Goal: Task Accomplishment & Management: Use online tool/utility

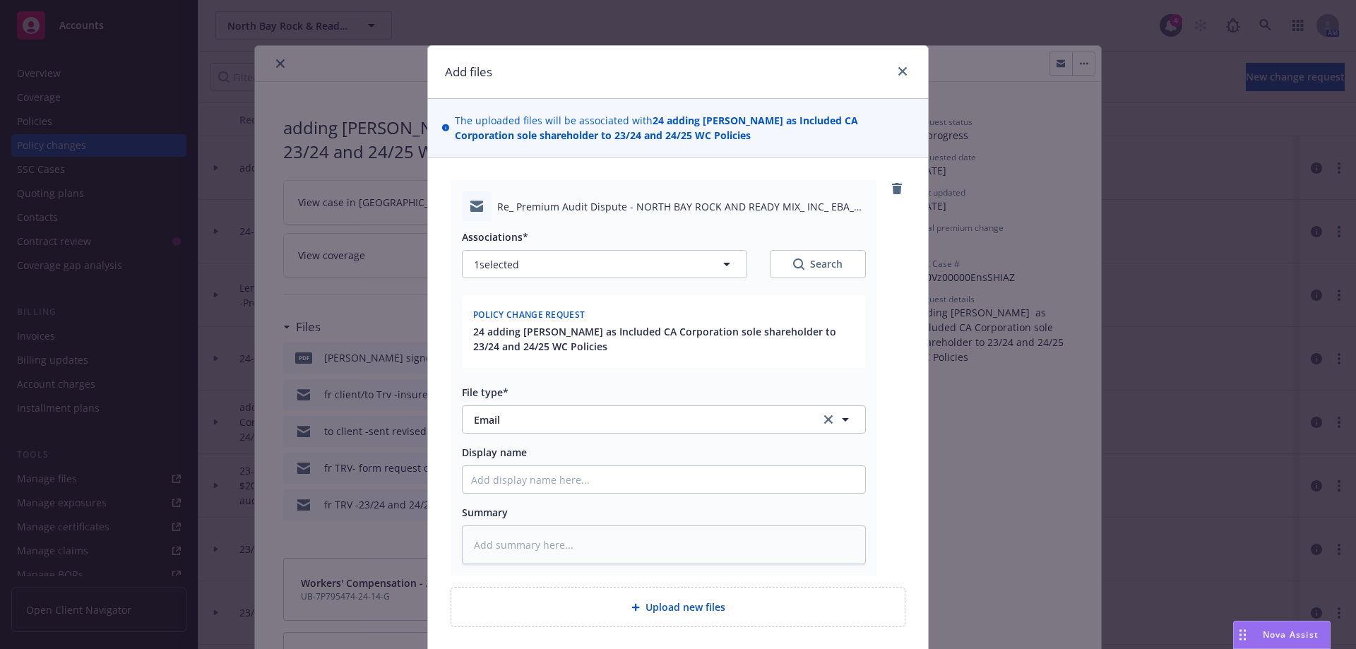
scroll to position [42, 0]
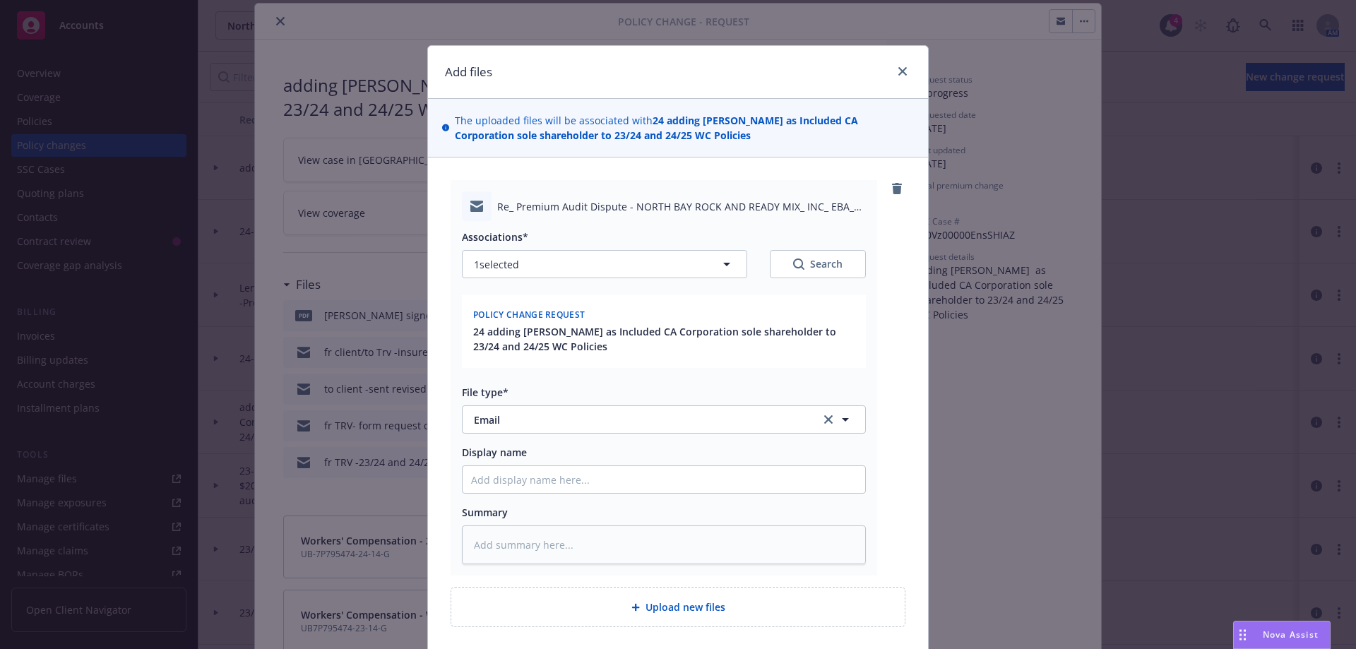
type textarea "x"
click at [275, 23] on div "Add files The uploaded files will be associated with 24 adding Eugene Ceccotti …" at bounding box center [678, 324] width 1356 height 649
click at [901, 73] on icon "close" at bounding box center [902, 71] width 8 height 8
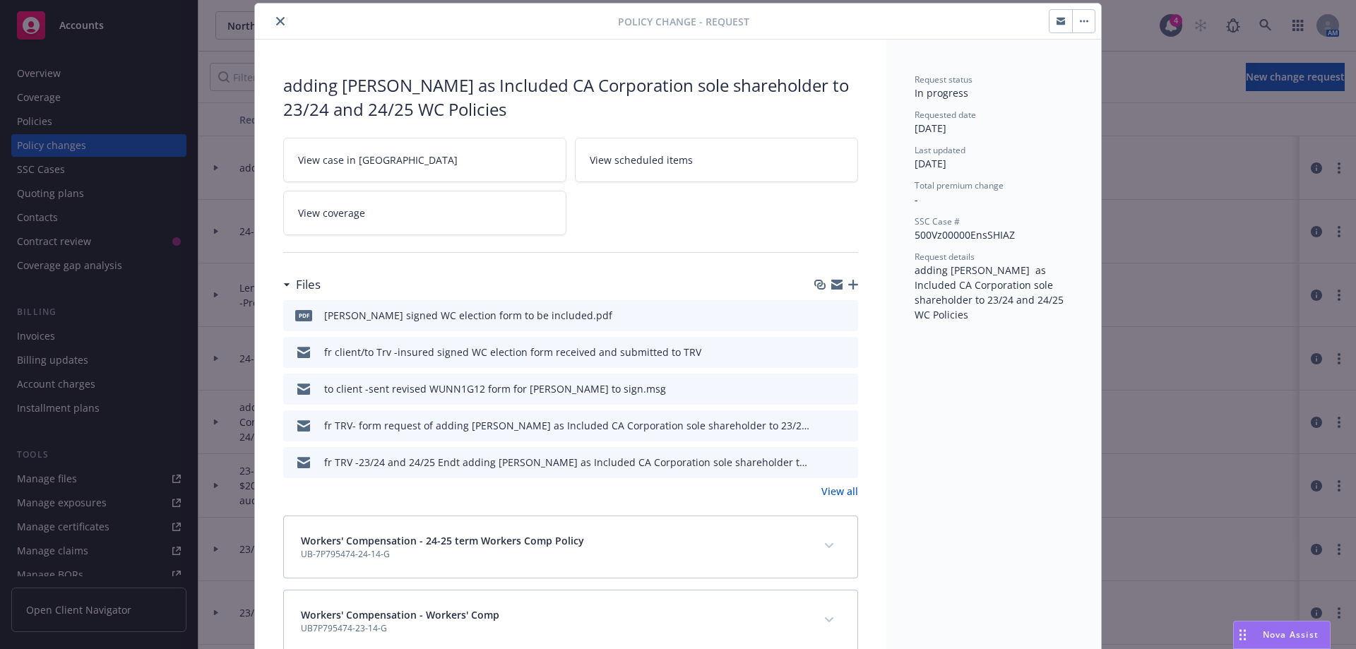
click at [276, 23] on icon "close" at bounding box center [280, 21] width 8 height 8
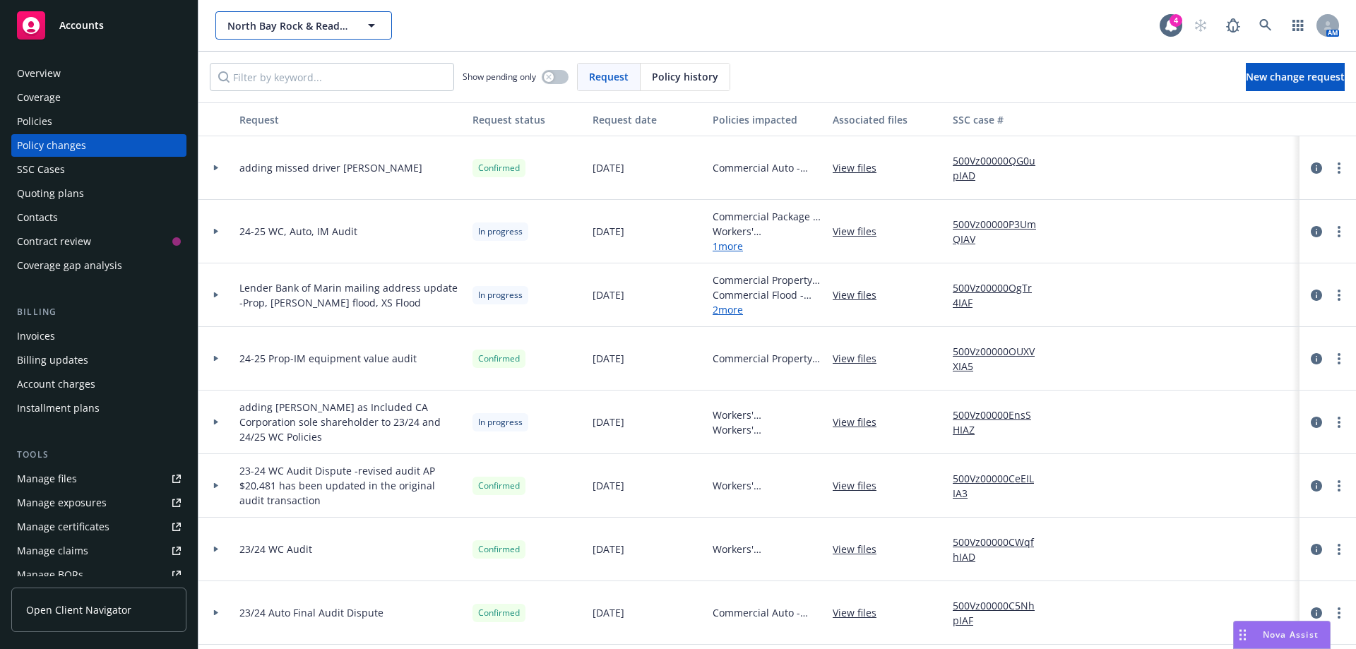
click at [240, 31] on span "North Bay Rock & Ready-Mix, Inc." at bounding box center [288, 25] width 122 height 15
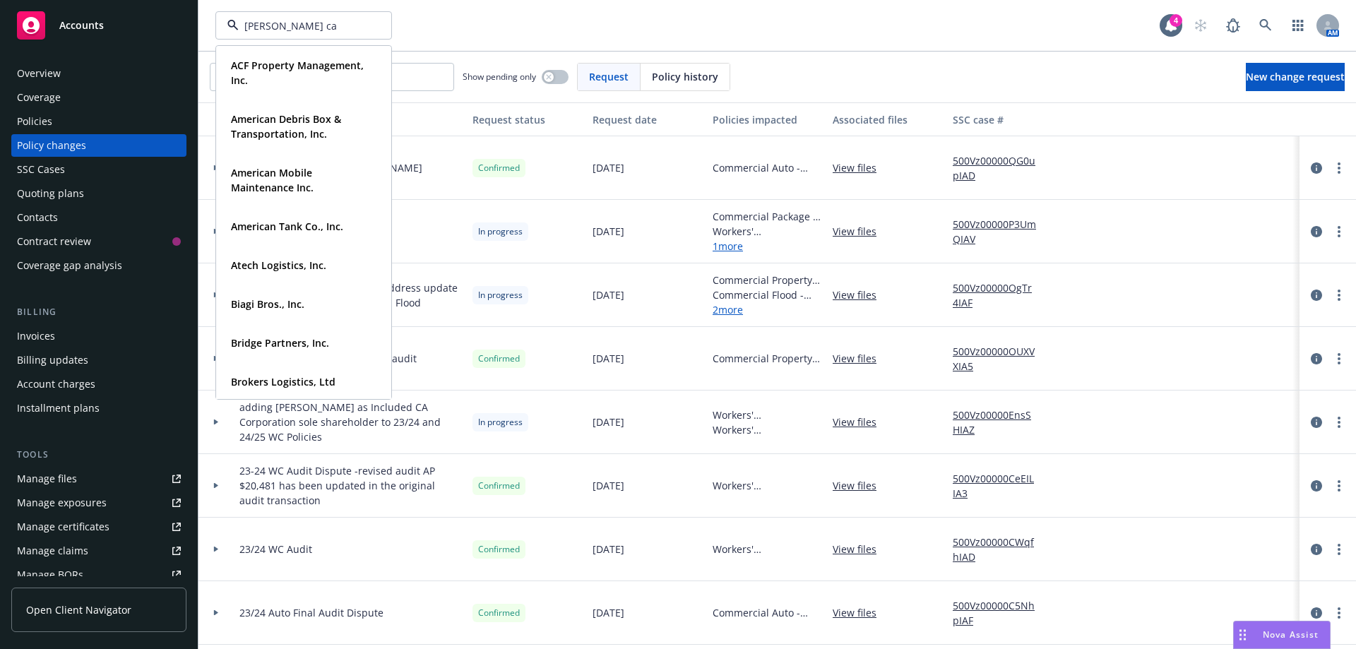
type input "finn cap"
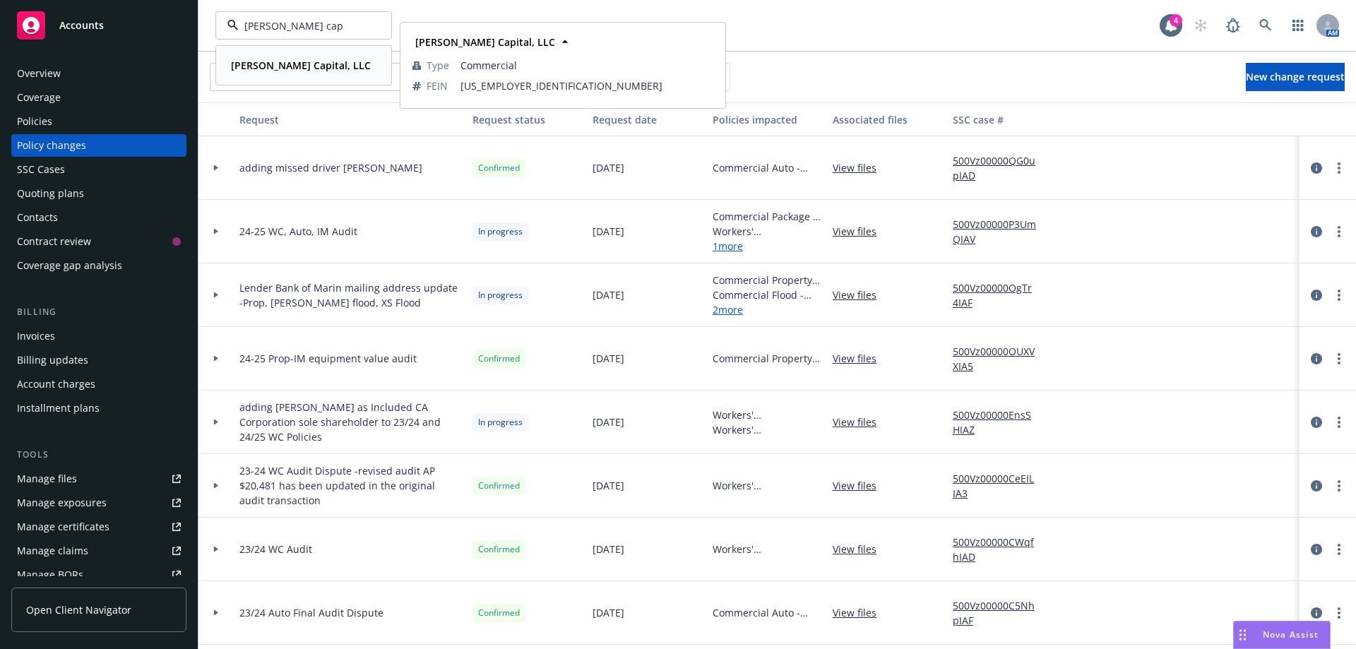
click at [270, 70] on strong "Finn Capital, LLC" at bounding box center [301, 65] width 140 height 13
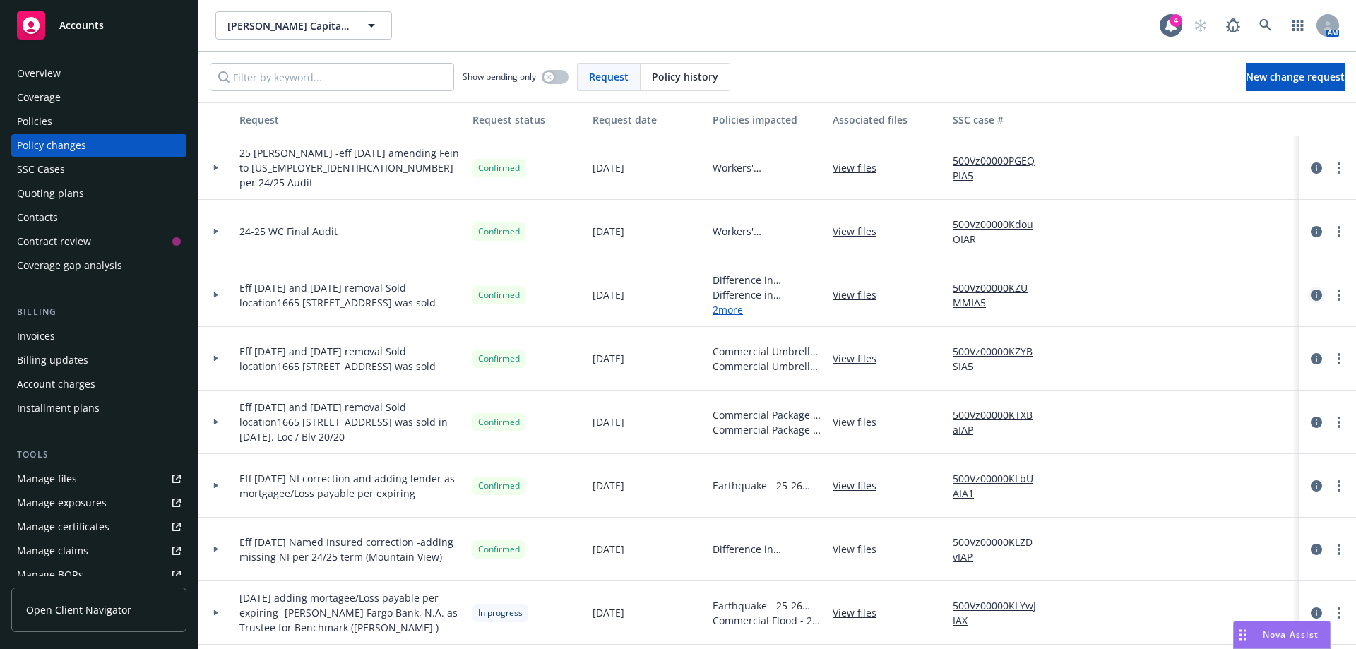
click at [1311, 297] on icon "circleInformation" at bounding box center [1316, 295] width 11 height 11
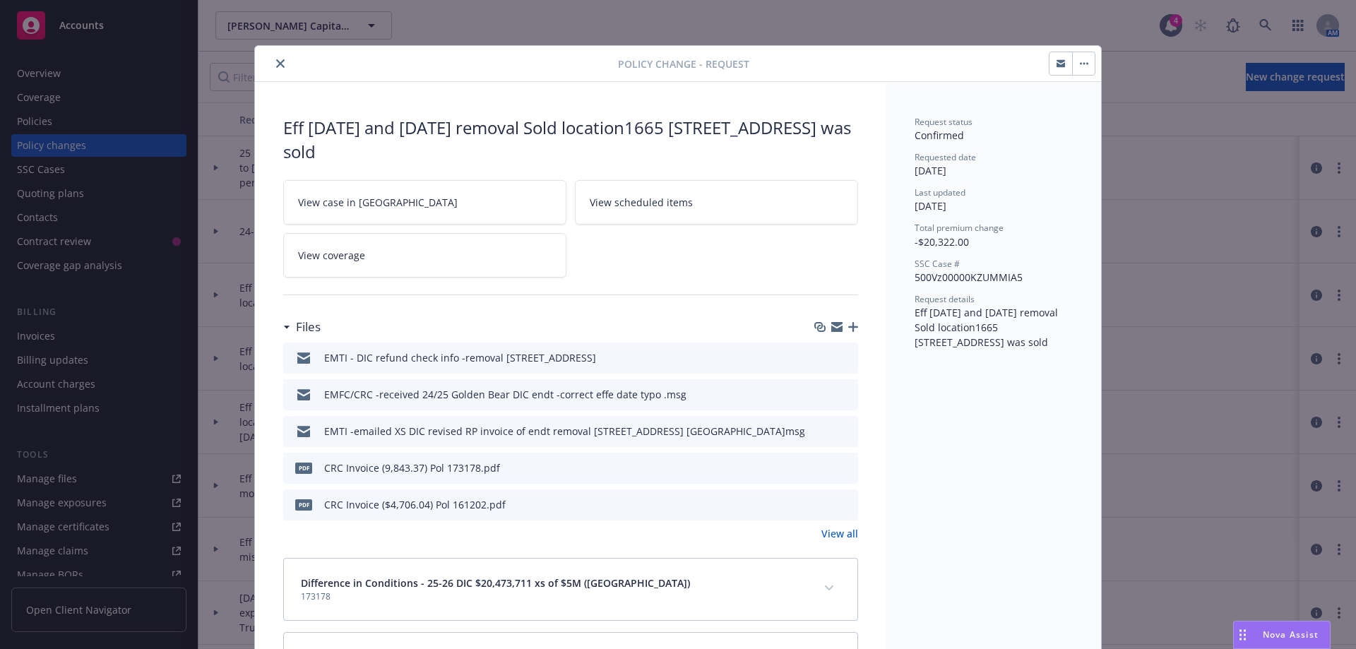
click at [835, 534] on link "View all" at bounding box center [839, 533] width 37 height 15
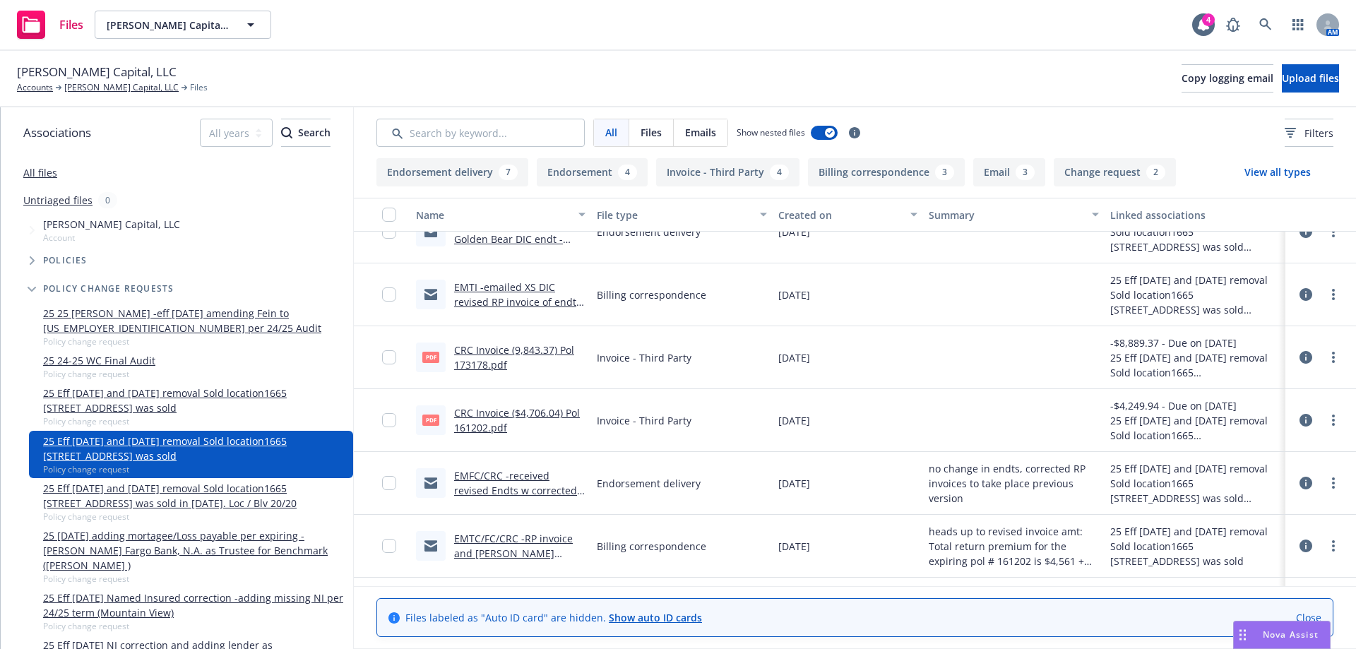
scroll to position [141, 0]
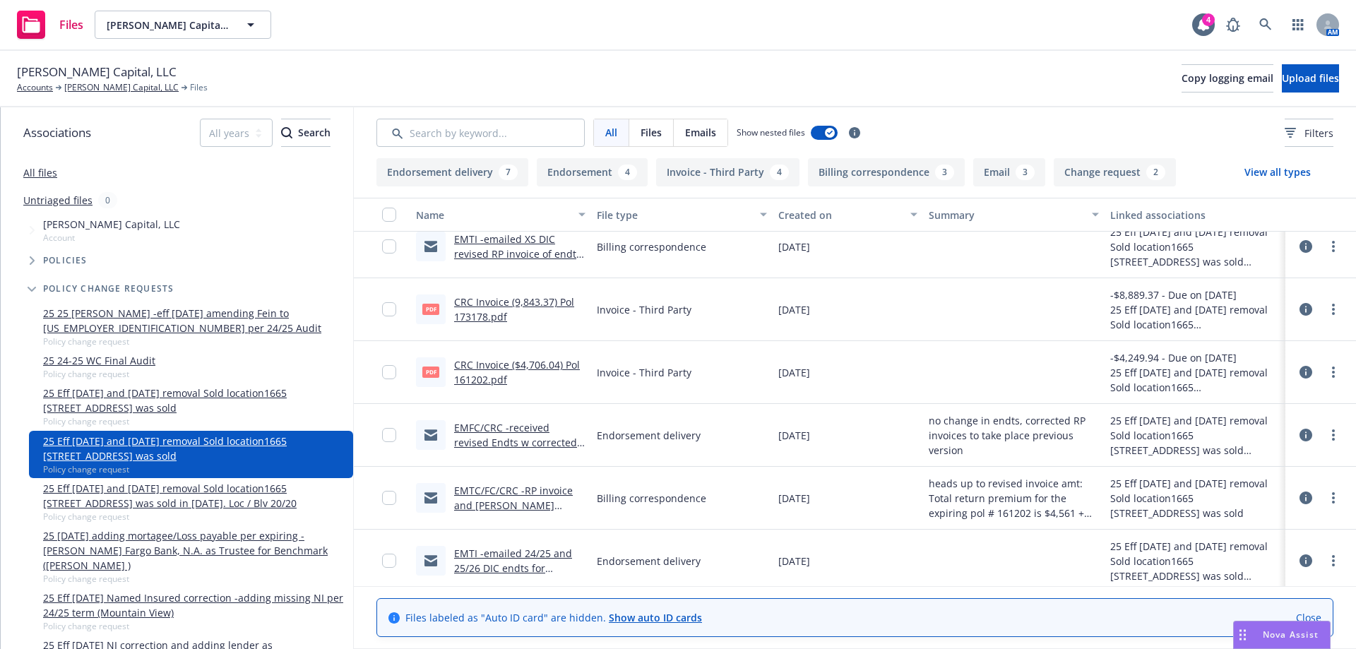
click at [542, 428] on link "EMFC/CRC -received revised Endts w corrected RP invoices for removal 1665 6th A…" at bounding box center [515, 450] width 123 height 58
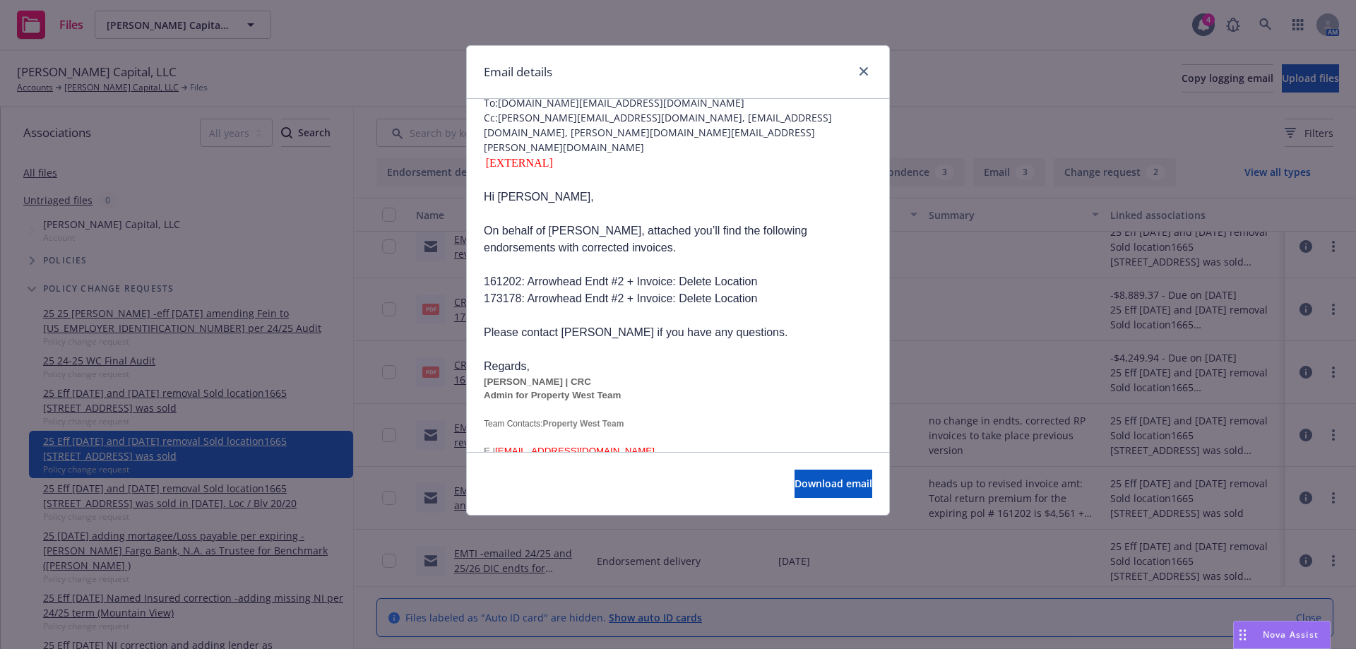
scroll to position [99, 0]
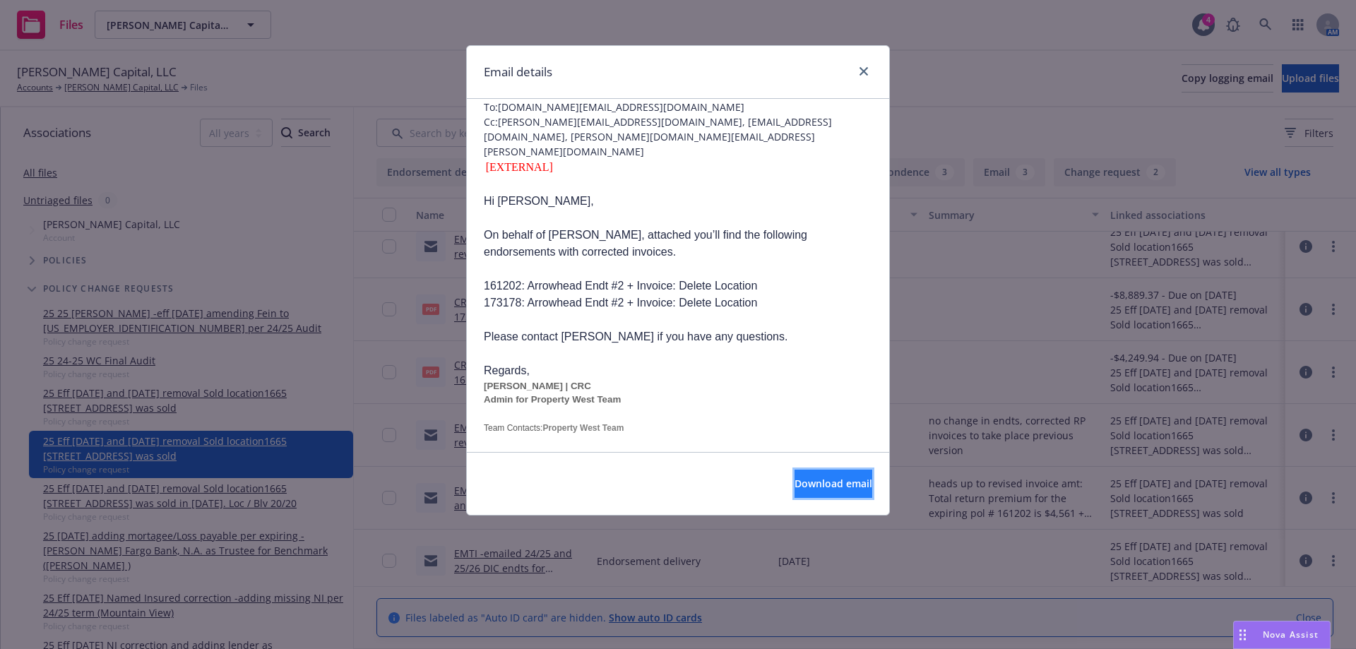
click at [817, 482] on span "Download email" at bounding box center [833, 483] width 78 height 13
click at [863, 74] on icon "close" at bounding box center [863, 71] width 8 height 8
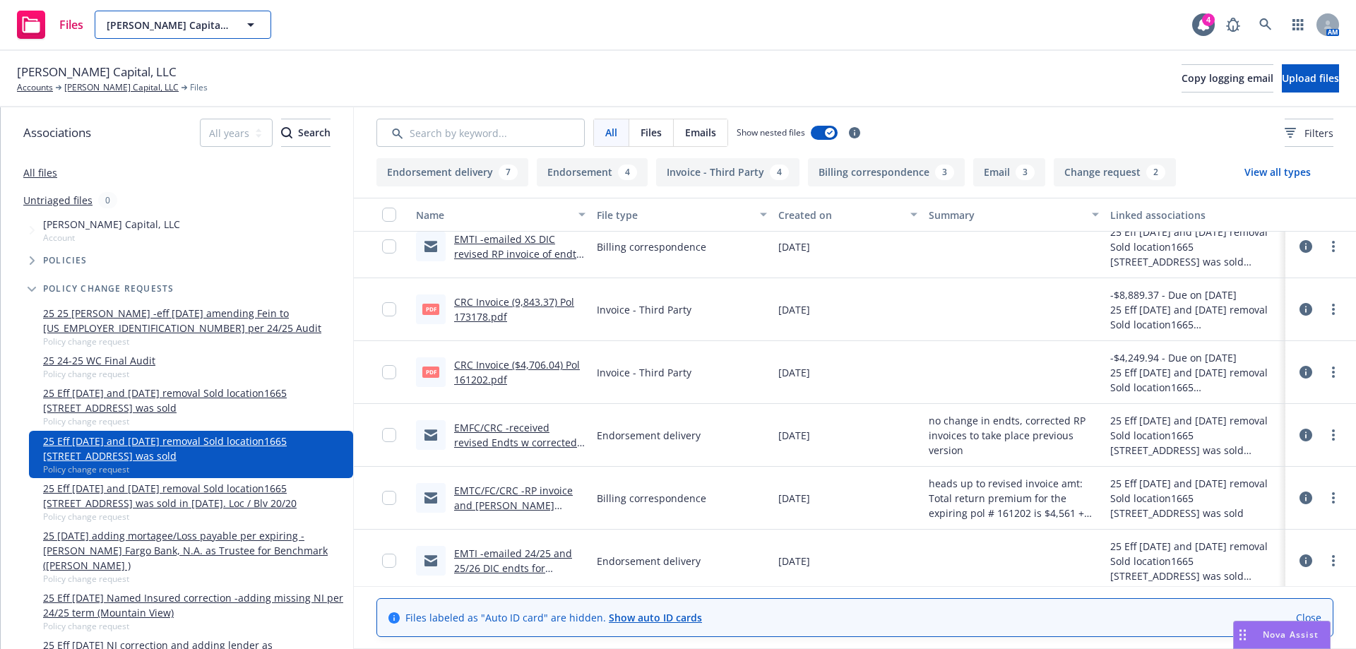
click at [210, 25] on span "Finn Capital, LLC" at bounding box center [168, 25] width 122 height 15
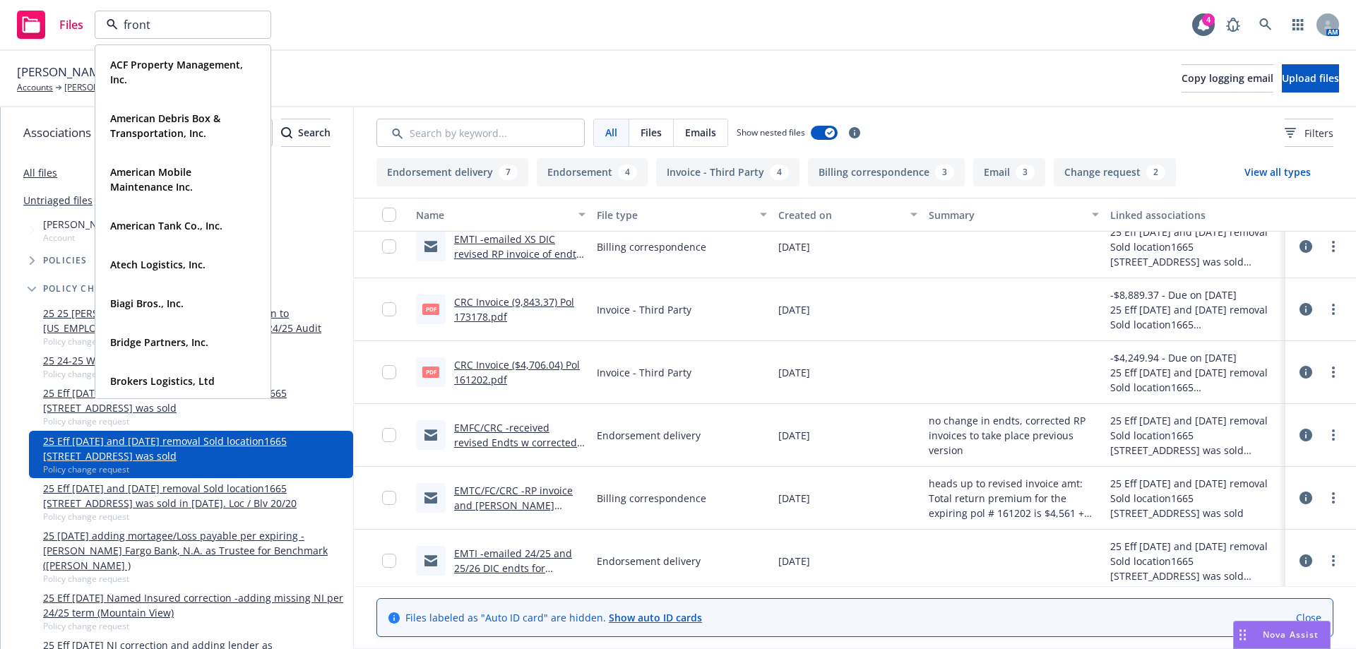
type input "fronti"
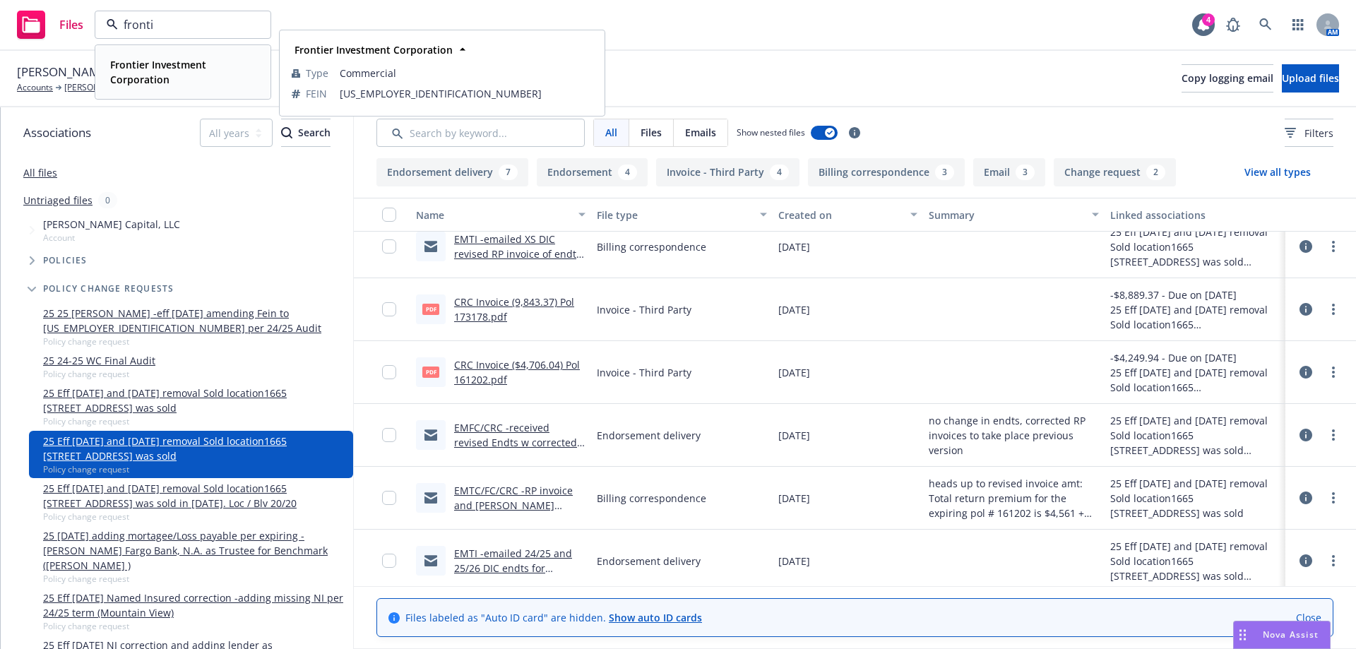
click at [169, 74] on span "Frontier Investment Corporation" at bounding box center [181, 72] width 143 height 30
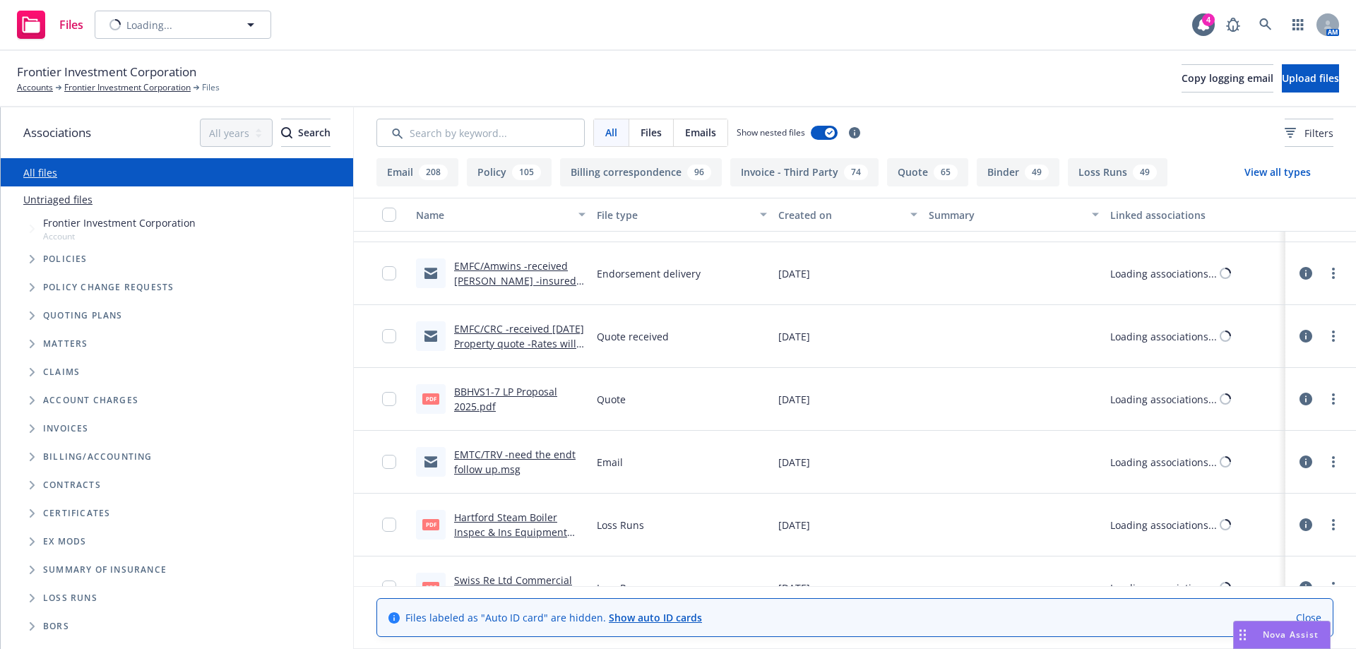
scroll to position [614, 0]
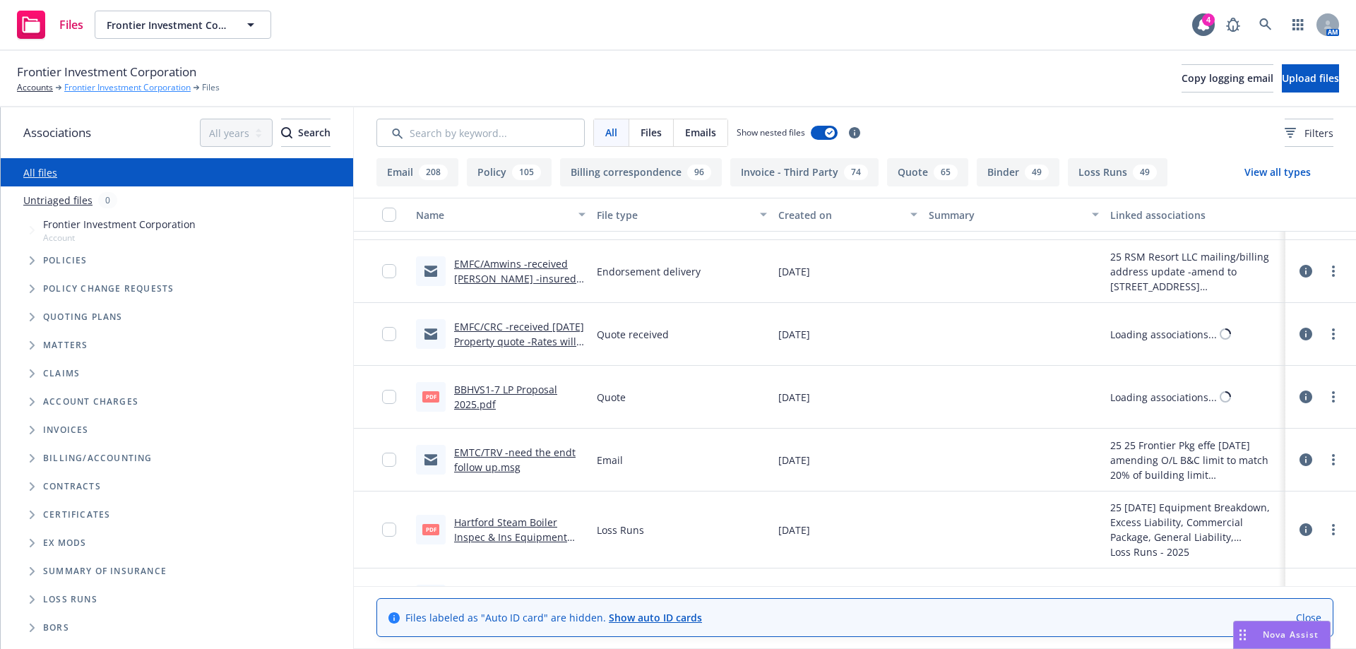
click at [100, 90] on link "Frontier Investment Corporation" at bounding box center [127, 87] width 126 height 13
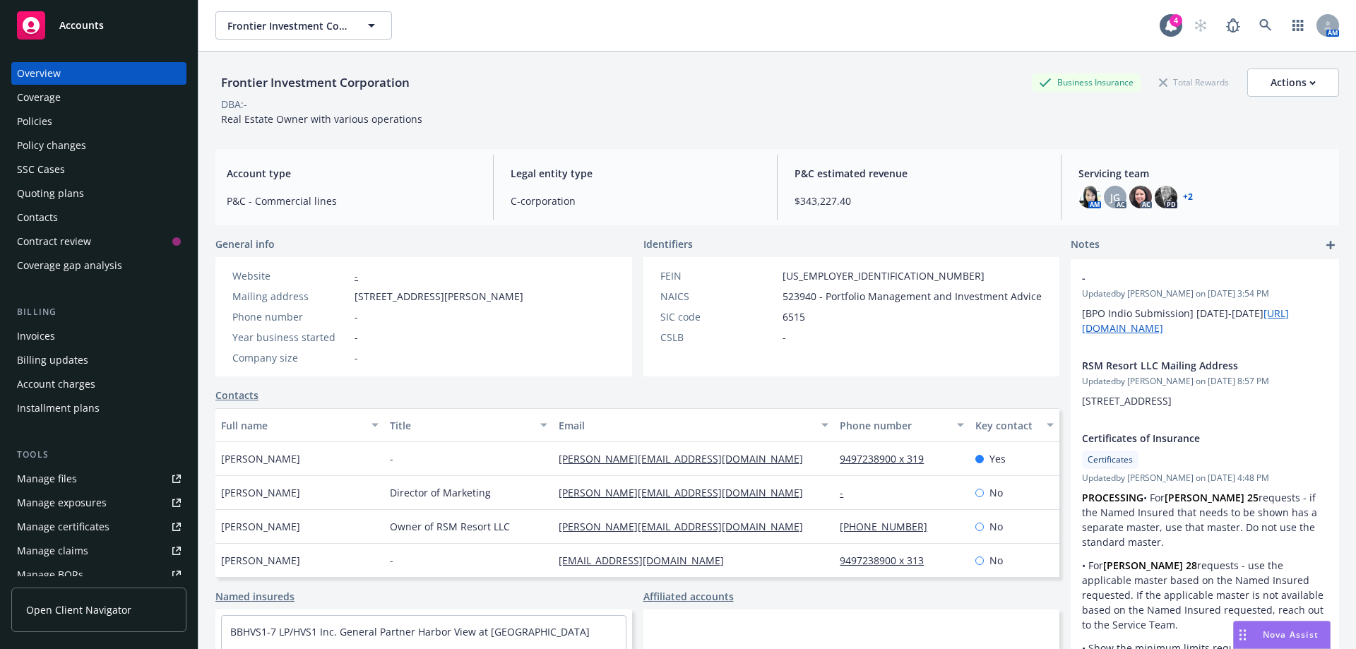
click at [40, 124] on div "Policies" at bounding box center [34, 121] width 35 height 23
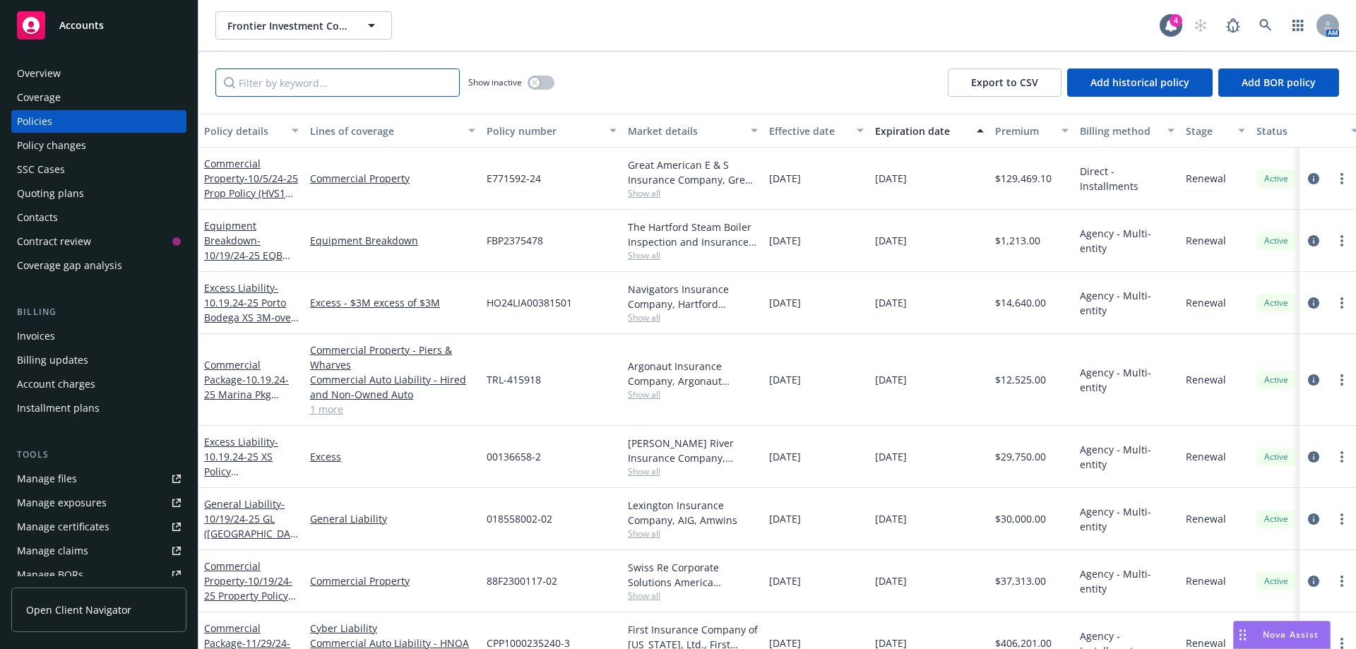
click at [271, 93] on input "Filter by keyword..." at bounding box center [337, 82] width 244 height 28
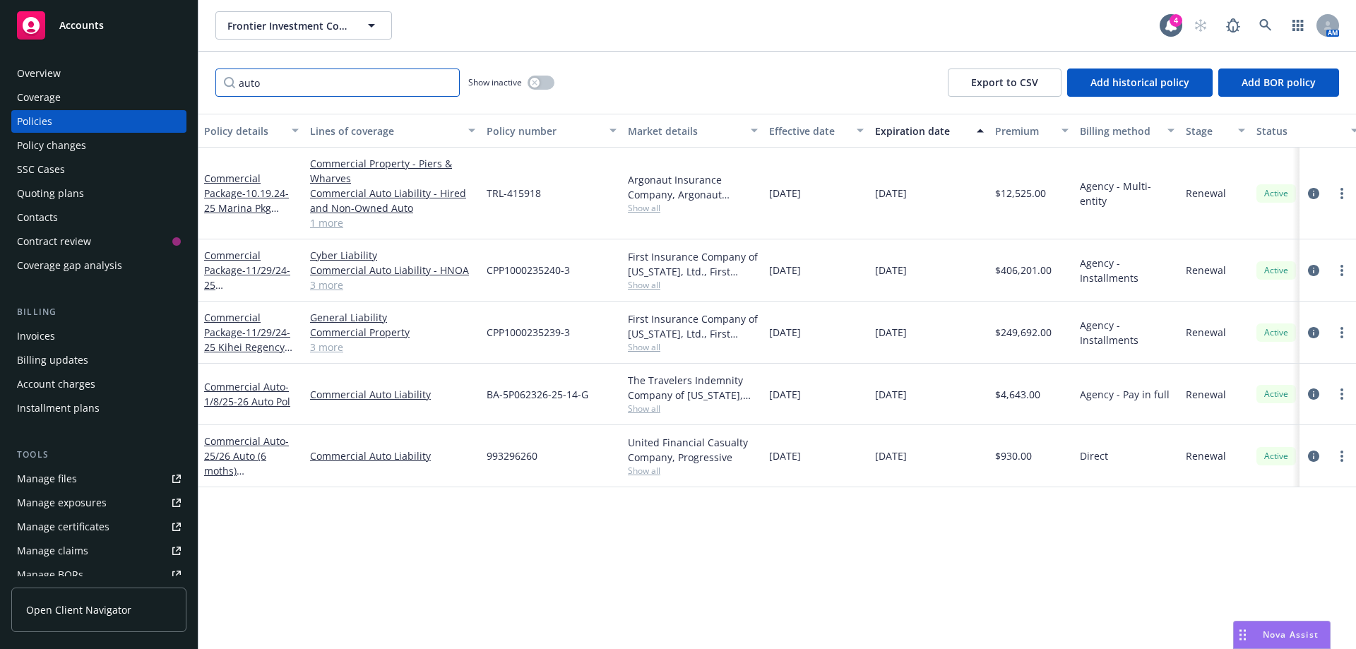
type input "auto"
click at [546, 84] on button "button" at bounding box center [540, 83] width 27 height 14
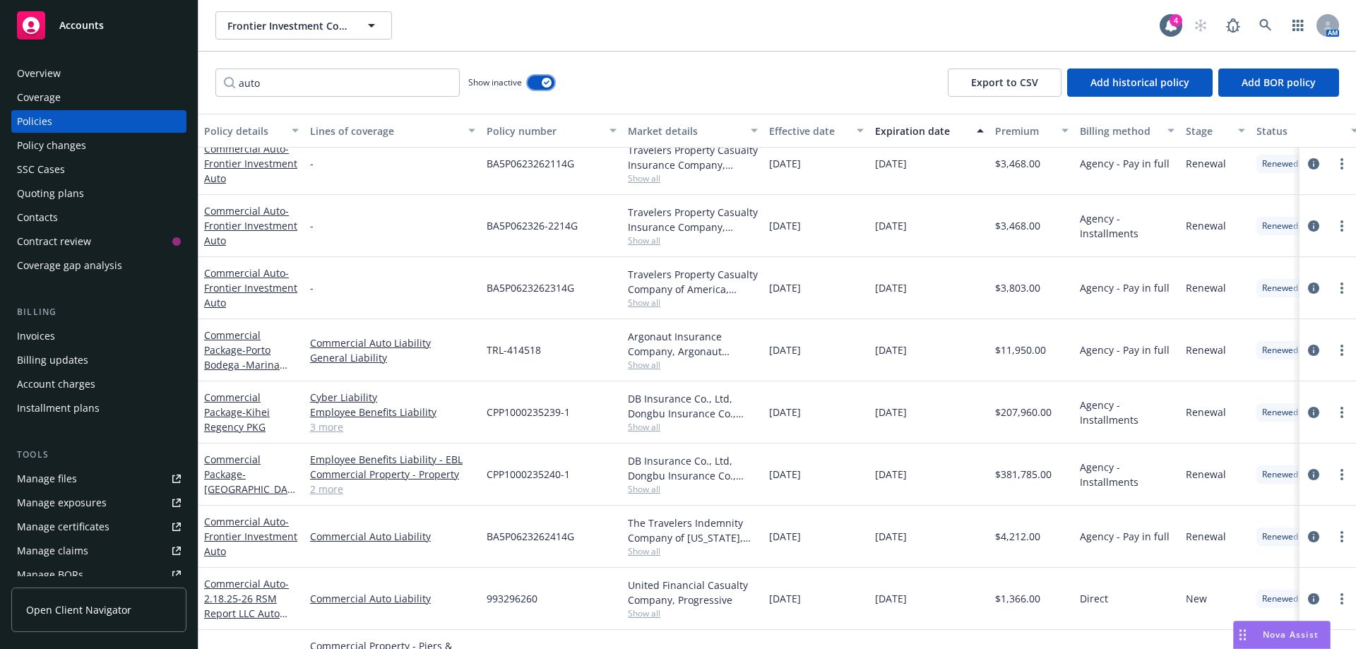
scroll to position [132, 0]
click at [42, 530] on div "Manage certificates" at bounding box center [63, 526] width 92 height 23
click at [446, 83] on input "auto" at bounding box center [337, 82] width 244 height 28
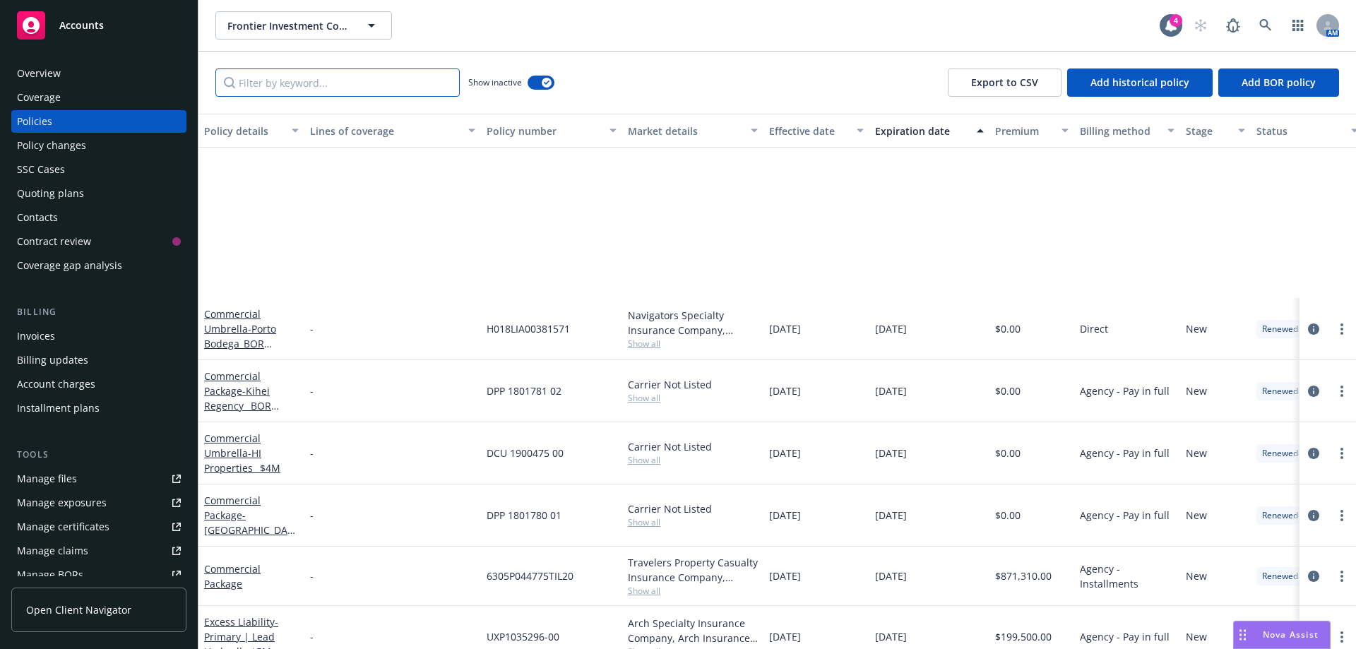
scroll to position [357, 0]
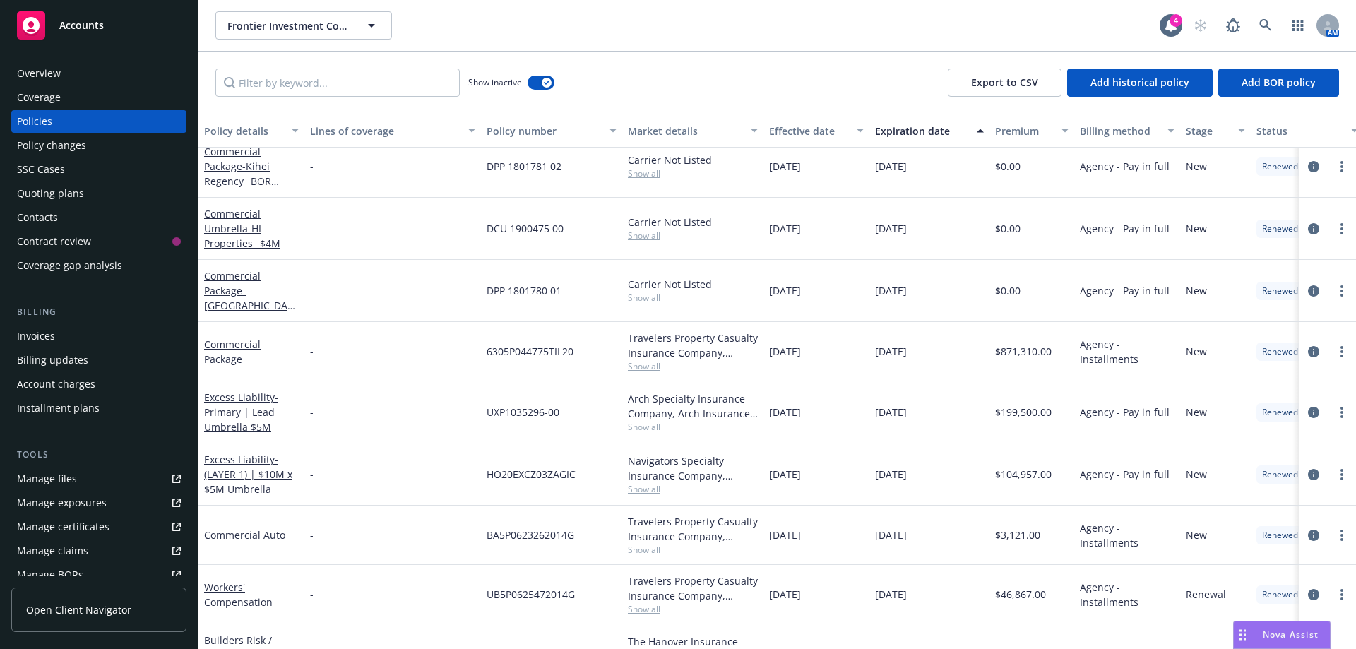
click at [66, 479] on div "Manage files" at bounding box center [47, 478] width 60 height 23
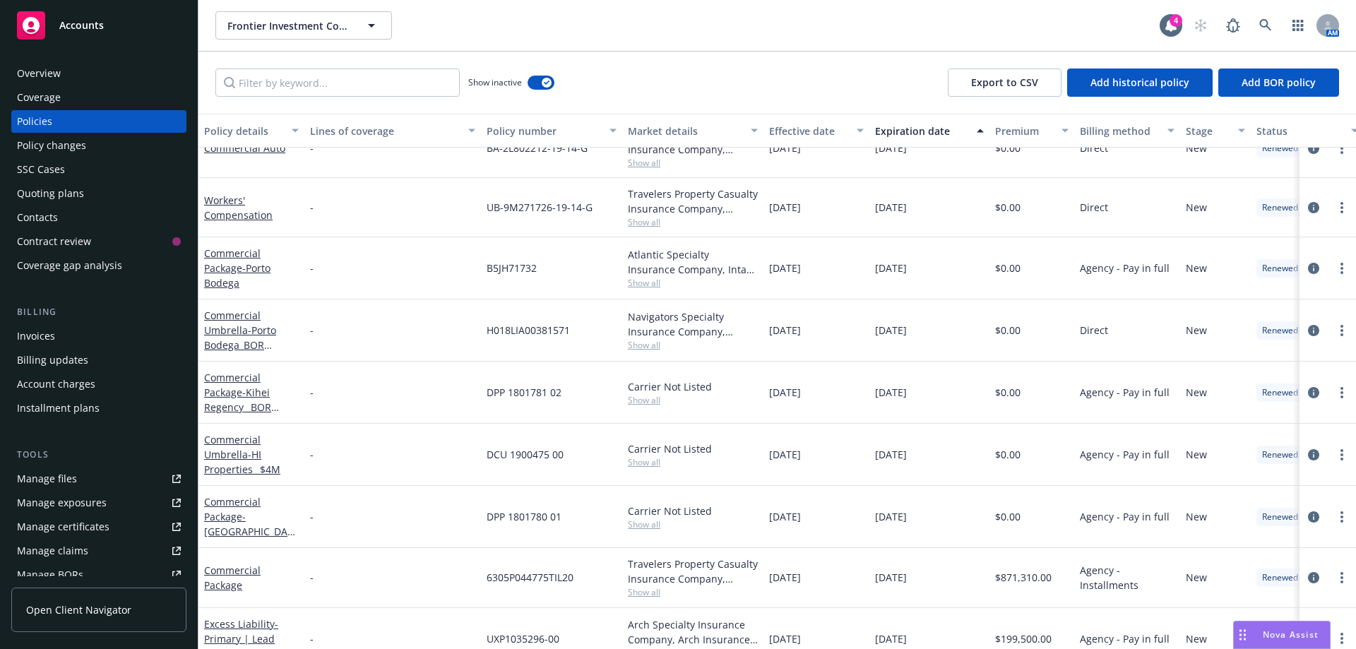
scroll to position [0, 0]
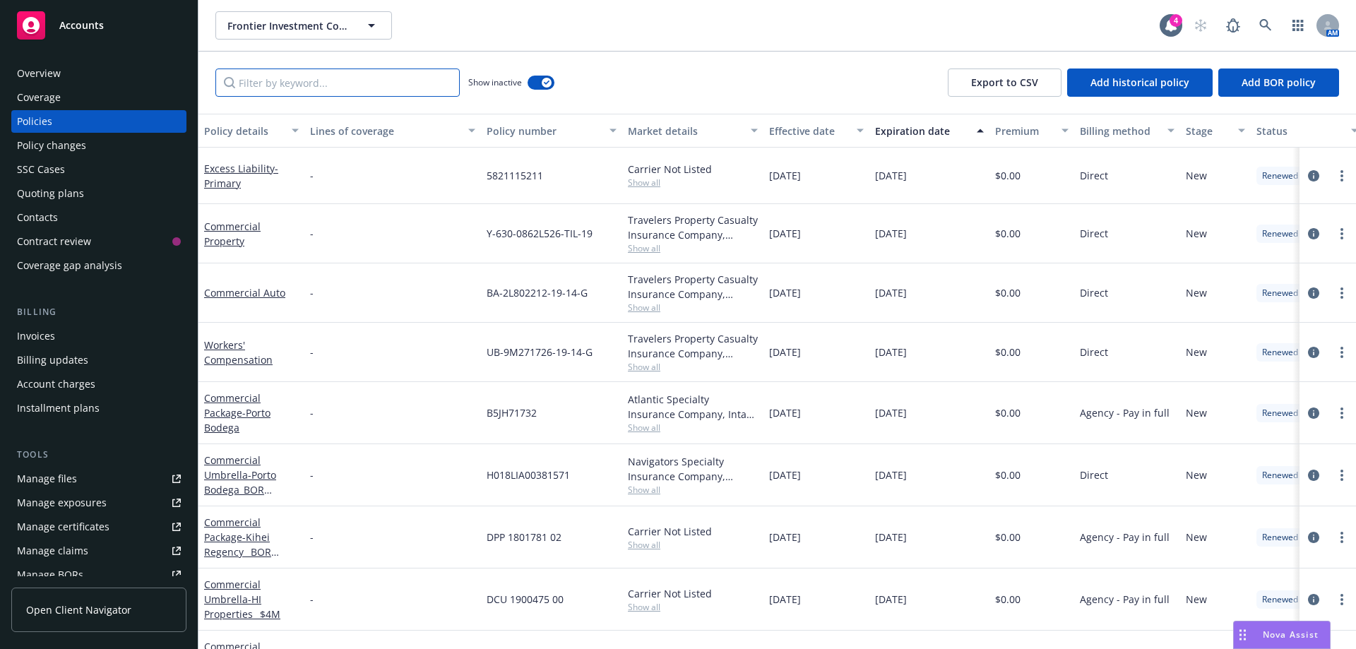
click at [285, 81] on input "Filter by keyword..." at bounding box center [337, 82] width 244 height 28
click at [267, 31] on span "Frontier Investment Corporation" at bounding box center [288, 25] width 122 height 15
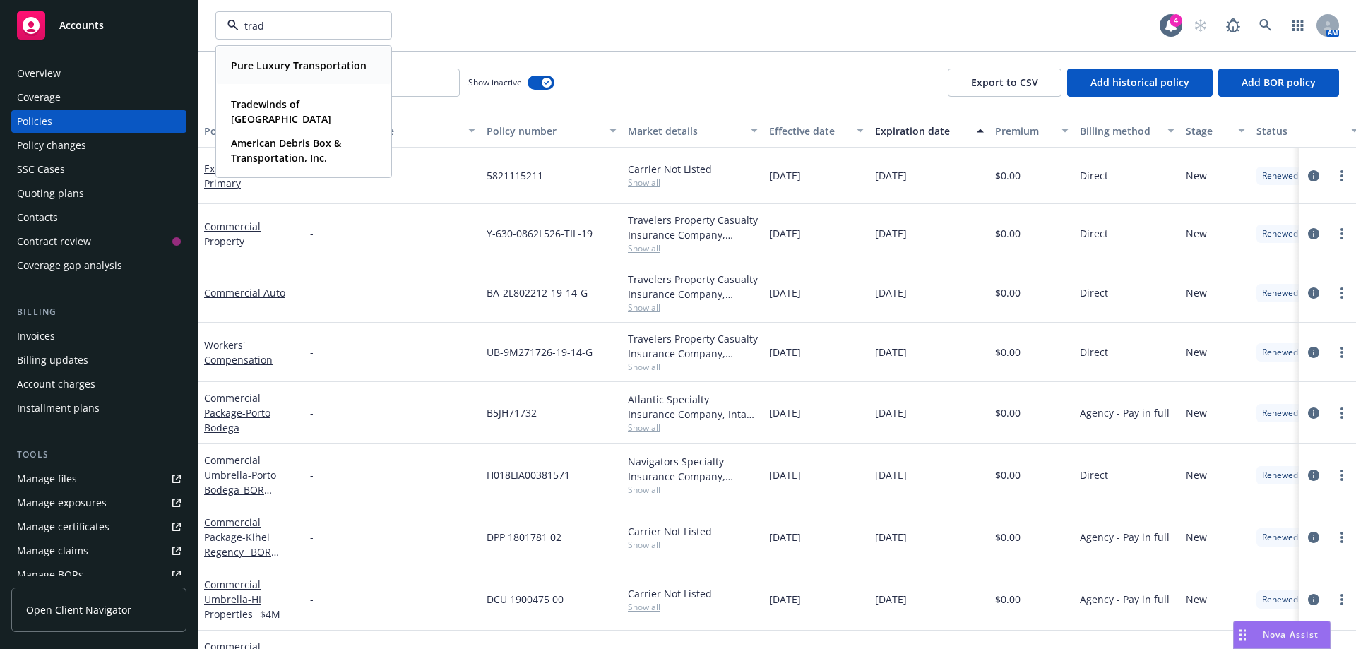
type input "trade"
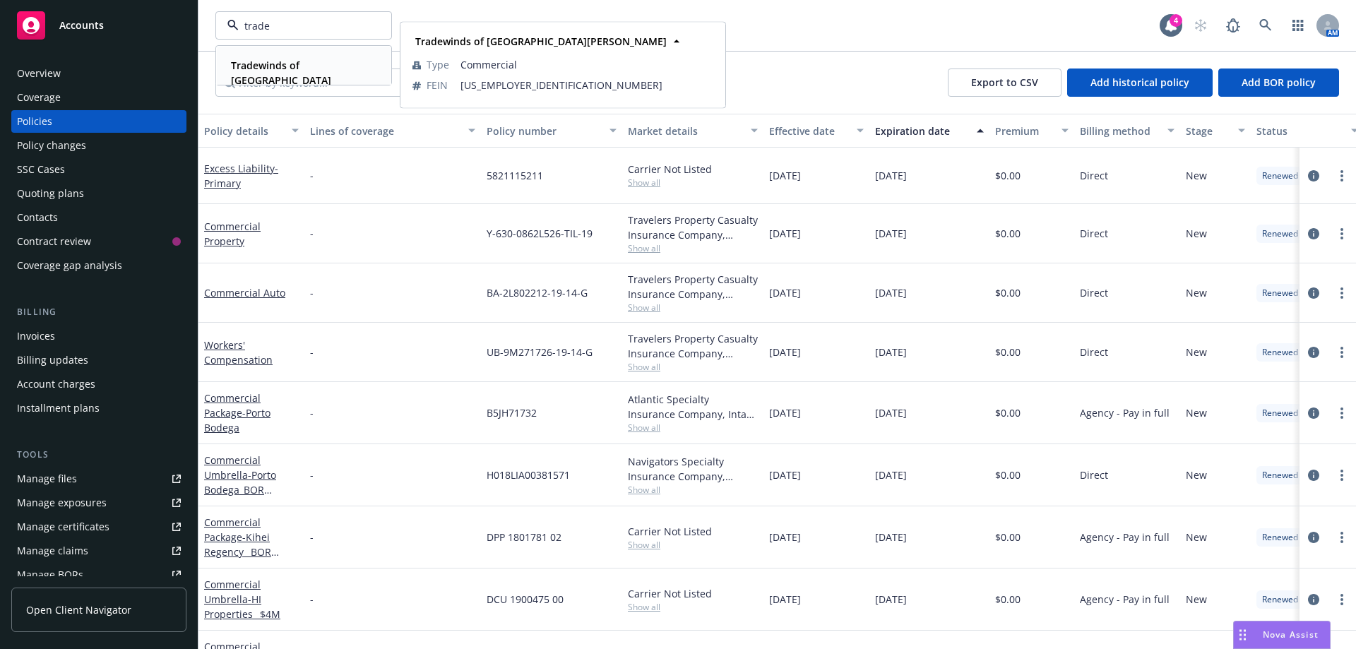
click at [282, 65] on strong "Tradewinds of San Jose" at bounding box center [281, 80] width 100 height 43
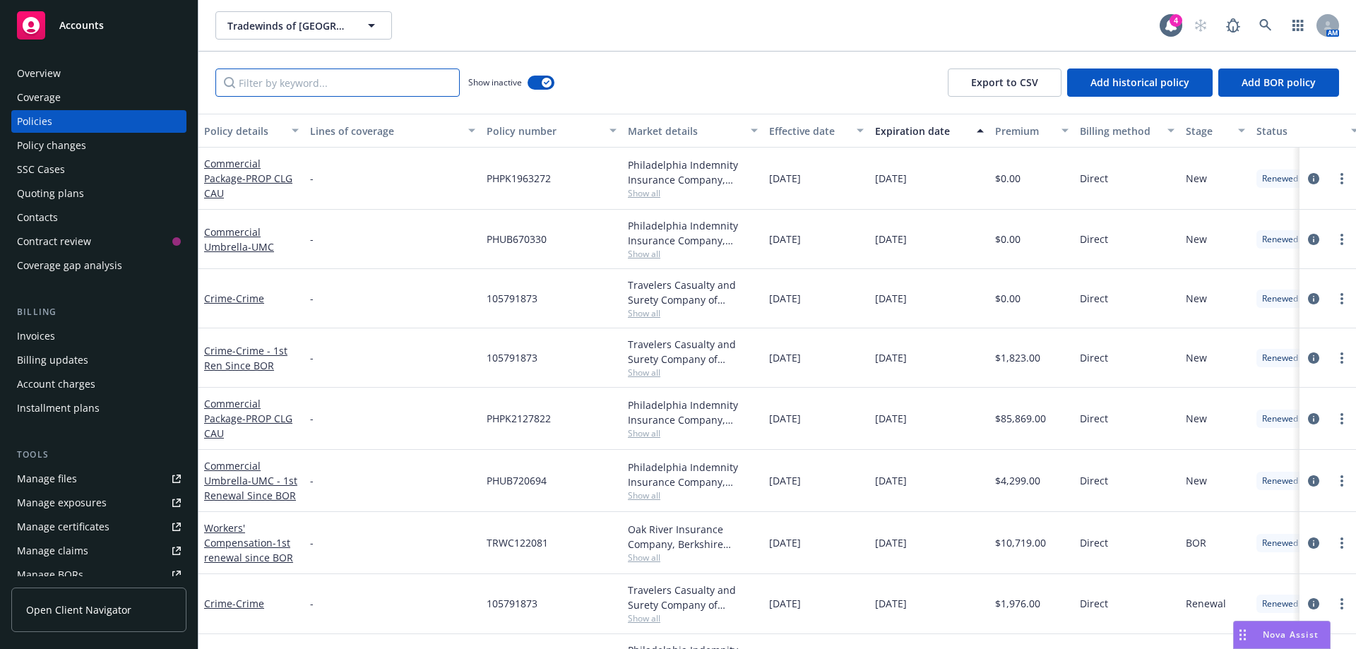
click at [239, 94] on input "Filter by keyword..." at bounding box center [337, 82] width 244 height 28
type input "d"
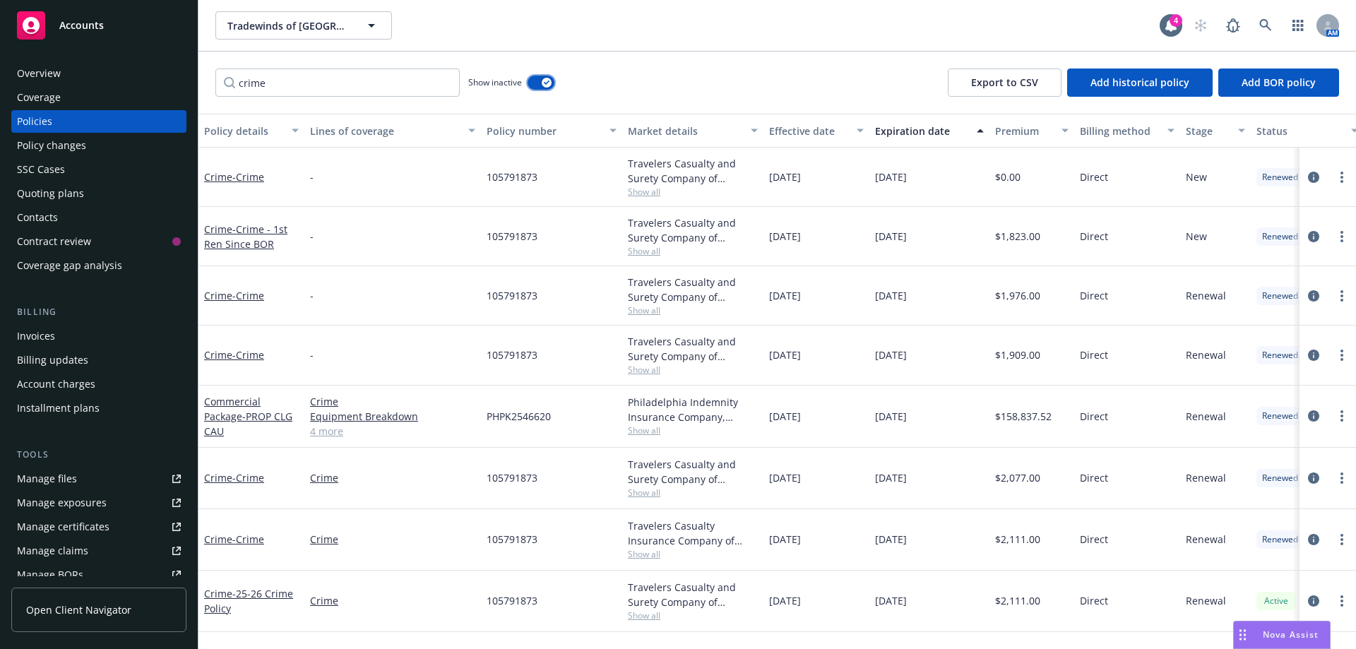
click at [533, 89] on button "button" at bounding box center [540, 83] width 27 height 14
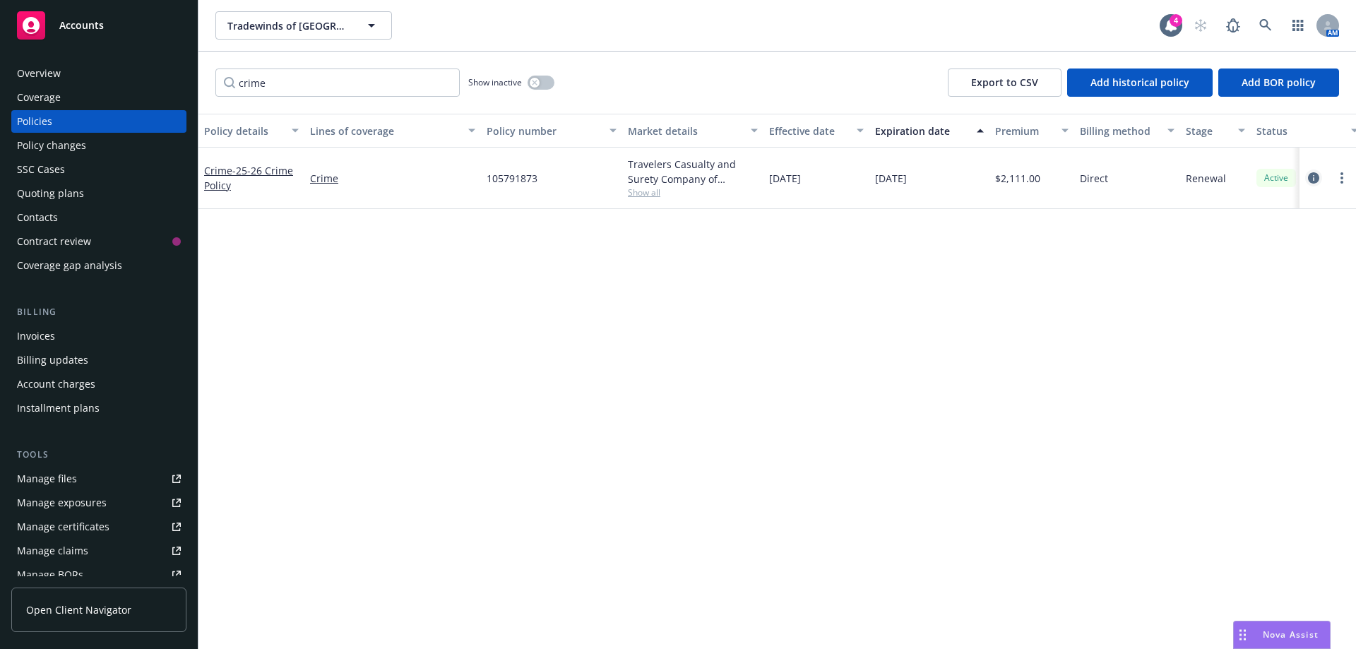
click at [1310, 177] on icon "circleInformation" at bounding box center [1313, 177] width 11 height 11
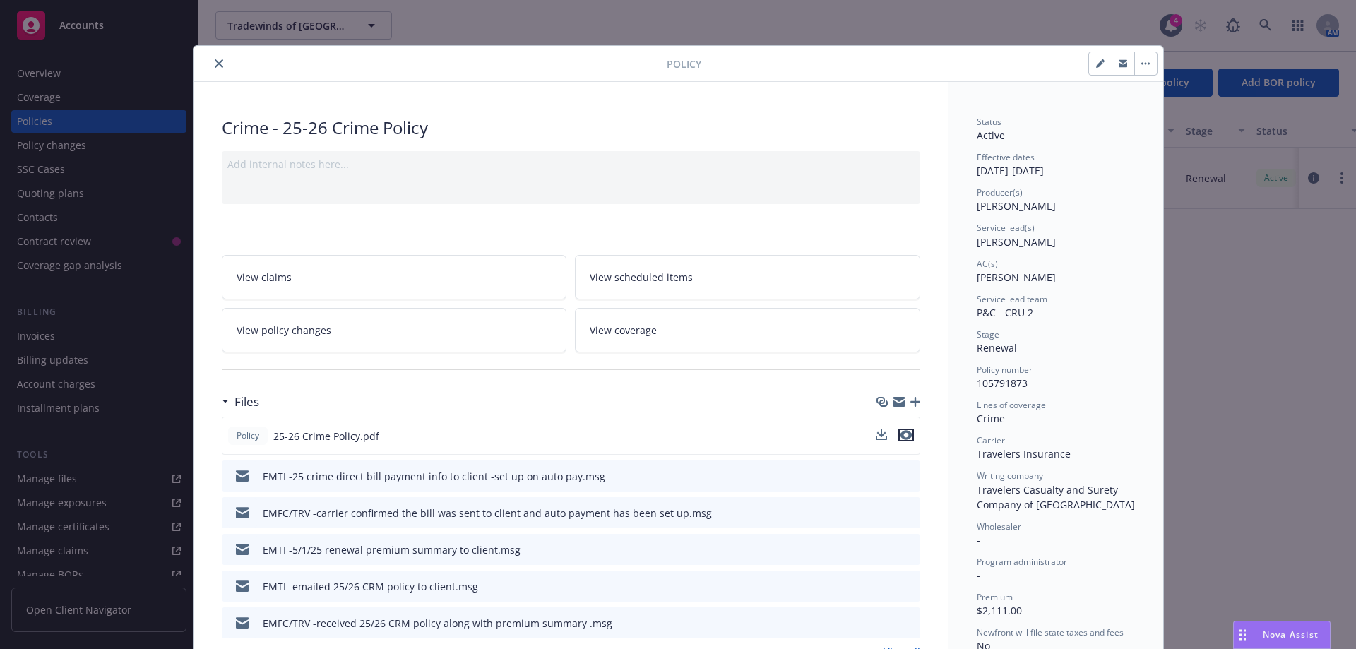
click at [904, 436] on icon "preview file" at bounding box center [906, 435] width 13 height 10
click at [210, 67] on button "close" at bounding box center [218, 63] width 17 height 17
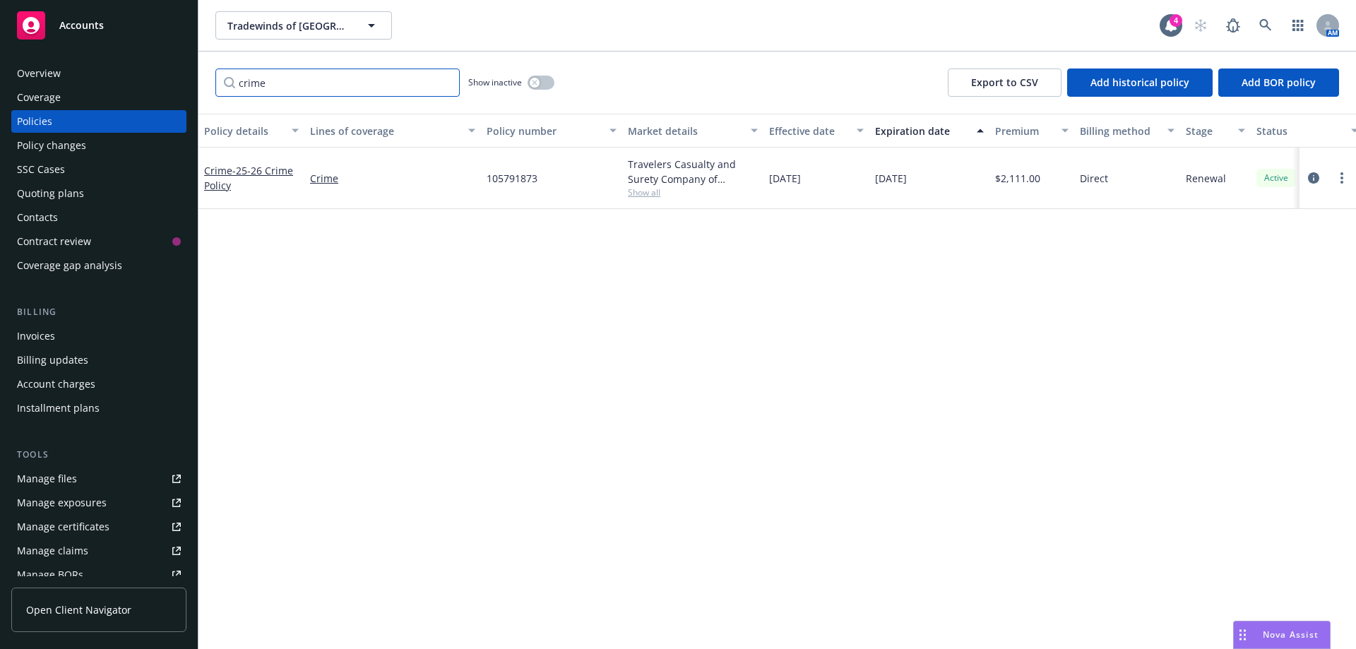
drag, startPoint x: 266, startPoint y: 85, endPoint x: 236, endPoint y: 86, distance: 30.4
click at [236, 86] on input "crime" at bounding box center [337, 82] width 244 height 28
click at [1316, 183] on icon "circleInformation" at bounding box center [1313, 178] width 11 height 11
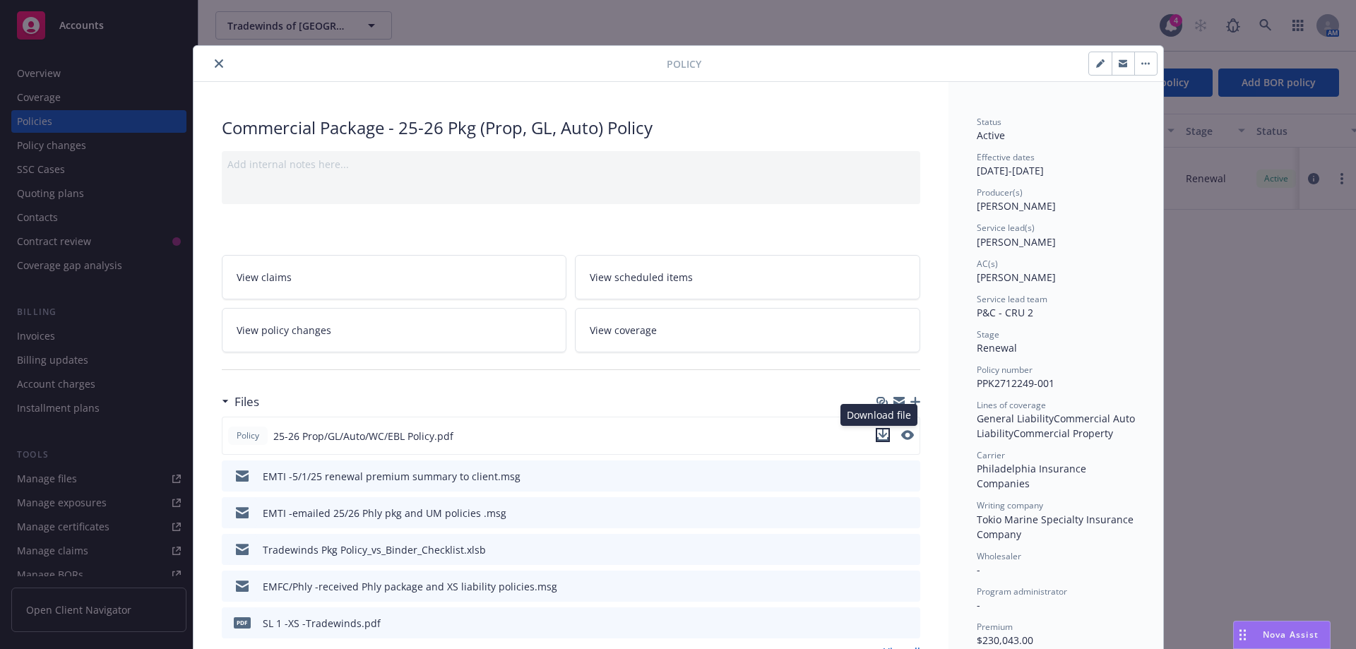
click at [880, 436] on icon "download file" at bounding box center [882, 434] width 11 height 11
click at [215, 65] on icon "close" at bounding box center [219, 63] width 8 height 8
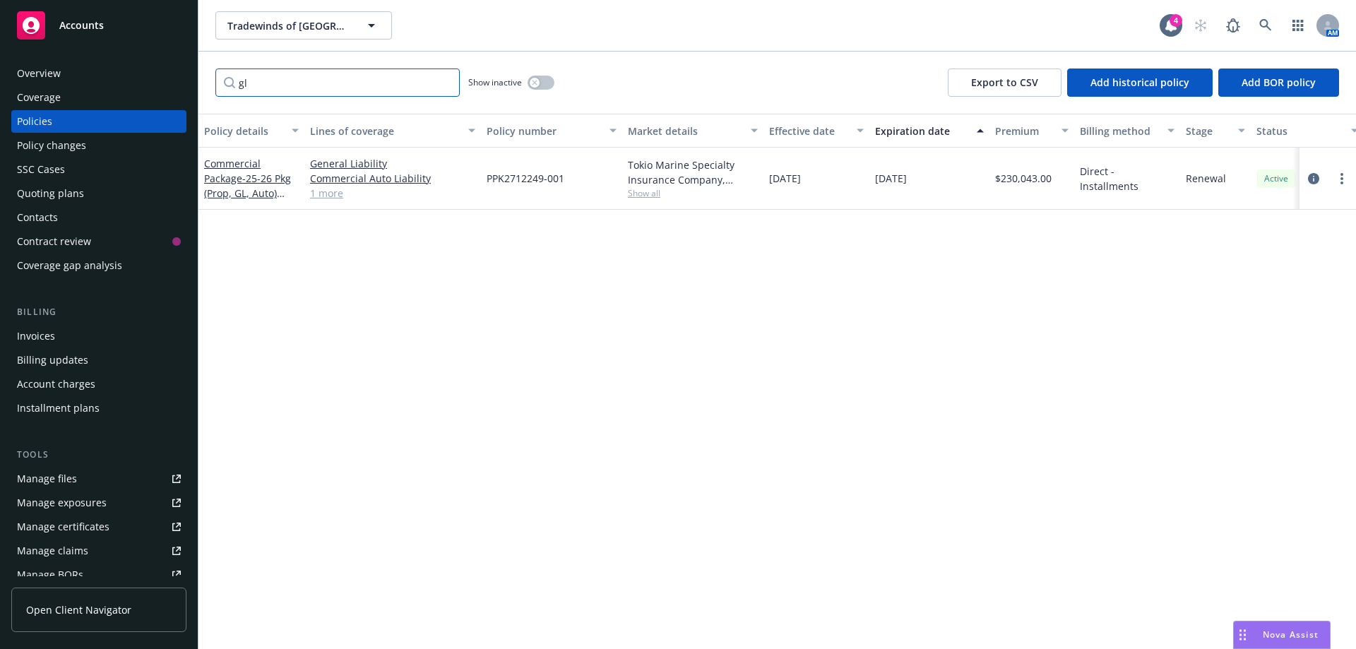
drag, startPoint x: 270, startPoint y: 80, endPoint x: 174, endPoint y: 80, distance: 95.3
click at [174, 80] on div "Accounts Overview Coverage Policies Policy changes SSC Cases Quoting plans Cont…" at bounding box center [678, 324] width 1356 height 649
type input "crime"
click at [1307, 177] on link "circleInformation" at bounding box center [1313, 177] width 17 height 17
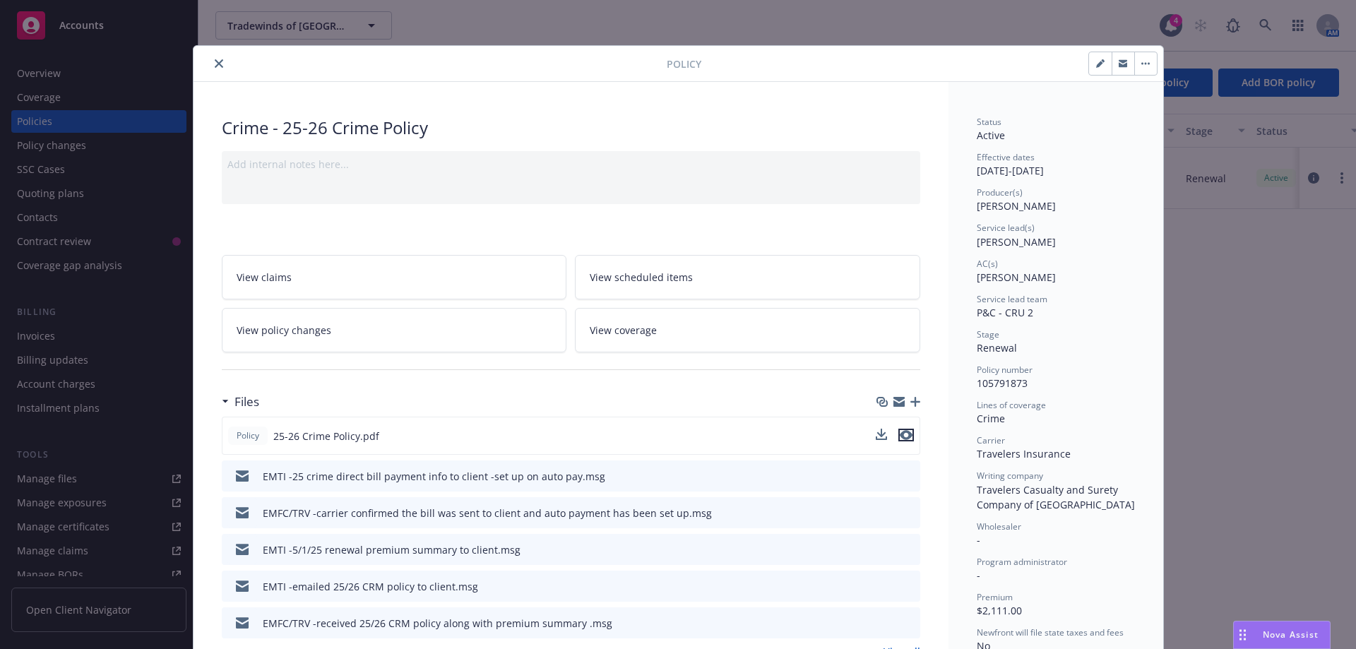
click at [900, 436] on icon "preview file" at bounding box center [906, 435] width 13 height 10
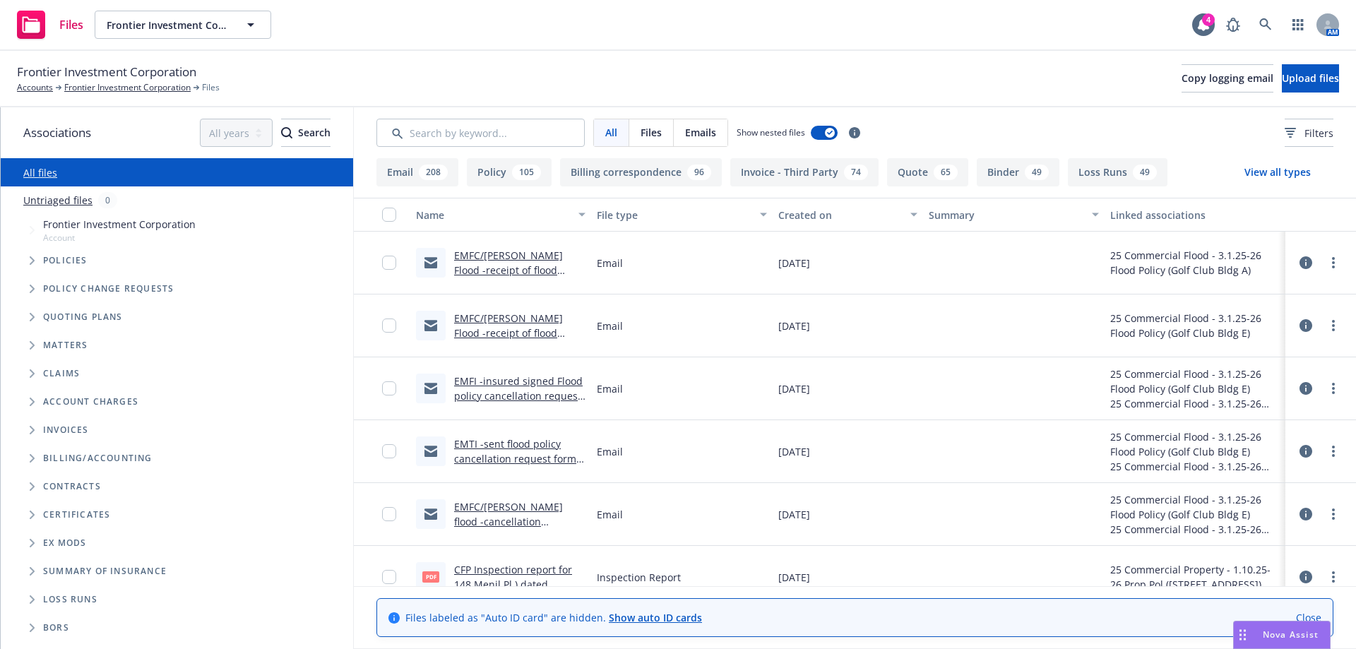
click at [31, 513] on icon "Folder Tree Example" at bounding box center [33, 515] width 6 height 8
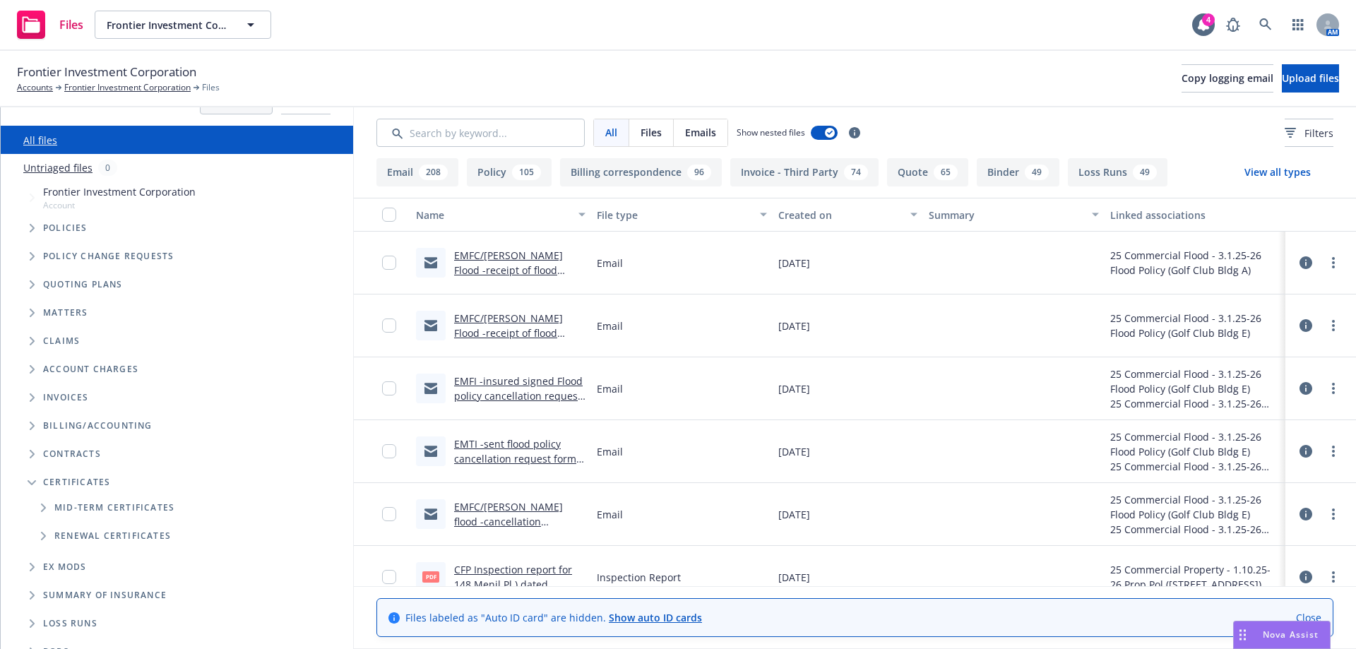
scroll to position [49, 0]
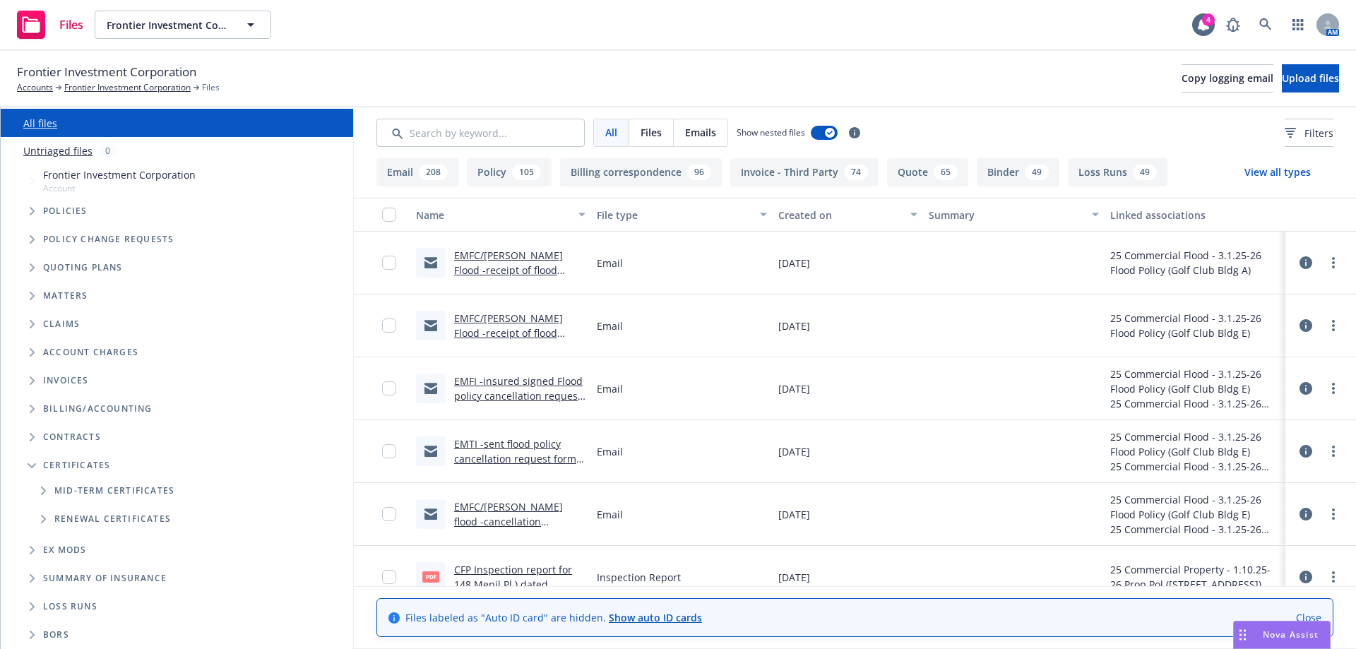
click at [44, 495] on span "Folder Tree Example" at bounding box center [43, 490] width 23 height 23
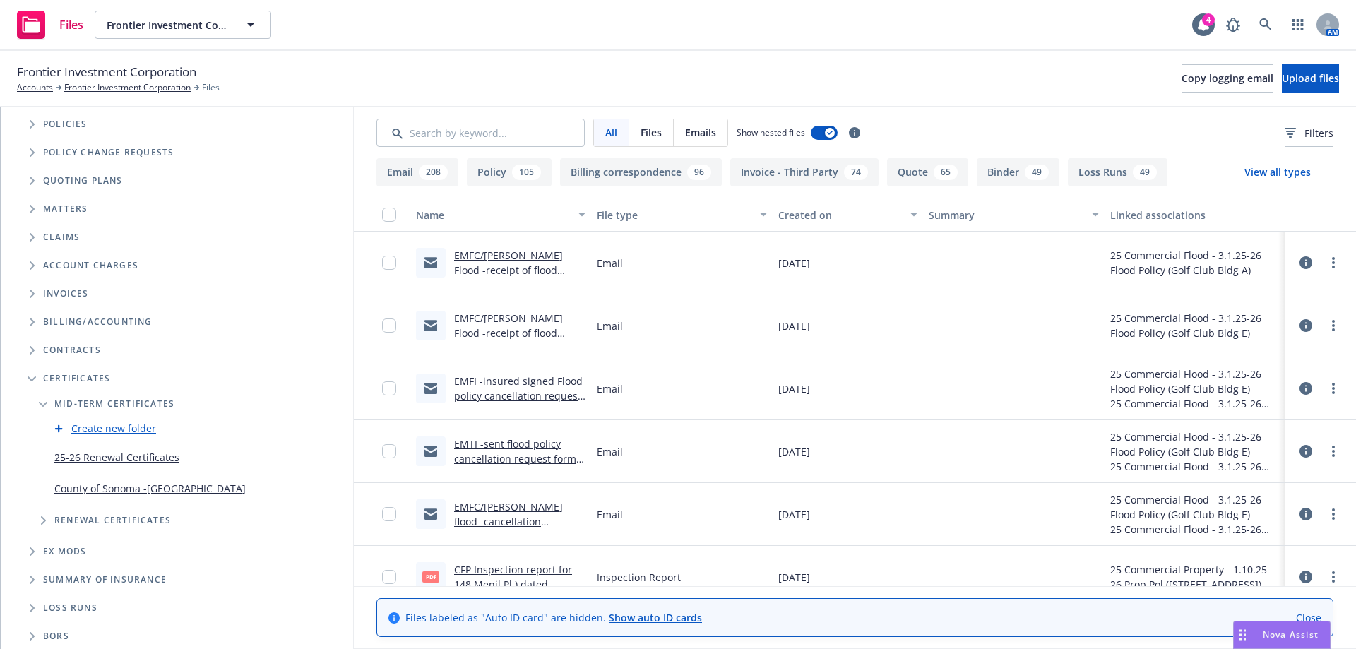
scroll to position [138, 0]
click at [81, 424] on link "Create new folder" at bounding box center [113, 426] width 85 height 15
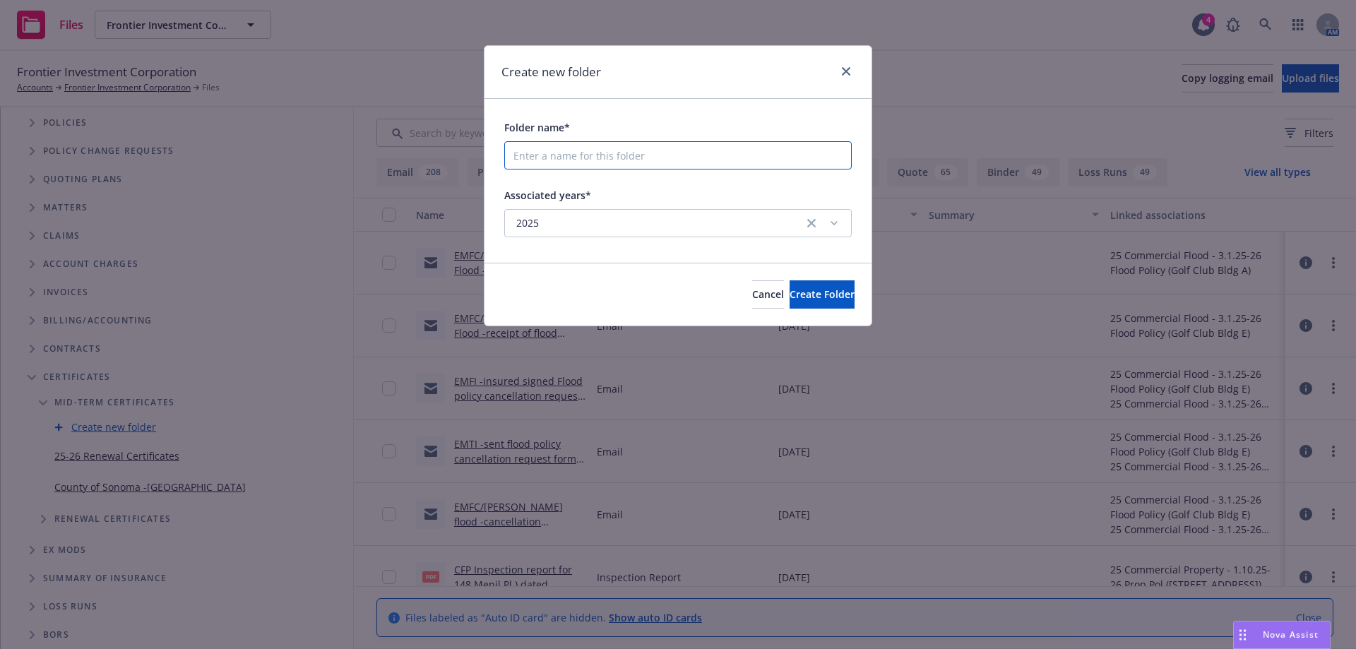
click at [530, 155] on input "Folder name*" at bounding box center [677, 155] width 347 height 28
paste input "Tigertail"
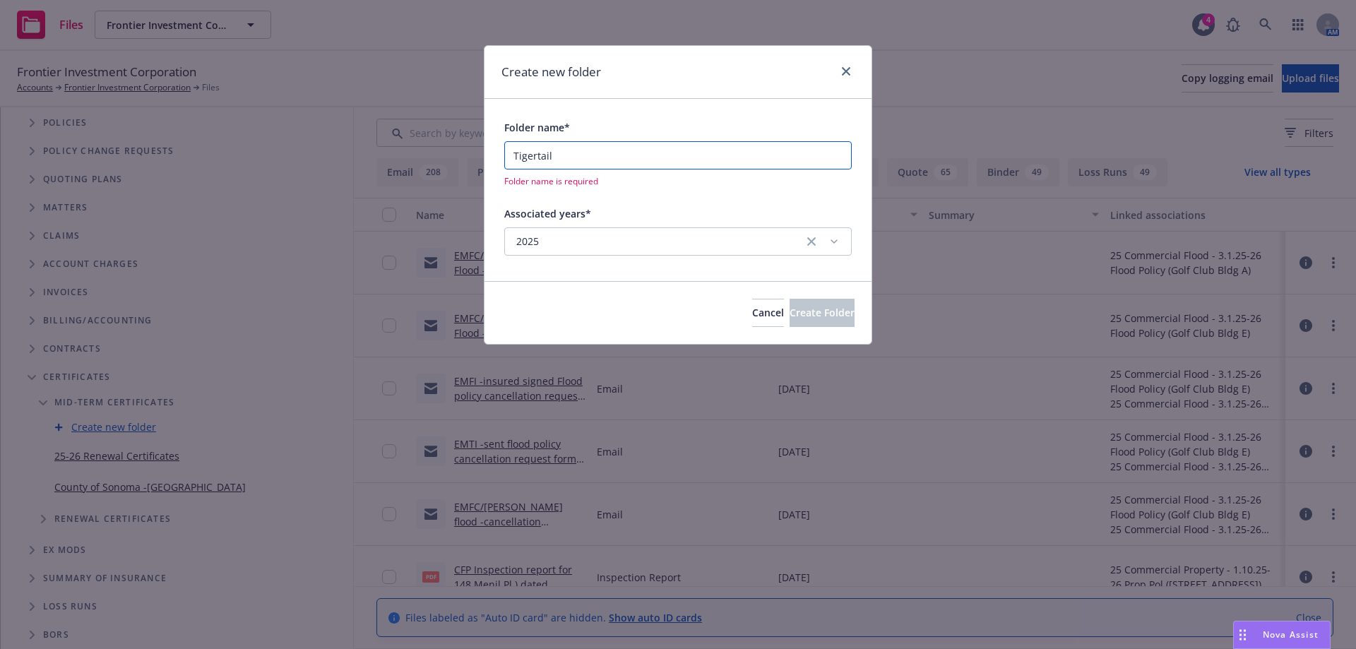
drag, startPoint x: 586, startPoint y: 159, endPoint x: 513, endPoint y: 179, distance: 76.0
click at [513, 179] on div "Tigertail Folder name is required" at bounding box center [677, 164] width 347 height 46
paste input "project at 717 N. Tigertail"
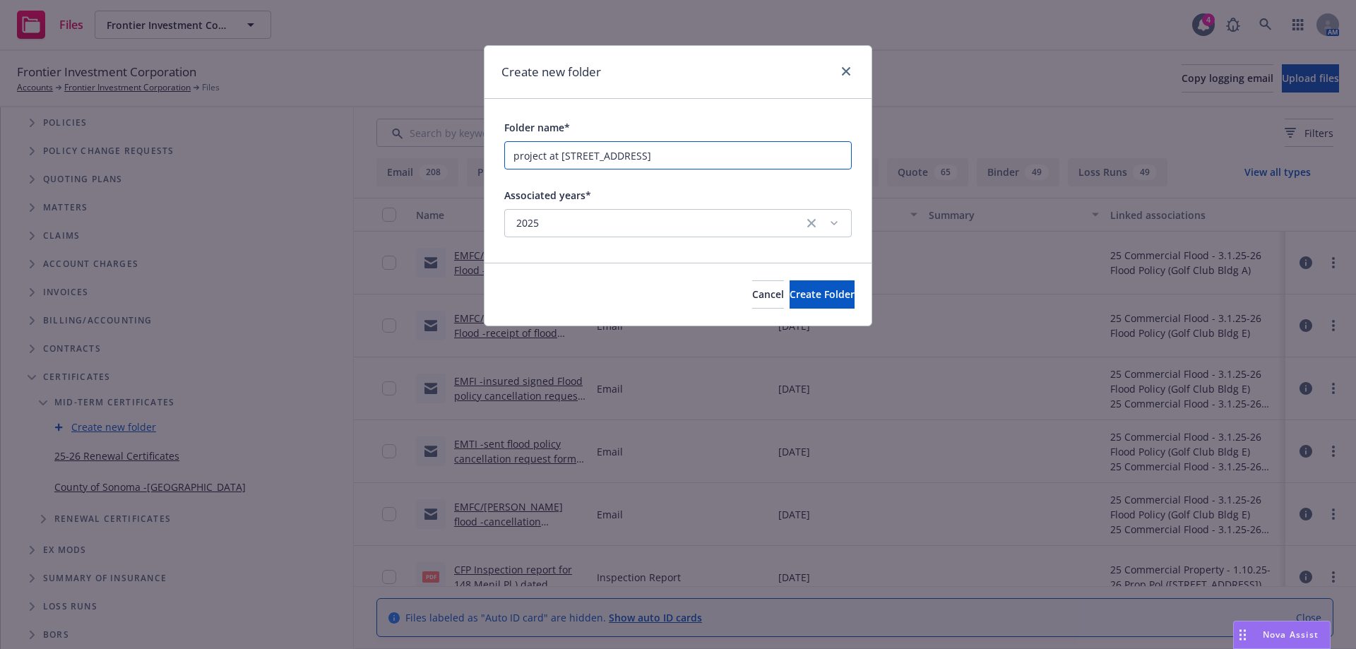
click at [513, 155] on input "project at 717 N. Tigertail" at bounding box center [677, 155] width 347 height 28
drag, startPoint x: 705, startPoint y: 154, endPoint x: 769, endPoint y: 157, distance: 64.4
click at [769, 157] on input "COI request for the City -project at 717 N. Tigertail" at bounding box center [677, 155] width 347 height 28
paste input "717 N. Tigertail Road, Los Angeles, CA 90049"
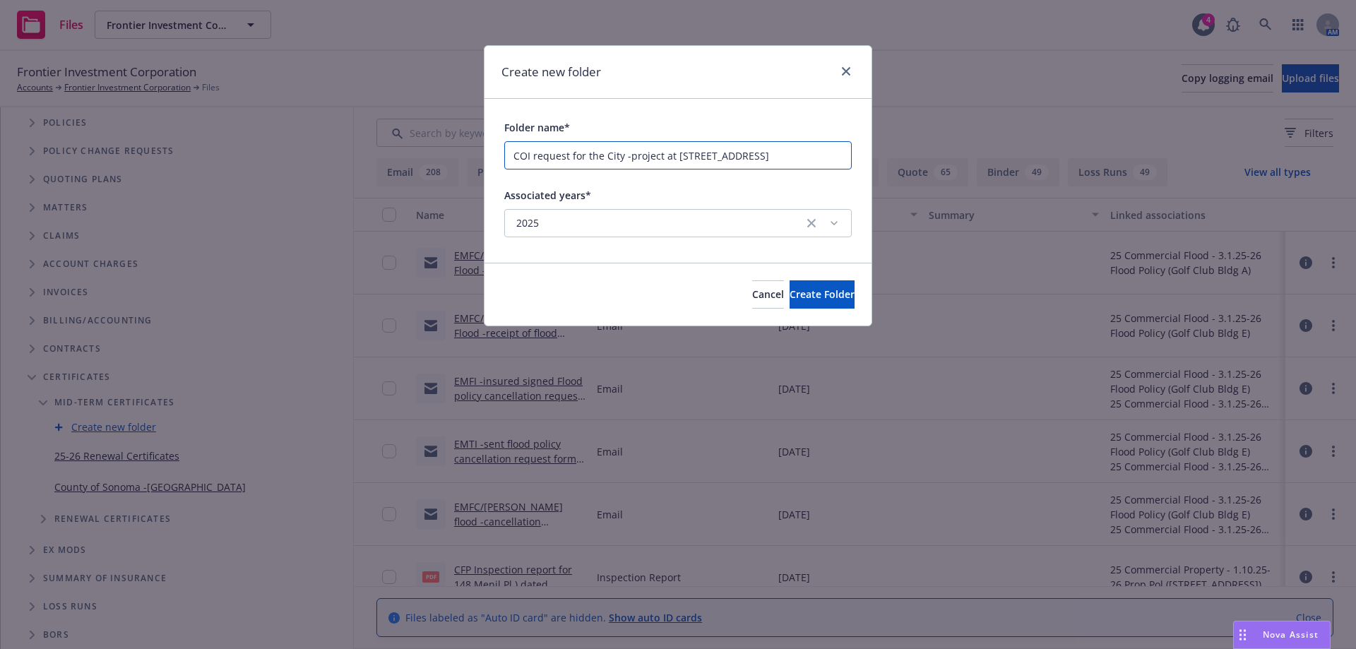
drag, startPoint x: 640, startPoint y: 160, endPoint x: 597, endPoint y: 167, distance: 43.6
click at [597, 167] on input "COI request for the City -project at 717 N. 717 N. Tigertail Road, Los Angeles,…" at bounding box center [677, 155] width 347 height 28
type input "COI request for the City -project at [STREET_ADDRESS]"
click at [789, 287] on span "Create Folder" at bounding box center [821, 293] width 65 height 13
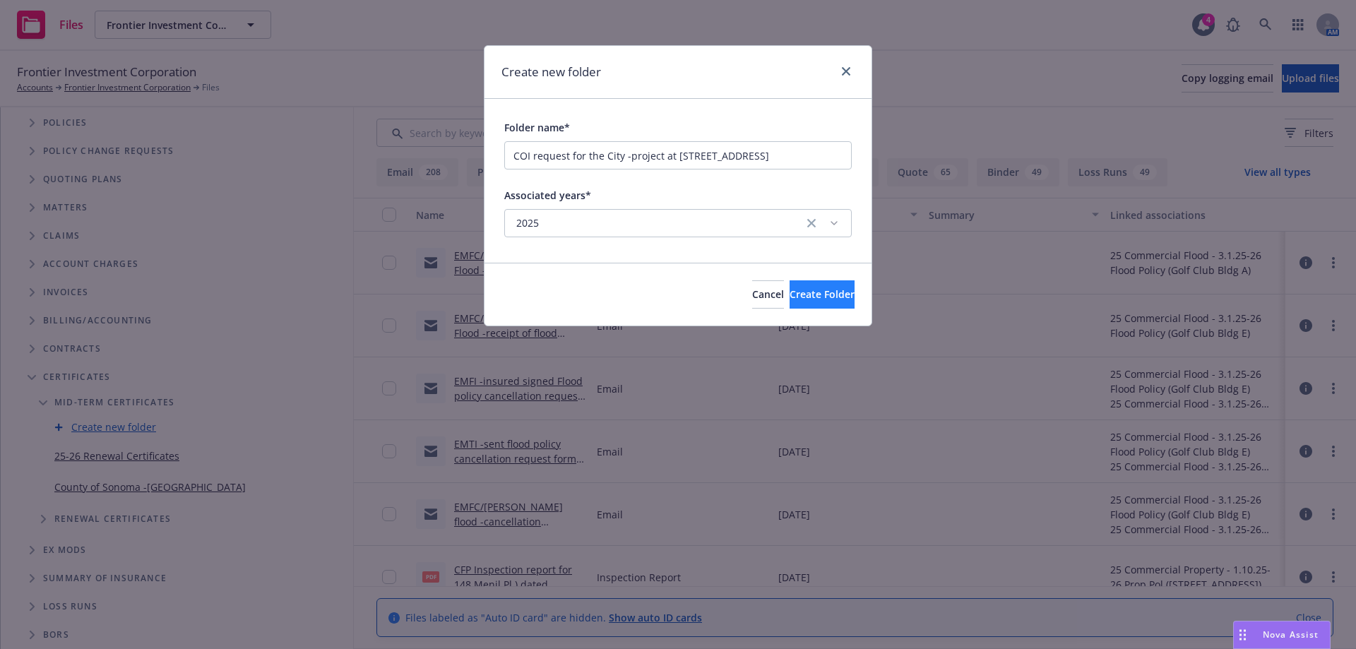
scroll to position [0, 0]
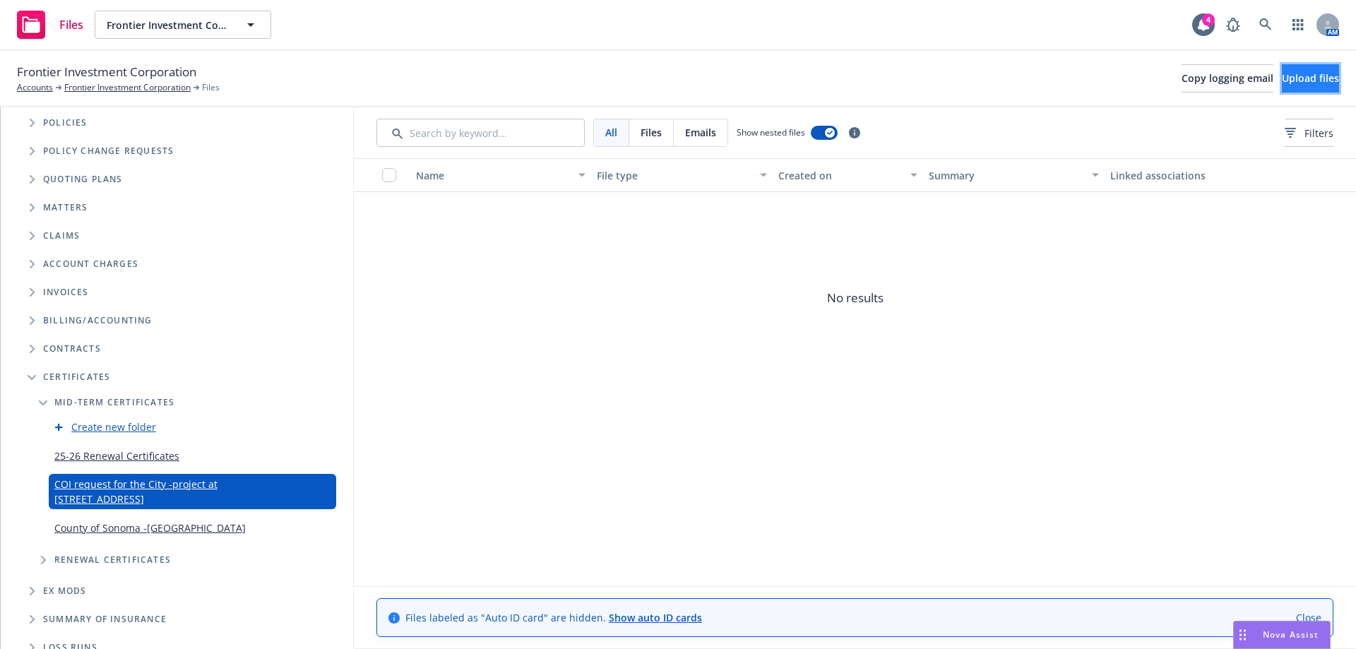
click at [1282, 85] on button "Upload files" at bounding box center [1310, 78] width 57 height 28
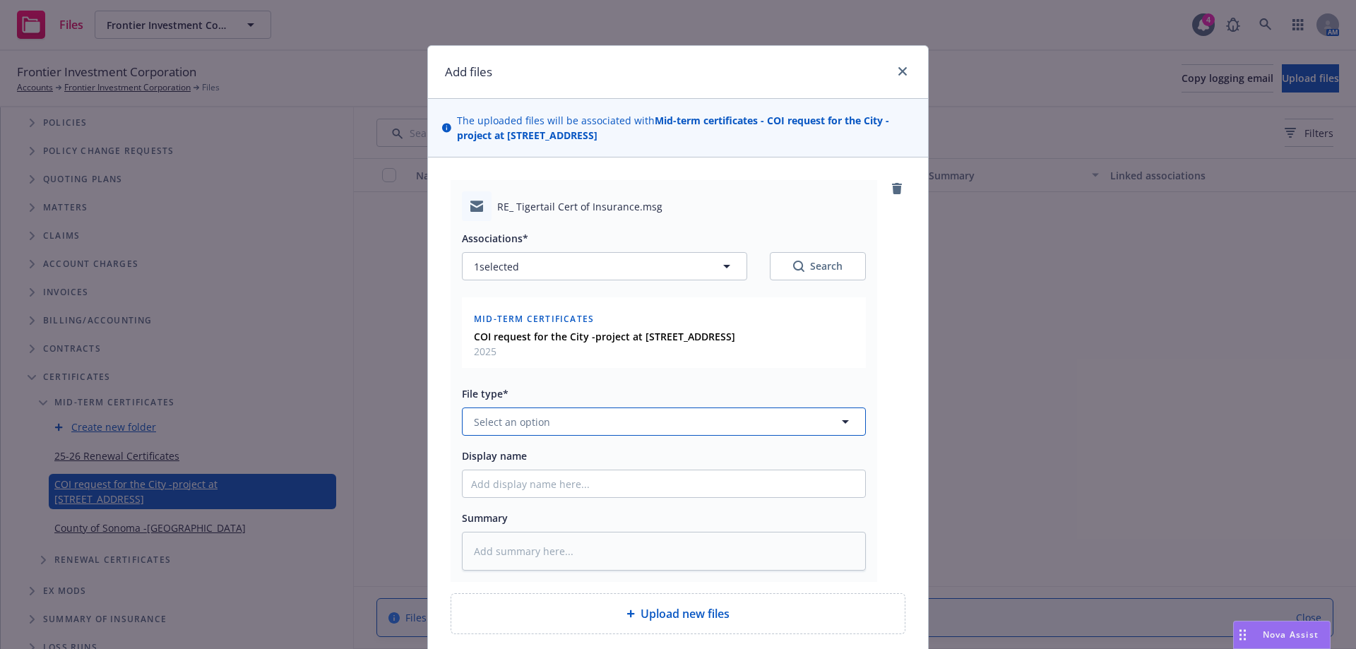
click at [520, 419] on span "Select an option" at bounding box center [512, 421] width 76 height 15
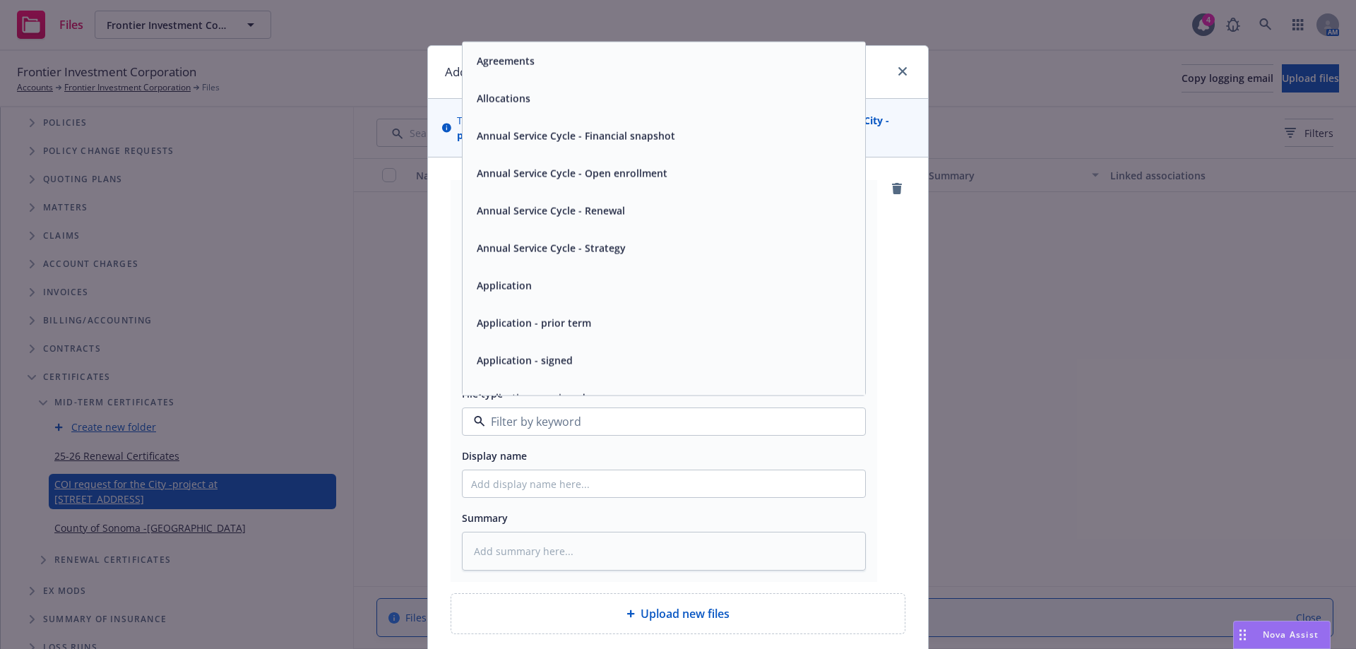
type input "e"
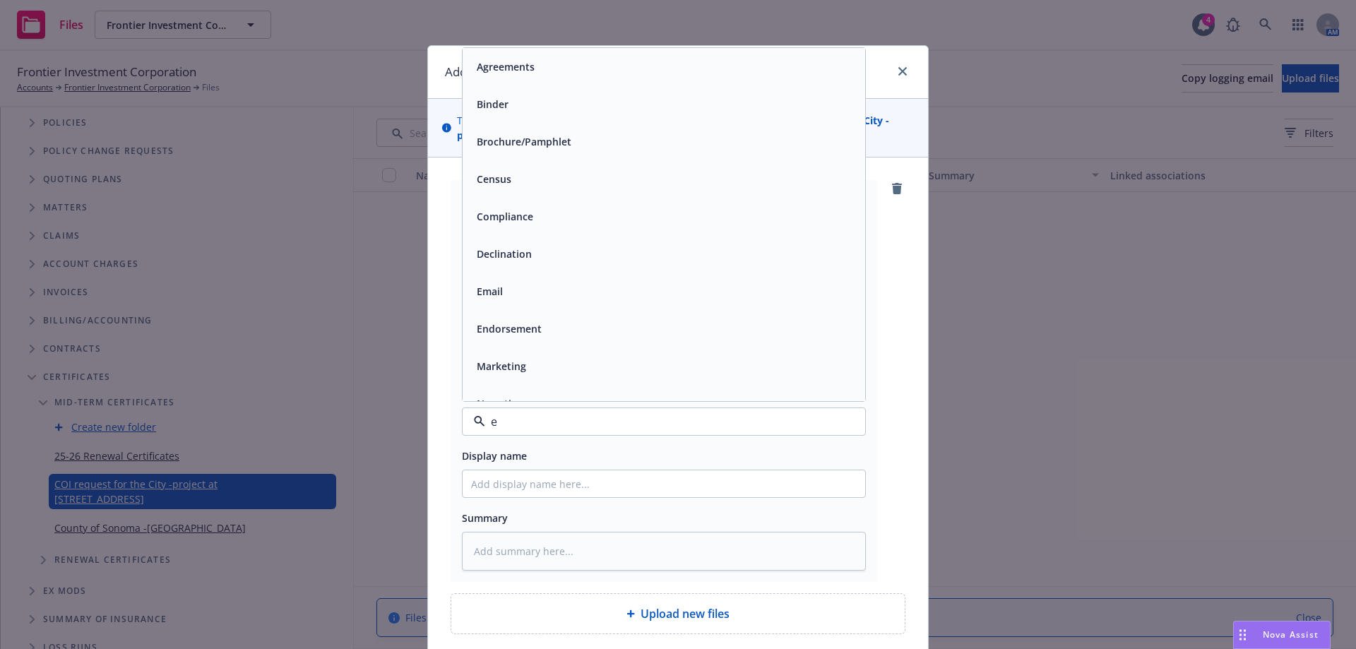
click at [495, 425] on input "e" at bounding box center [661, 421] width 352 height 17
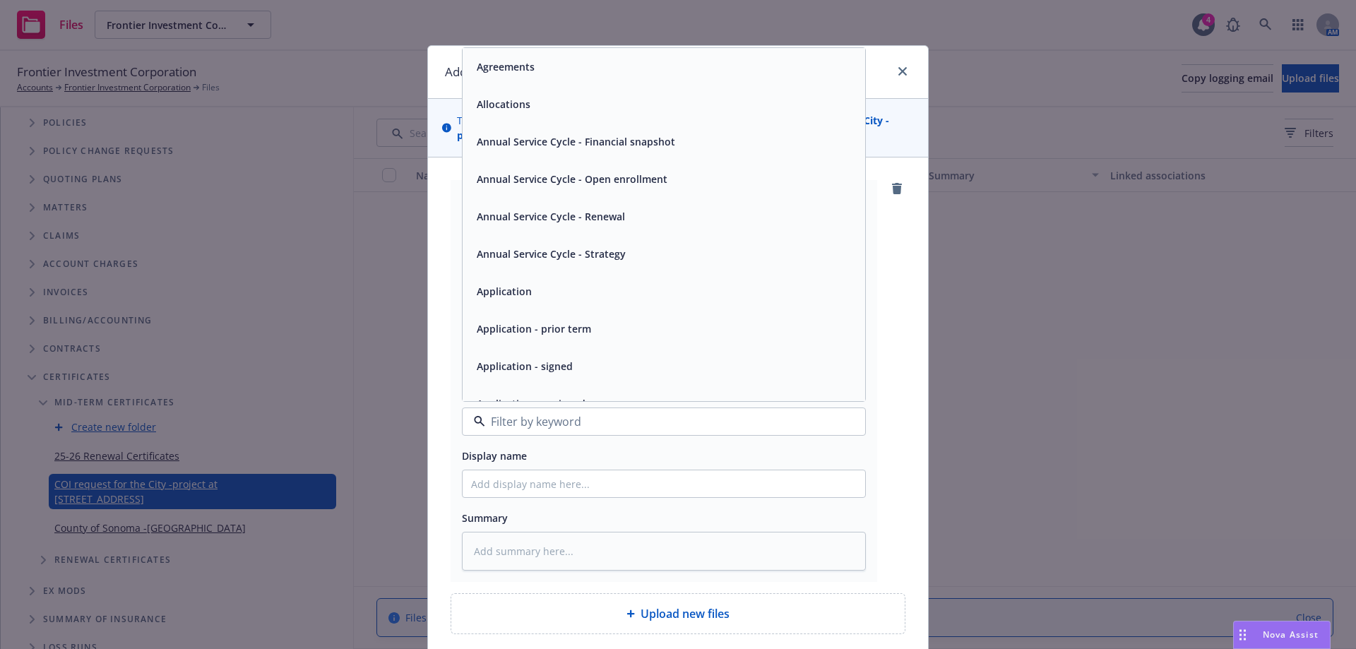
click at [494, 424] on input at bounding box center [661, 421] width 352 height 17
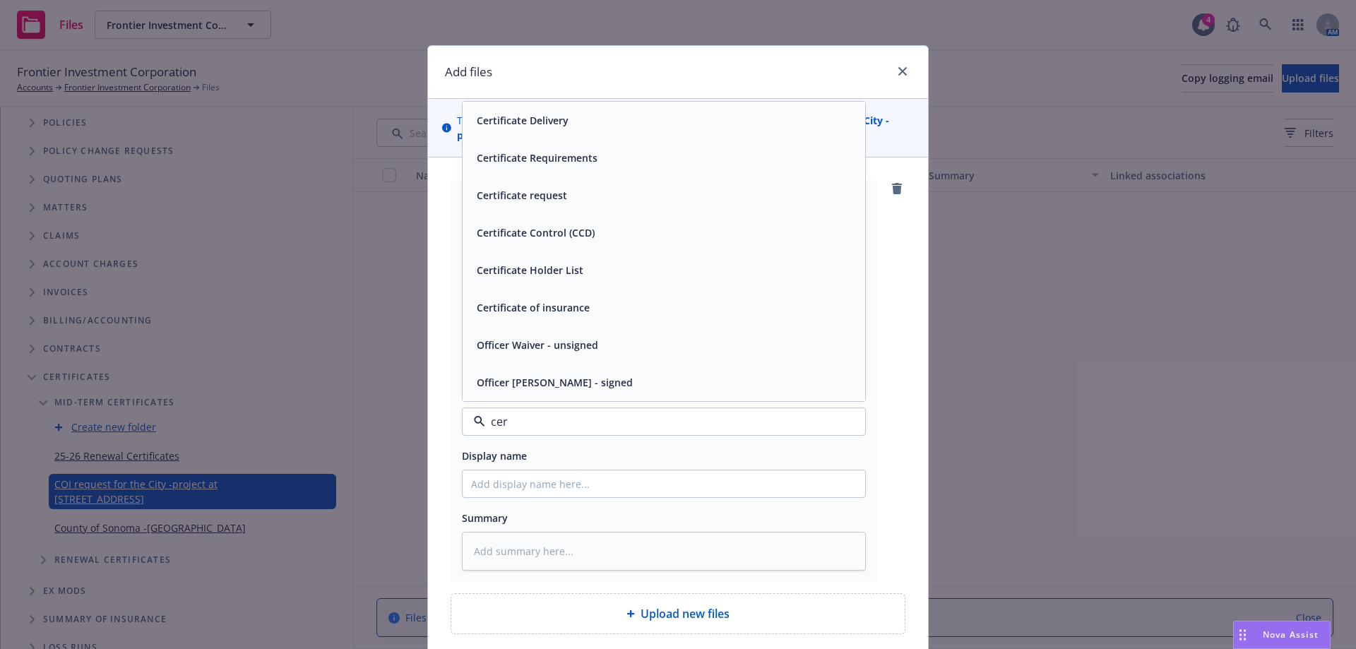
type input "cert"
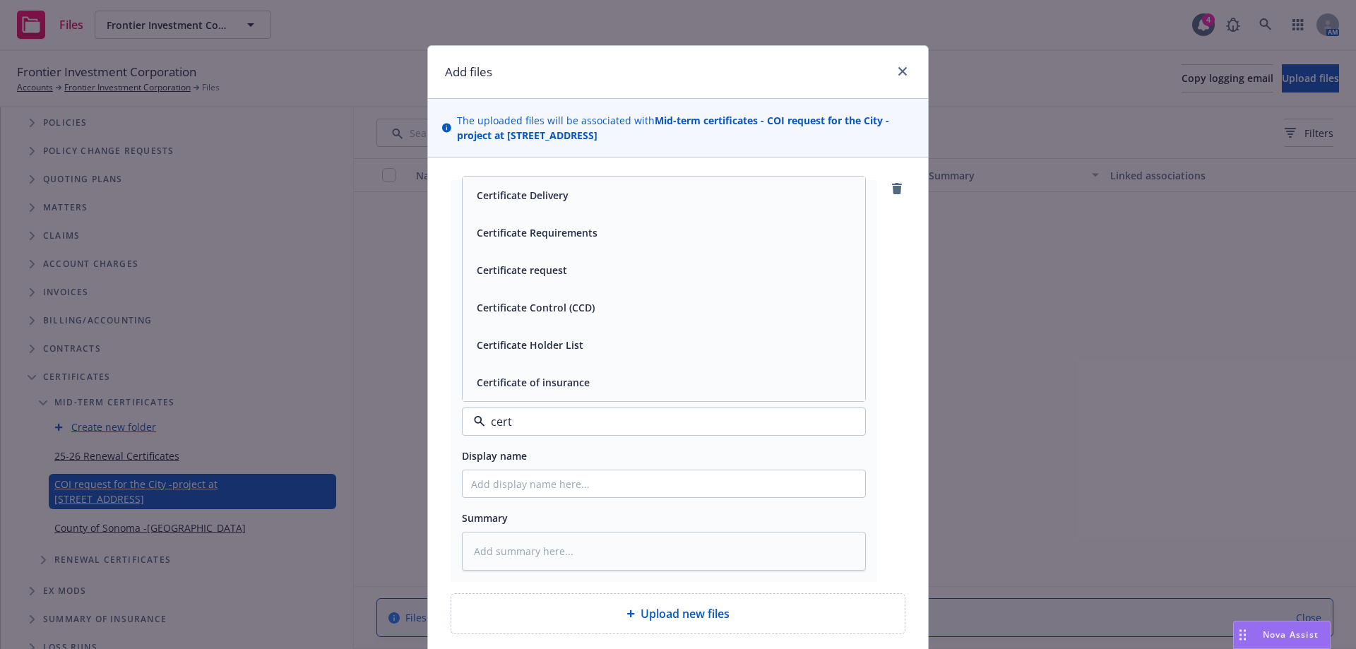
click at [516, 278] on div "Certificate request" at bounding box center [520, 270] width 99 height 20
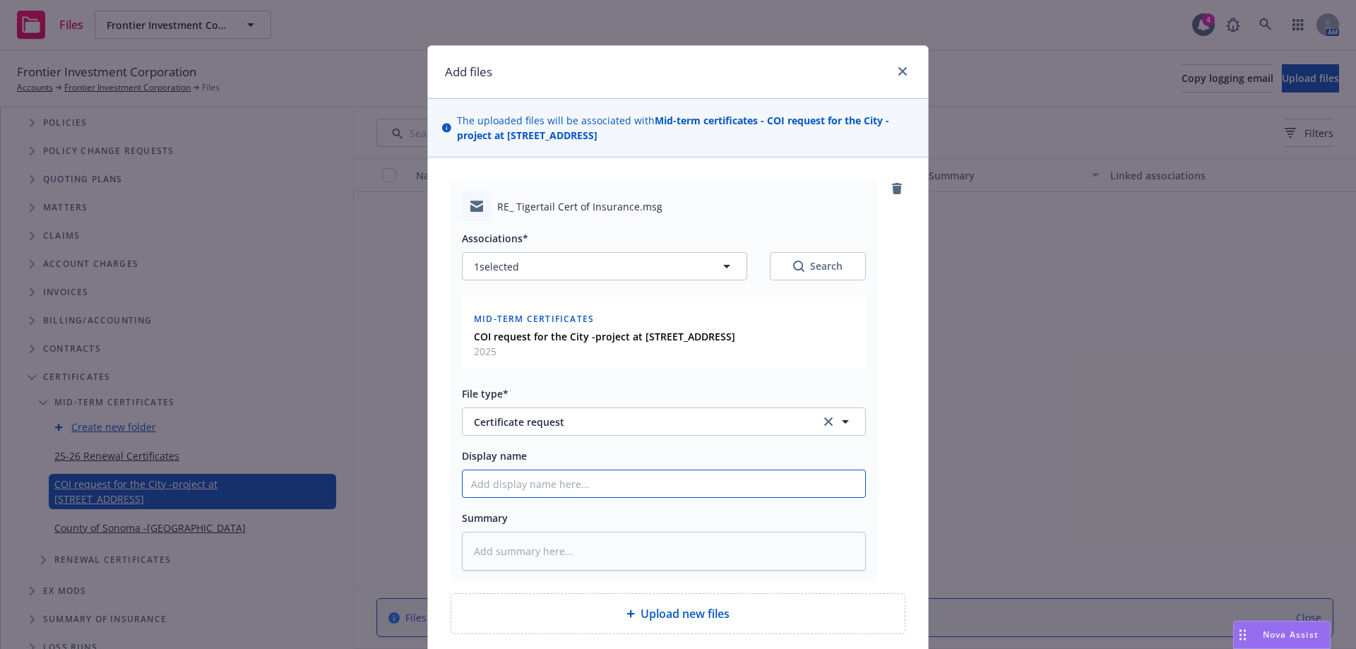
click at [497, 489] on input "Display name" at bounding box center [663, 483] width 402 height 27
type textarea "x"
type input "C"
type textarea "x"
type input "Co"
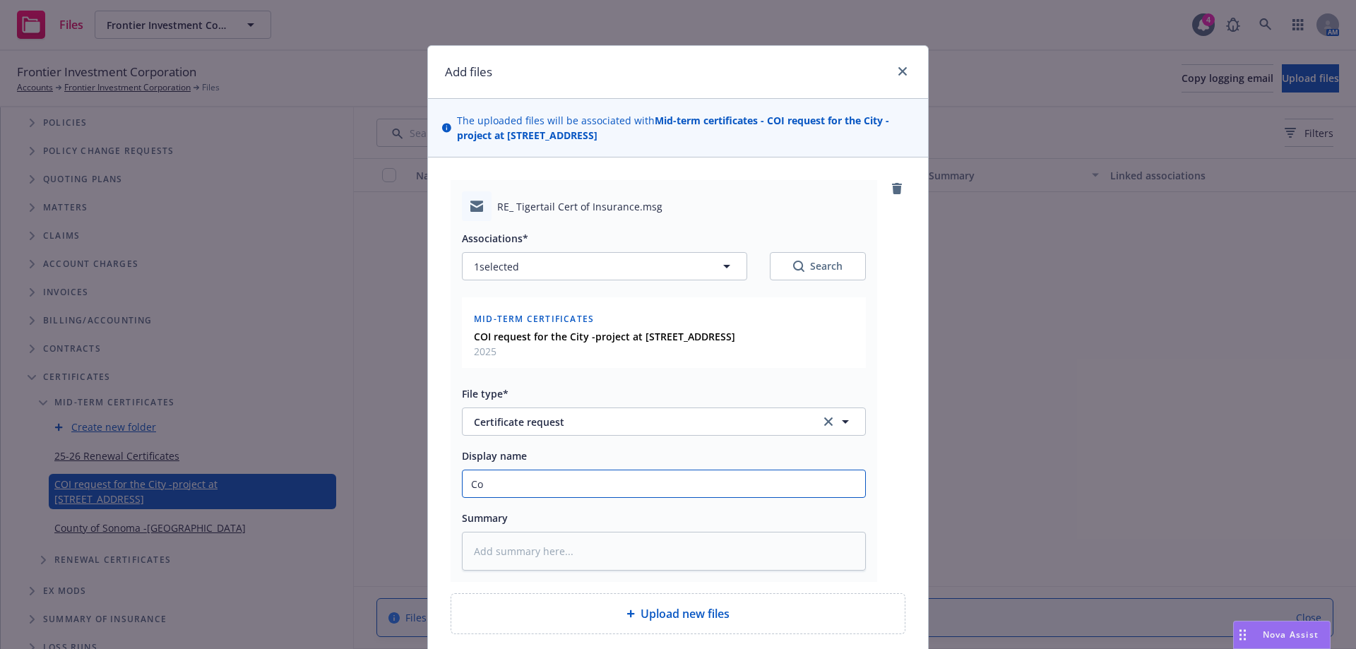
type textarea "x"
type input "Cov"
type textarea "x"
type input "Co"
type textarea "x"
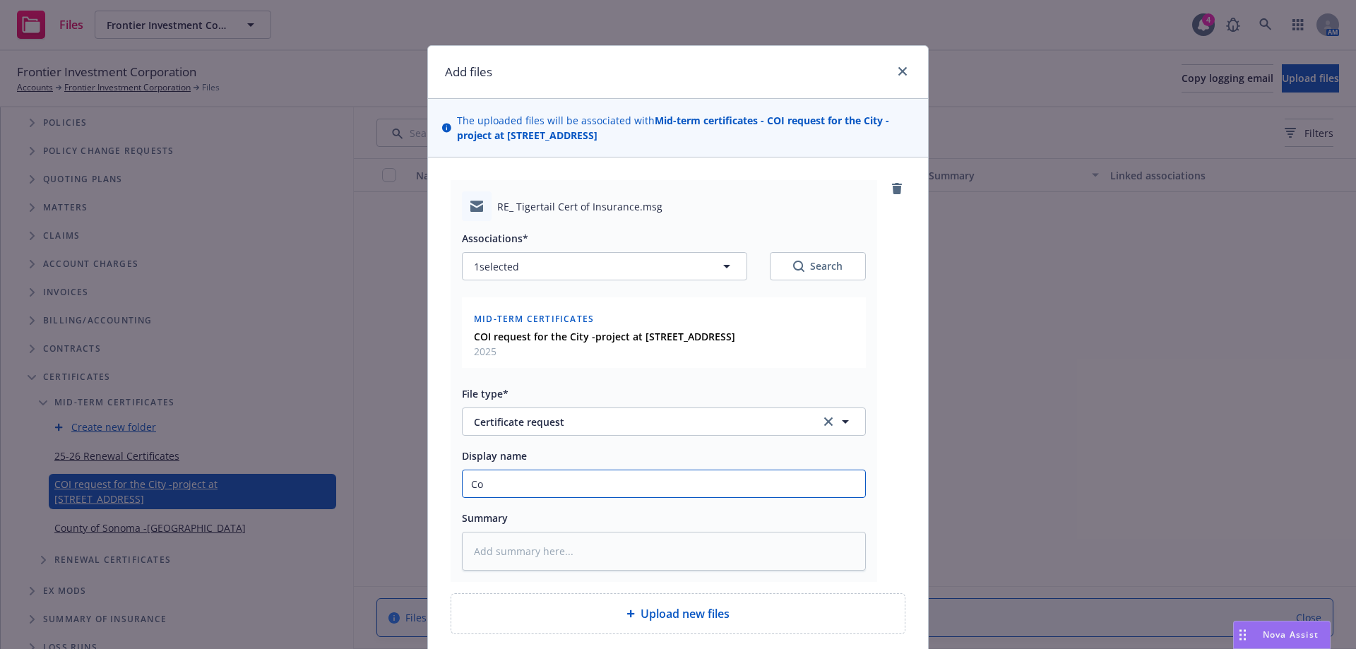
type input "C"
type textarea "x"
type input "P"
type textarea "x"
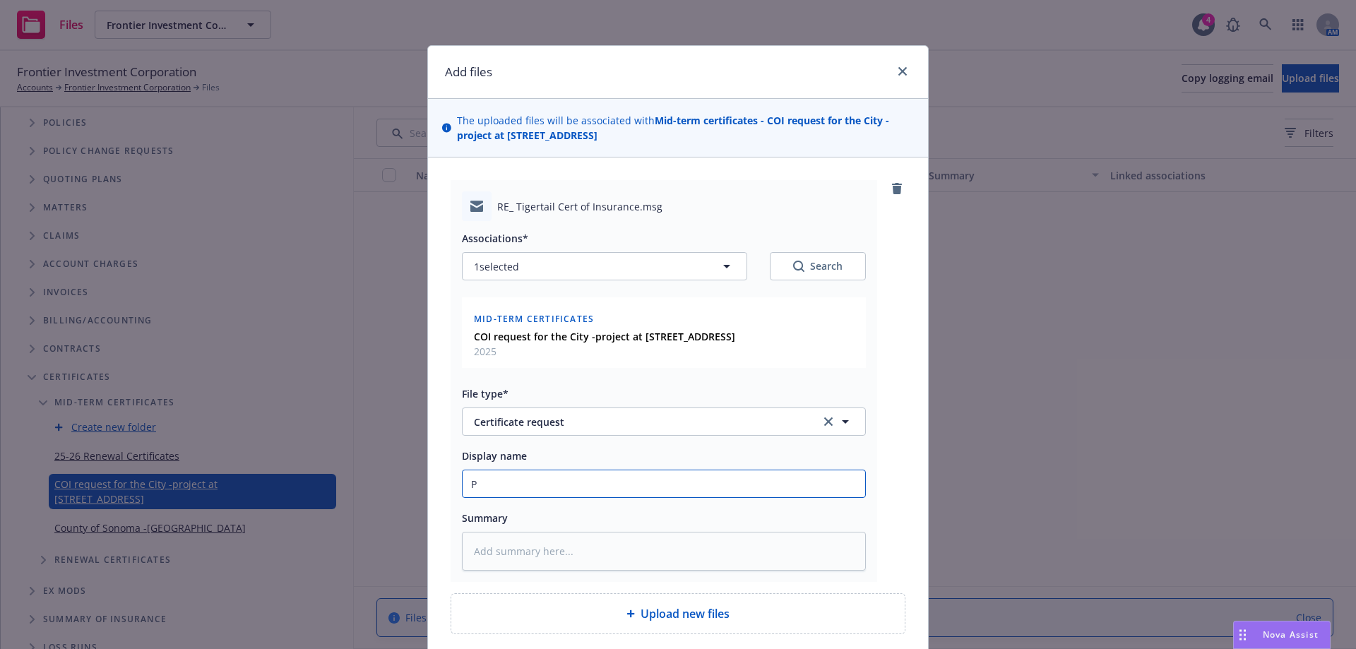
type input "Pe"
type textarea "x"
type input "P"
type textarea "x"
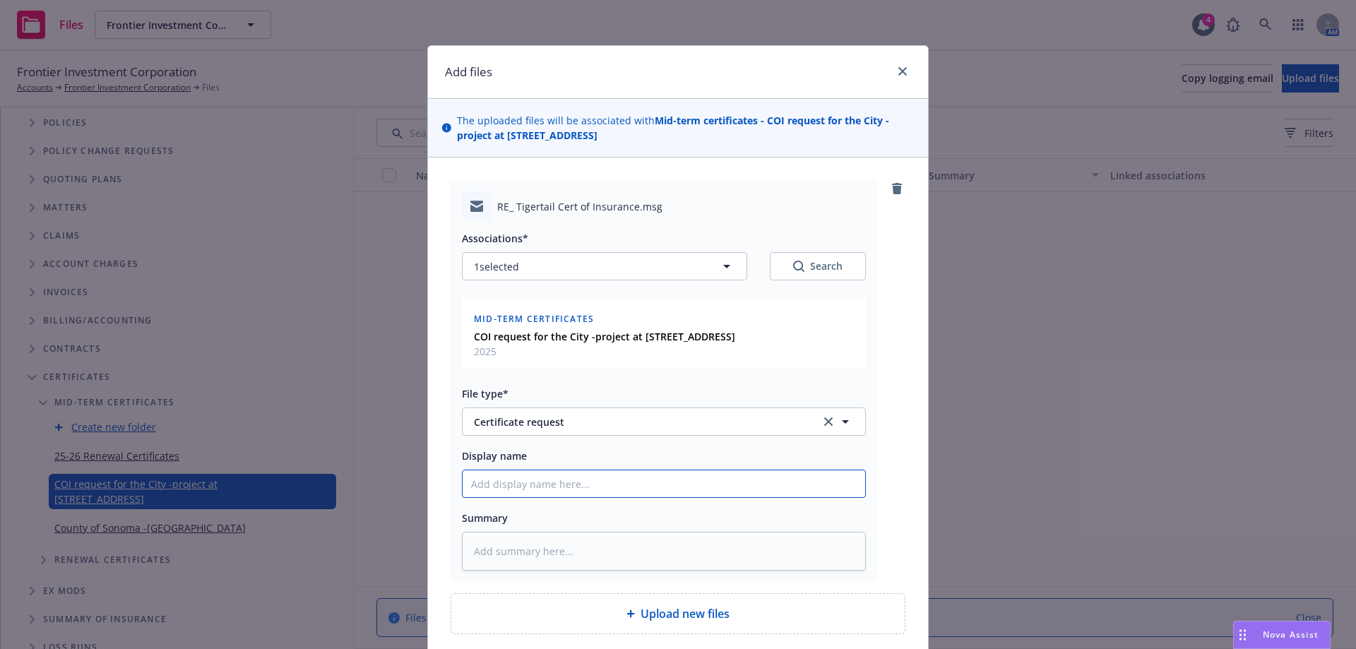
type input "I"
type textarea "x"
type input "In"
type textarea "x"
type input "Int"
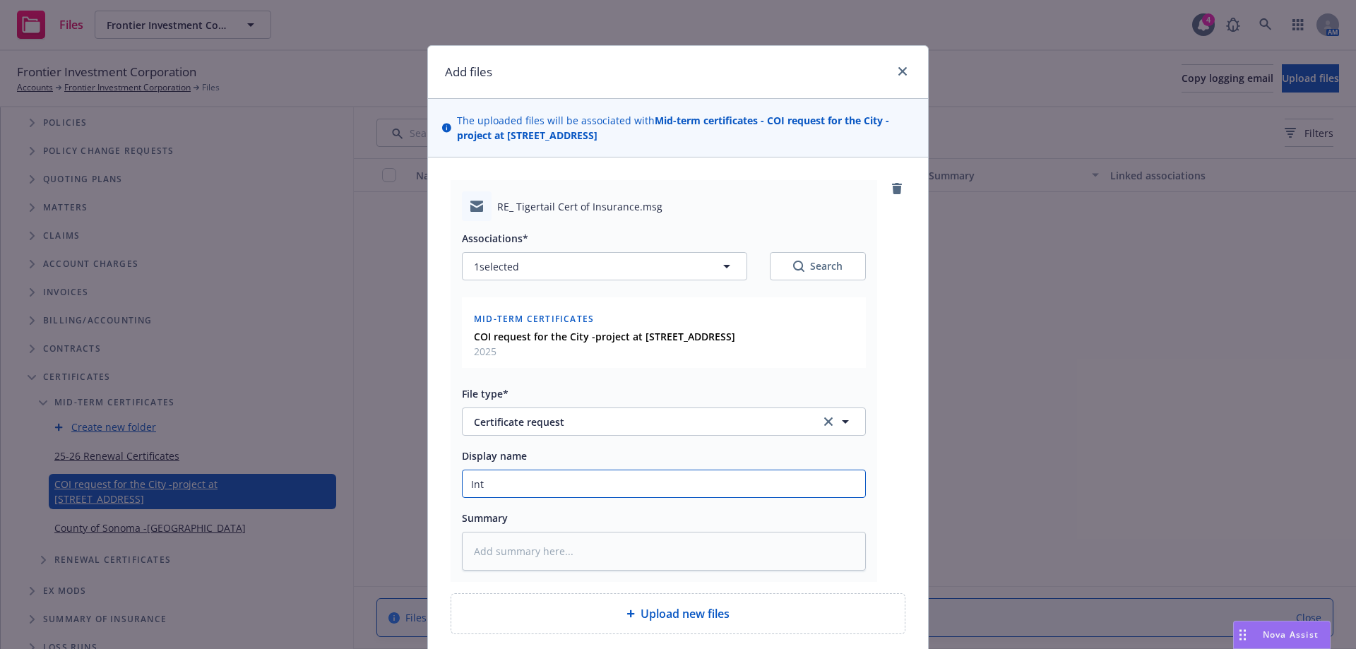
type textarea "x"
type input "Inte"
type textarea "x"
type input "Inter"
type textarea "x"
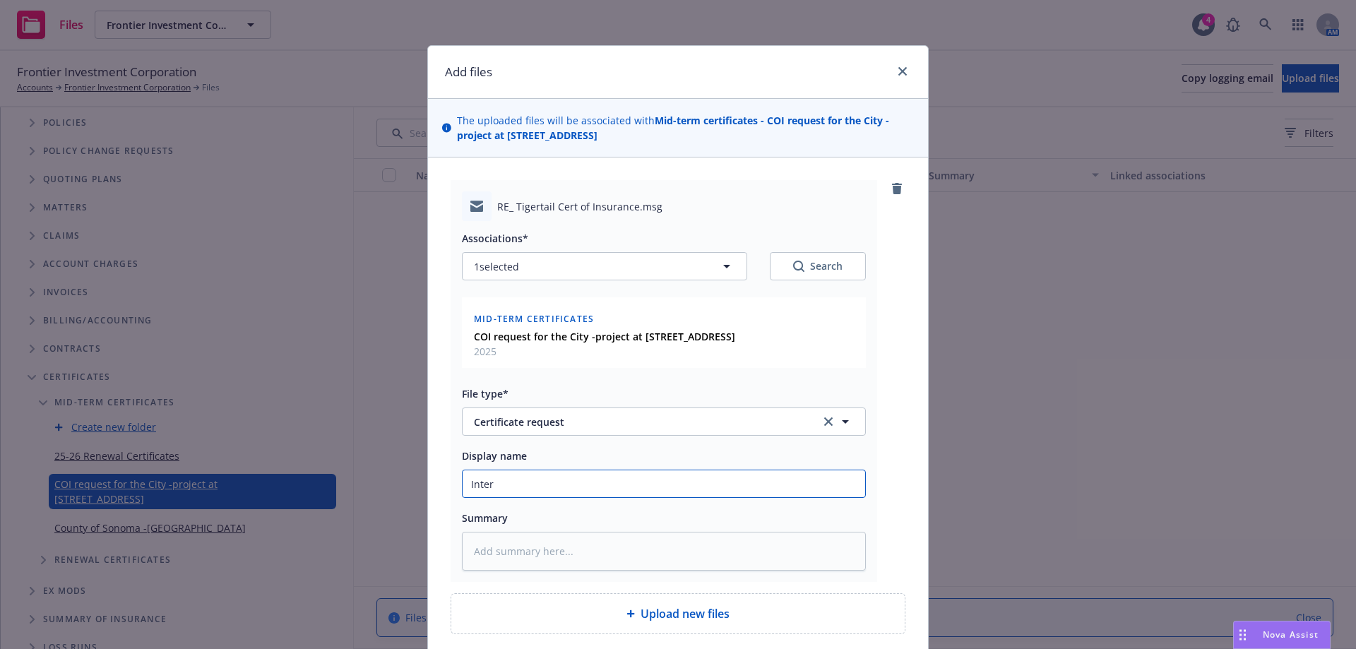
type input "Intern"
type textarea "x"
type input "Interna"
type textarea "x"
type input "Internal"
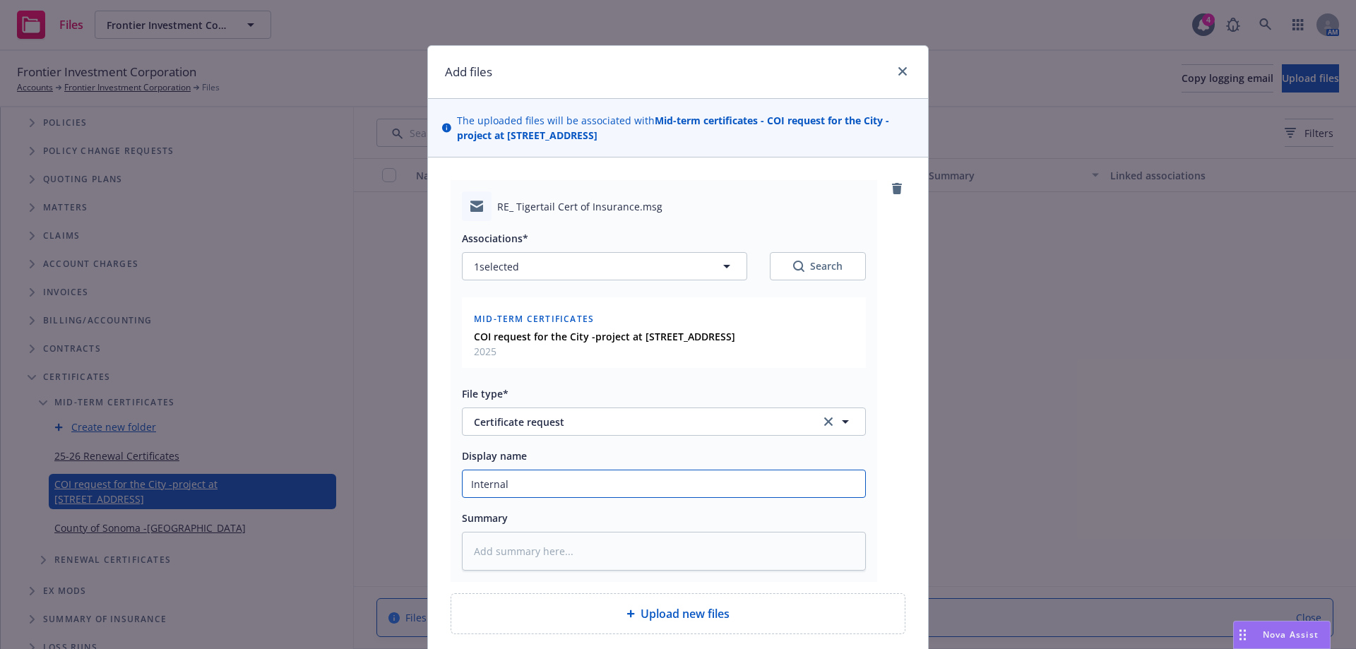
type textarea "x"
type input "Internal"
type textarea "x"
type input "Internal -"
type textarea "x"
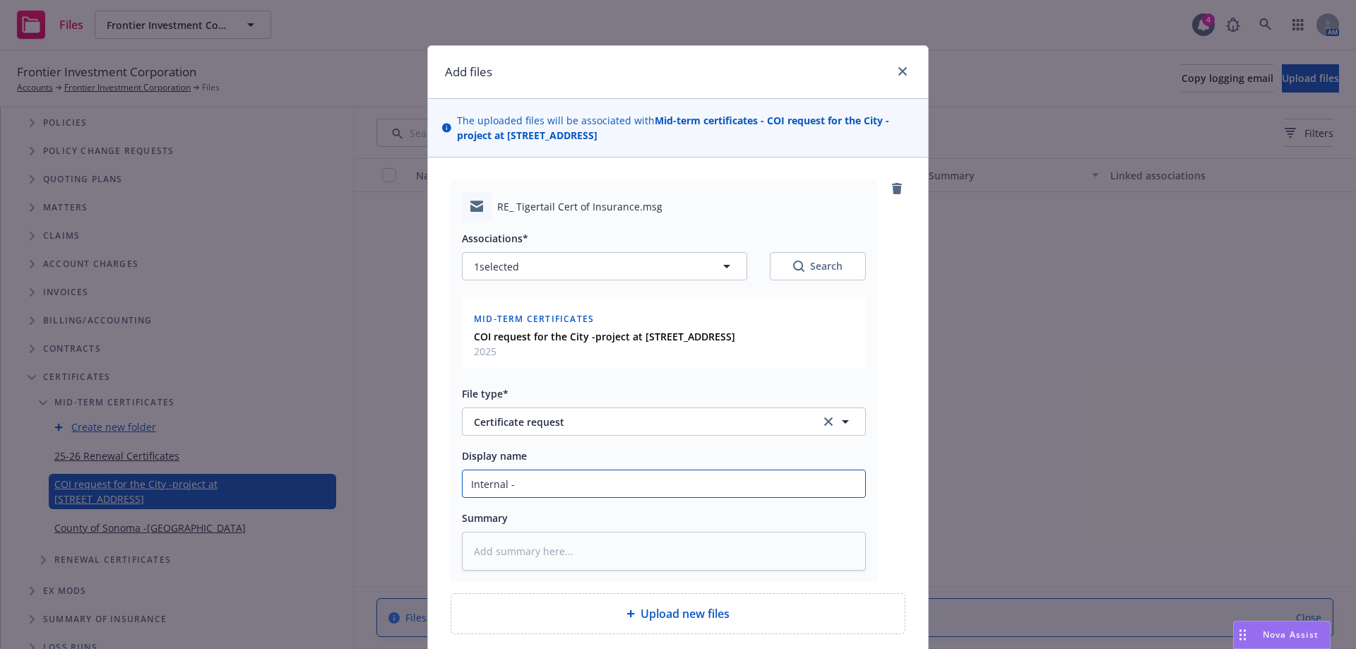
type input "Internal -P"
type textarea "x"
type input "Internal -PL"
type textarea "x"
type input "Internal -PL"
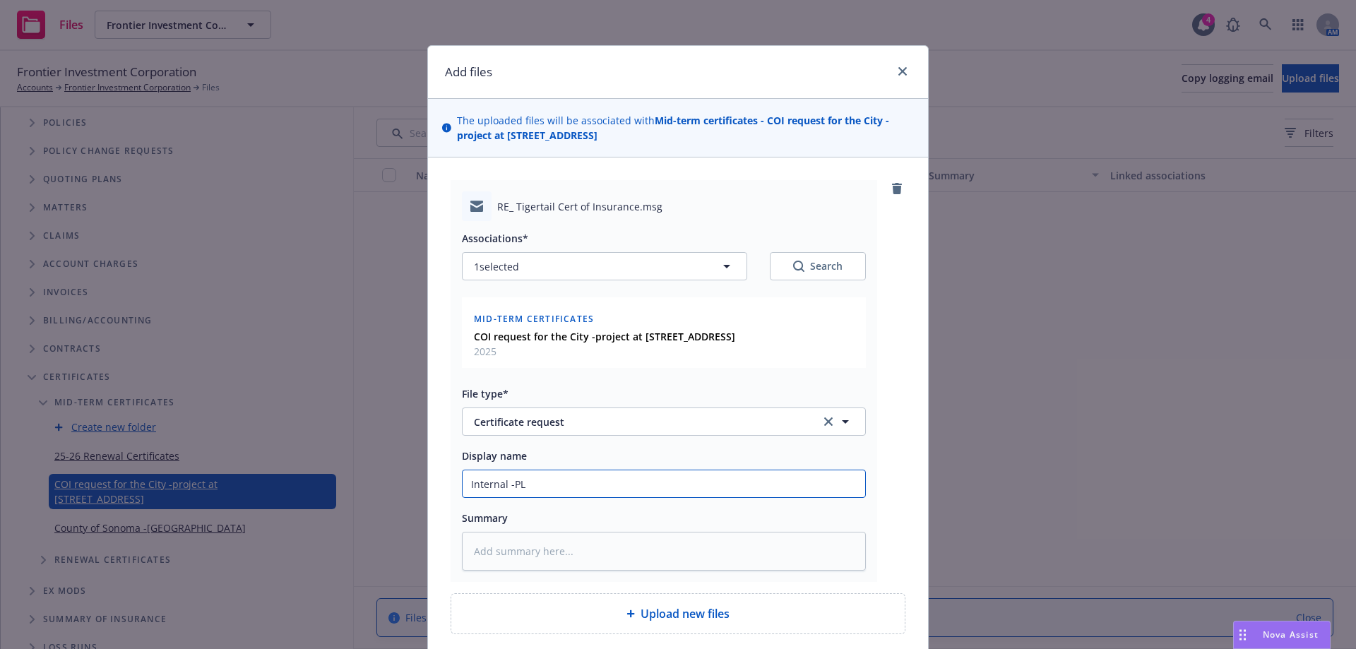
type textarea "x"
type input "Internal -PL"
type textarea "x"
type input "Internal -P"
type textarea "x"
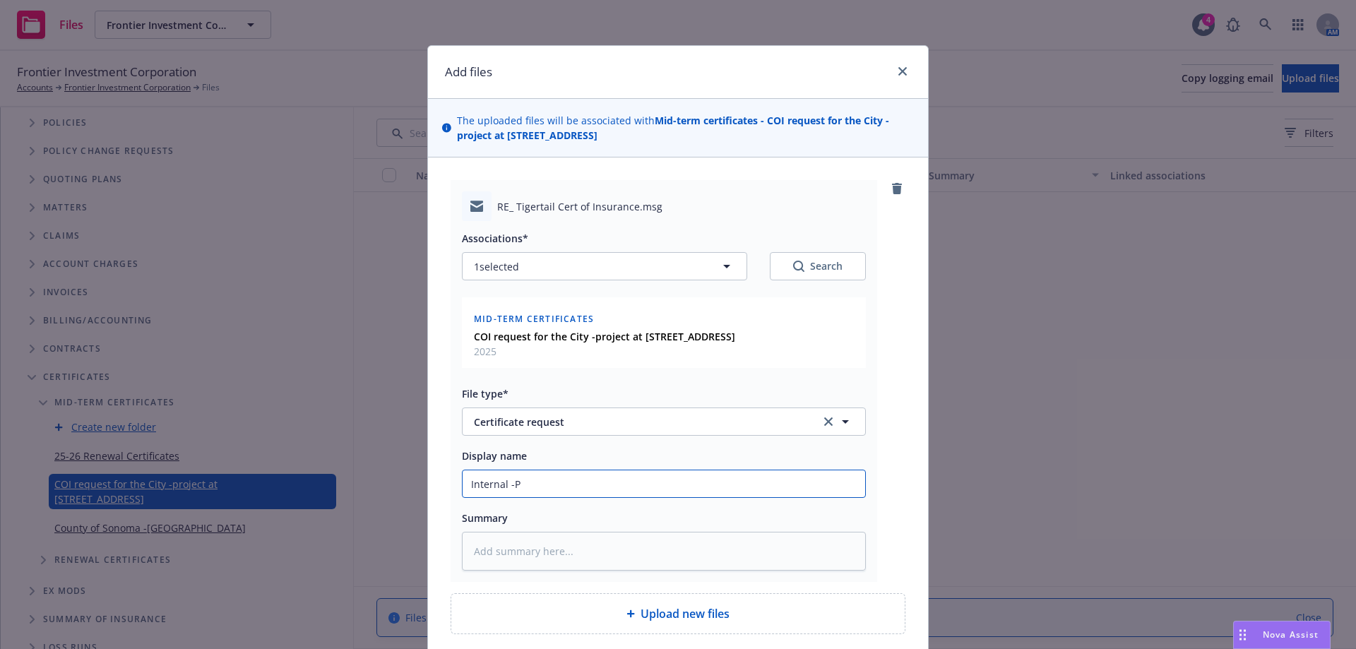
type input "Internal -Pe"
type textarea "x"
type input "Internal -Per"
type textarea "x"
type input "Internal -Pera"
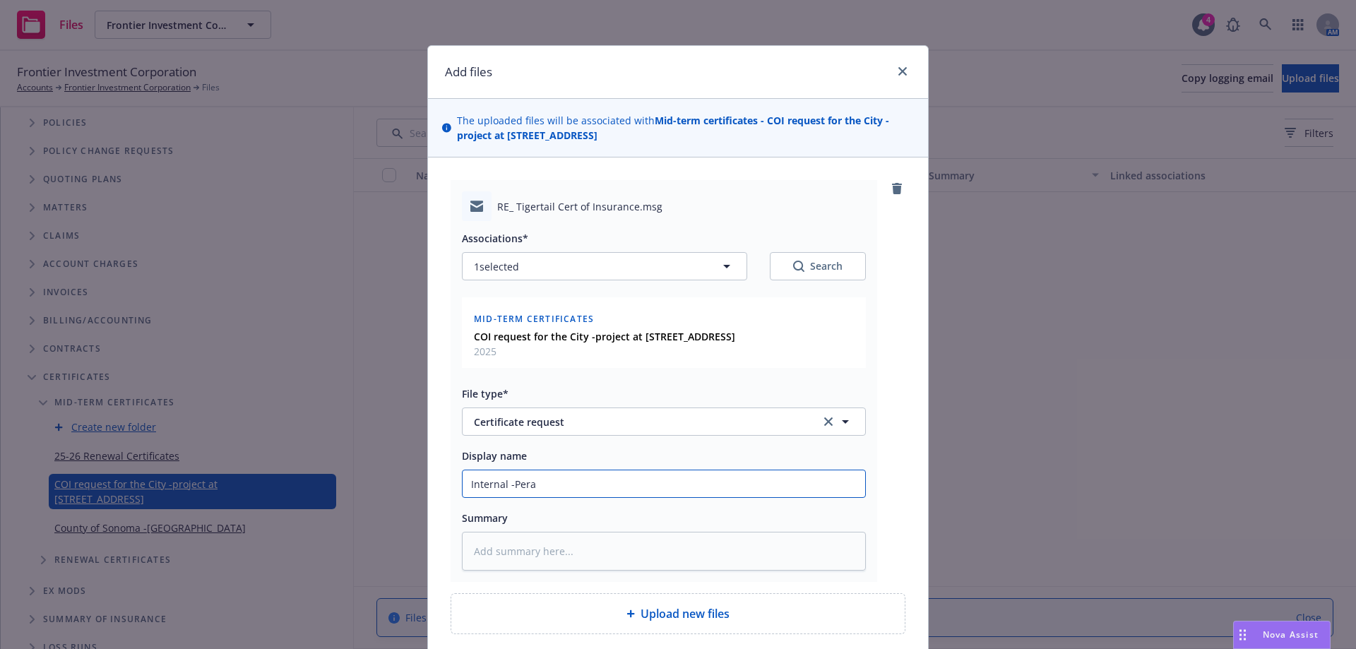
type textarea "x"
type input "Internal -Perao"
type textarea "x"
type input "Internal -Peraon"
type textarea "x"
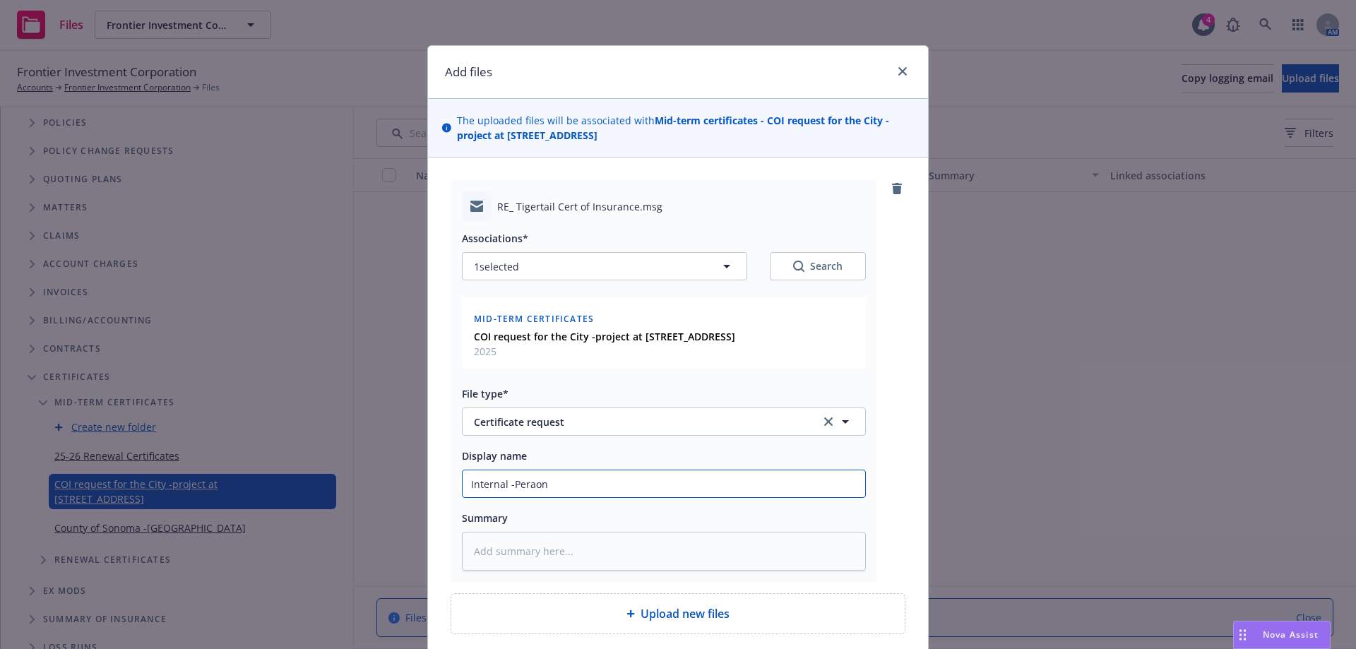
type input "Internal -Peraona"
type textarea "x"
type input "Internal -Peraonal"
type textarea "x"
type input "Internal -Peraonal"
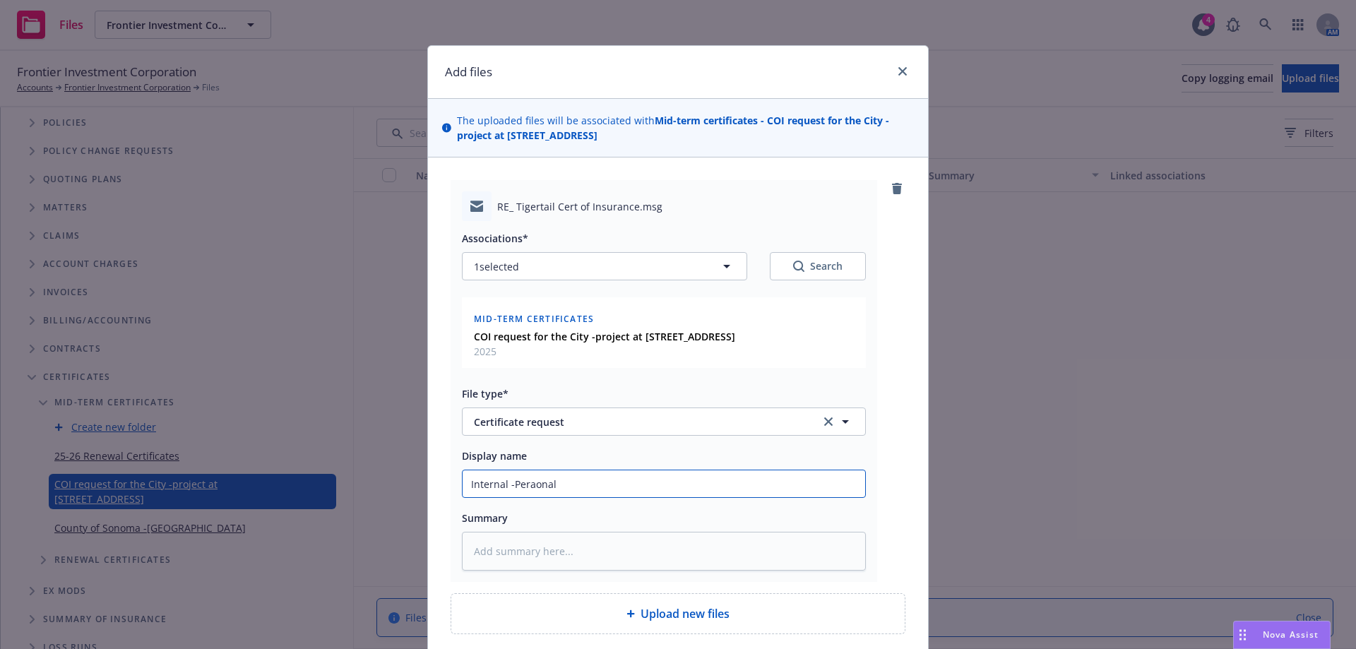
type textarea "x"
type input "Internal -Peraonal l"
type textarea "x"
type input "Internal -Peraonal li"
type textarea "x"
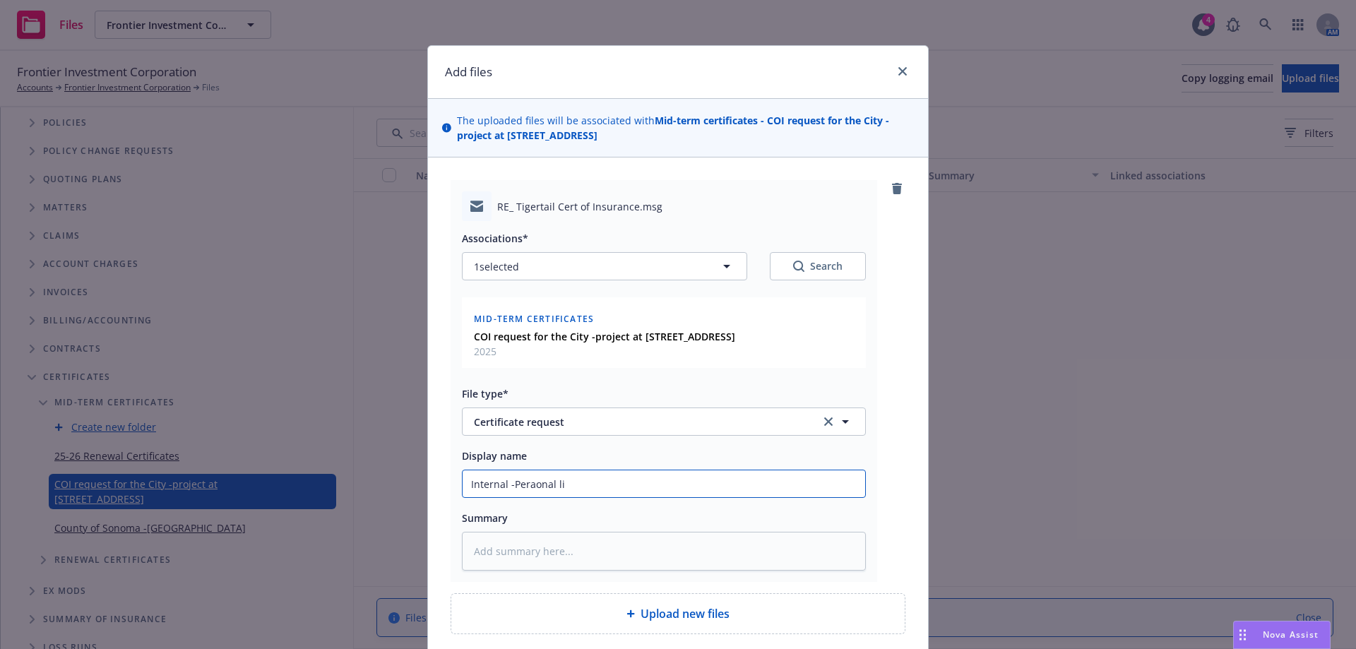
type input "Internal -Peraonal lin"
type textarea "x"
type input "Internal -Peraonal line"
type textarea "x"
type input "Internal -Peraonal line"
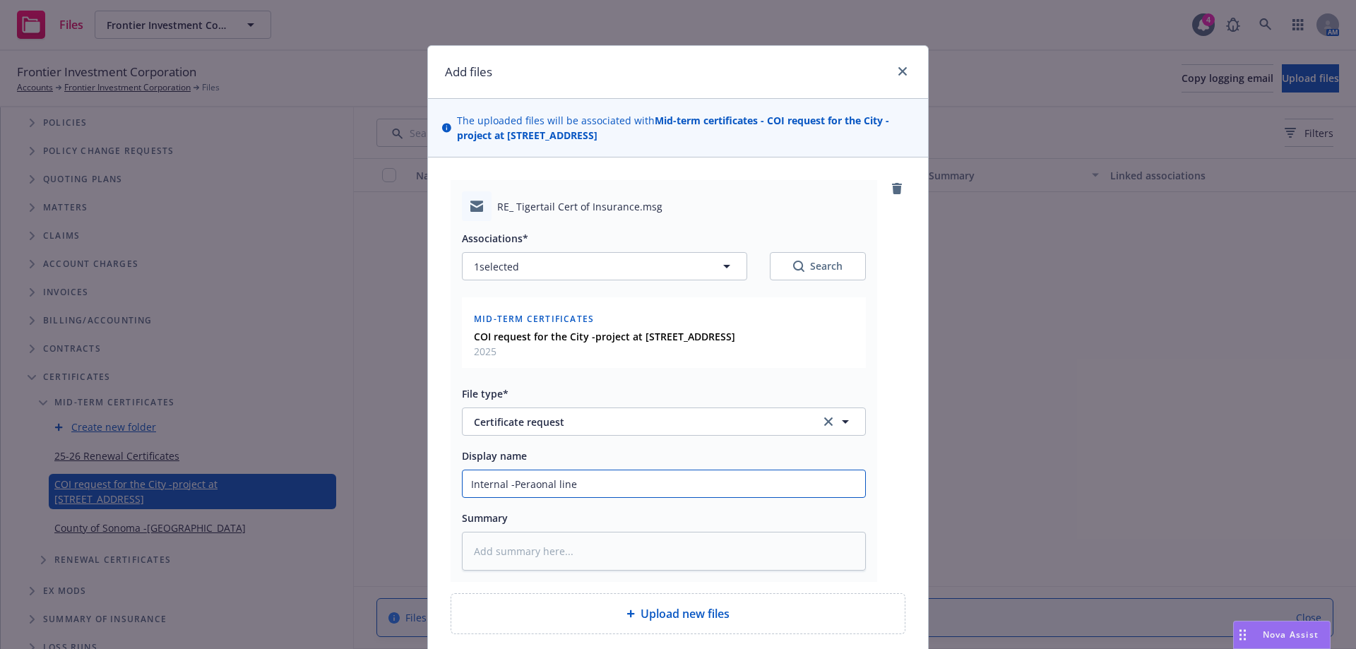
type textarea "x"
type input "Internal -Peraonal line p"
type textarea "x"
type input "Internal -Peraonal line po"
type textarea "x"
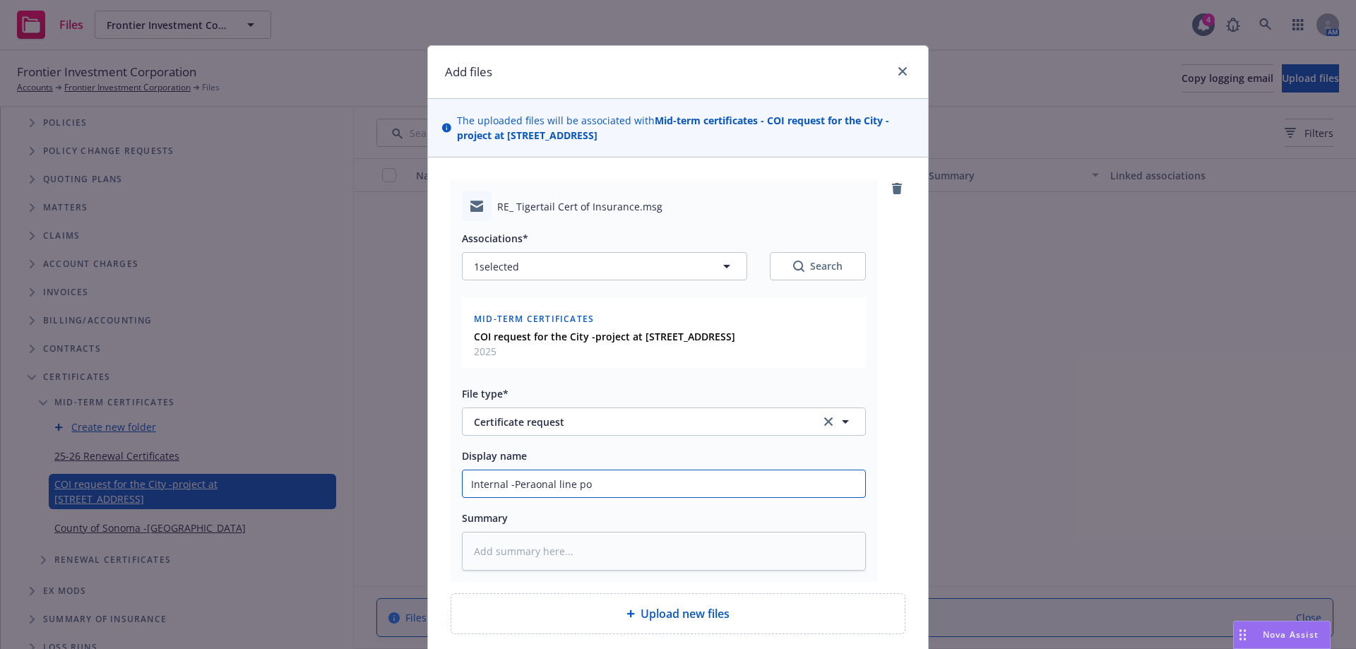
type input "Internal -Peraonal line pol"
type textarea "x"
type input "Internal -Peraonal line poli"
type textarea "x"
type input "Internal -Peraonal line polic"
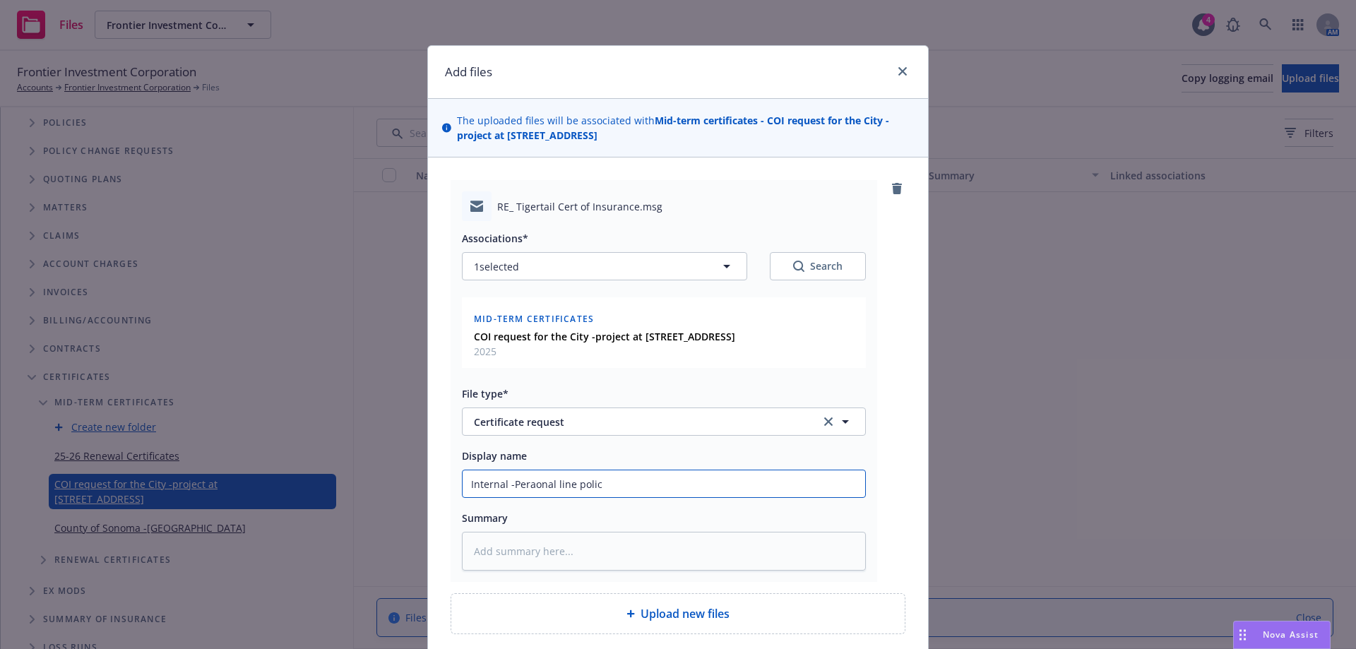
type textarea "x"
type input "Internal -Peraonal line policy"
type textarea "x"
type input "Internal -Peraonal line policy"
type textarea "x"
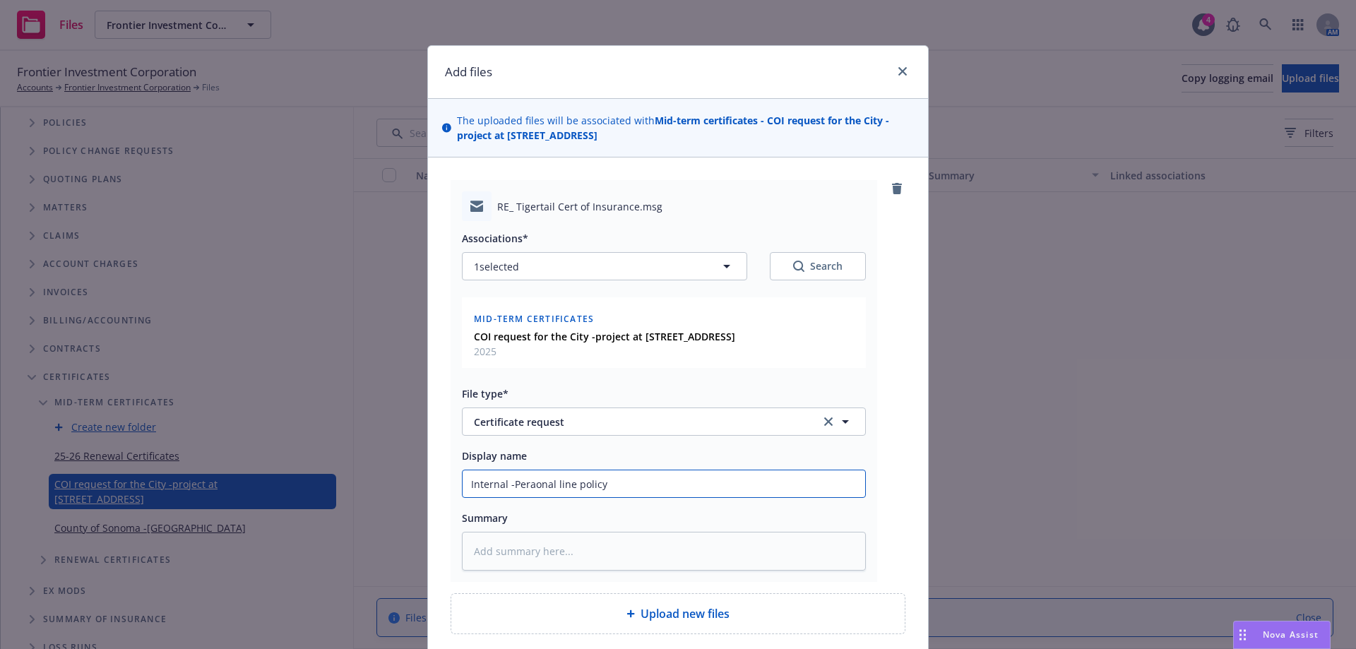
type input "Internal -Peraonal line policy h"
type textarea "x"
type input "Internal -Peraonal line policy has"
type textarea "x"
type input "Internal -Peraonal line policy has"
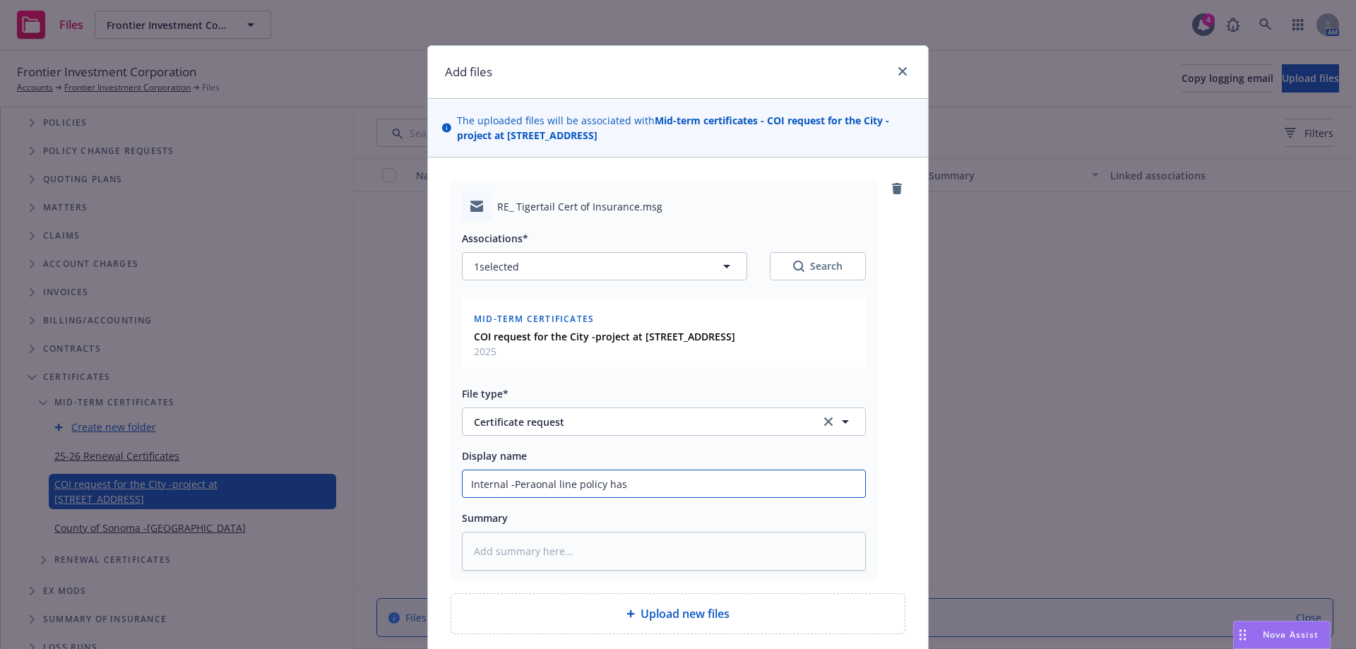
type textarea "x"
type input "Internal -Peraonal line policy has n"
type textarea "x"
type input "Internal -Peraonal line policy has no"
type textarea "x"
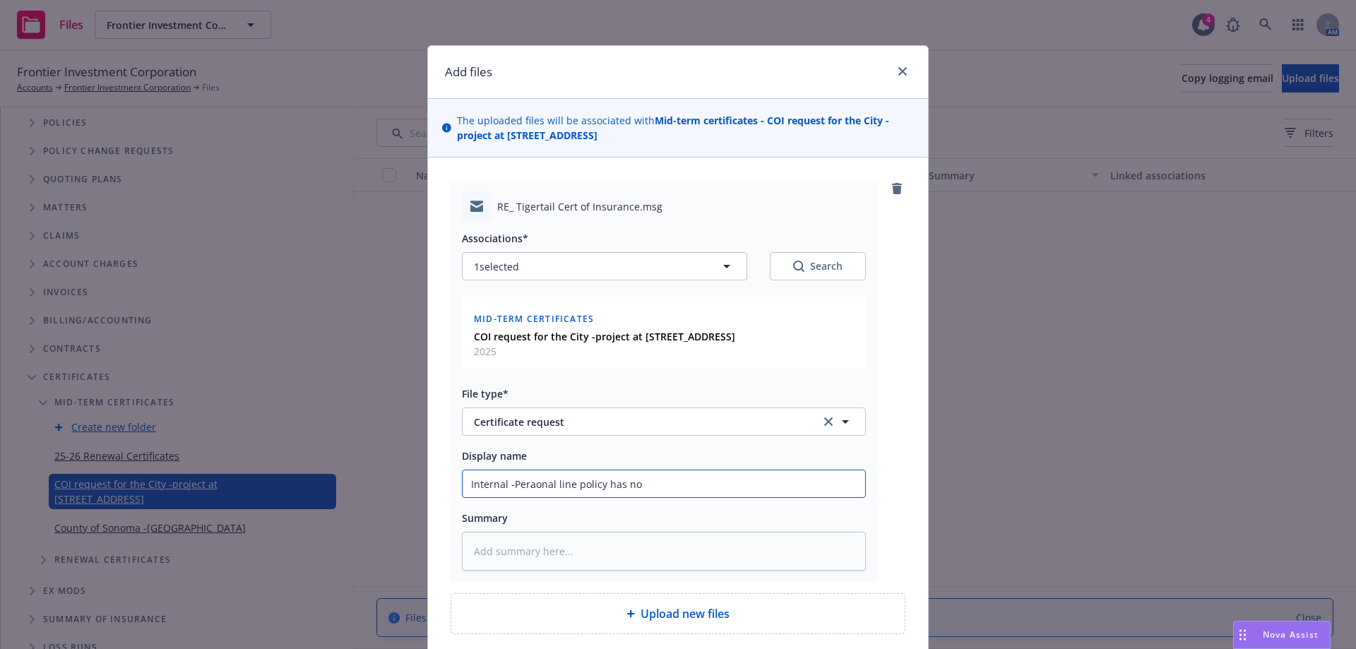
type input "Internal -Peraonal line policy has no"
type textarea "x"
type input "Internal -Peraonal line policy has no l"
type textarea "x"
type input "Internal -Peraonal line policy has no li"
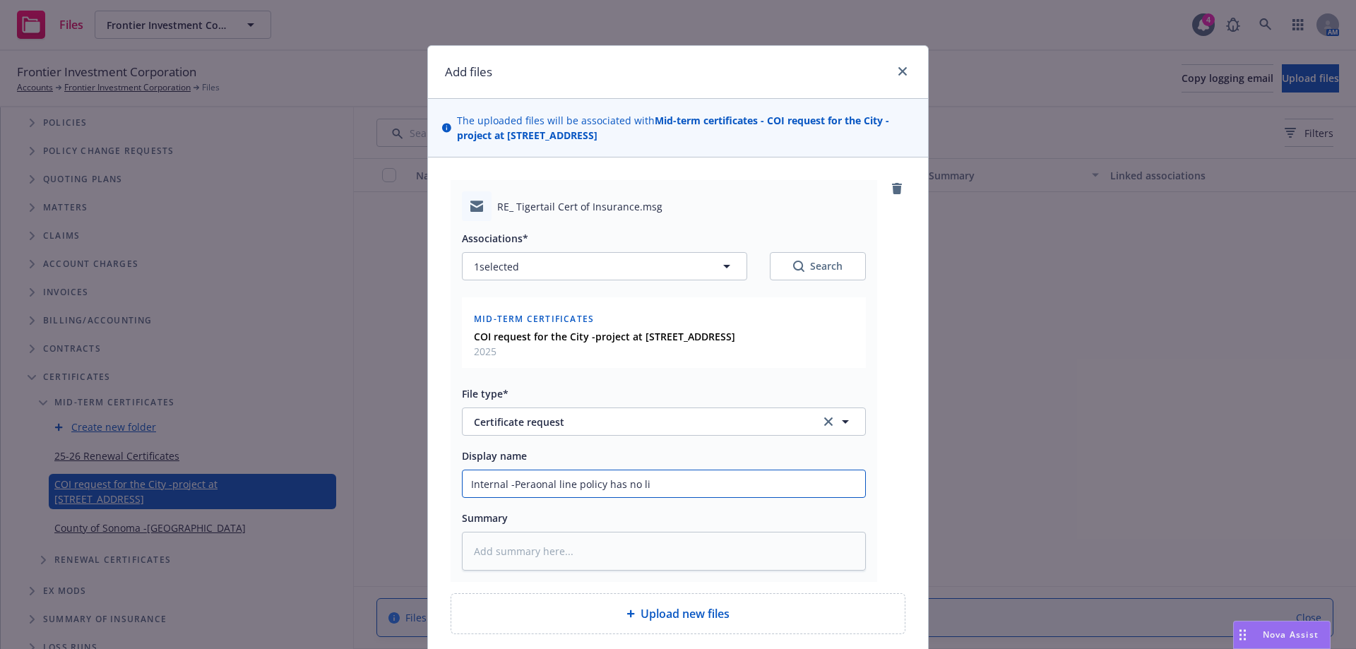
type textarea "x"
type input "Internal -Peraonal line policy has no lia"
type textarea "x"
type input "Internal -Peraonal line policy has no liab"
type textarea "x"
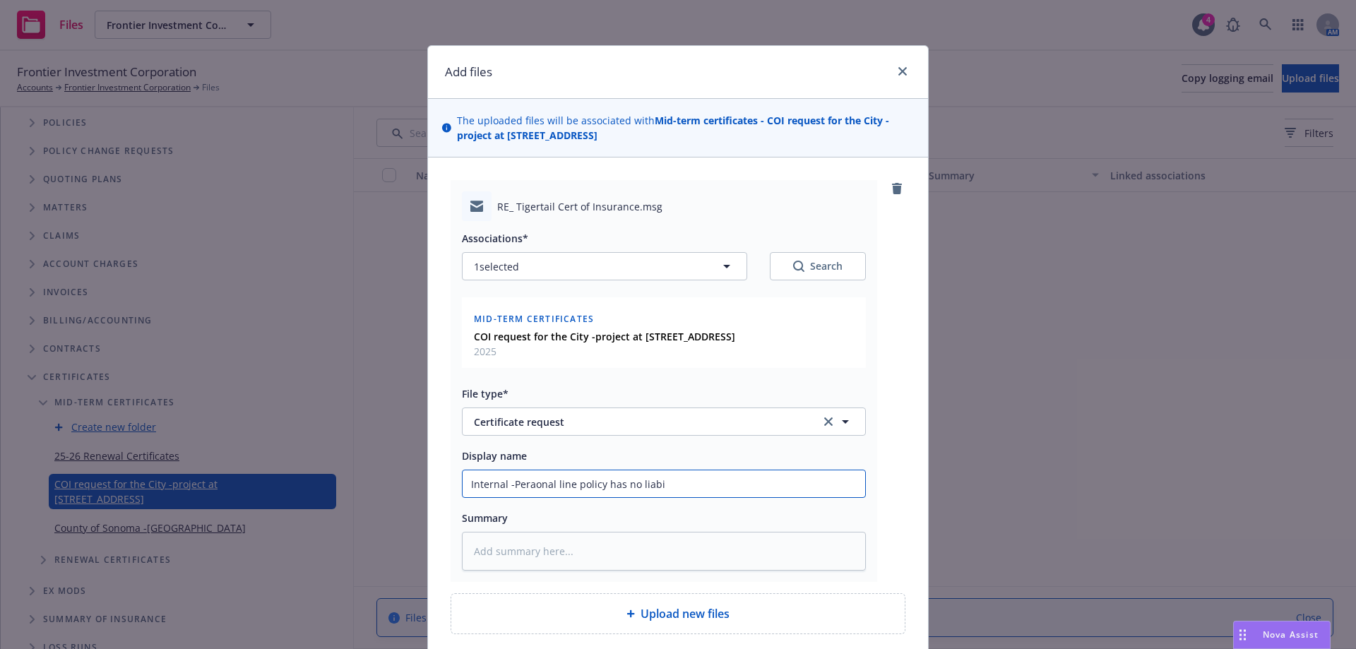
type input "Internal -Peraonal line policy has no liabii"
type textarea "x"
type input "Internal -Peraonal line policy has no liabiit"
type textarea "x"
type input "Internal -Peraonal line policy has no liabiity"
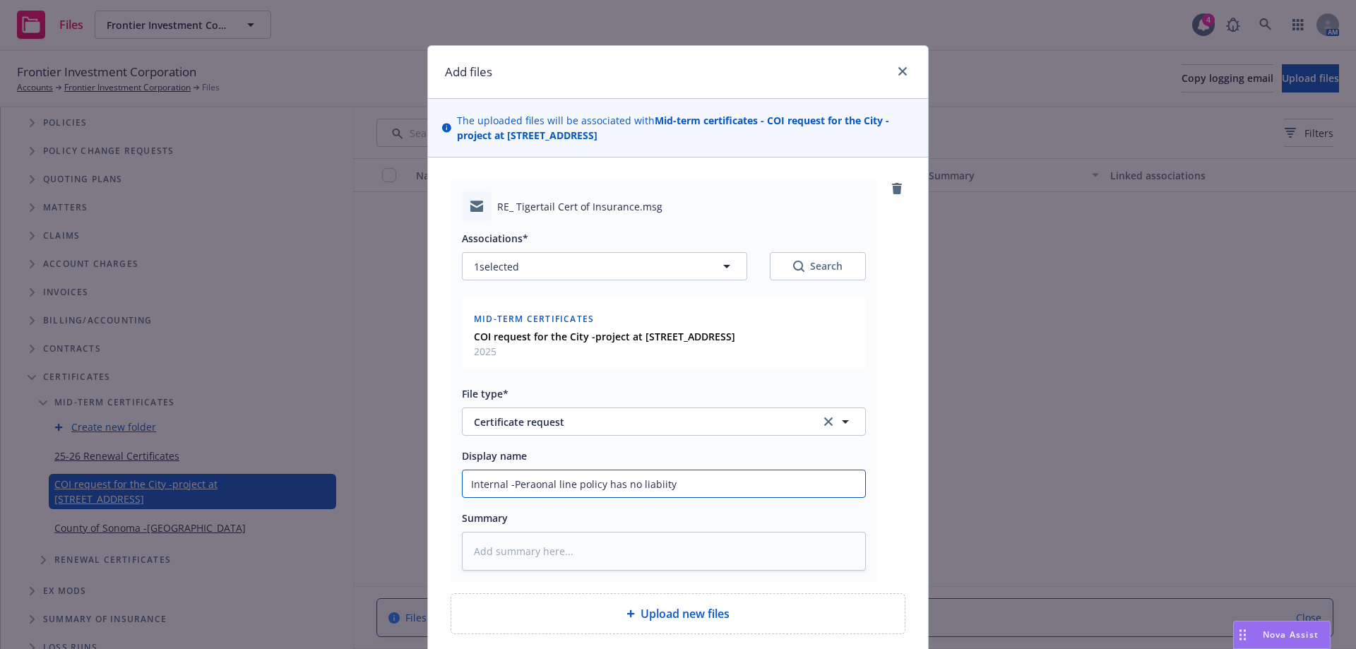
type textarea "x"
type input "Internal -Peraonal line policy has no liabiity"
type textarea "x"
type input "Internal -Peraonal line policy has no liabiity c"
type textarea "x"
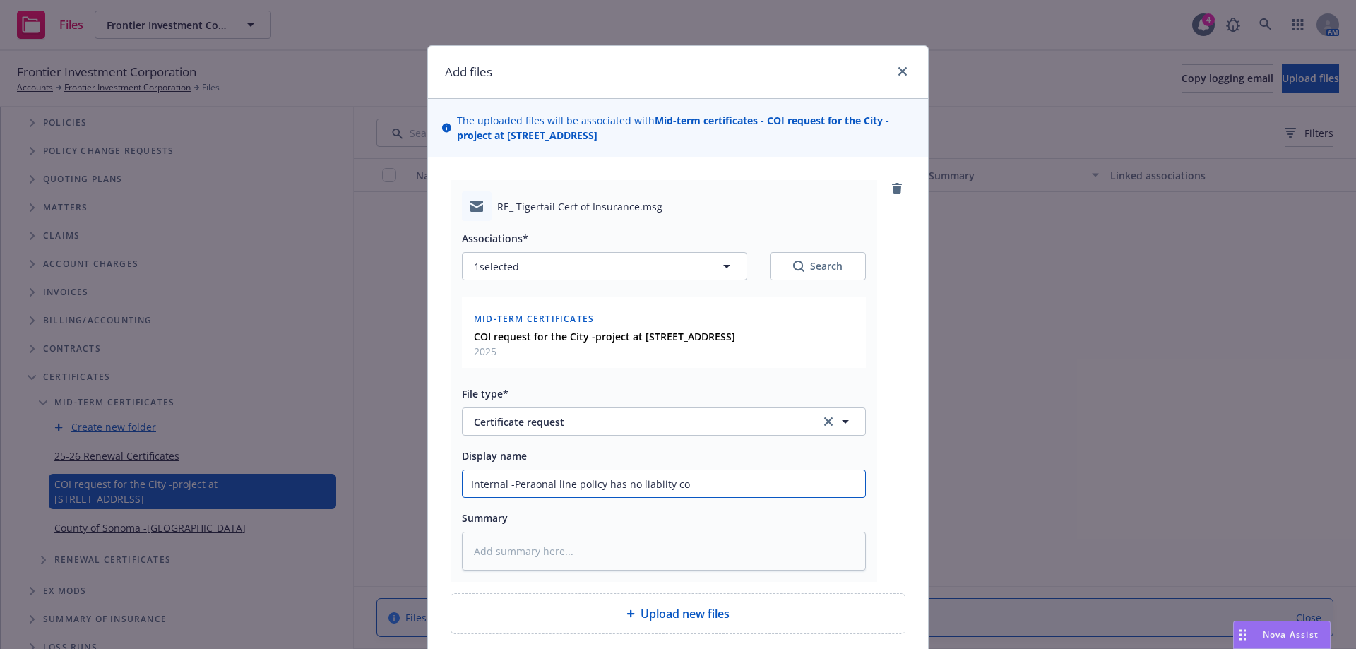
type input "Internal -Peraonal line policy has no liabiity cov"
type textarea "x"
type input "Internal -Peraonal line policy has no liabiity cove"
type textarea "x"
type input "Internal -Peraonal line policy has no liabiity covea"
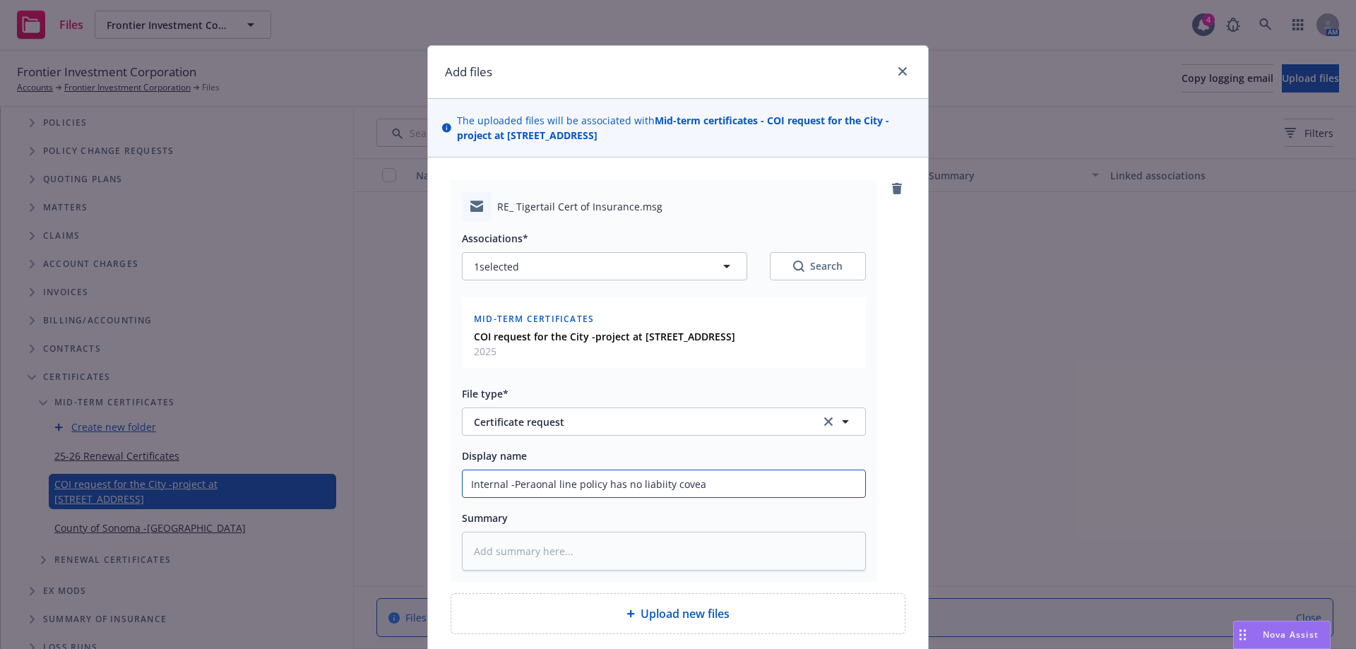
type textarea "x"
type input "Internal -Peraonal line policy has no liabiity coveag"
type textarea "x"
type input "Internal -Peraonal line policy has no liabiity covea"
type textarea "x"
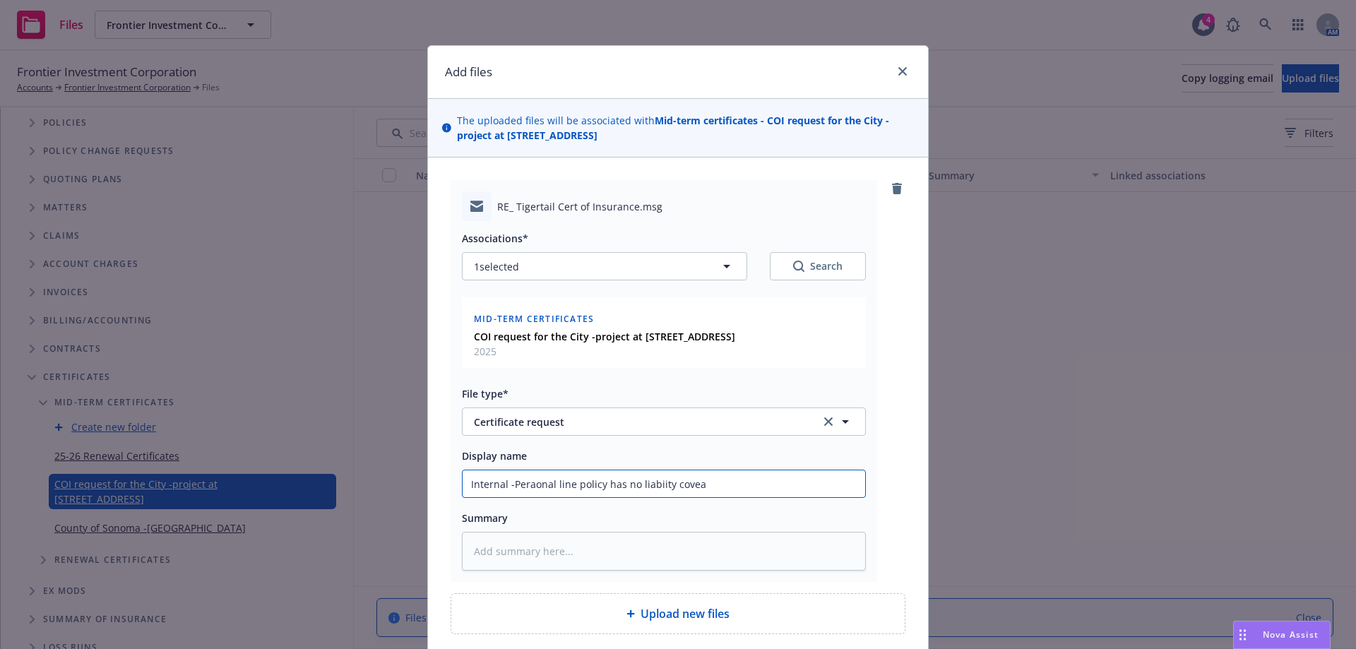
type input "Internal -Peraonal line policy has no liabiity cove"
type textarea "x"
type input "Internal -Peraonal line policy has no liabiity cover"
type textarea "x"
type input "Internal -Peraonal line policy has no liabiity covera"
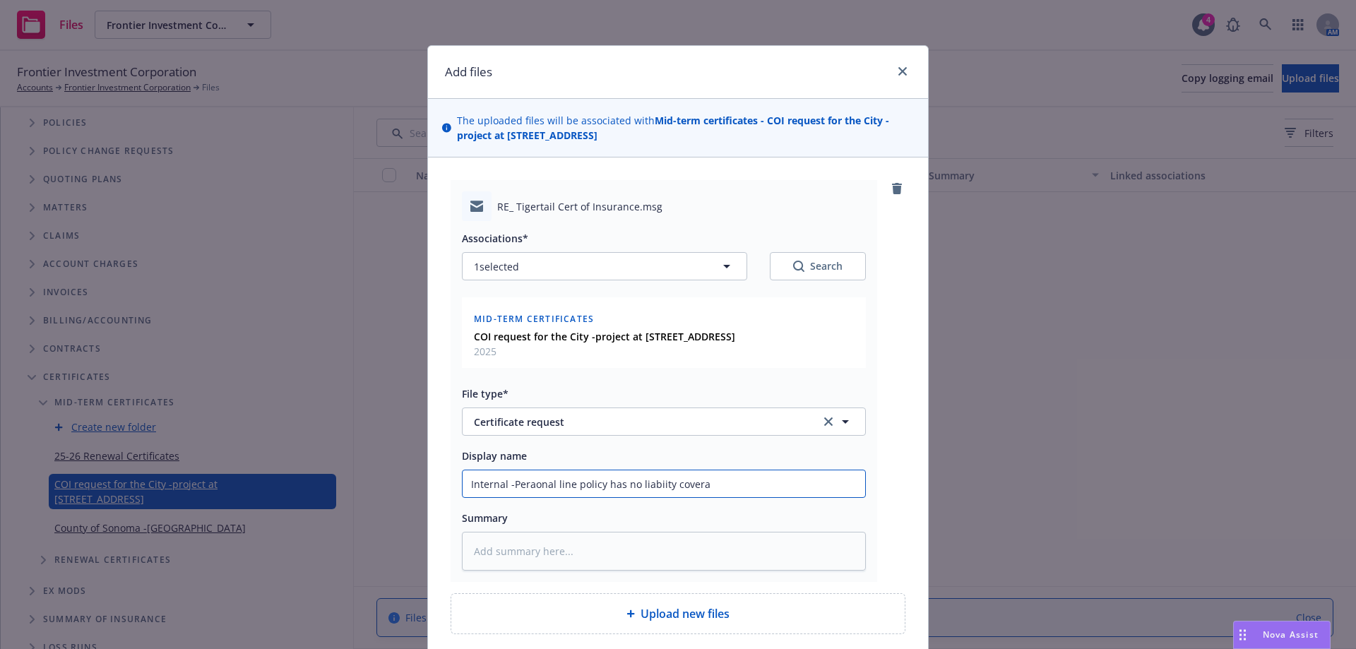
type textarea "x"
type input "Internal -Peraonal line policy has no liabiity coverag"
type textarea "x"
type input "Internal -Peraonal line policy has no liabiity coverage"
drag, startPoint x: 534, startPoint y: 483, endPoint x: 505, endPoint y: 494, distance: 30.8
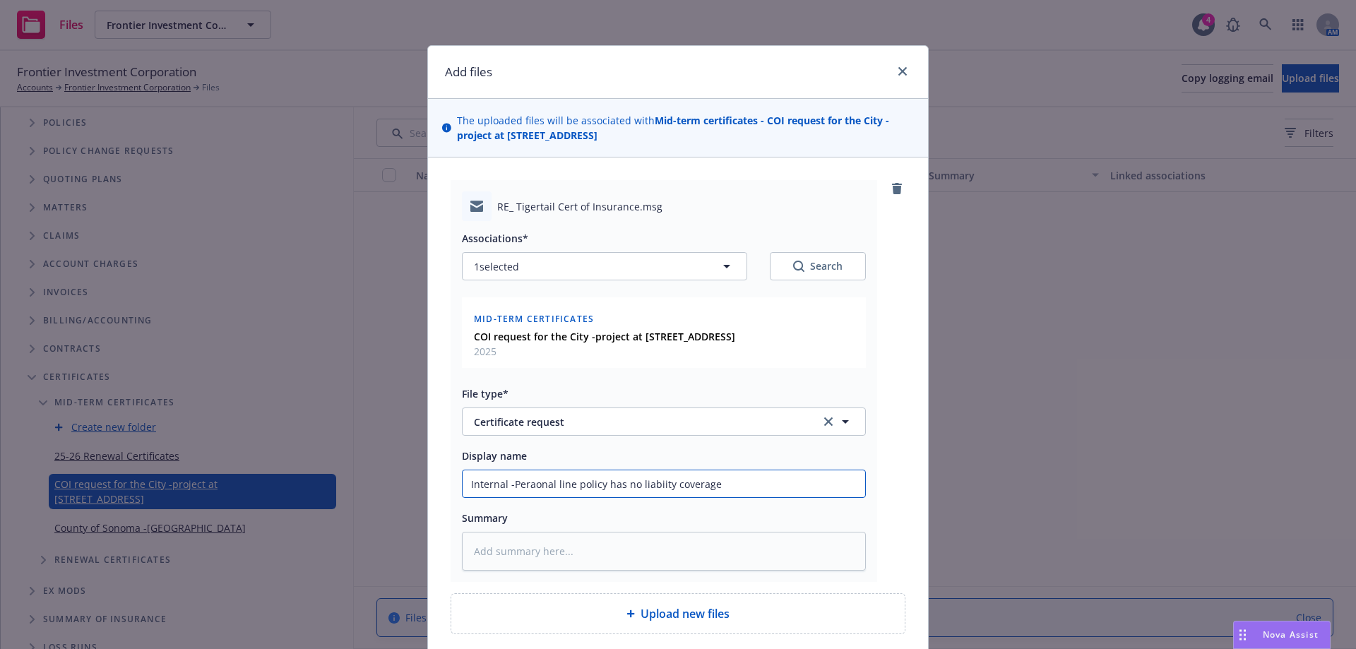
click at [505, 494] on input "Internal -Peraonal line policy has no liabiity coverage" at bounding box center [663, 483] width 402 height 27
drag, startPoint x: 523, startPoint y: 486, endPoint x: 551, endPoint y: 486, distance: 27.5
click at [551, 486] on input "Internal -Peraonal line policy has no liabiity coverage" at bounding box center [663, 483] width 402 height 27
type textarea "x"
type input "Internal -Peroline policy has no liabiity coverage"
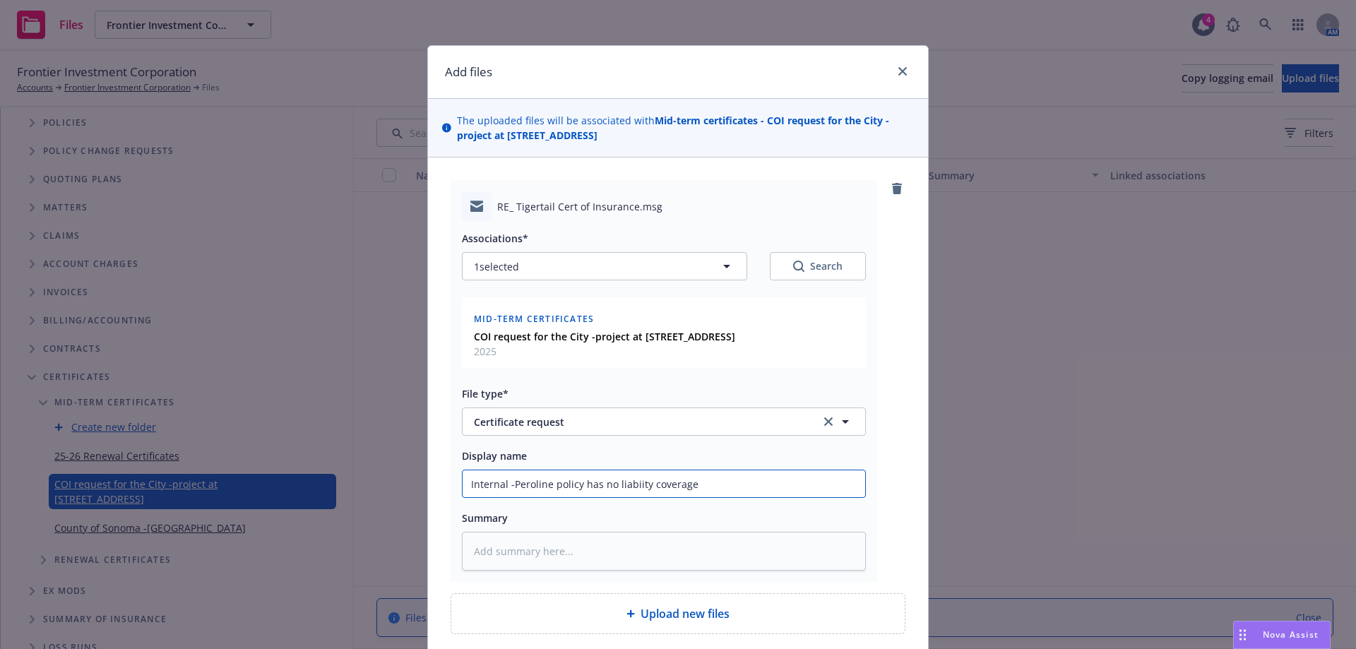
type textarea "x"
type input "Internal -Peronline policy has no liabiity coverage"
type textarea "x"
type input "Internal -Peronaline policy has no liabiity coverage"
type textarea "x"
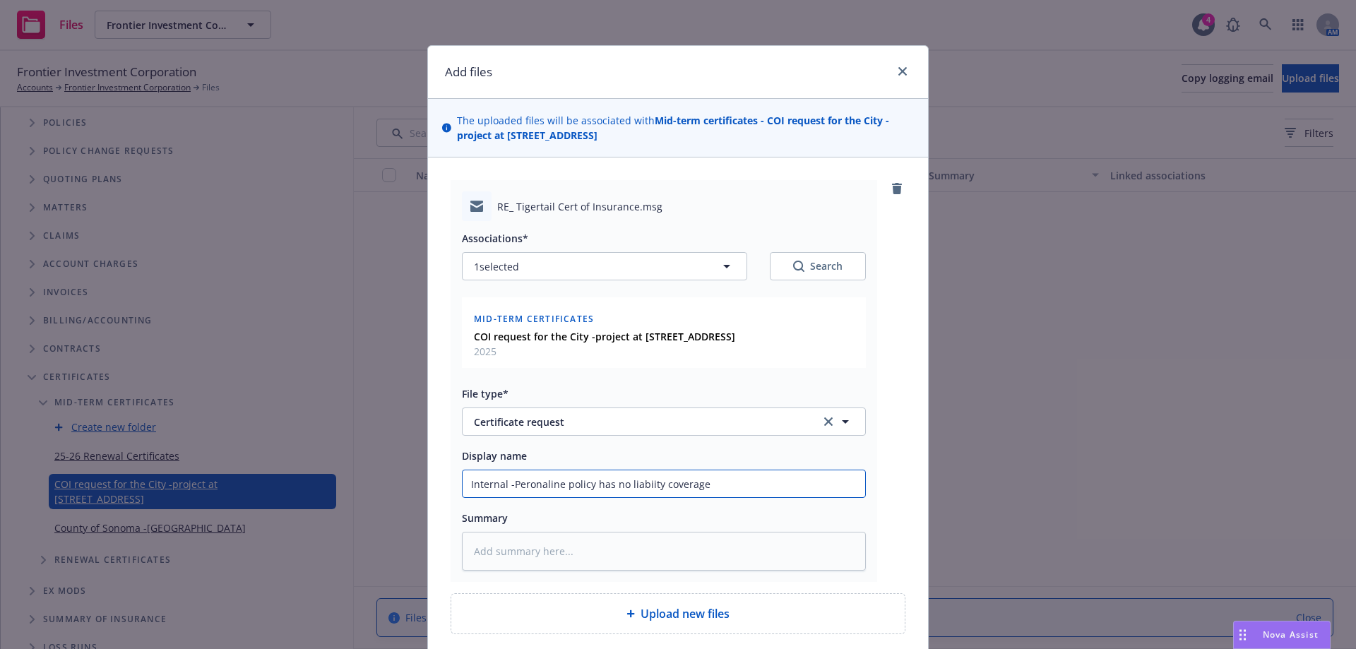
type input "Internal -Peronalline policy has no liabiity coverage"
type textarea "x"
type input "Internal -Peronal line policy has no liabiity coverage"
drag, startPoint x: 531, startPoint y: 482, endPoint x: 511, endPoint y: 479, distance: 20.7
click at [510, 477] on input "Internal -Peronal line policy has no liabiity coverage" at bounding box center [663, 483] width 402 height 27
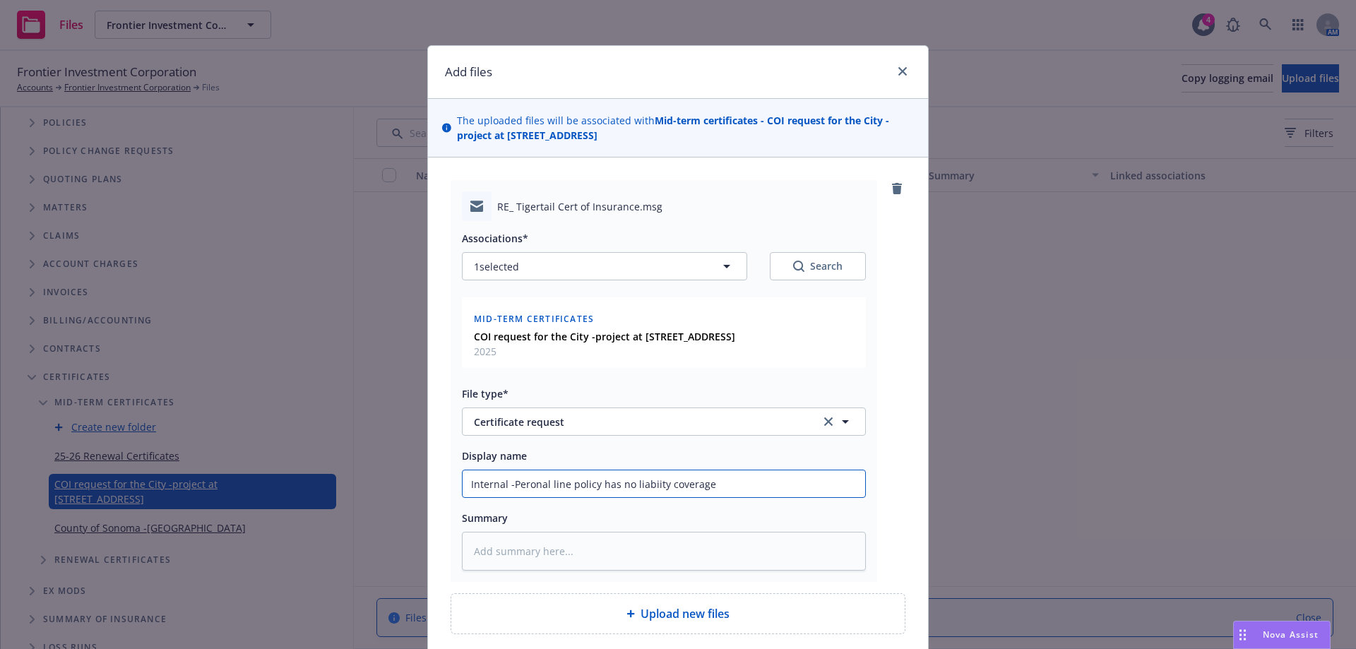
click at [542, 484] on input "Internal -Peronal line policy has no liabiity coverage" at bounding box center [663, 483] width 402 height 27
type textarea "x"
type input "Internal -Perona line policy has no liabiity coverage"
type textarea "x"
type input "Internal -Peron line policy has no liabiity coverage"
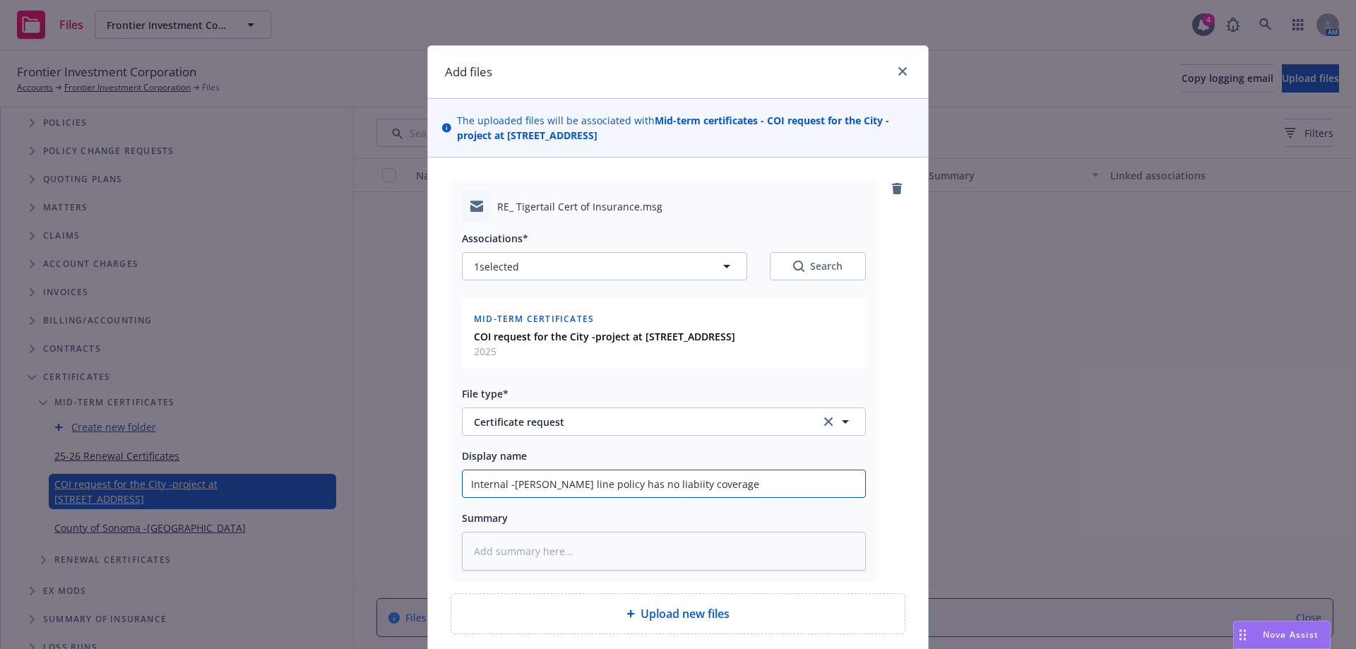
type textarea "x"
type input "Internal -Pero line policy has no liabiity coverage"
type textarea "x"
type input "Internal -Per line policy has no liabiity coverage"
type textarea "x"
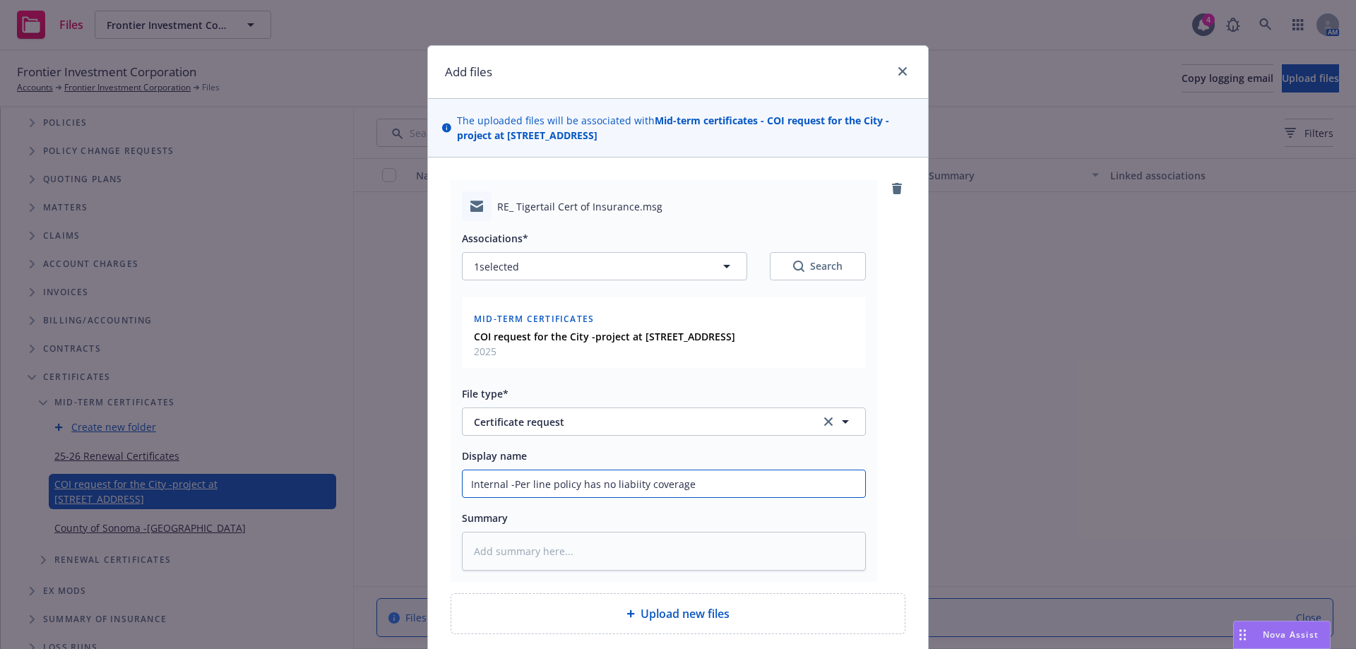
type input "Internal -Pe line policy has no liabiity coverage"
type textarea "x"
type input "Internal -Per line policy has no liabiity coverage"
type textarea "x"
type input "Internal -Pers line policy has no liabiity coverage"
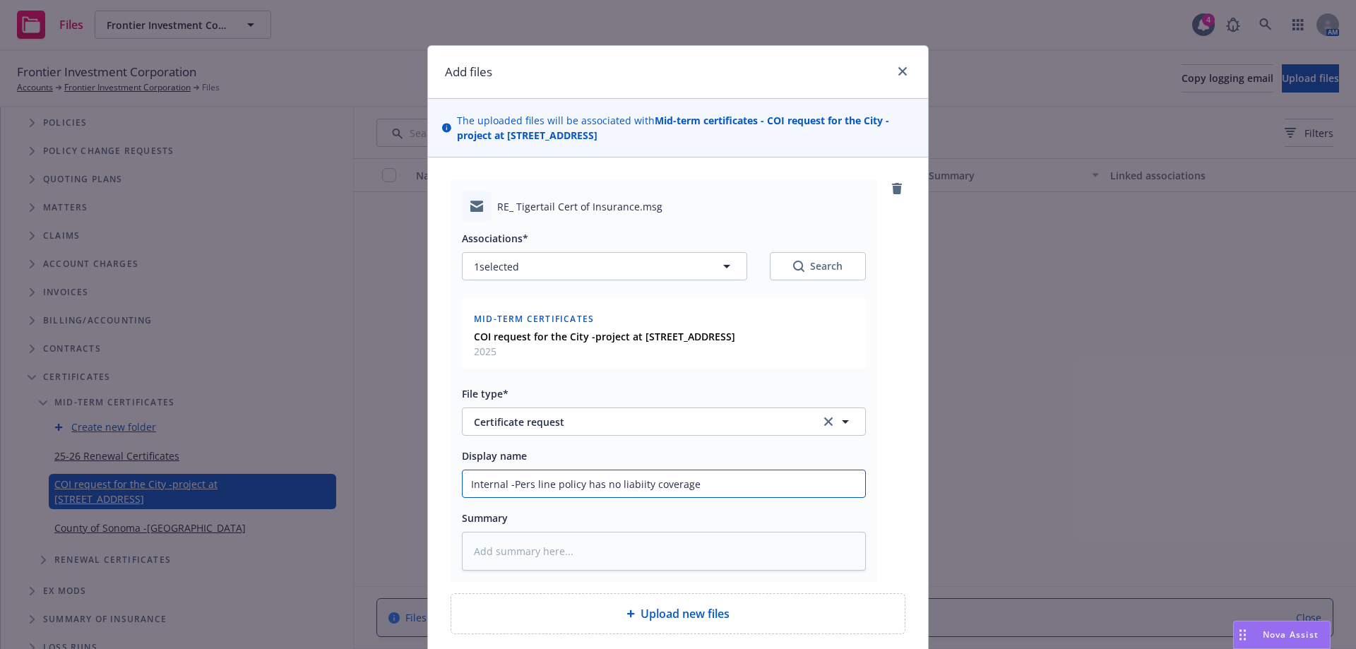
type textarea "x"
type input "Internal -Perso line policy has no liabiity coverage"
type textarea "x"
type input "Internal -Person line policy has no liabiity coverage"
type textarea "x"
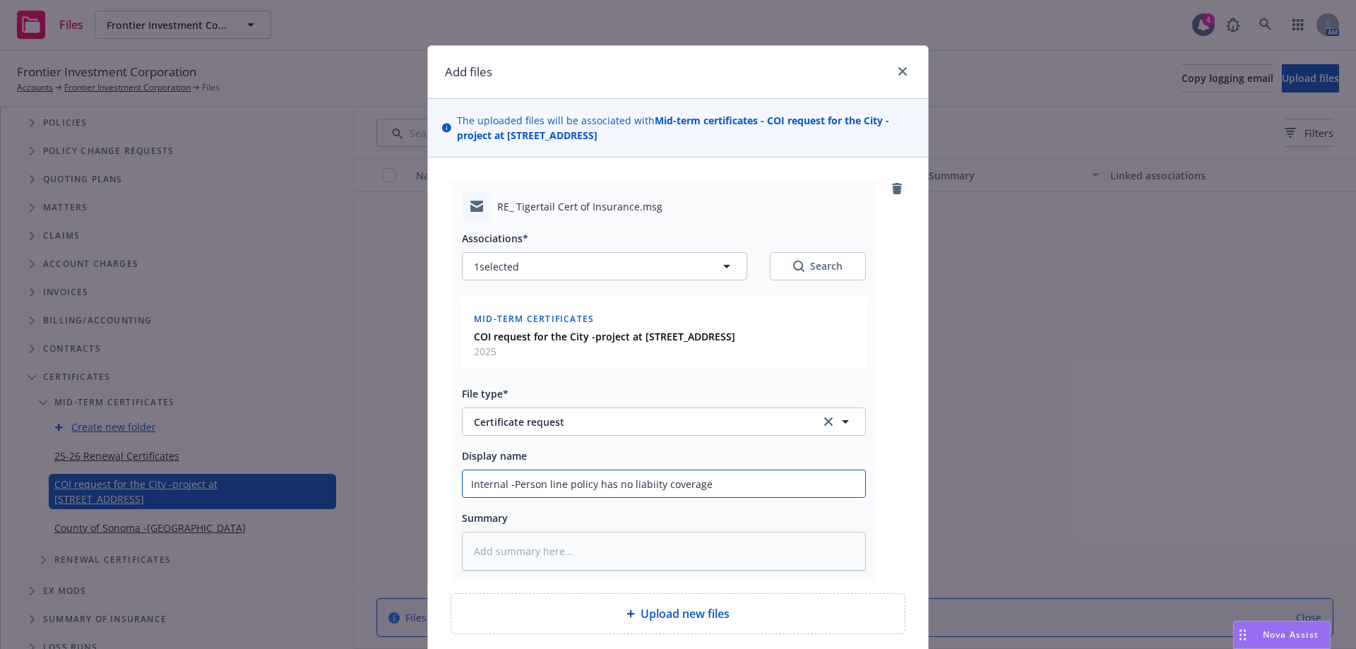
type input "Internal -Persona line policy has no liabiity coverage"
type textarea "x"
type input "Internal -Personal line policy has no liabiity coverage"
type textarea "x"
type input "Internal -Personal line policy has no liabiity coverage"
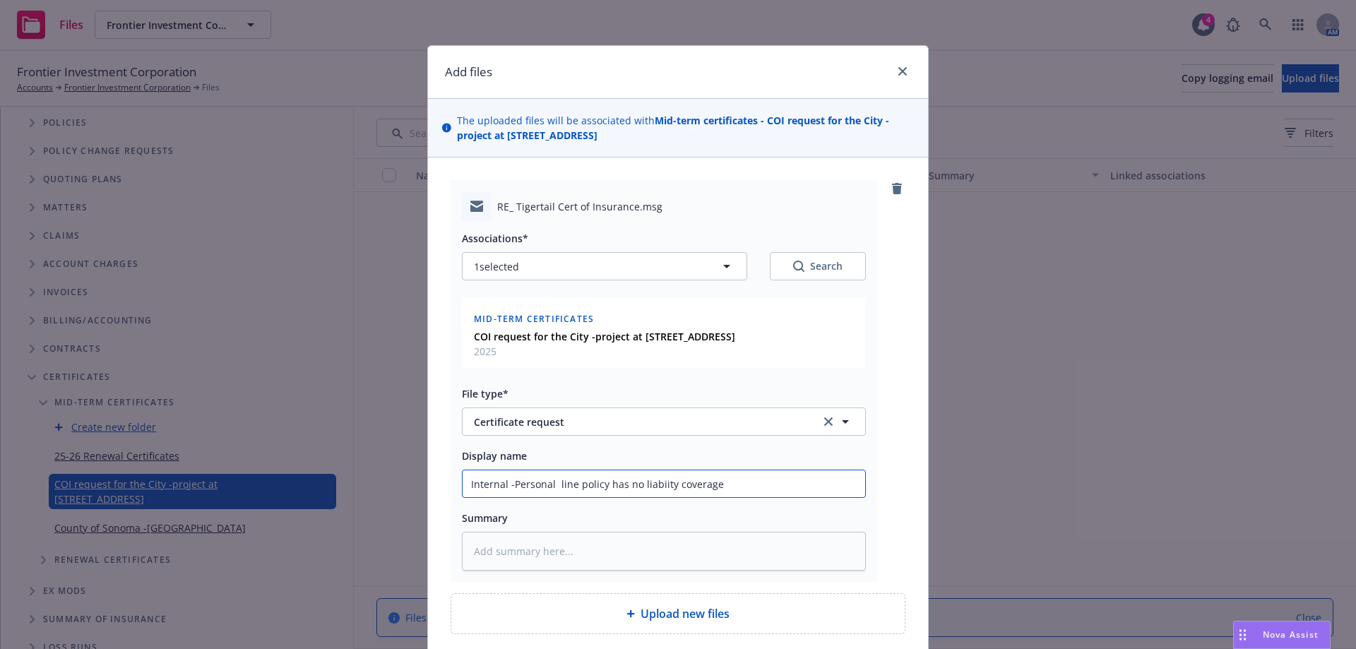
type textarea "x"
type input "Internal -Personal line policy has no liabiity coverage"
type textarea "x"
click at [730, 496] on input "Internal -Personal line policy has no liability coverage" at bounding box center [663, 483] width 402 height 27
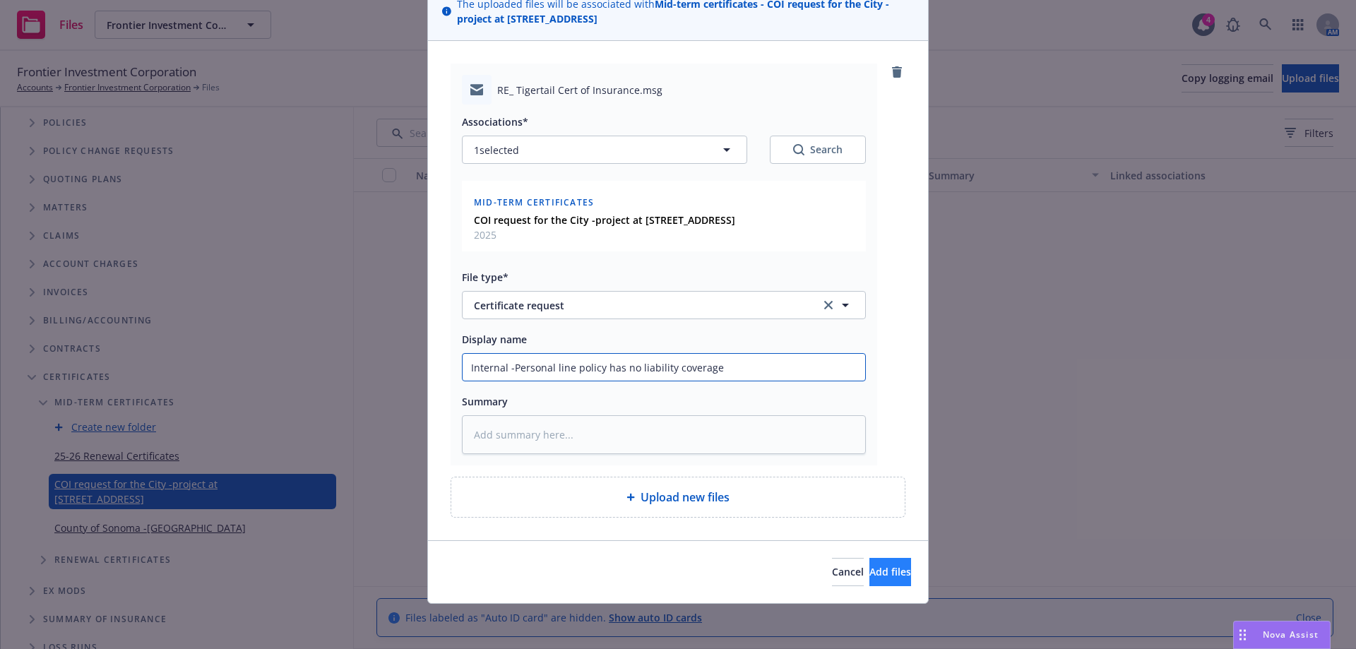
type input "Internal -Personal line policy has no liability coverage"
click at [869, 570] on span "Add files" at bounding box center [890, 571] width 42 height 13
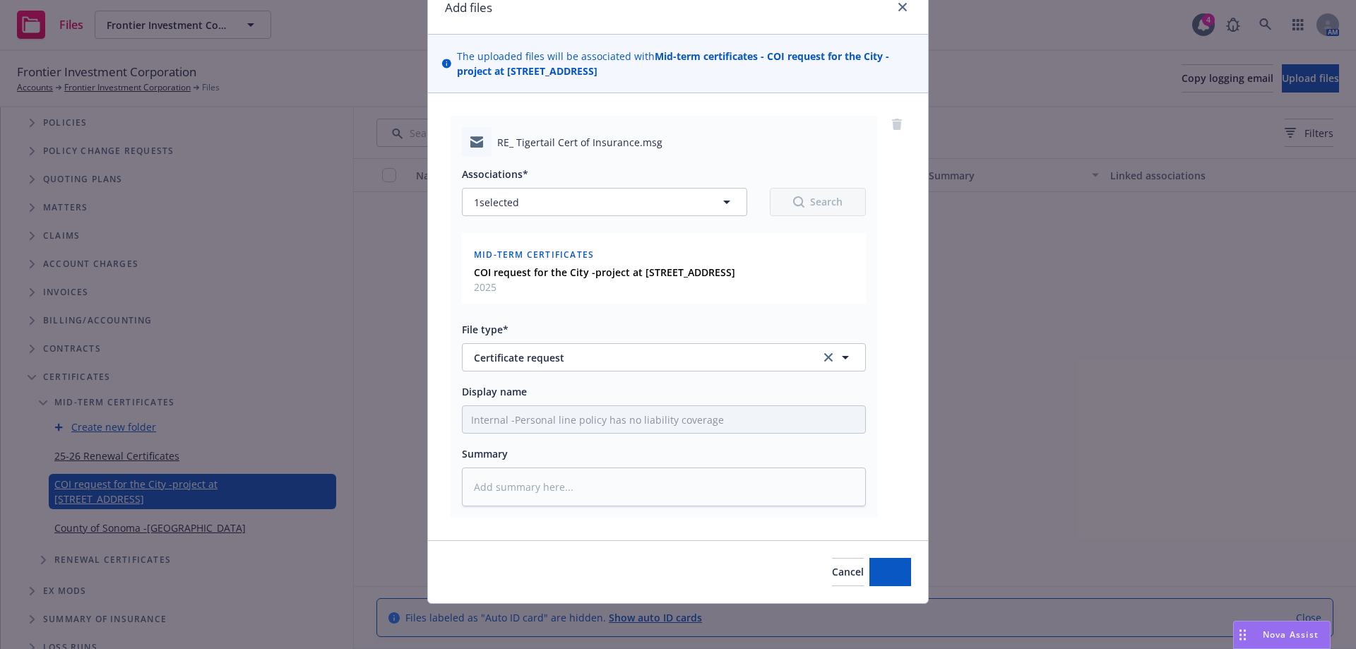
scroll to position [64, 0]
type textarea "x"
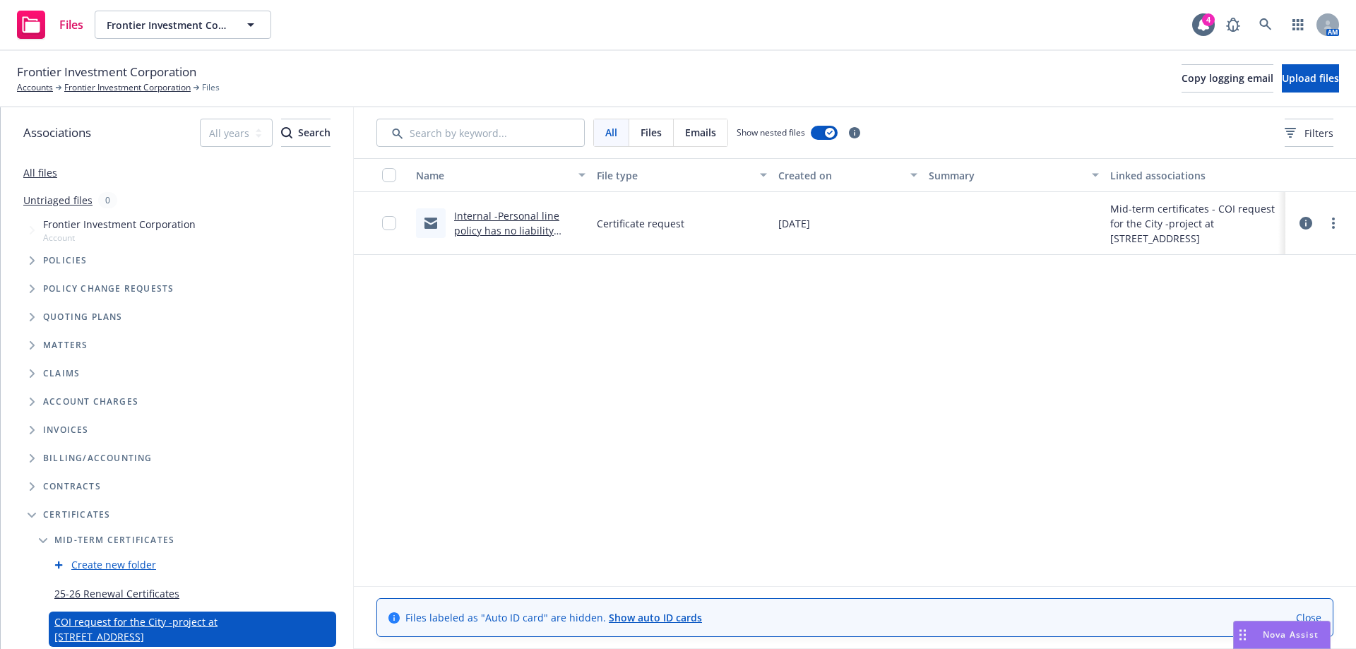
scroll to position [138, 0]
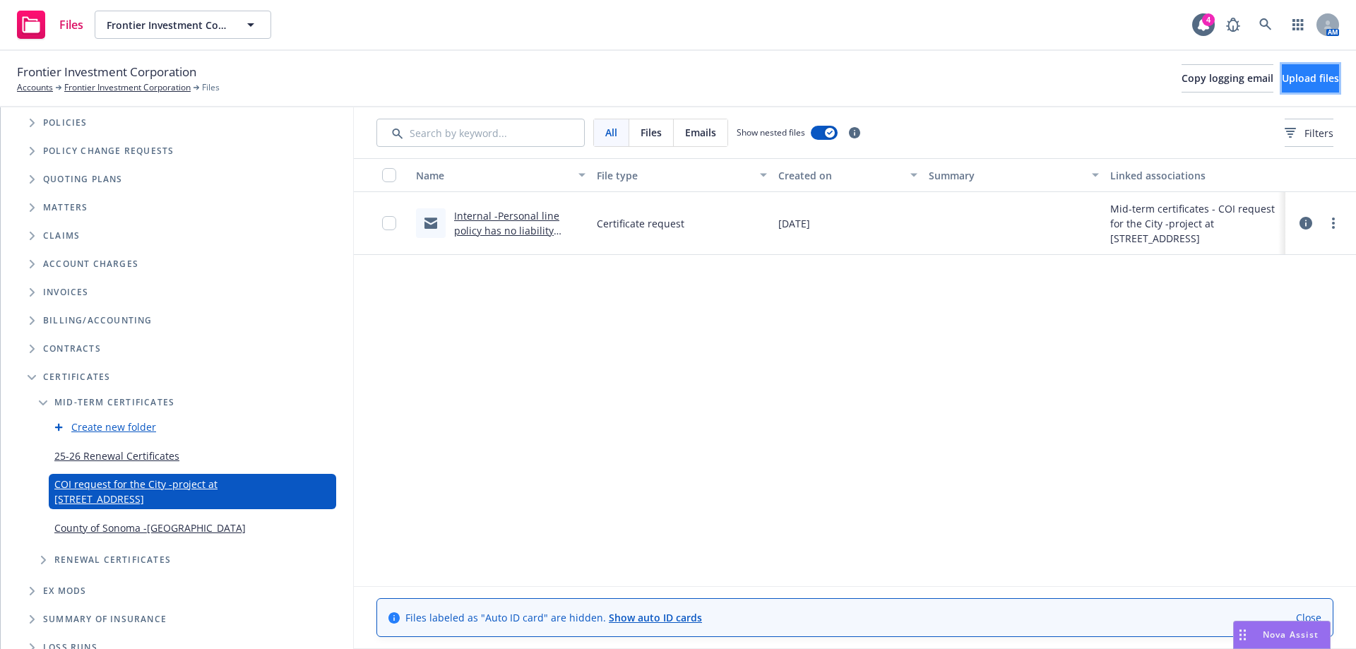
click at [1282, 82] on span "Upload files" at bounding box center [1310, 77] width 57 height 13
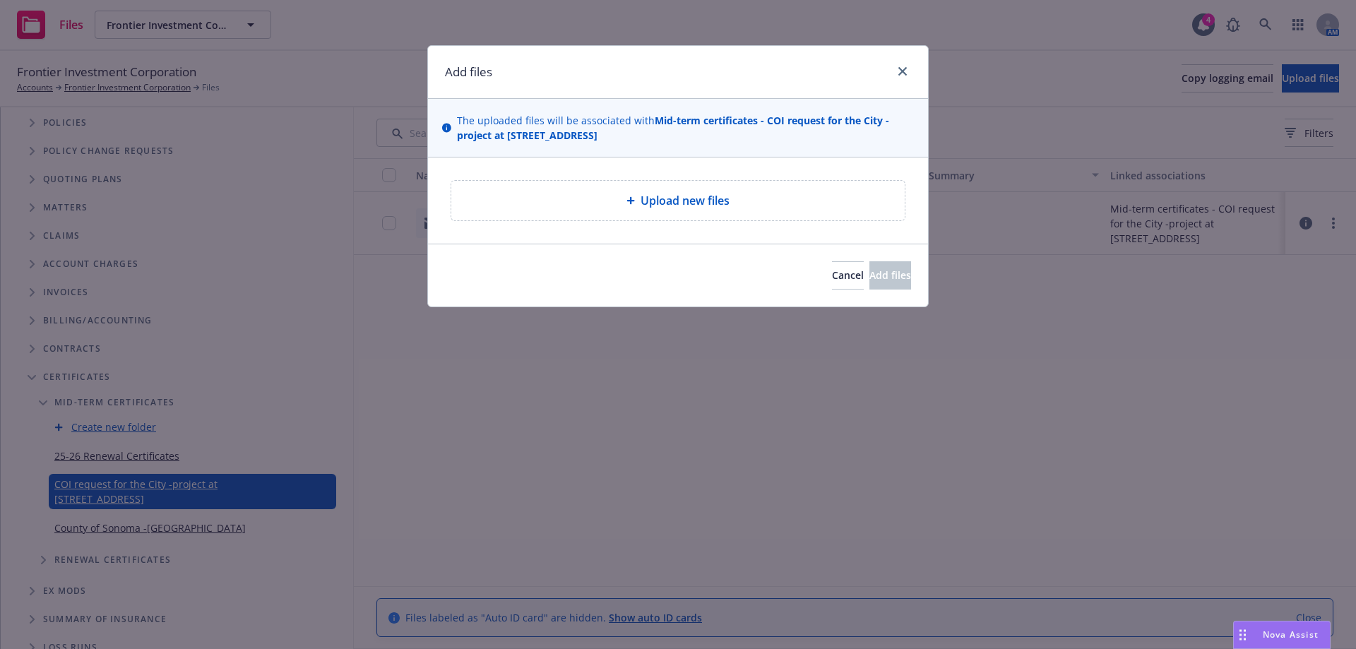
type textarea "x"
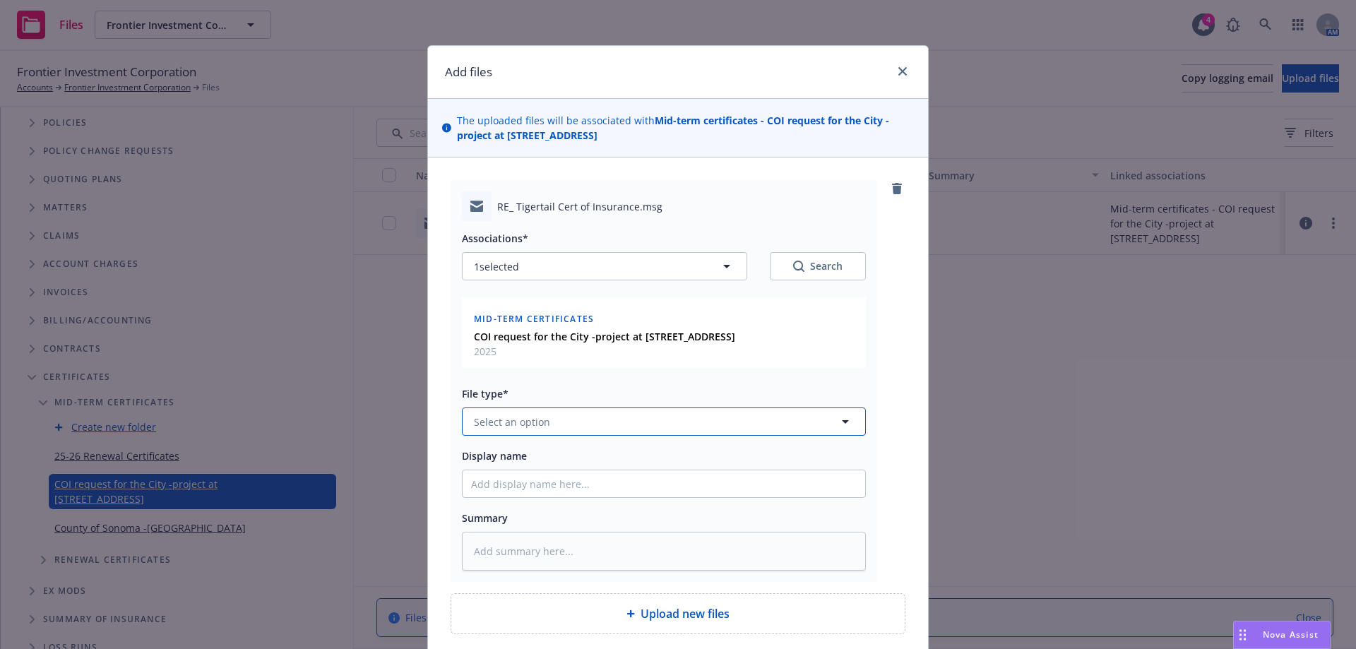
click at [513, 431] on button "Select an option" at bounding box center [664, 421] width 404 height 28
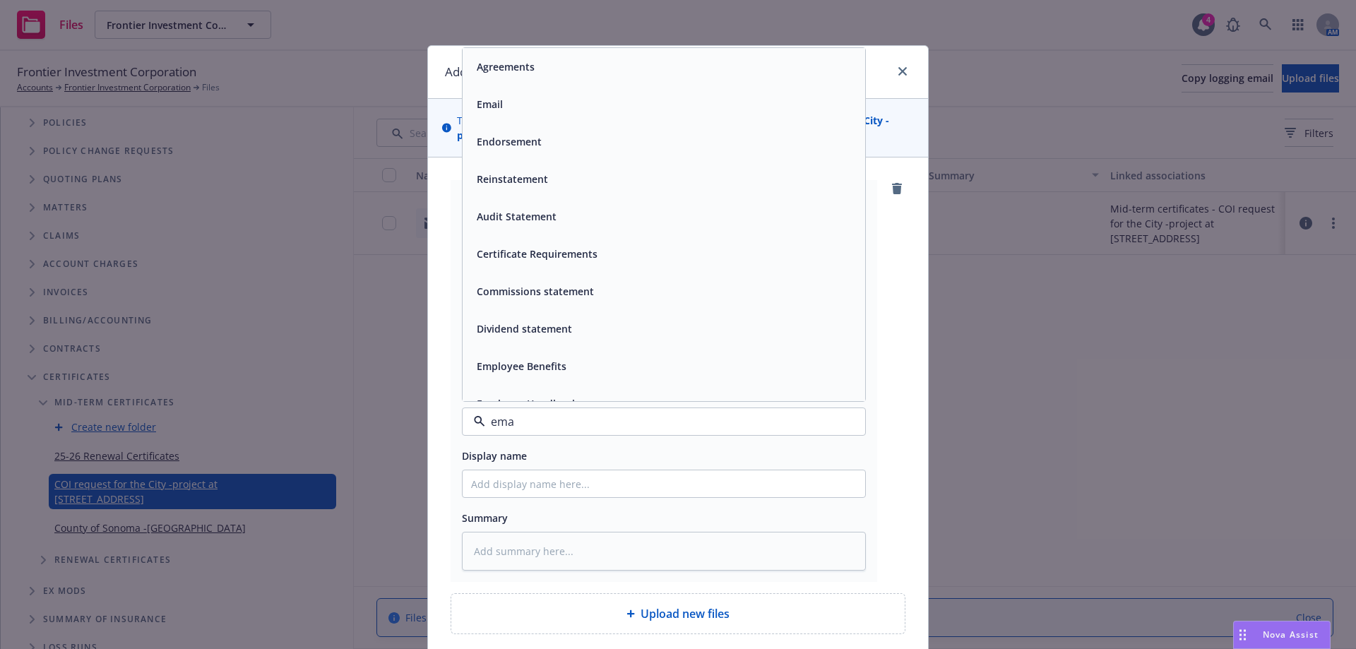
type input "emai"
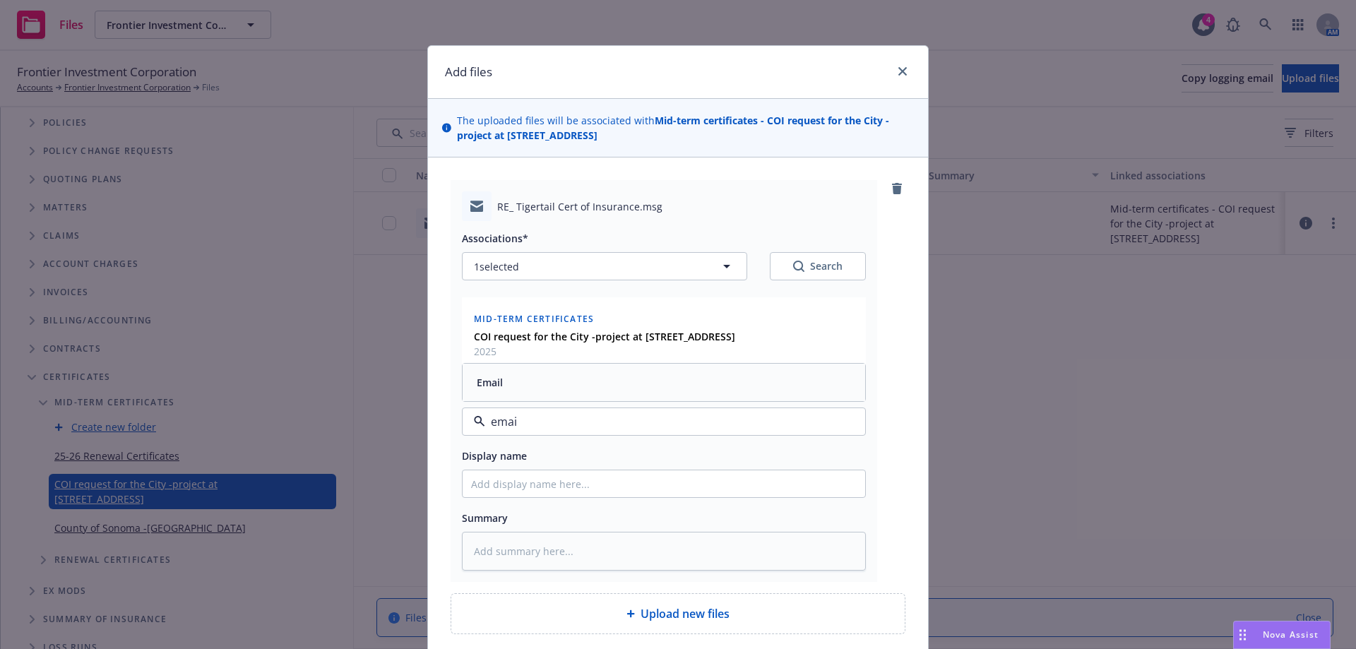
click at [515, 390] on div "Email" at bounding box center [664, 382] width 386 height 20
click at [503, 479] on input "Display name" at bounding box center [663, 483] width 402 height 27
type textarea "x"
type input "E"
type textarea "x"
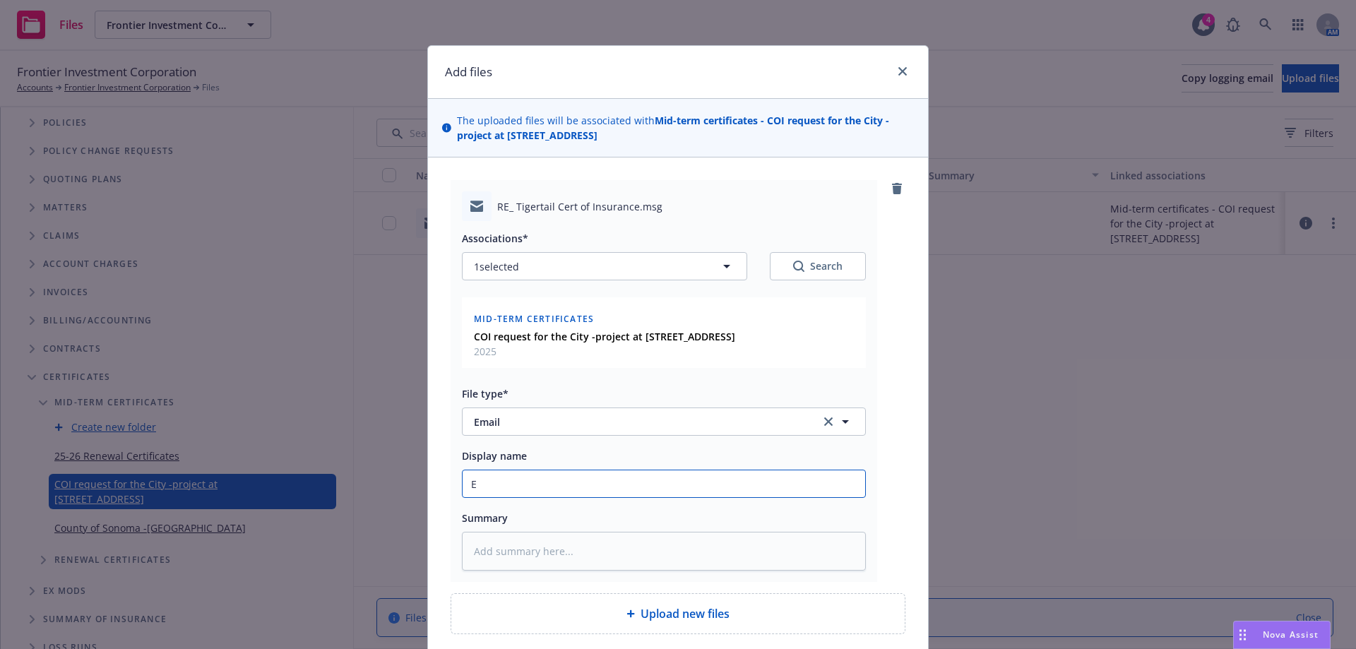
type input "EM"
type textarea "x"
type input "EMT"
type textarea "x"
type input "EMTI"
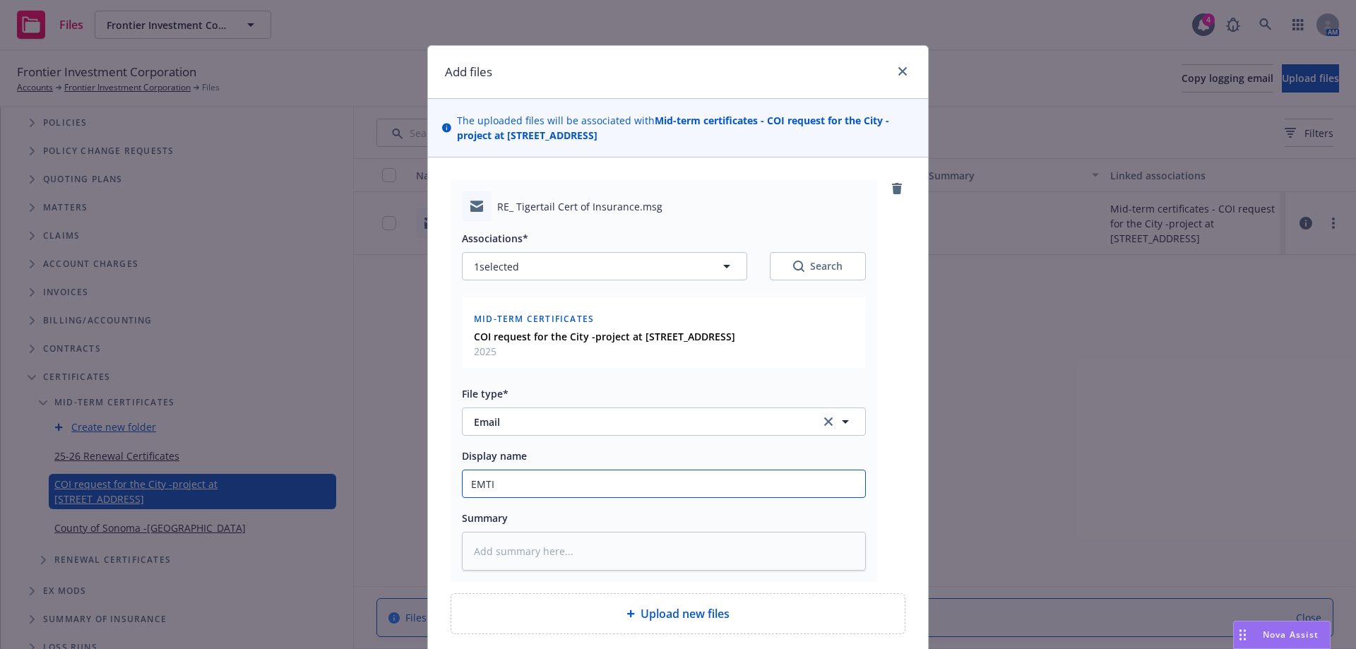
type textarea "x"
type input "EMTI"
type textarea "x"
type input "EMTI -"
type textarea "x"
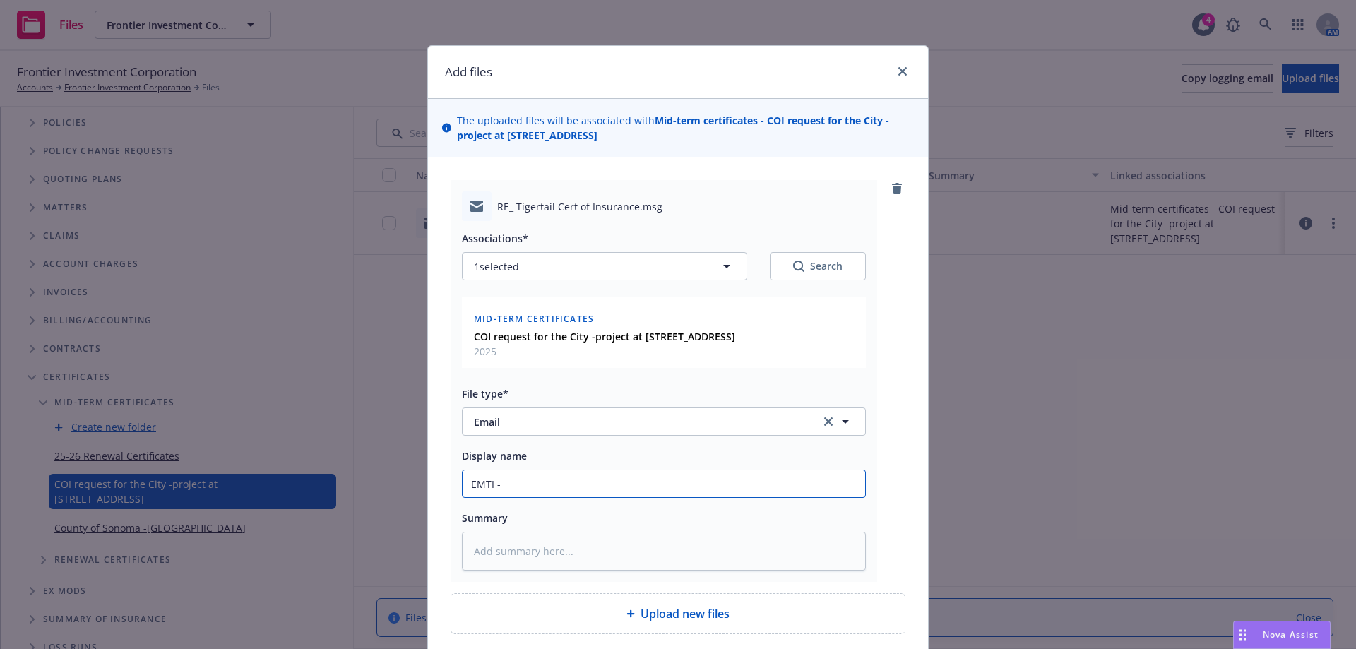
type input "EMTI -t"
type textarea "x"
type input "EMTI -th"
type textarea "x"
type input "EMTI -the"
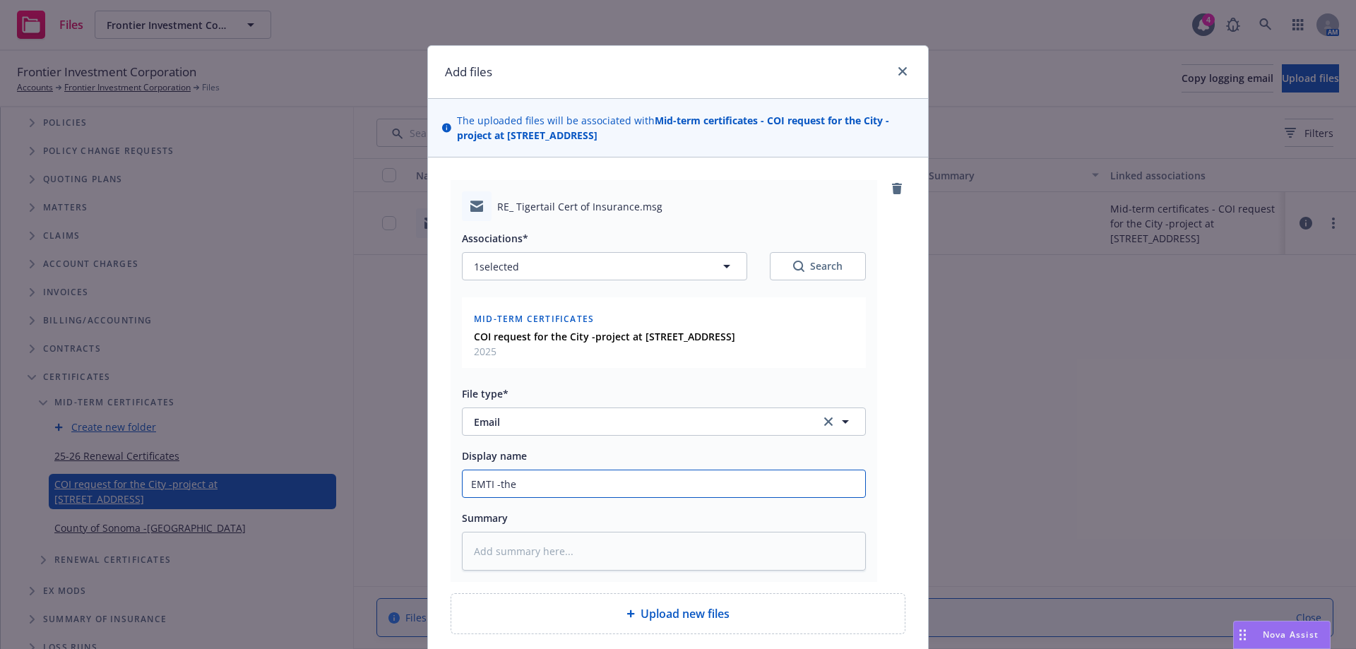
type textarea "x"
type input "EMTI -the"
type textarea "x"
type input "EMTI -the G"
type textarea "x"
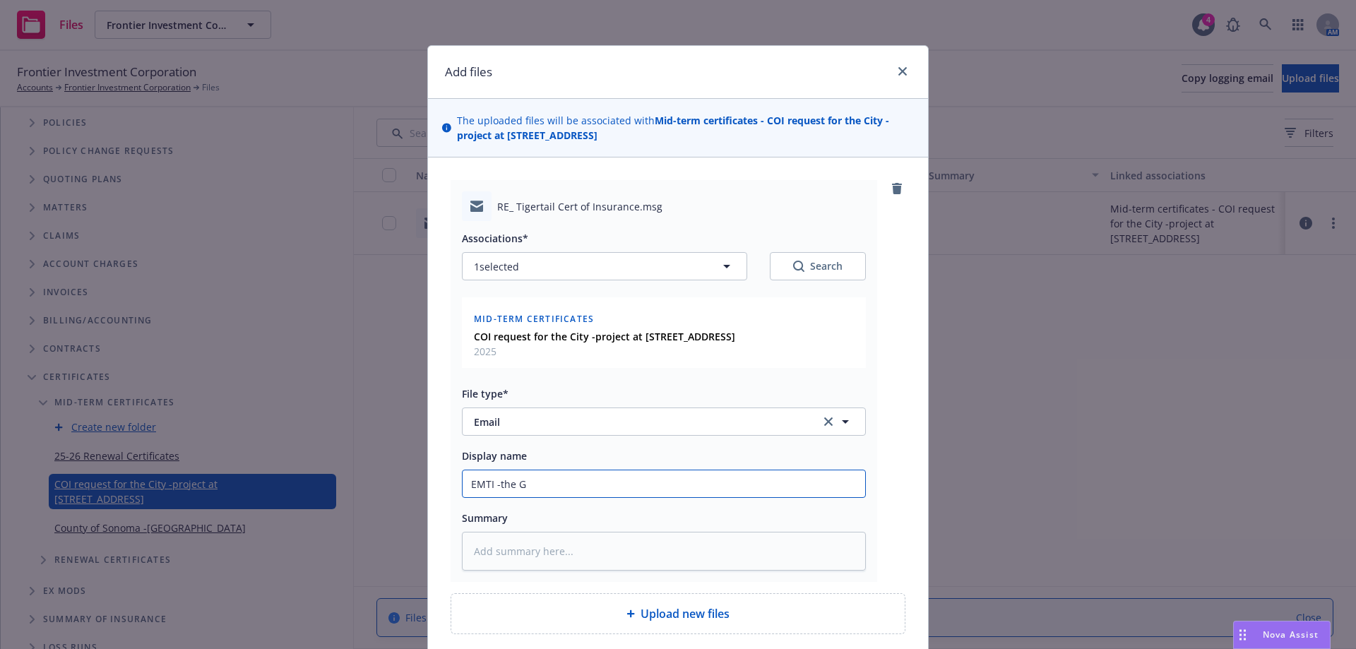
type input "EMTI -the GL"
type textarea "x"
type input "EMTI -the GL"
type textarea "x"
type input "EMTI -the GL p"
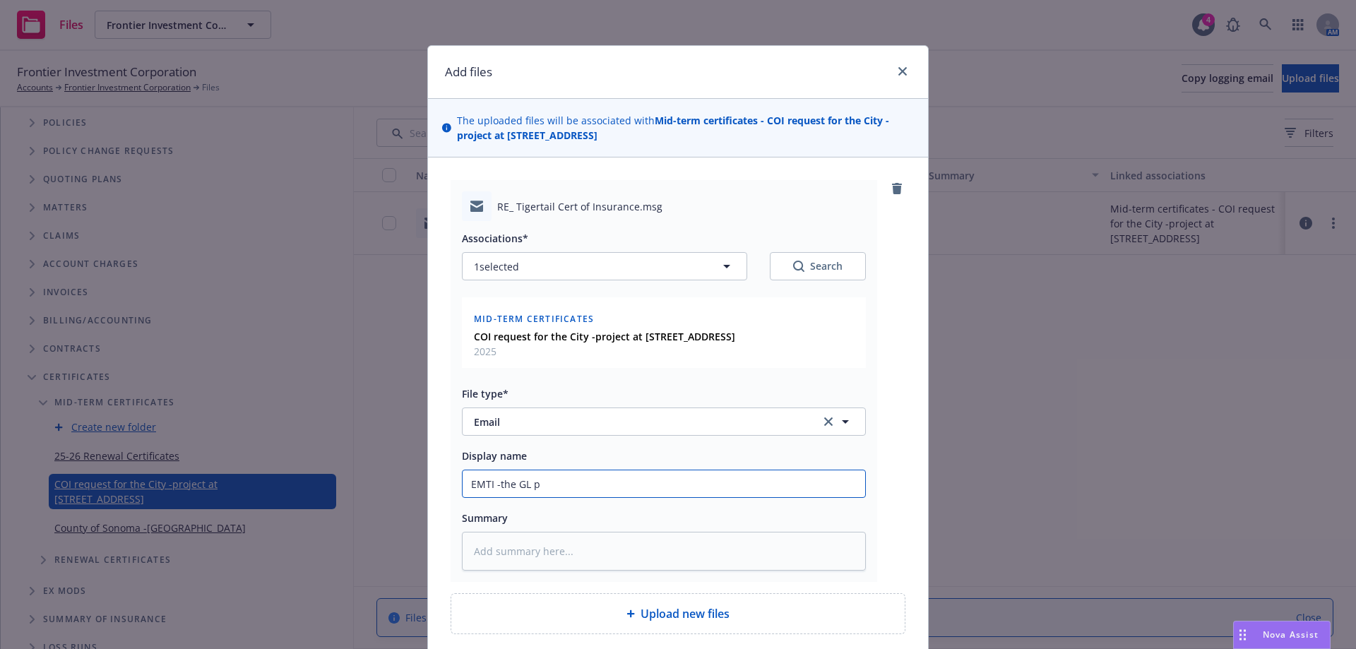
type textarea "x"
type input "EMTI -the GL po"
type textarea "x"
type input "EMTI -the GL pol"
type textarea "x"
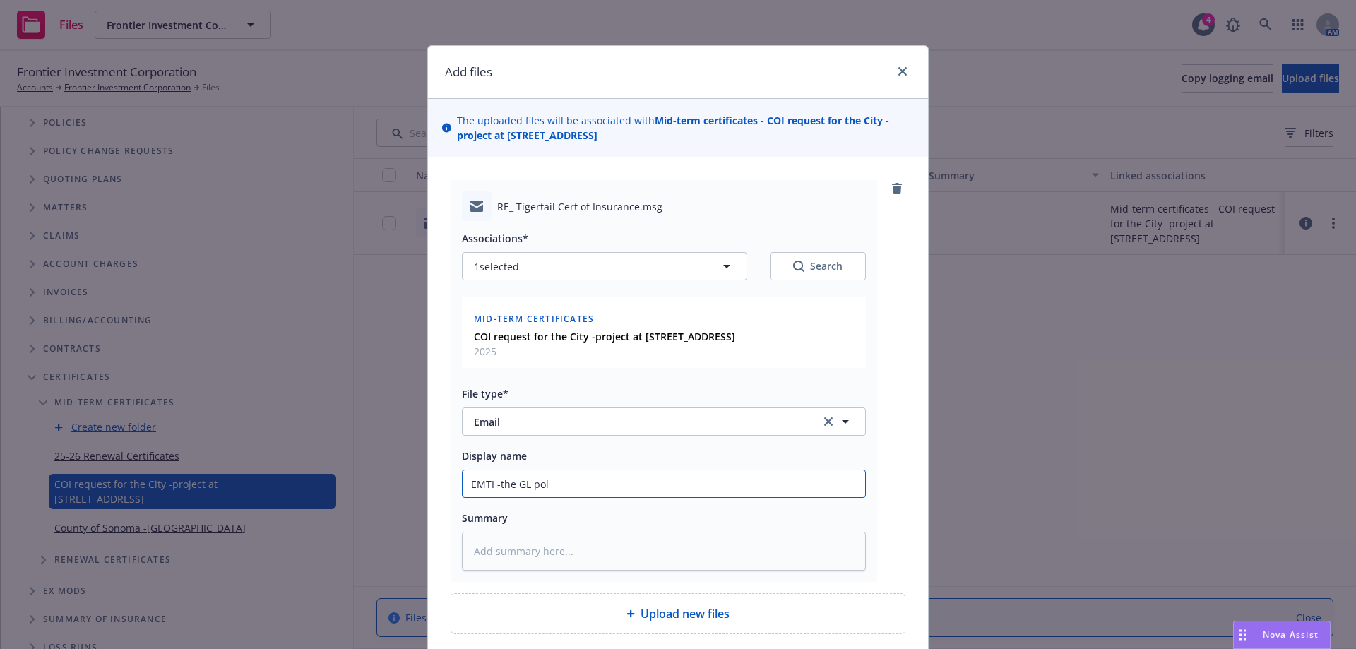
type input "EMTI -the [PERSON_NAME]"
type textarea "x"
type input "EMTI -the [PERSON_NAME]"
type textarea "x"
type input "EMTI -the GL policy"
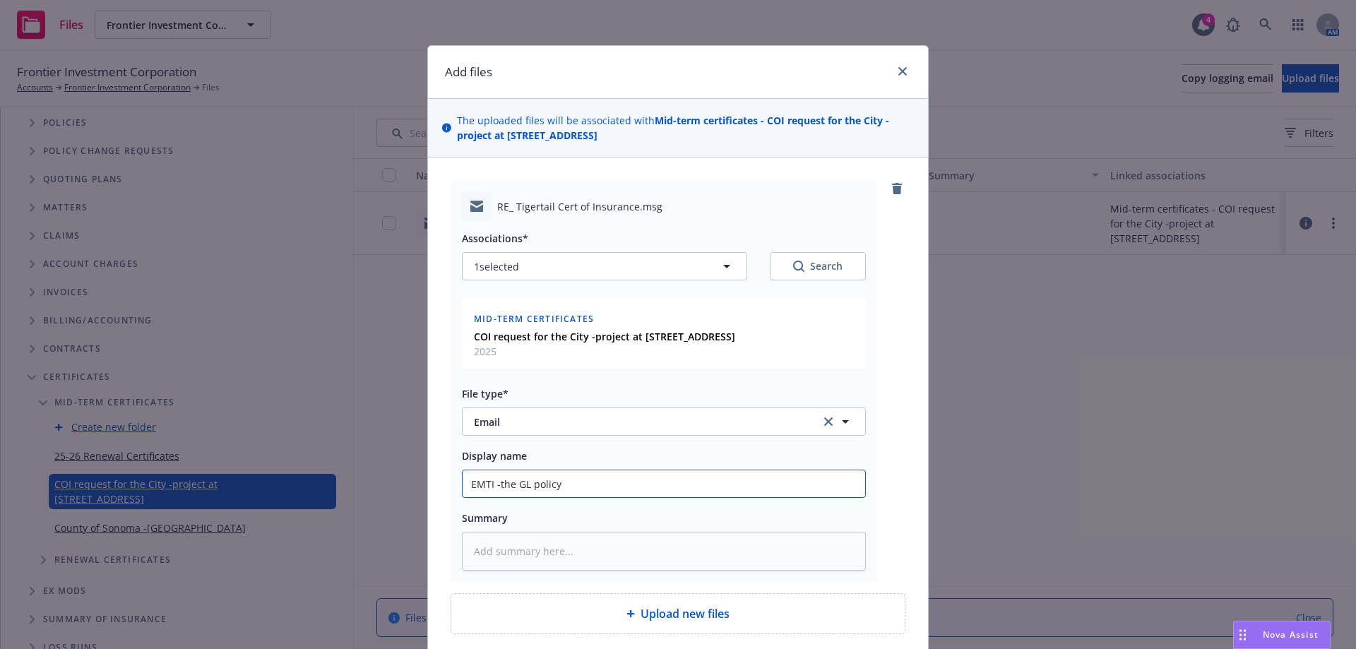
type textarea "x"
type input "EMTI -the GL policy"
type textarea "x"
type input "EMTI -the GL policy f"
type textarea "x"
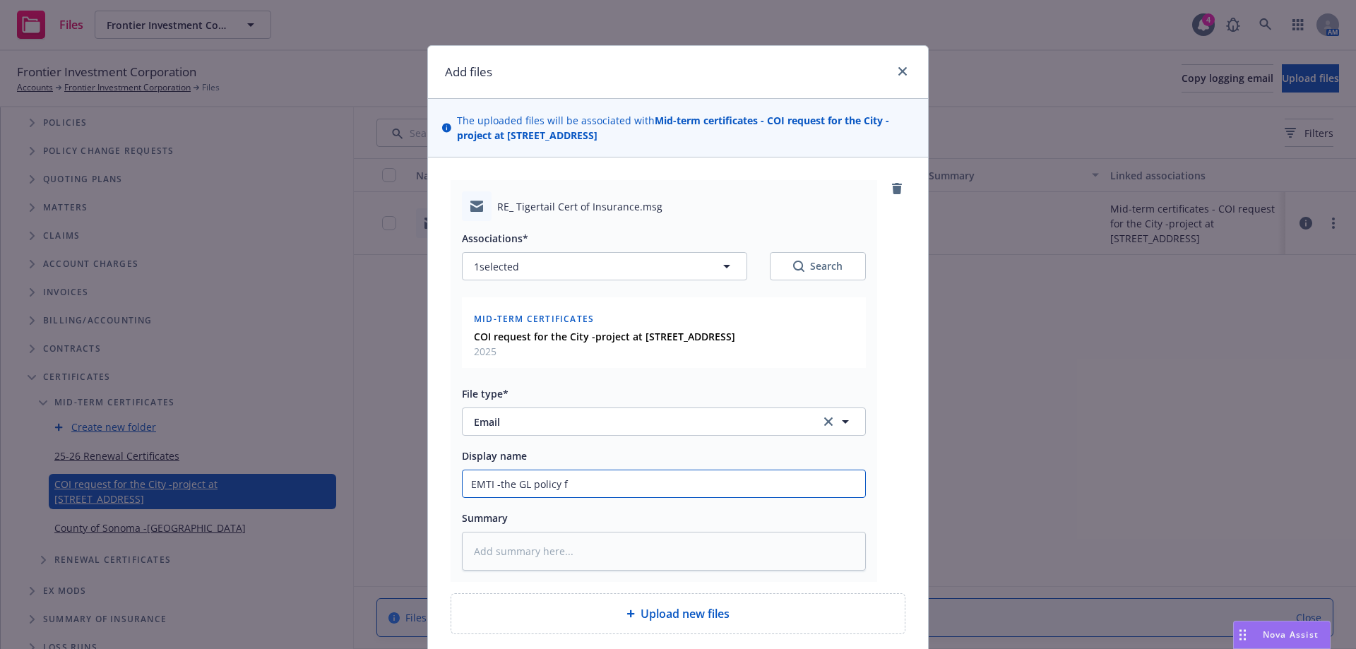
type input "EMTI -the GL policy fo"
type textarea "x"
type input "EMTI -the GL policy for"
type textarea "x"
type input "EMTI -the GL policy for"
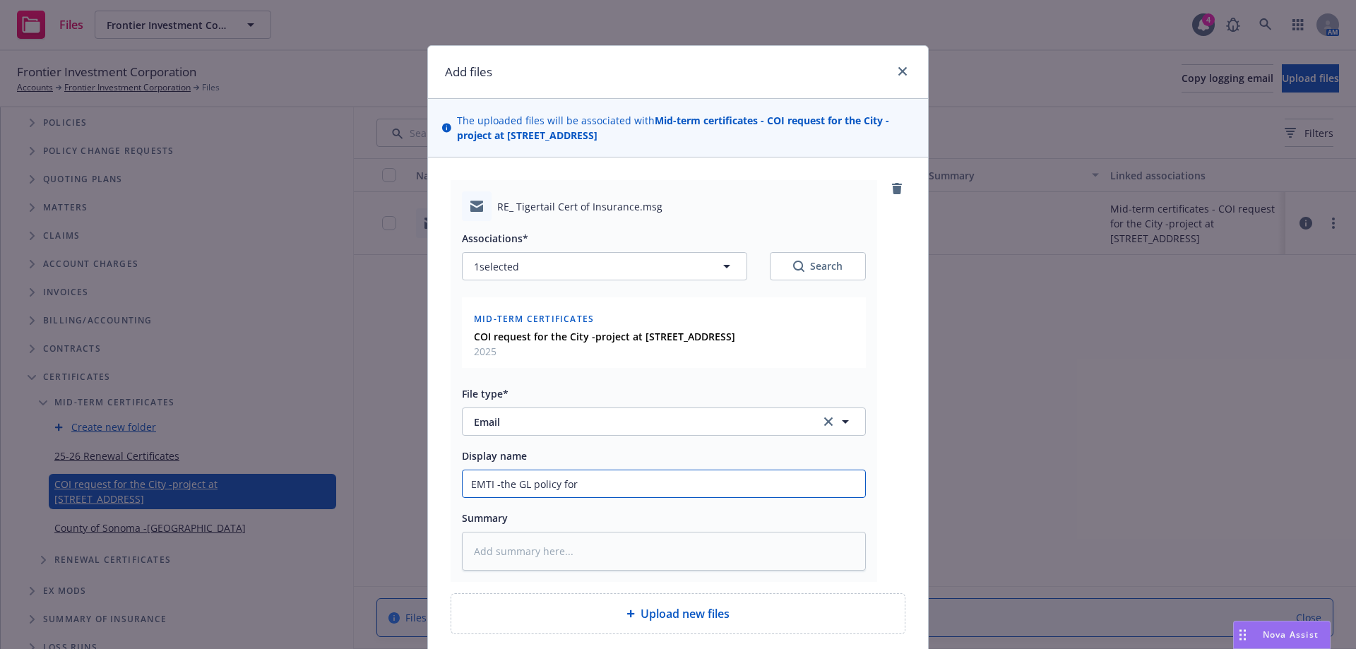
type textarea "x"
type input "EMTI -the GL policy for T"
click at [533, 477] on input "EMTI -the GL policy for T" at bounding box center [663, 483] width 402 height 27
drag, startPoint x: 499, startPoint y: 486, endPoint x: 610, endPoint y: 487, distance: 111.6
click at [610, 487] on input "EMTI -the GL policy for T" at bounding box center [663, 483] width 402 height 27
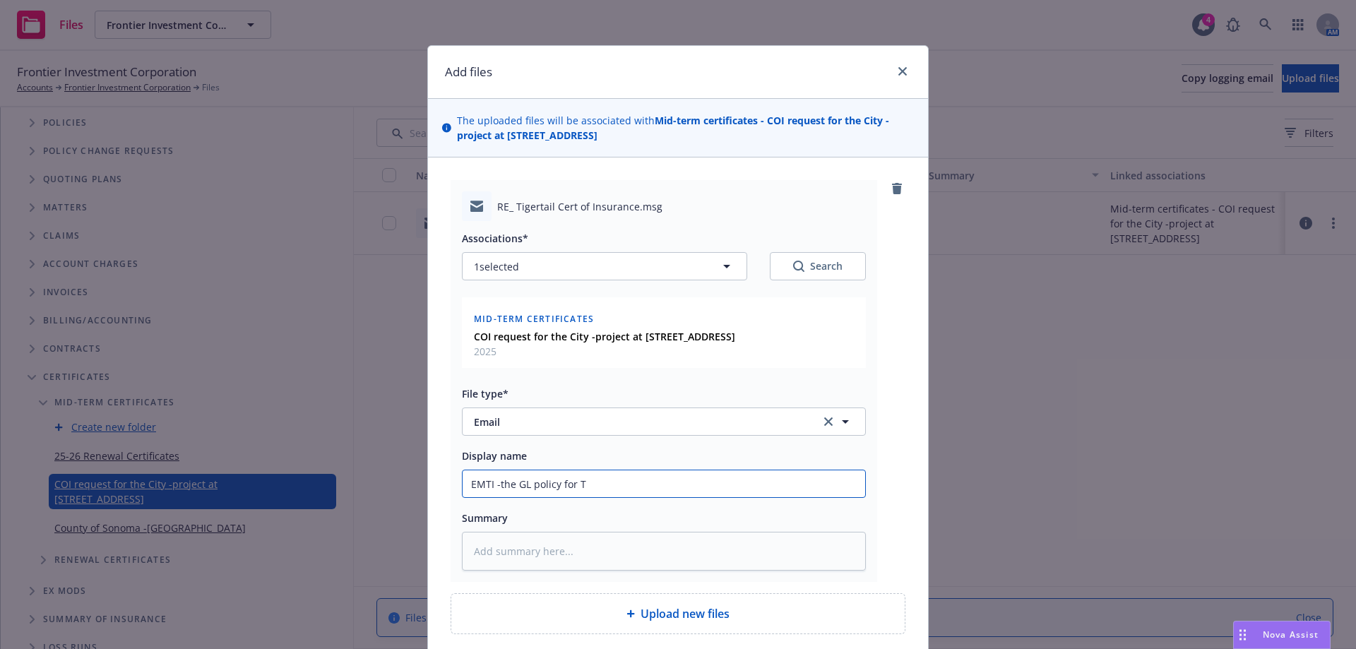
drag, startPoint x: 494, startPoint y: 489, endPoint x: 607, endPoint y: 489, distance: 113.0
click at [607, 489] on input "EMTI -the GL policy for T" at bounding box center [663, 483] width 402 height 27
paste input "Tigertail is not handled by Newfront"
type textarea "x"
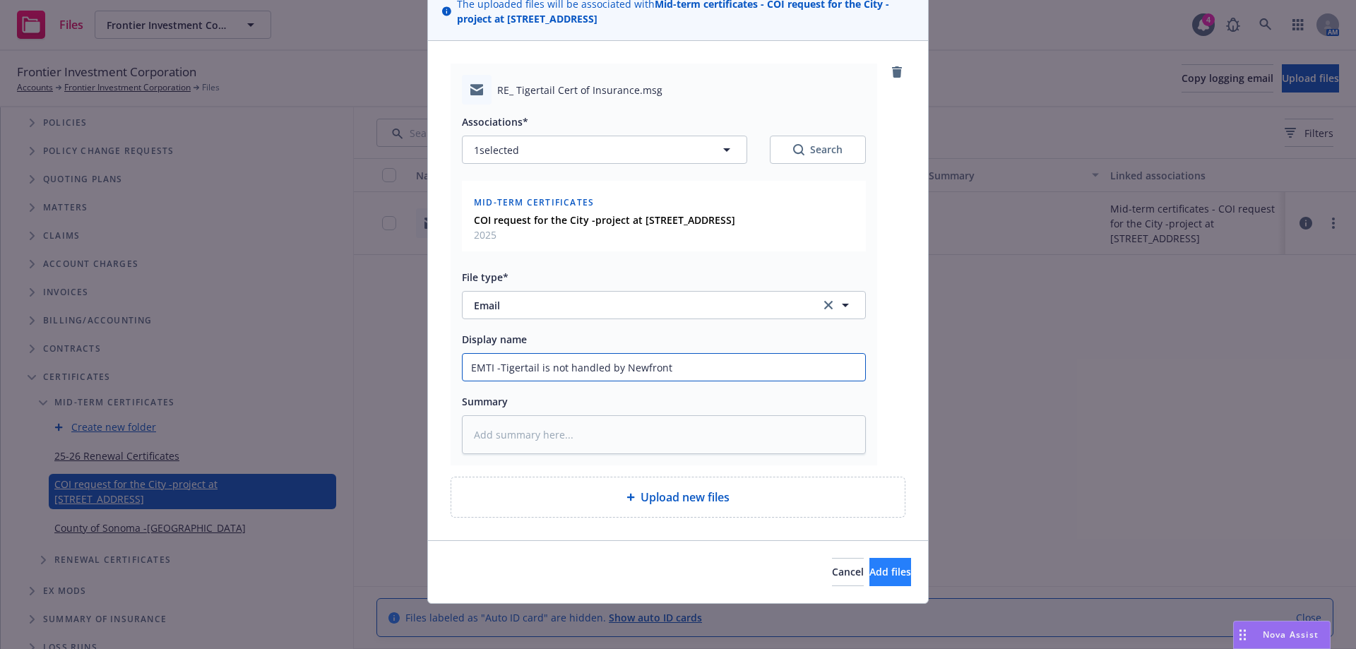
type input "EMTI -Tigertail is not handled by Newfront"
click at [869, 573] on button "Add files" at bounding box center [890, 572] width 42 height 28
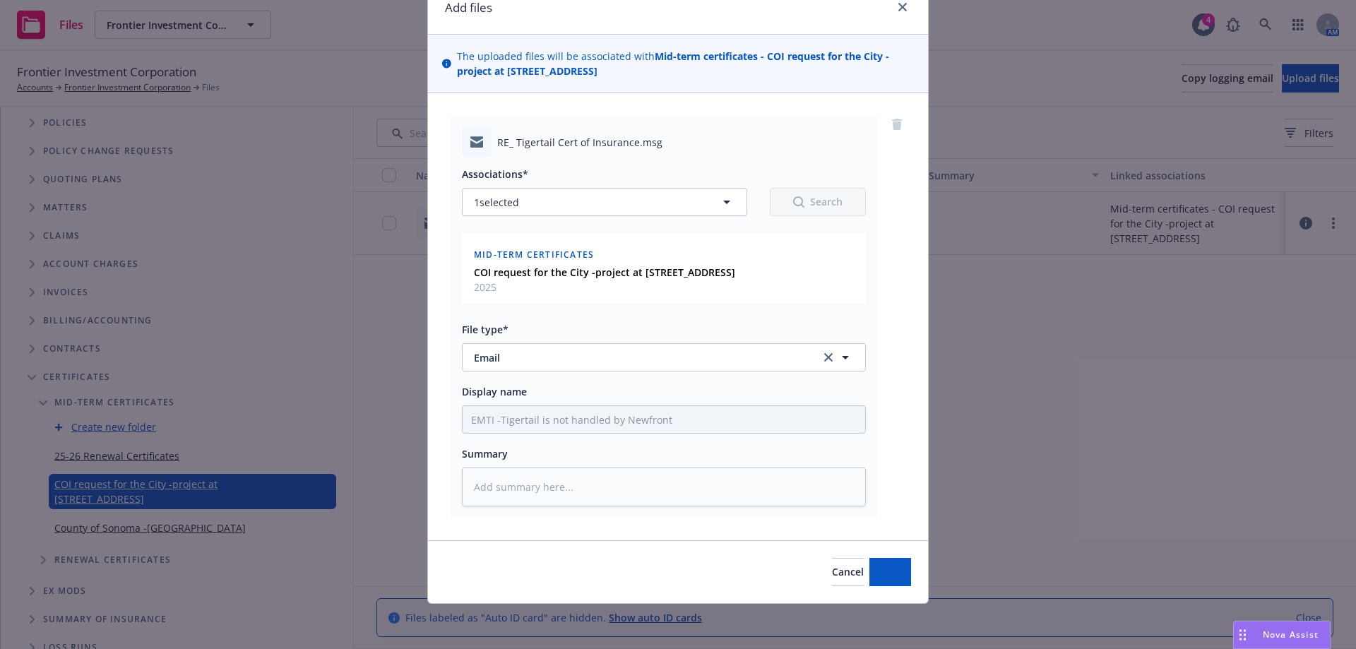
scroll to position [64, 0]
type textarea "x"
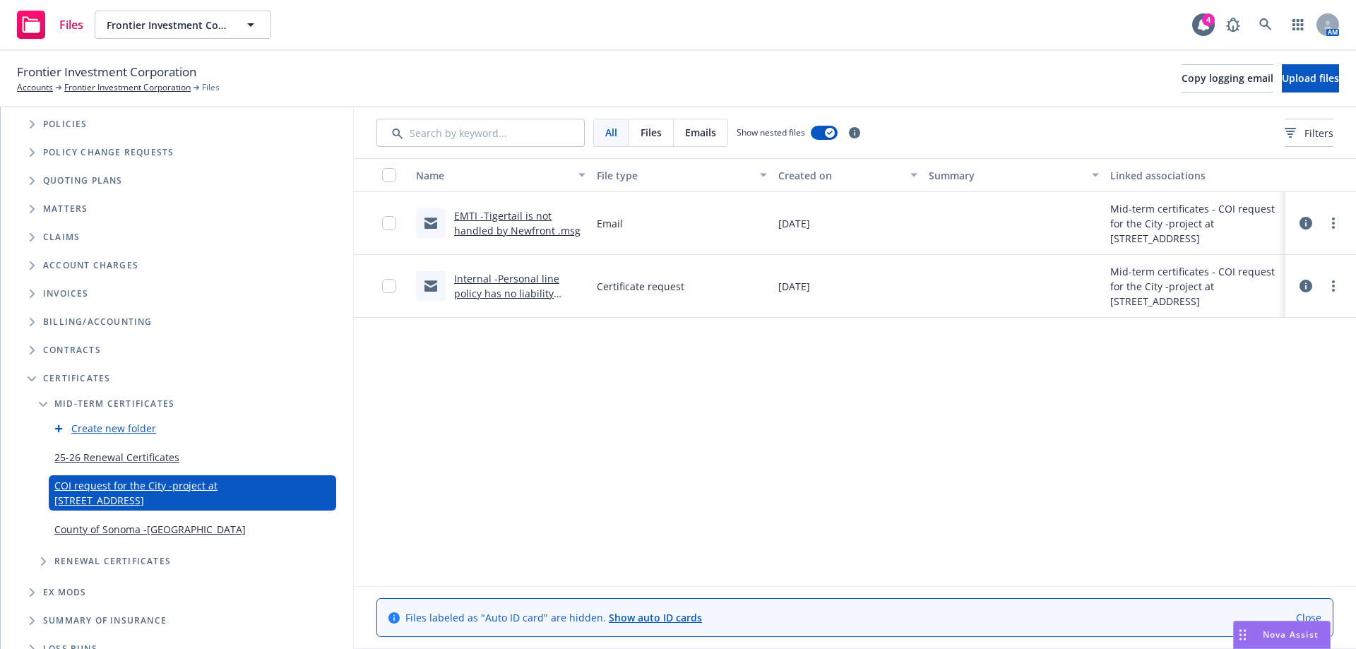
scroll to position [138, 0]
click at [132, 30] on span "Frontier Investment Corporation" at bounding box center [168, 25] width 122 height 15
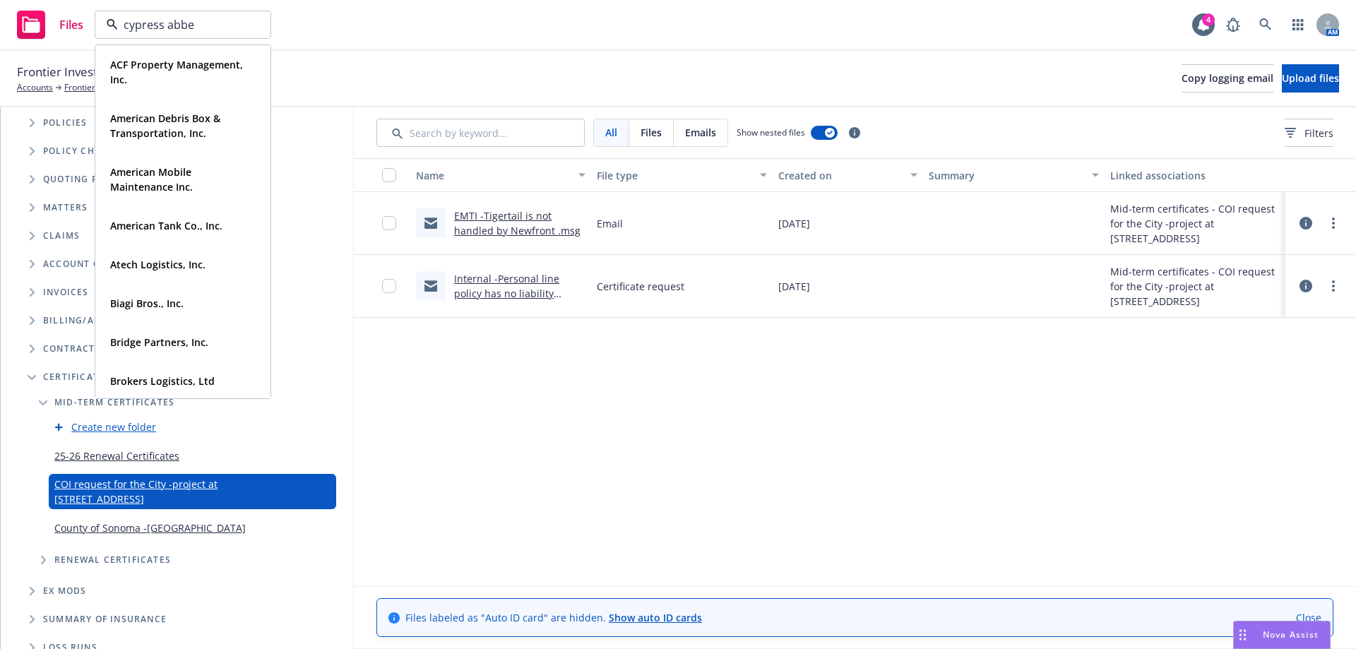
type input "cypress abbey"
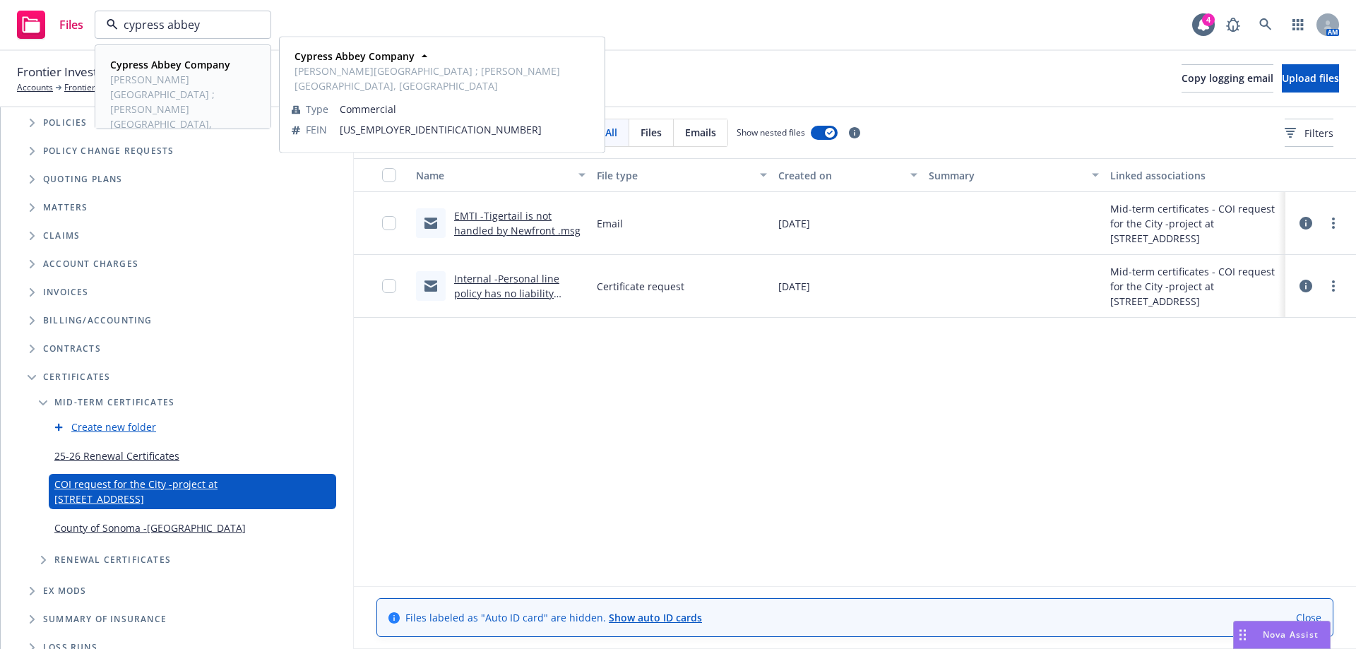
click at [167, 71] on strong "Cypress Abbey Company" at bounding box center [170, 64] width 120 height 13
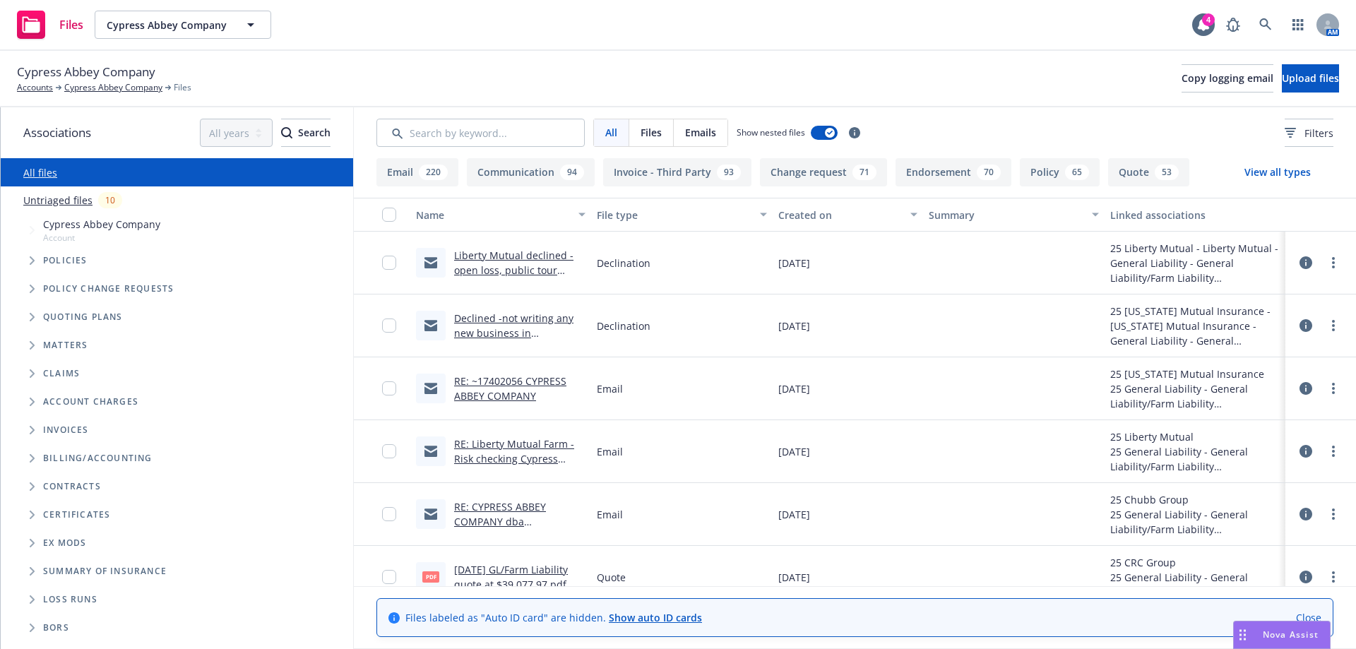
click at [34, 512] on icon "Folder Tree Example" at bounding box center [33, 515] width 6 height 8
click at [41, 542] on icon "Folder Tree Example" at bounding box center [44, 540] width 6 height 8
click at [95, 564] on link "Create new folder" at bounding box center [113, 564] width 85 height 15
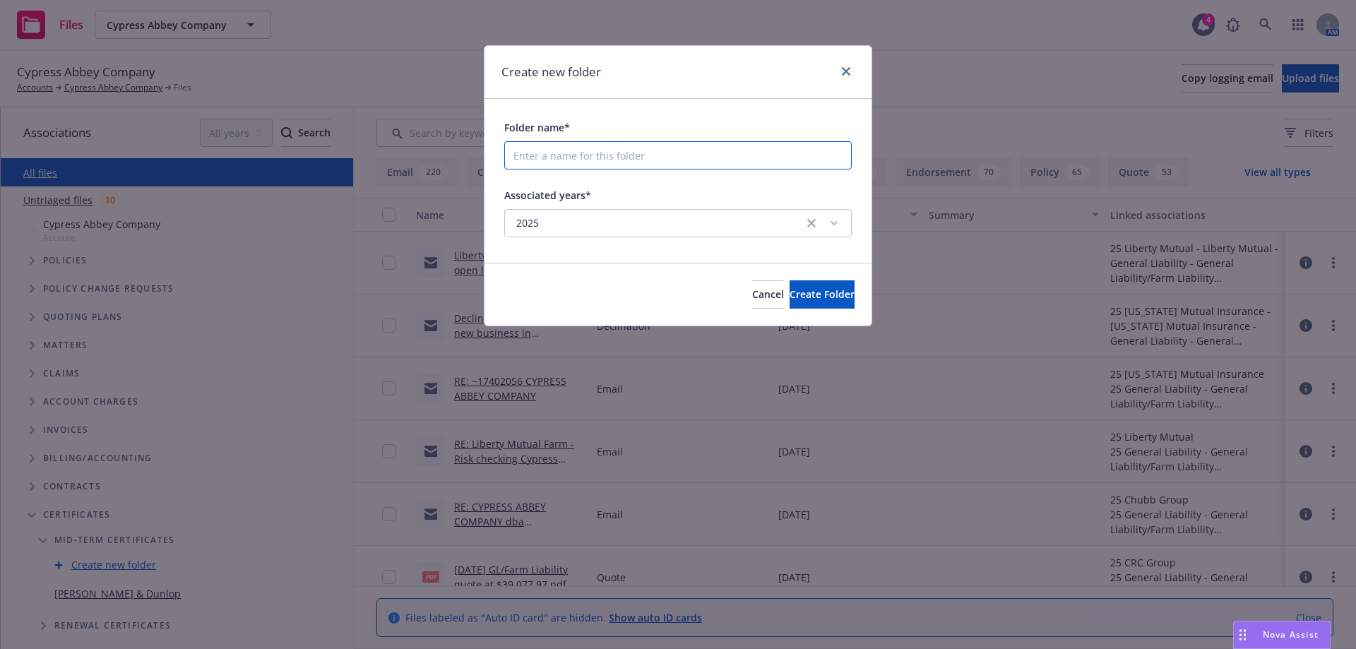
click at [595, 159] on input "Folder name*" at bounding box center [677, 155] width 347 height 28
click at [653, 155] on input "Certs (evidence only) for" at bounding box center [677, 155] width 347 height 28
paste input "630 & 650 Serramonte Blvd., Colma, Ca 94014"
type input "Certs (evidence only) for tenant at 630 & 650 Serramonte Blvd., Colma, Ca 94014"
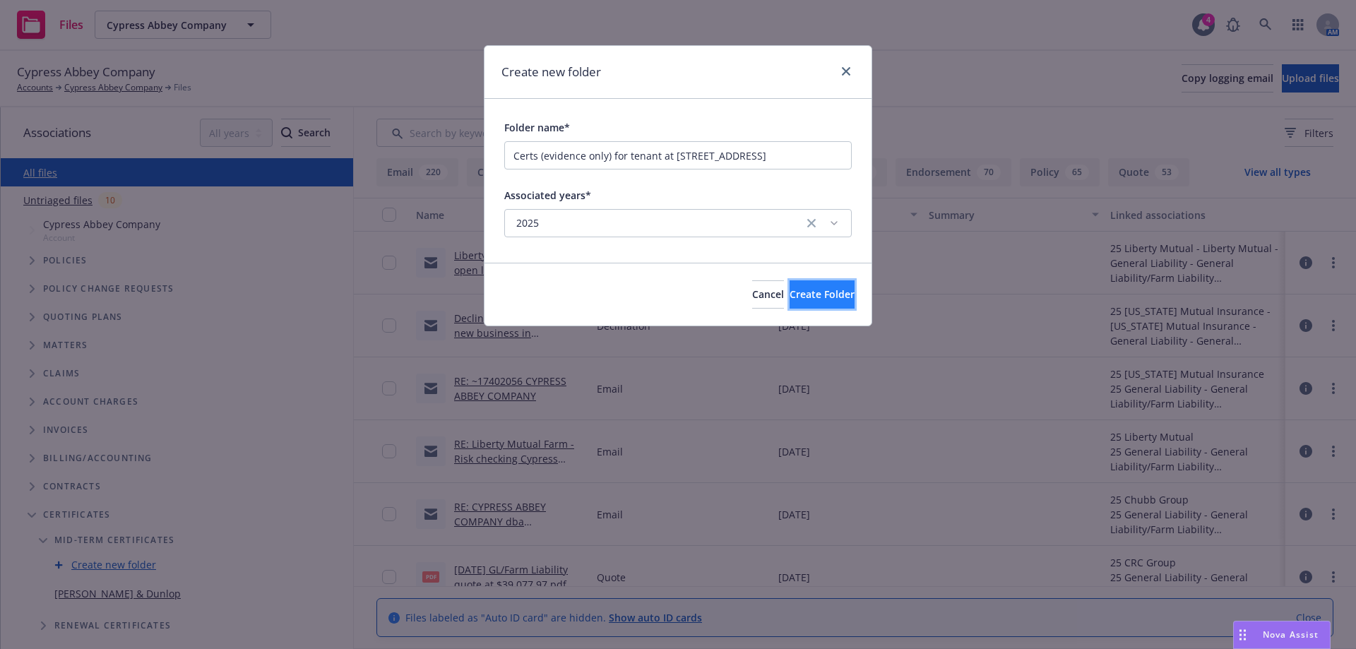
click at [789, 285] on button "Create Folder" at bounding box center [821, 294] width 65 height 28
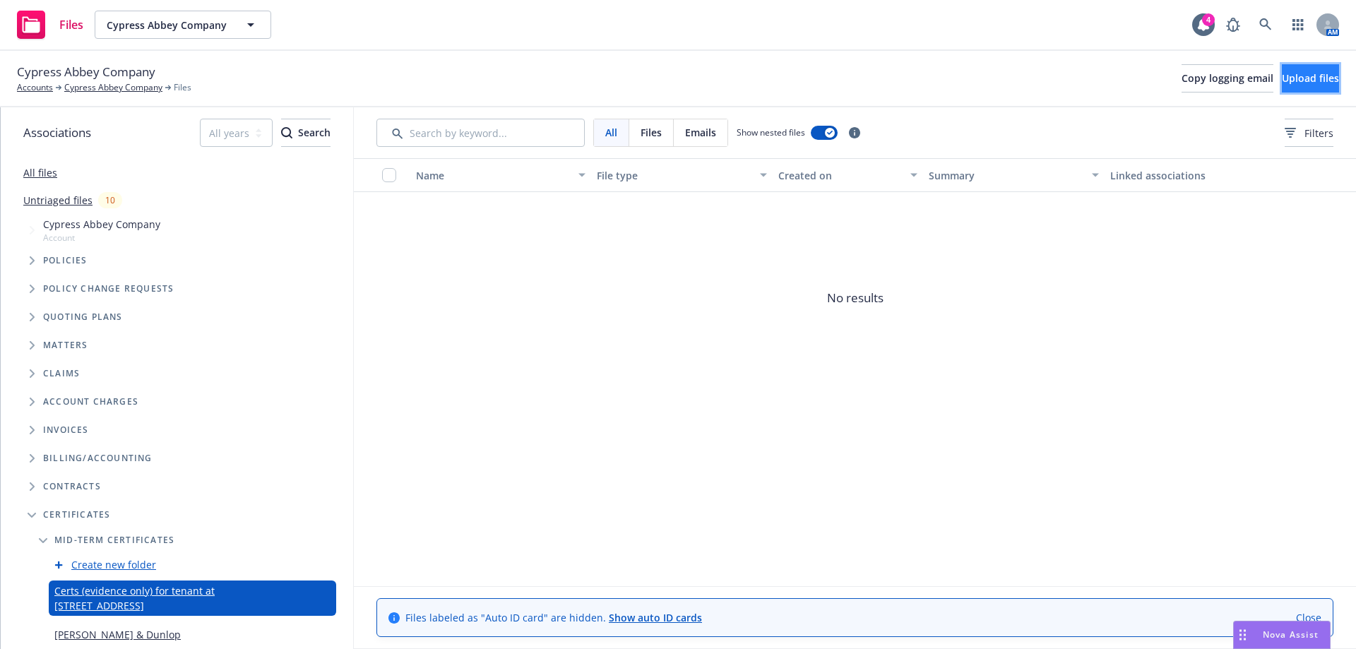
click at [1282, 77] on span "Upload files" at bounding box center [1310, 77] width 57 height 13
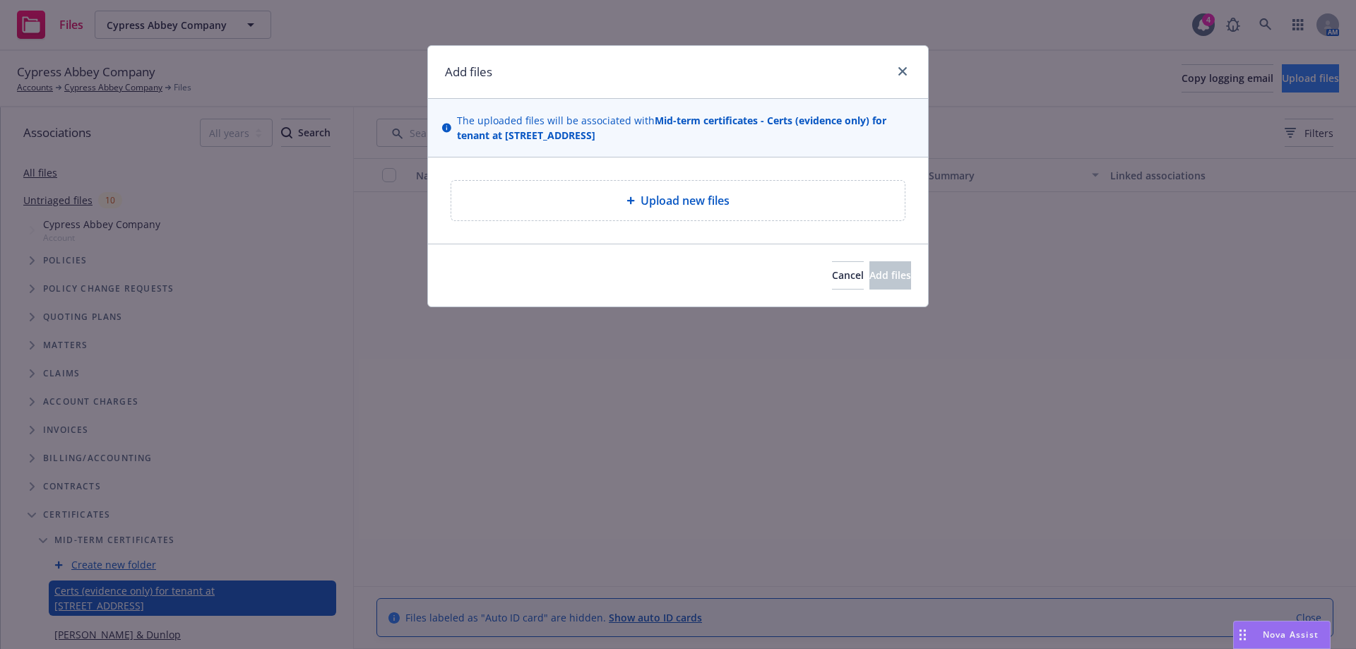
type textarea "x"
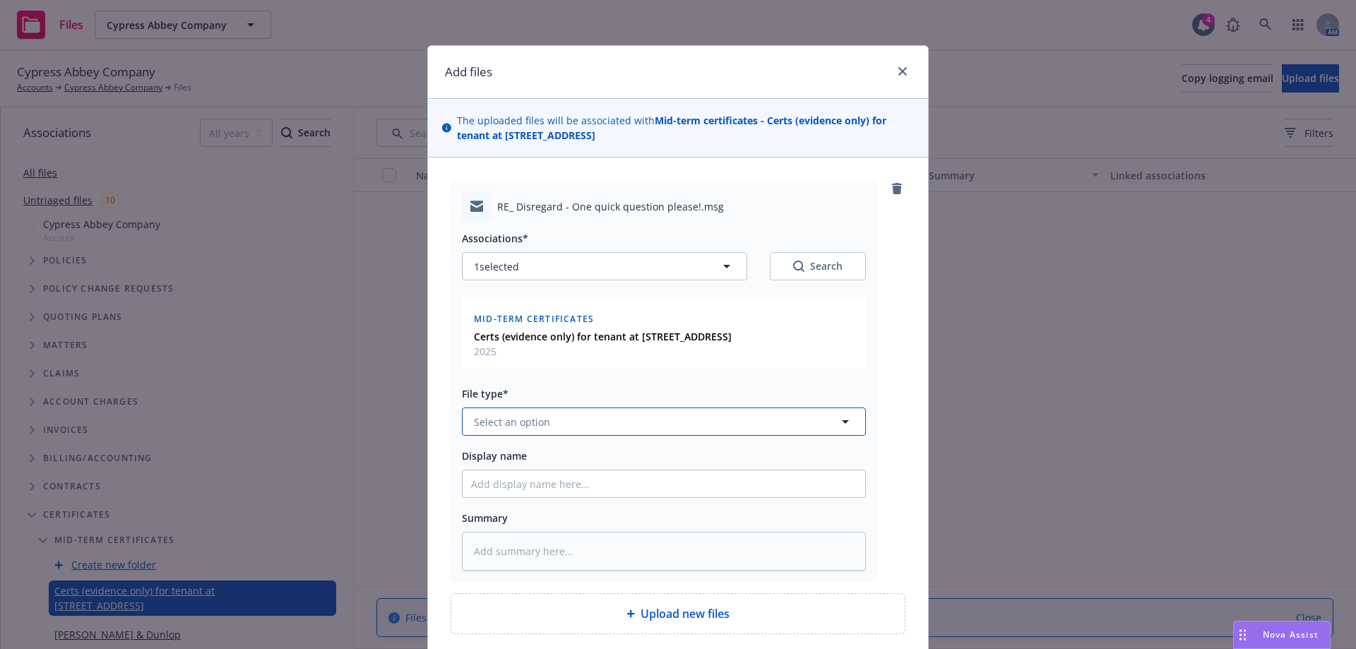
click at [513, 425] on span "Select an option" at bounding box center [512, 421] width 76 height 15
type input "cert"
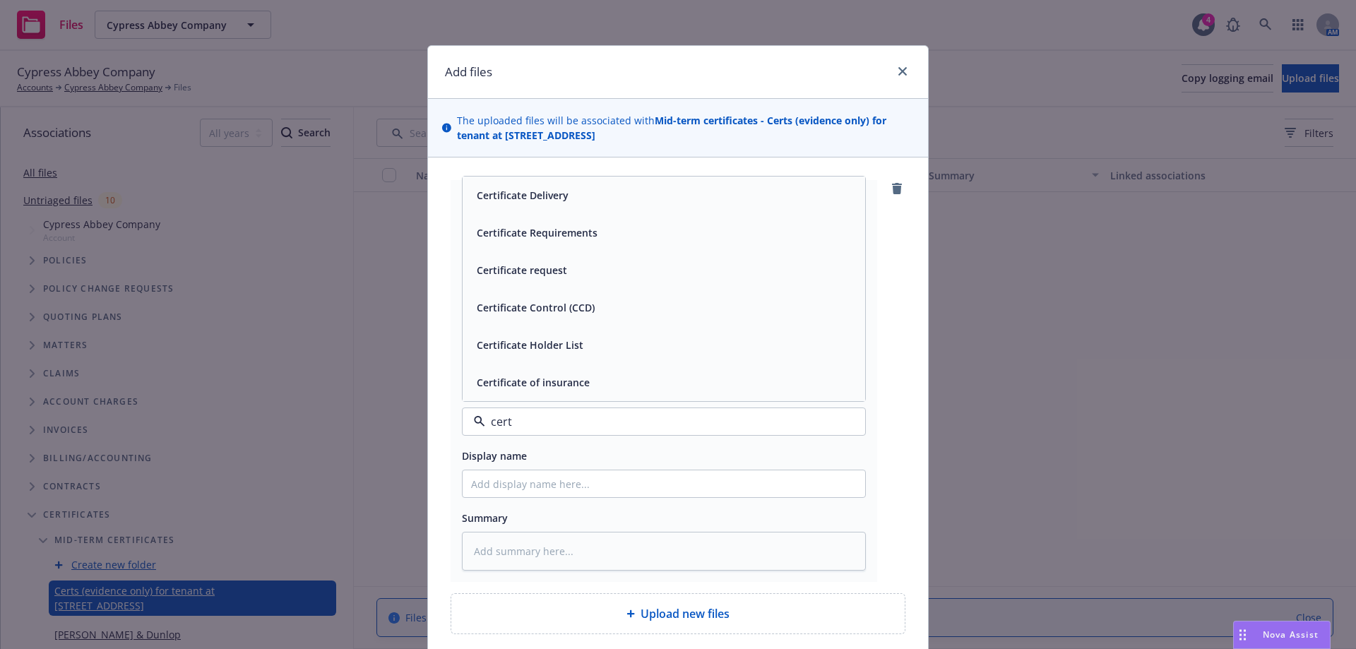
drag, startPoint x: 507, startPoint y: 199, endPoint x: 548, endPoint y: 467, distance: 270.7
click at [507, 203] on span "Certificate Delivery" at bounding box center [523, 195] width 92 height 15
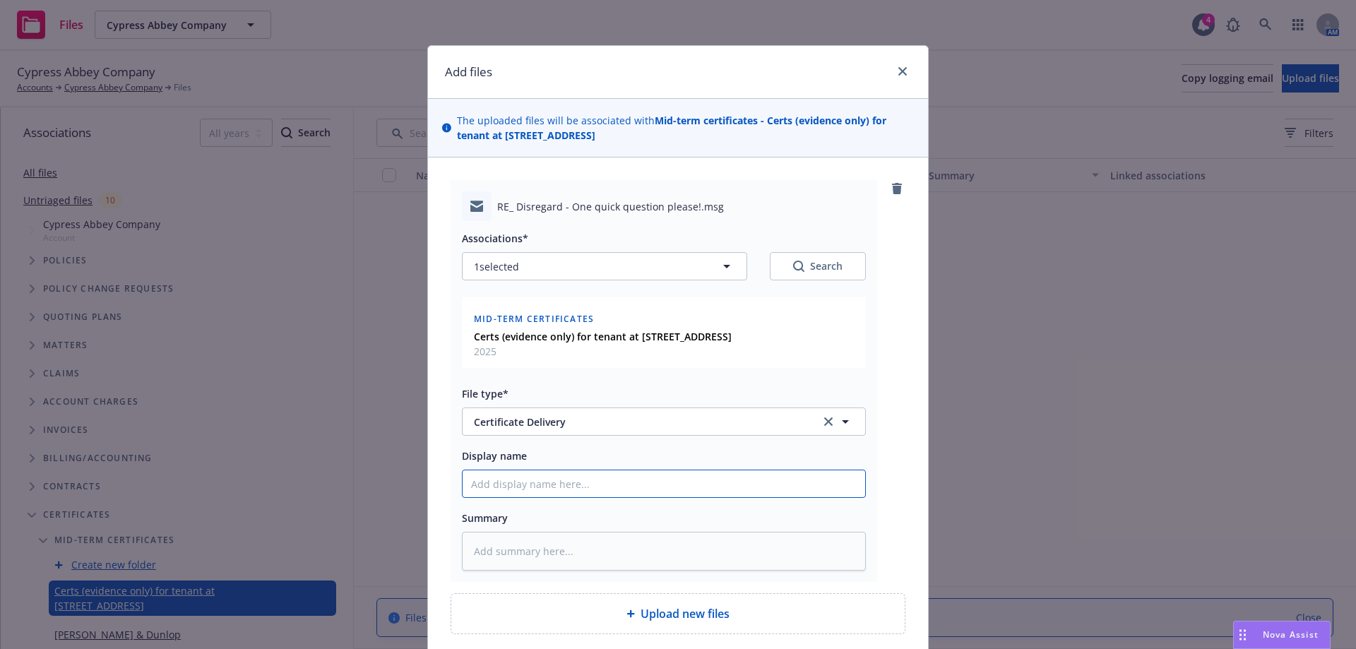
click at [526, 488] on input "Display name" at bounding box center [663, 483] width 402 height 27
type textarea "x"
type input "E"
type textarea "x"
type input "EM"
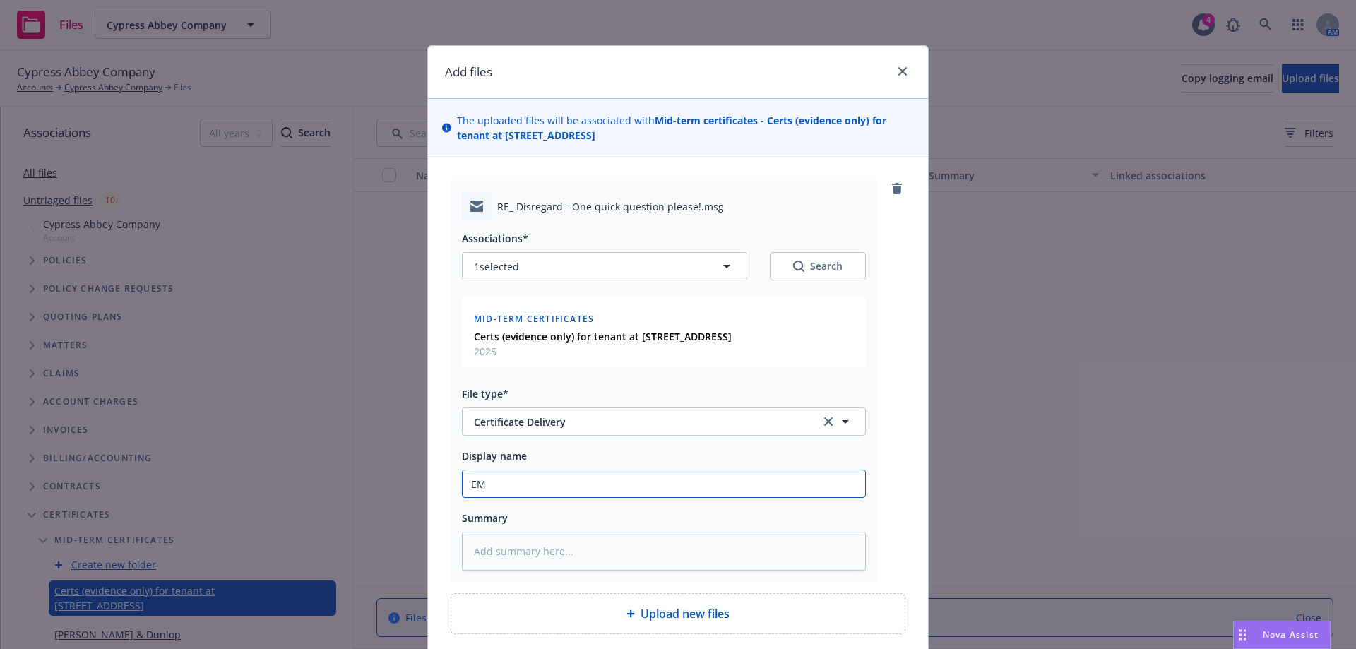
type textarea "x"
type input "EMI"
type textarea "x"
type input "EMIT"
type textarea "x"
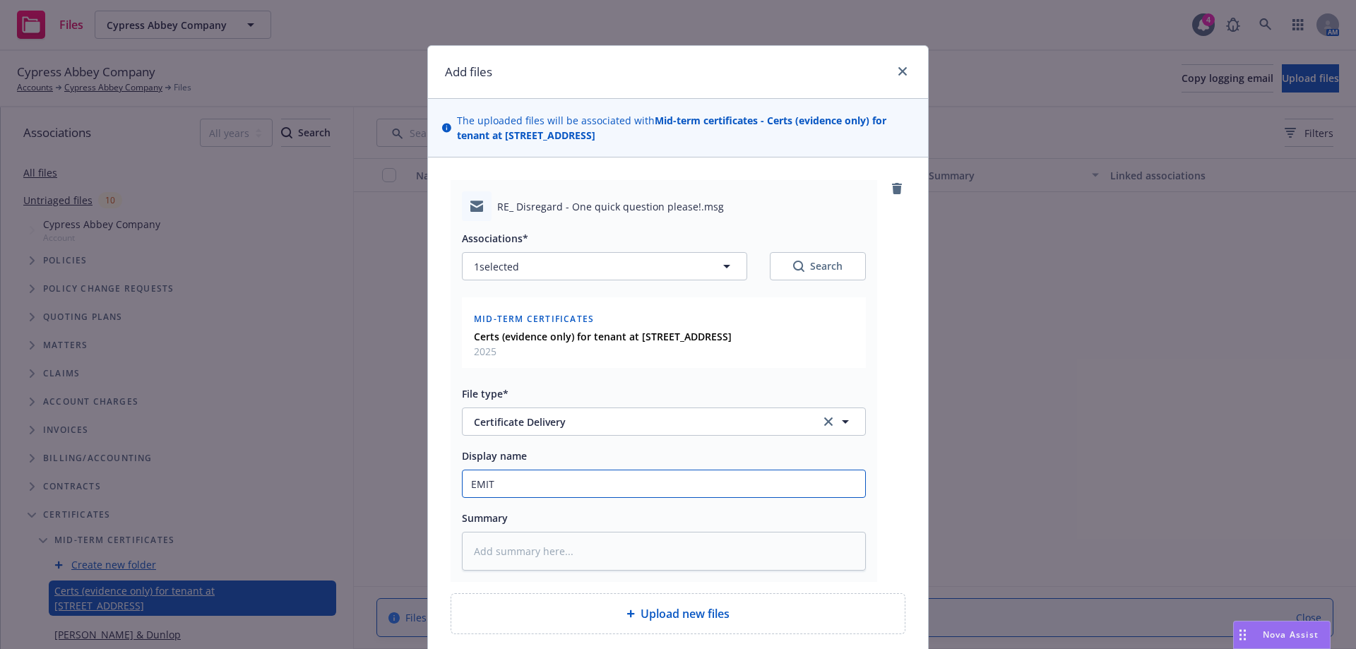
type input "EMIT"
type textarea "x"
type input "EMIT -"
type textarea "x"
type input "EMIT -C"
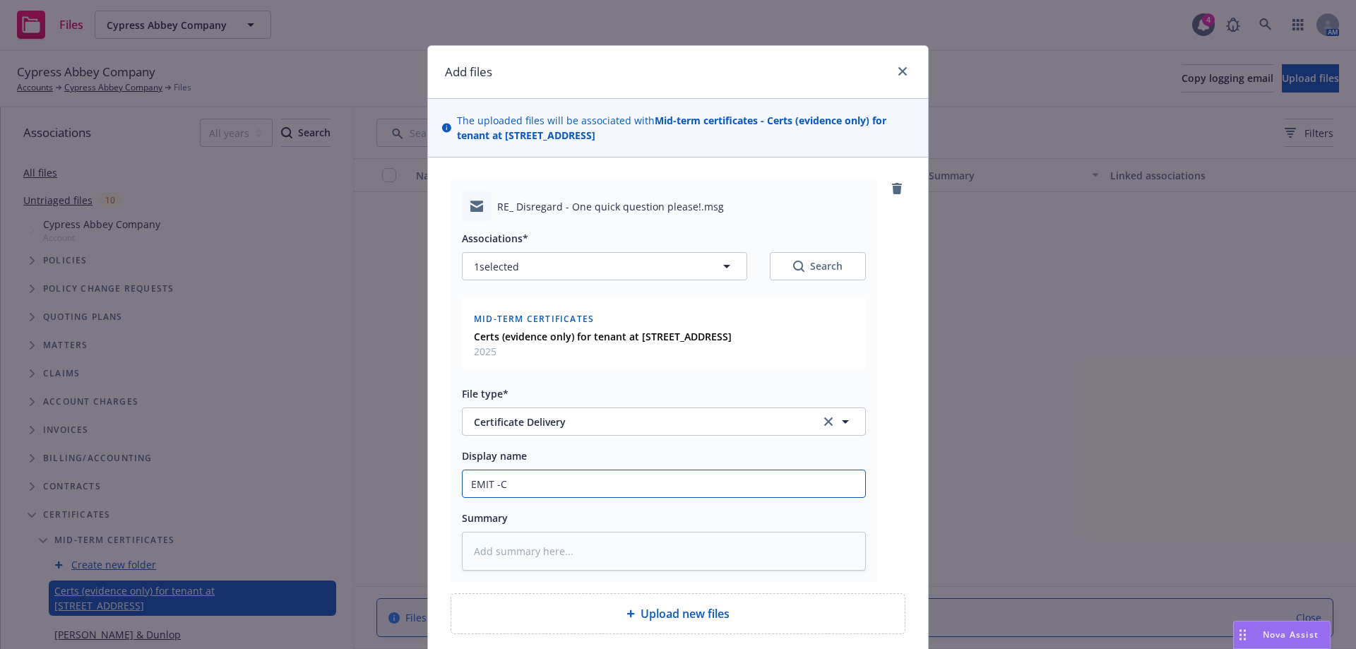
type textarea "x"
type input "EMIT -CO"
type textarea "x"
type input "EMIT -COI"
type textarea "x"
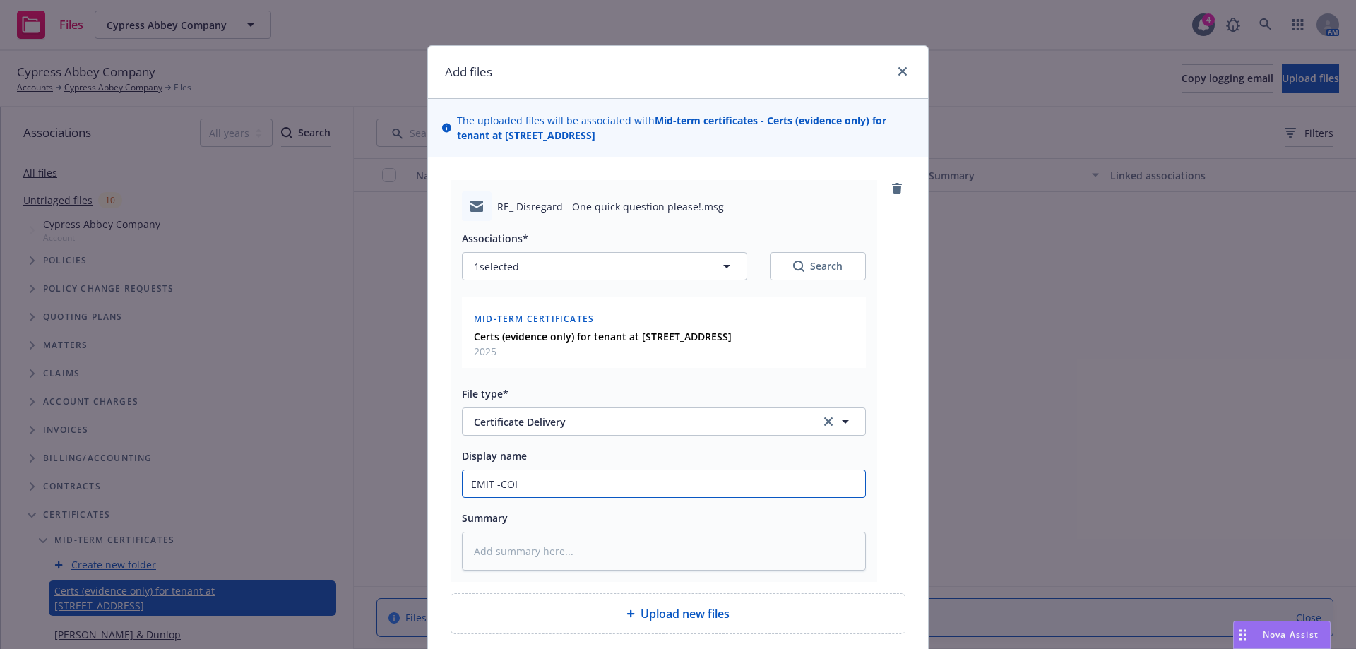
type input "EMIT -COI"
type textarea "x"
type input "EMIT -COI f"
type textarea "x"
type input "EMIT -COI fo"
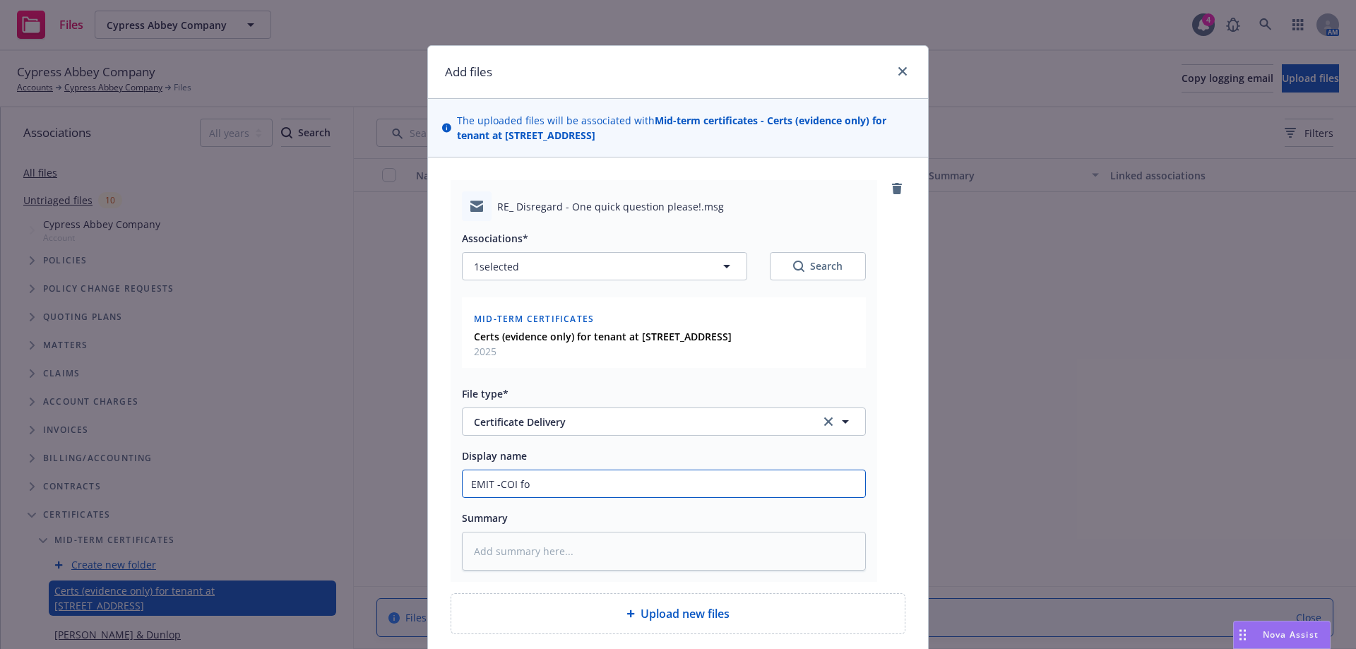
type textarea "x"
type input "EMIT -COI for"
type textarea "x"
type input "EMIT -COI for"
type textarea "x"
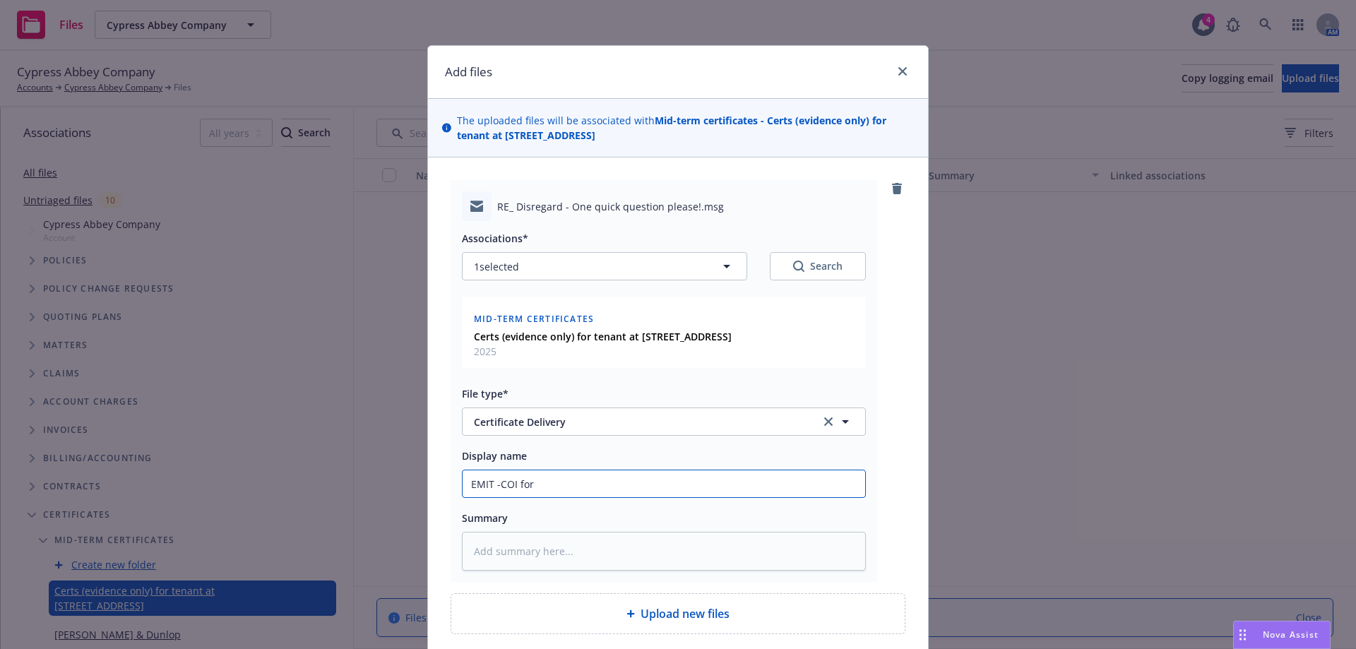
type input "EMIT -COI for e"
type textarea "x"
type input "EMIT -COI for"
type textarea "x"
type input "EMIT -COI for"
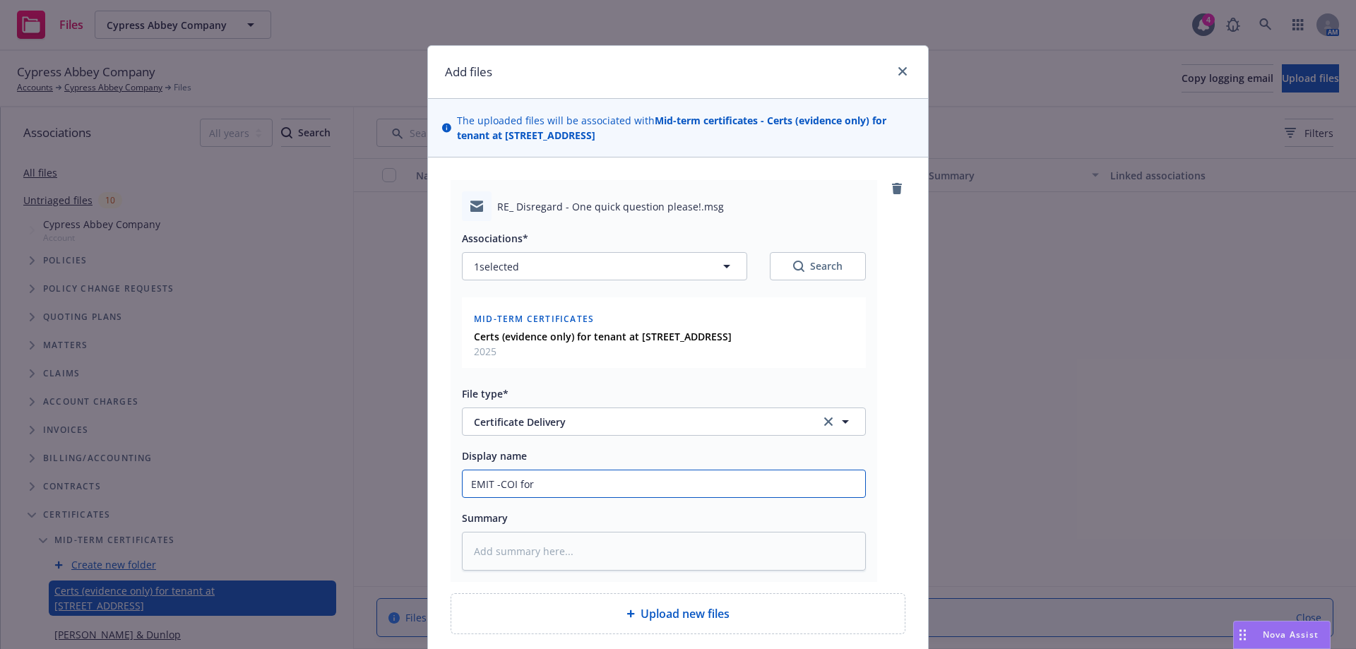
type textarea "x"
type input "EMIT -COI fo"
type textarea "x"
type input "EMIT -COI f"
type textarea "x"
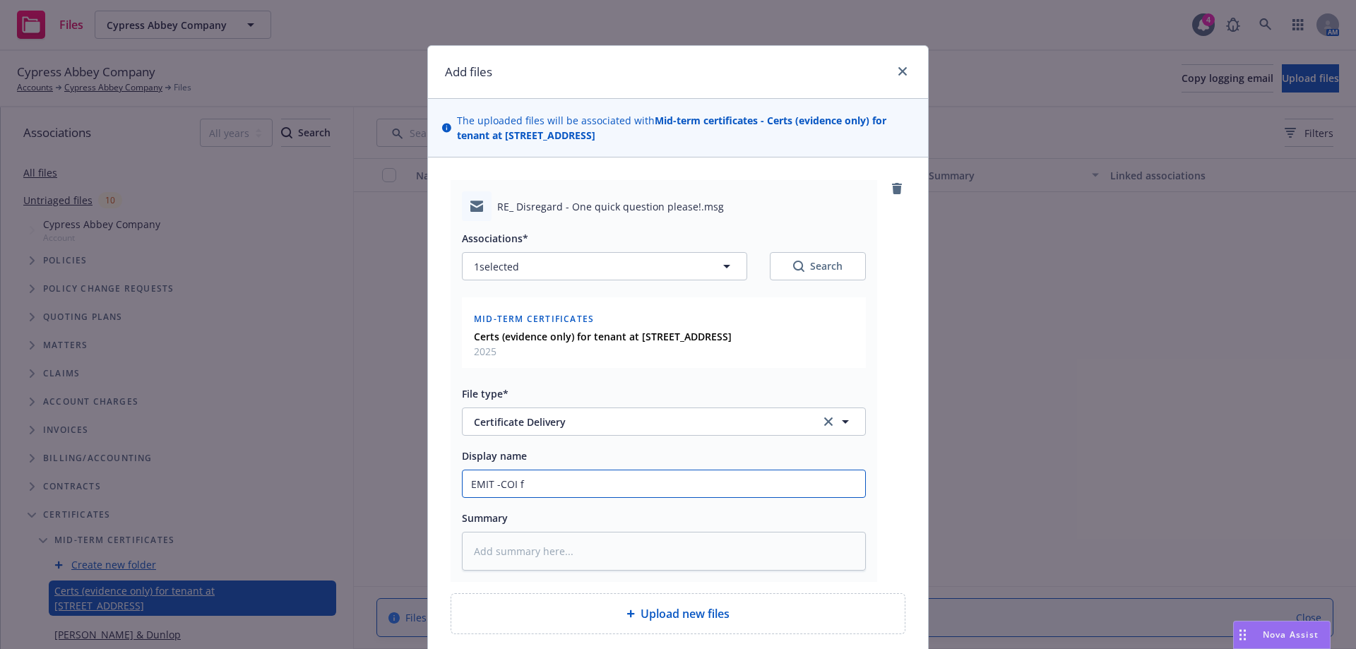
type input "EMIT -COI"
type textarea "x"
type input "EMIT -COI"
type textarea "x"
type input "EMIT -CO"
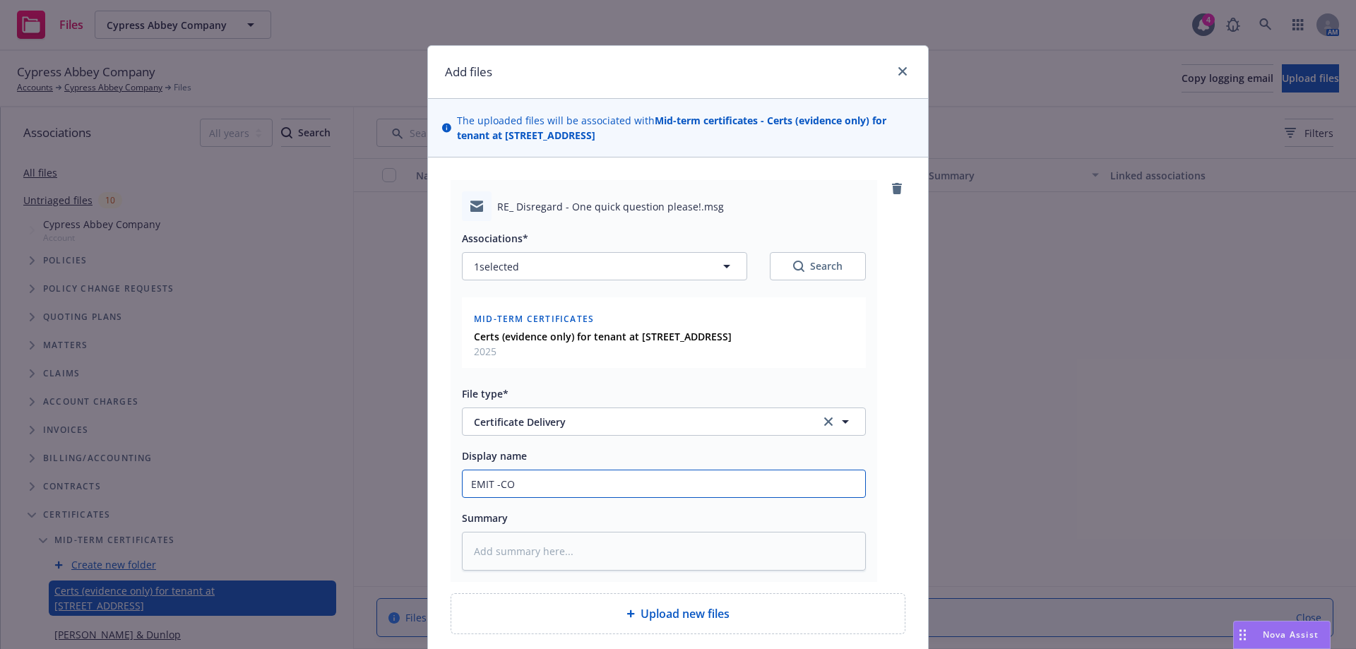
type textarea "x"
type input "EMIT -C"
type textarea "x"
type input "EMIT -"
type textarea "x"
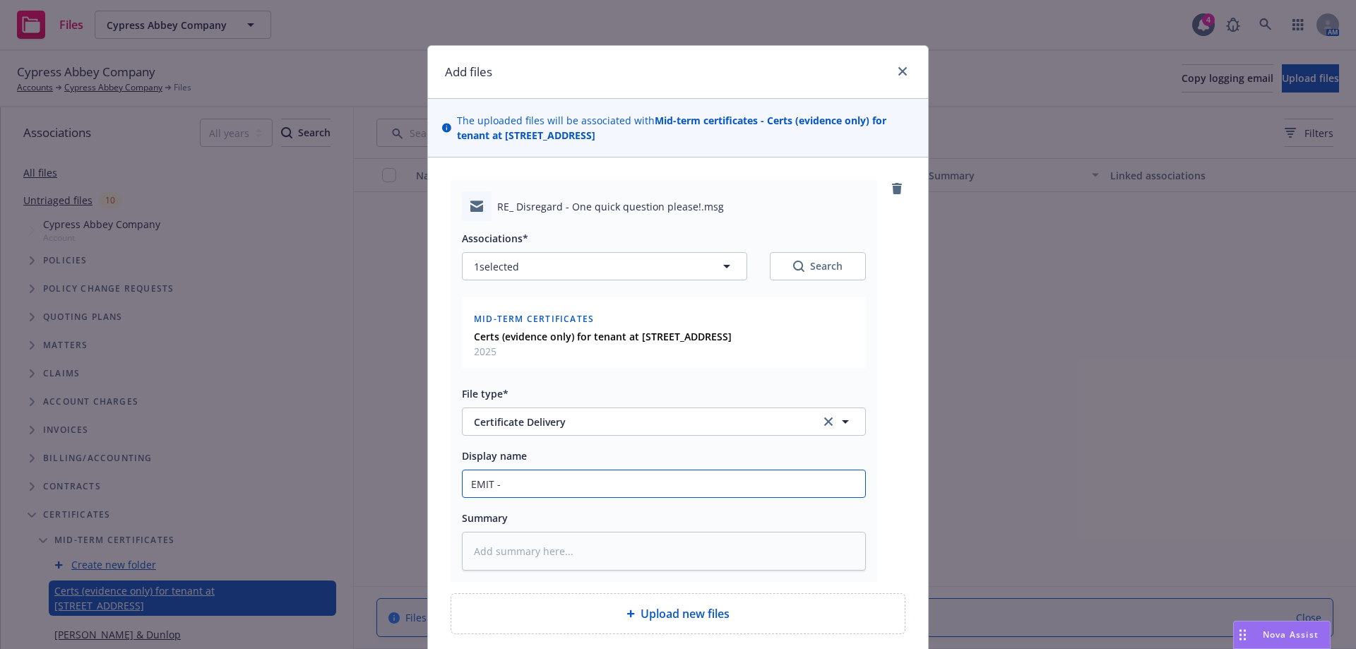
type input "EMIT -c"
type textarea "x"
type input "EMIT -ce"
type textarea "x"
type input "EMIT -cer"
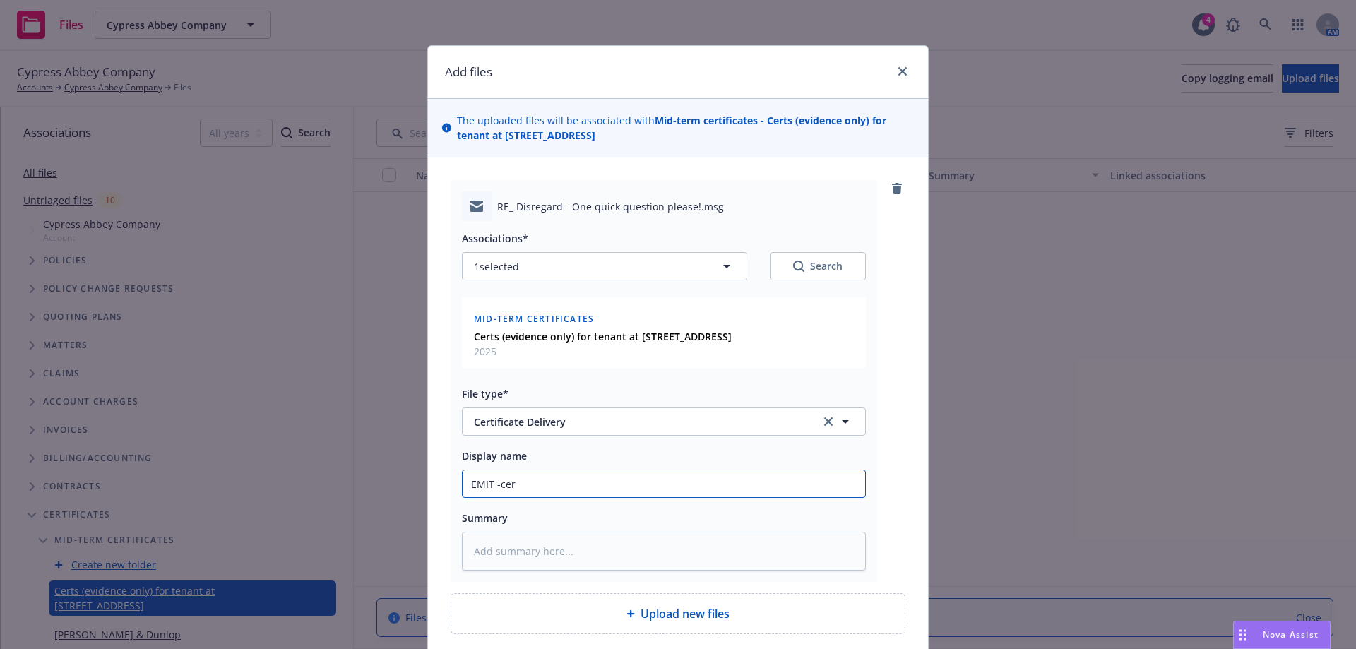
type textarea "x"
type input "EMIT -cert"
type textarea "x"
type input "EMIT -cert"
type textarea "x"
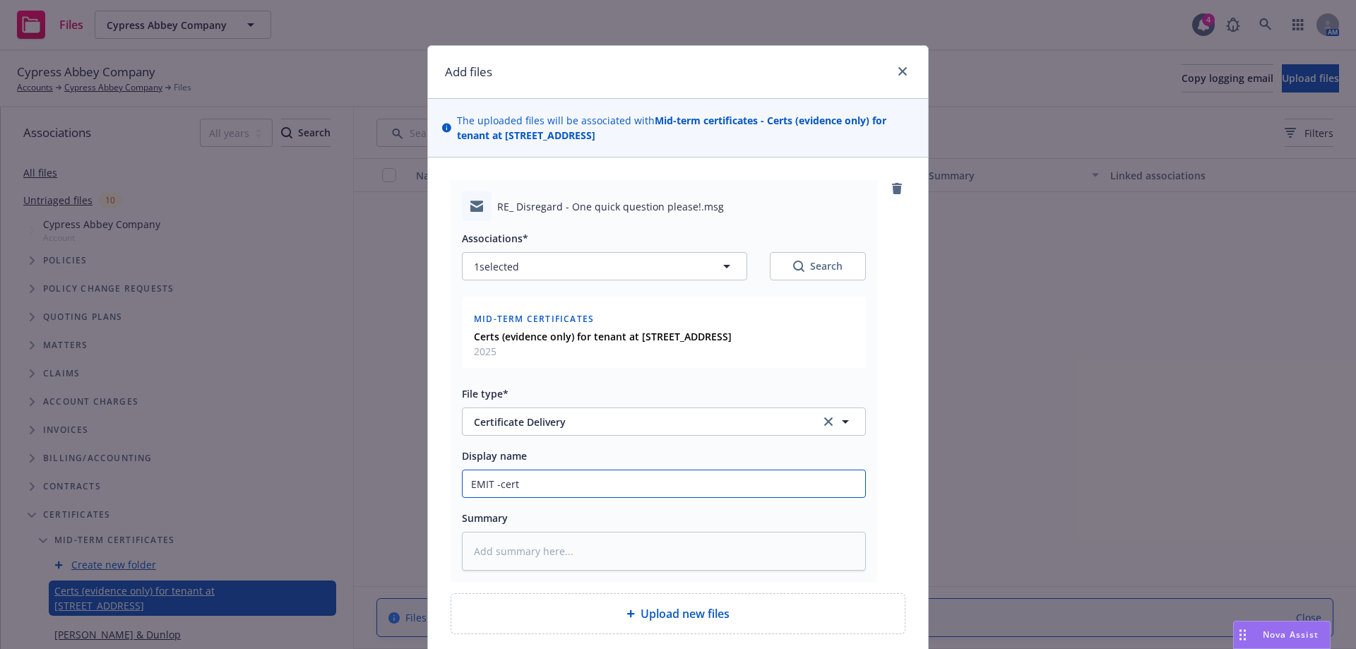
type input "EMIT -cert"
type textarea "x"
type input "EMIT -certs"
type textarea "x"
type input "EMIT -certs"
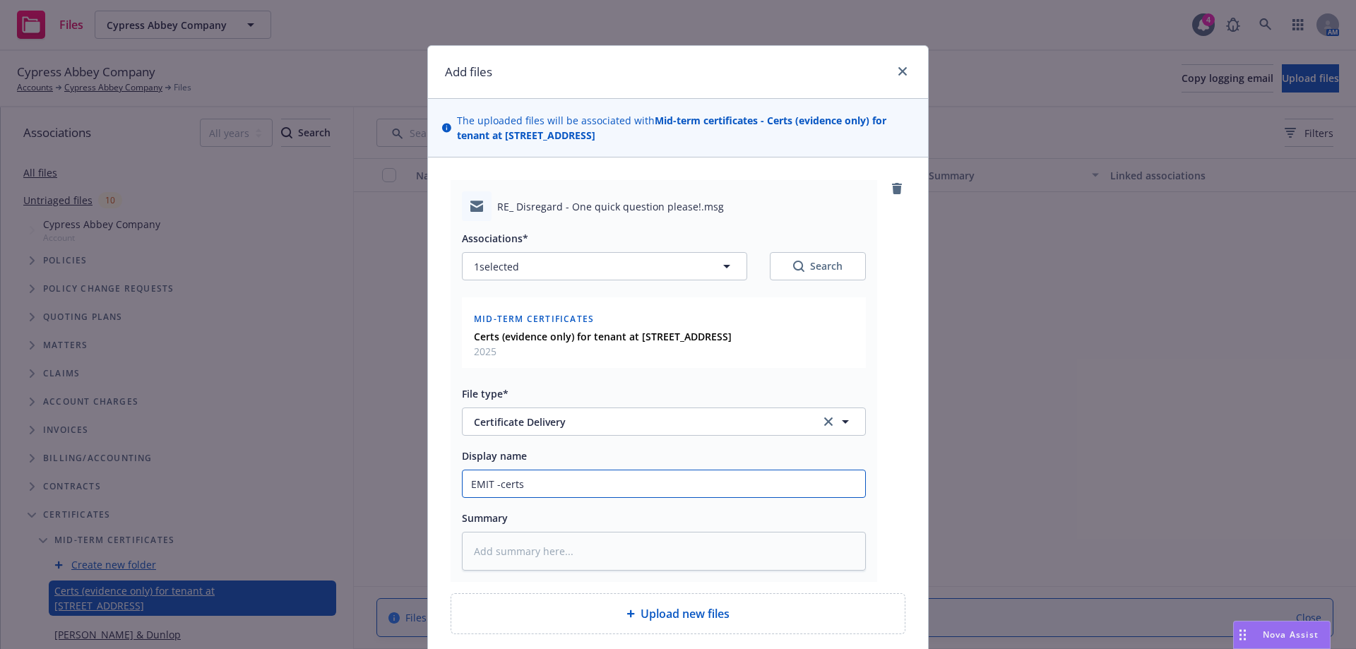
type textarea "x"
type input "EMIT -certs f"
type textarea "x"
type input "EMIT -certs fo"
type textarea "x"
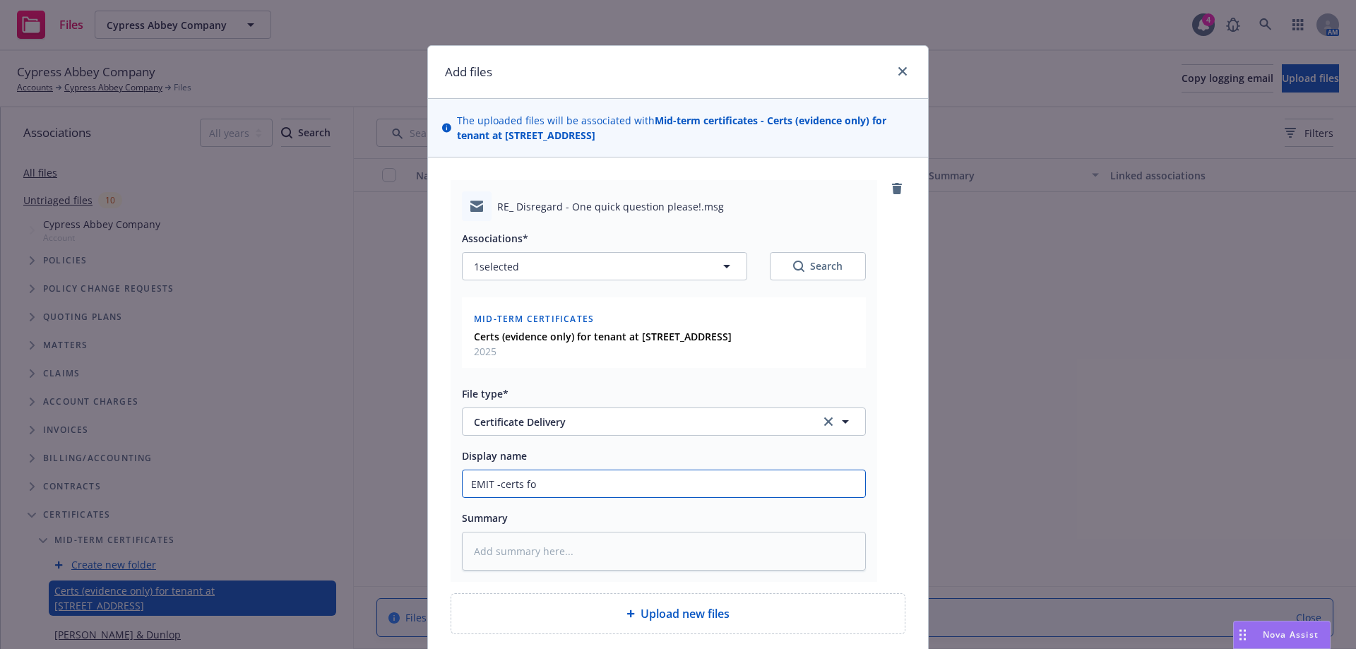
type input "EMIT -certs for"
type textarea "x"
type input "EMIT -certs for"
type textarea "x"
type input "EMIT -certs for e"
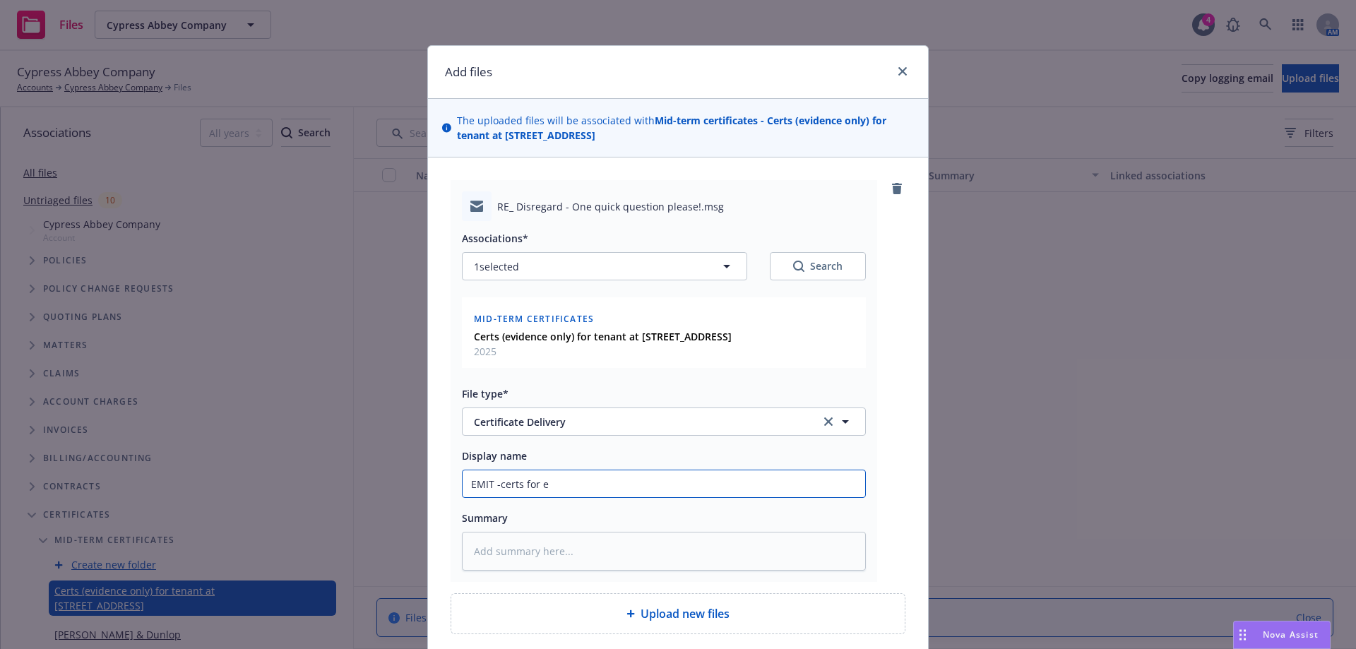
type textarea "x"
type input "EMIT -certs for ev"
type textarea "x"
type input "EMIT -certs for evi"
type textarea "x"
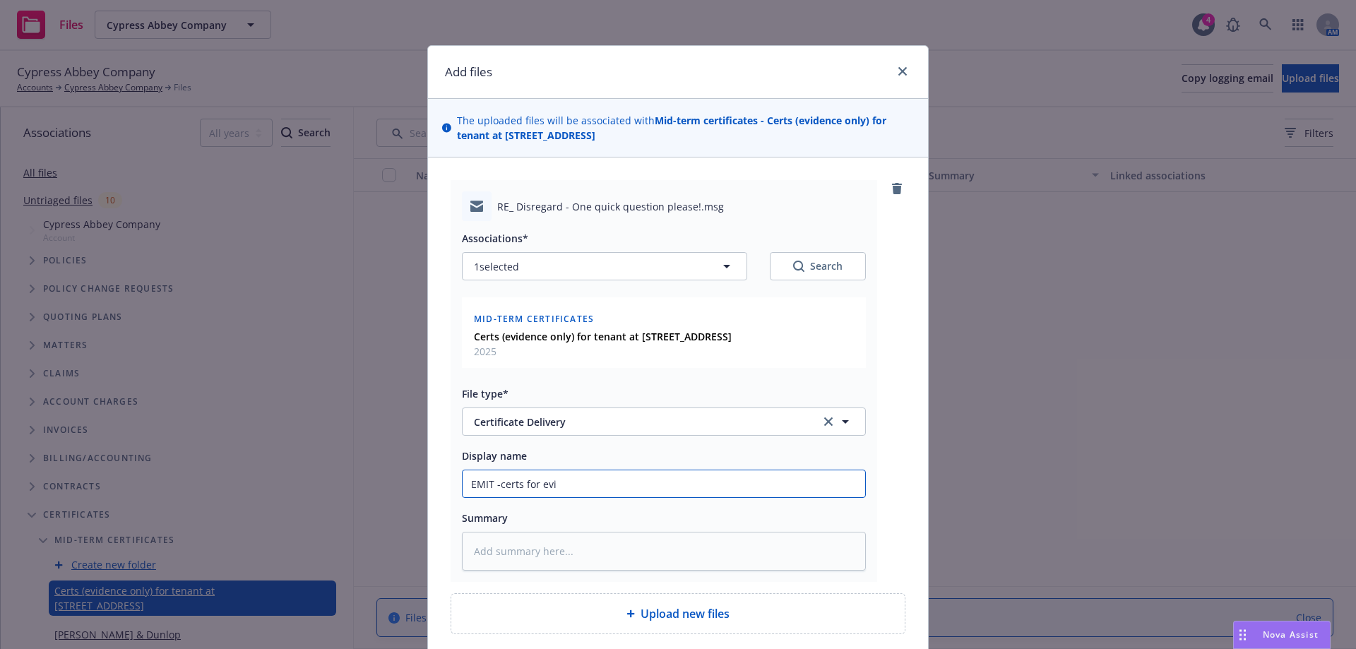
type input "EMIT -certs for evid"
type textarea "x"
type input "EMIT -certs for evide"
type textarea "x"
type input "EMIT -certs for eviden"
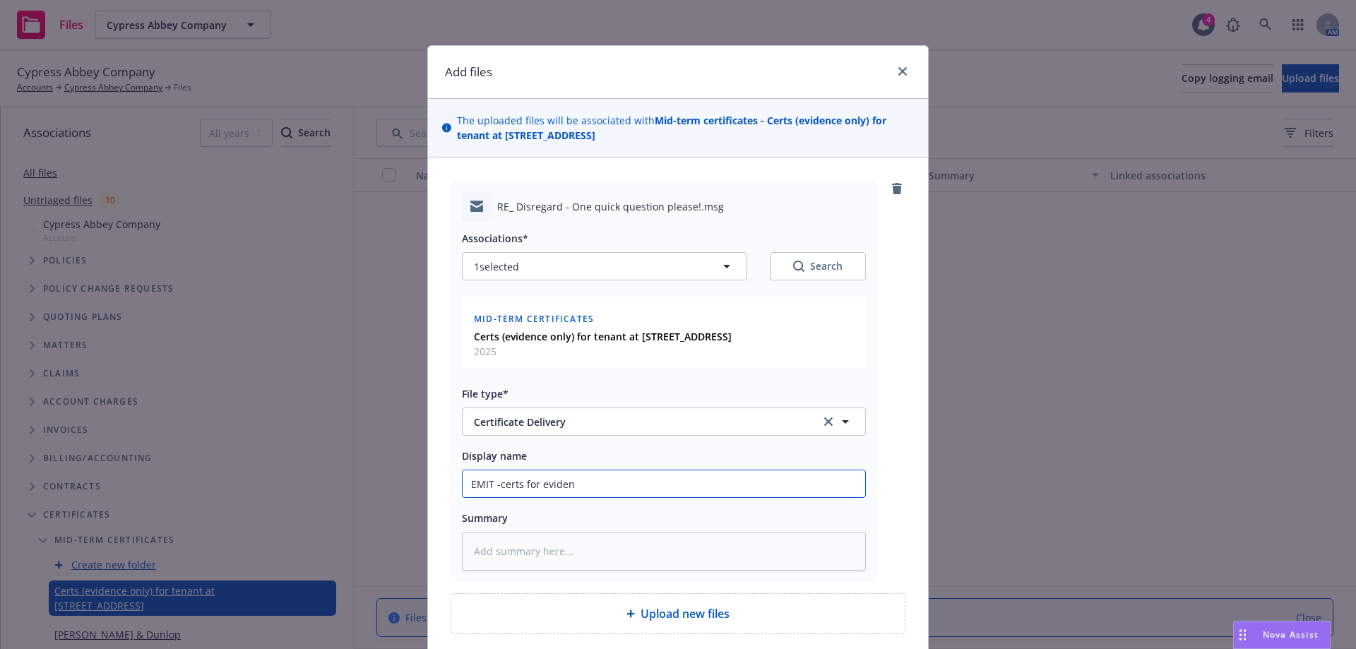
type textarea "x"
type input "EMIT -certs for evidenc"
type textarea "x"
type input "EMIT -certs for evidence"
type textarea "x"
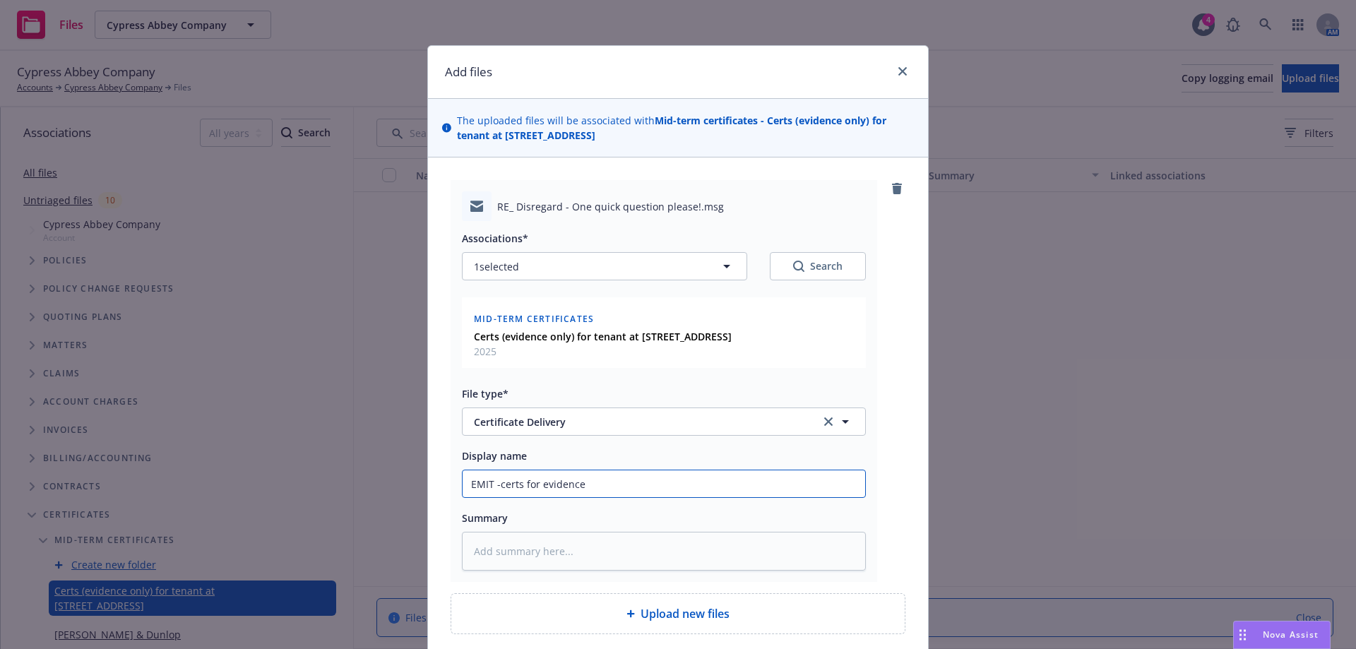
type input "EMIT -certs for evidence"
type textarea "x"
type input "EMIT -certs for evidence o"
type textarea "x"
type input "EMIT -certs for evidence on"
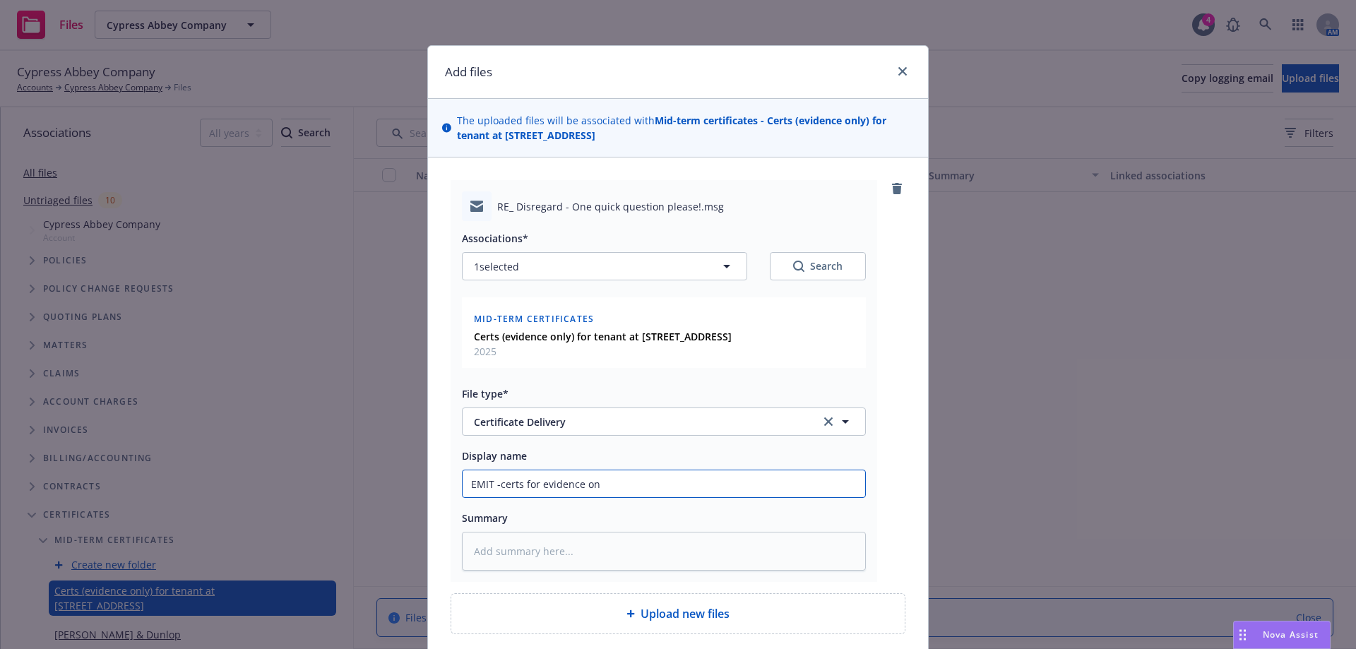
type textarea "x"
type input "EMIT -certs for evidence onl"
type textarea "x"
type input "EMIT -certs for evidence only"
type textarea "x"
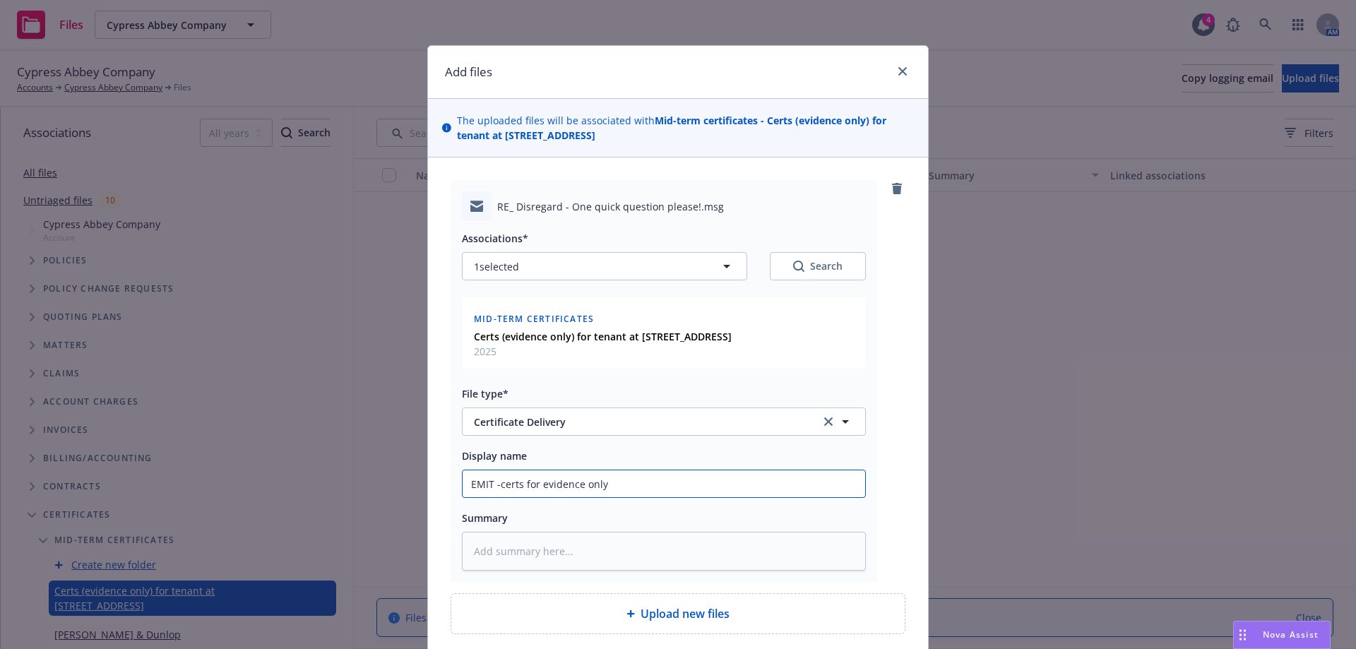
type input "EMIT -certs for evidence only"
type textarea "x"
type input "EMIT -certs for evidence only f"
type textarea "x"
type input "EMIT -certs for evidence only fo"
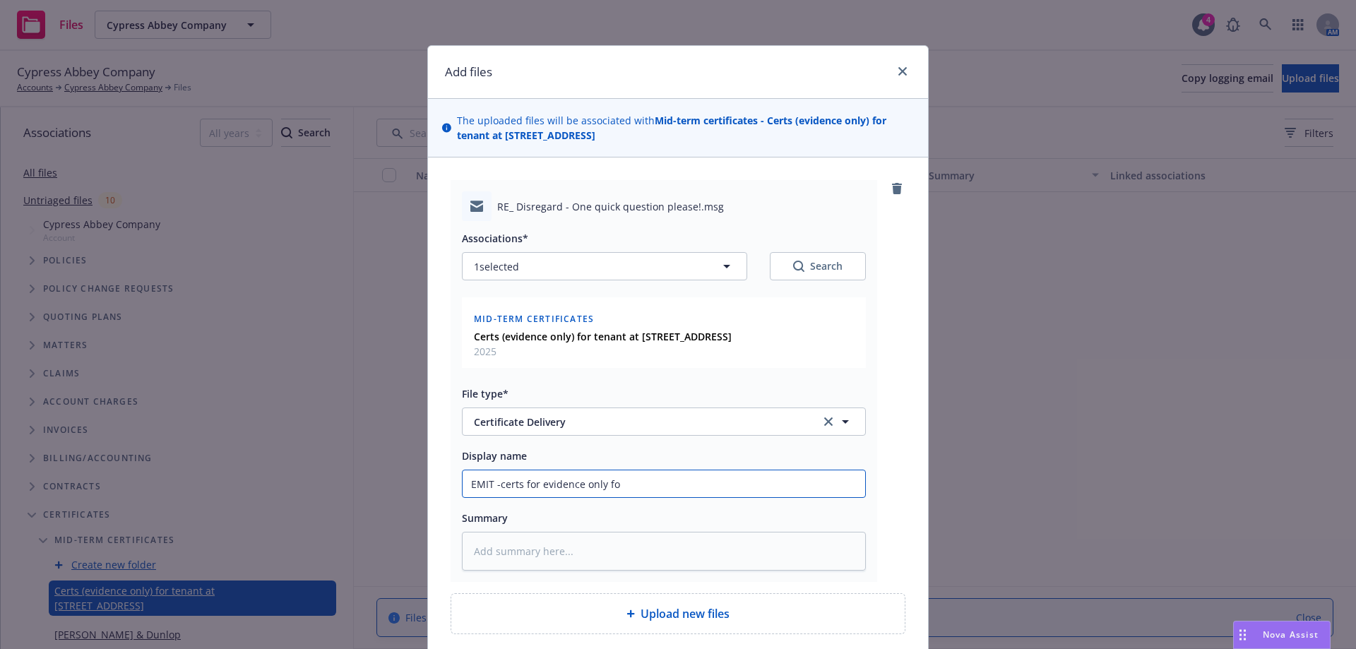
type textarea "x"
type input "EMIT -certs for evidence only for"
type textarea "x"
type input "EMIT -certs for evidence only for"
type textarea "x"
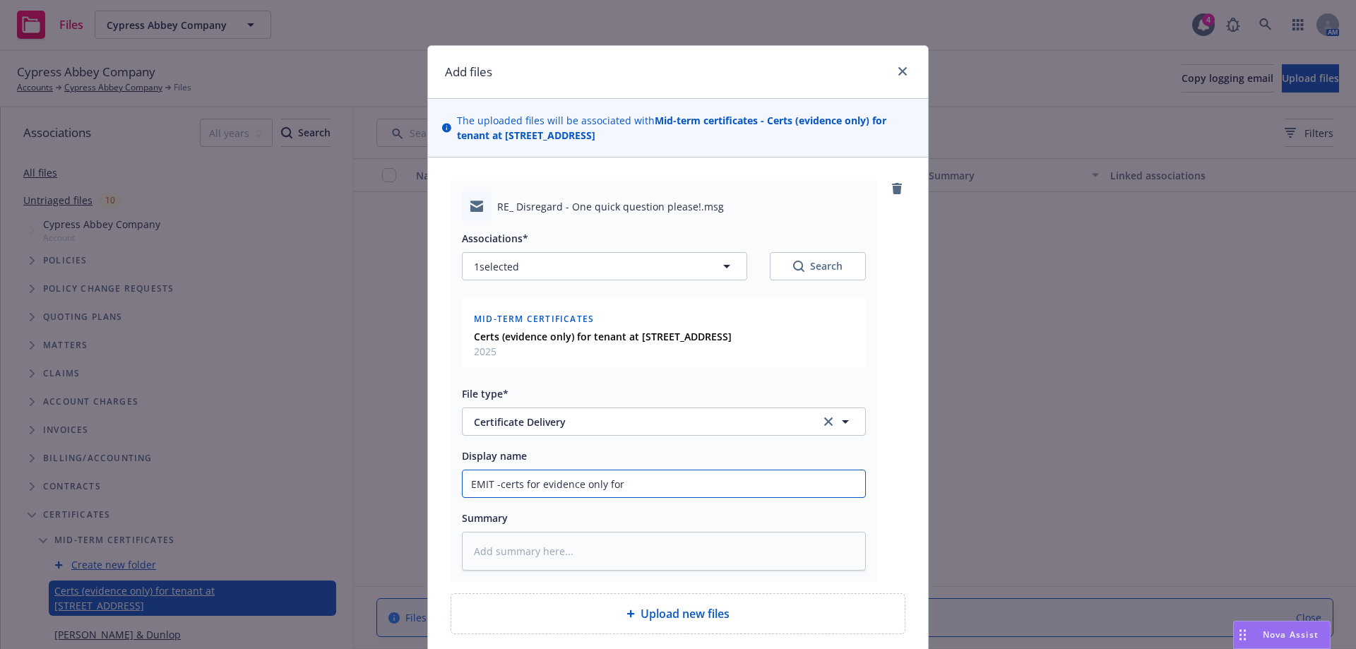
type input "EMIT -certs for evidence only for t"
type textarea "x"
type input "EMIT -certs for evidence only for te"
type textarea "x"
type input "EMIT -certs for evidence only for ten"
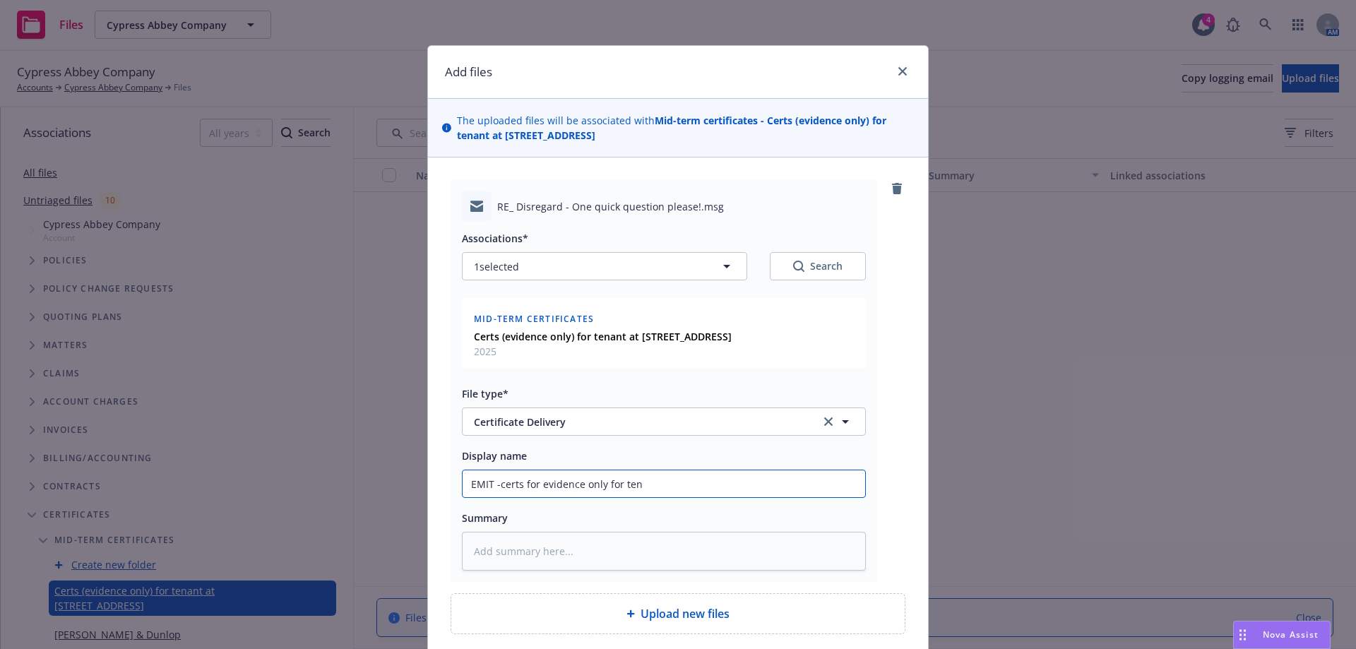
type textarea "x"
type input "EMIT -certs for evidence only for tena"
type textarea "x"
type input "EMIT -certs for evidence only for tenan"
type textarea "x"
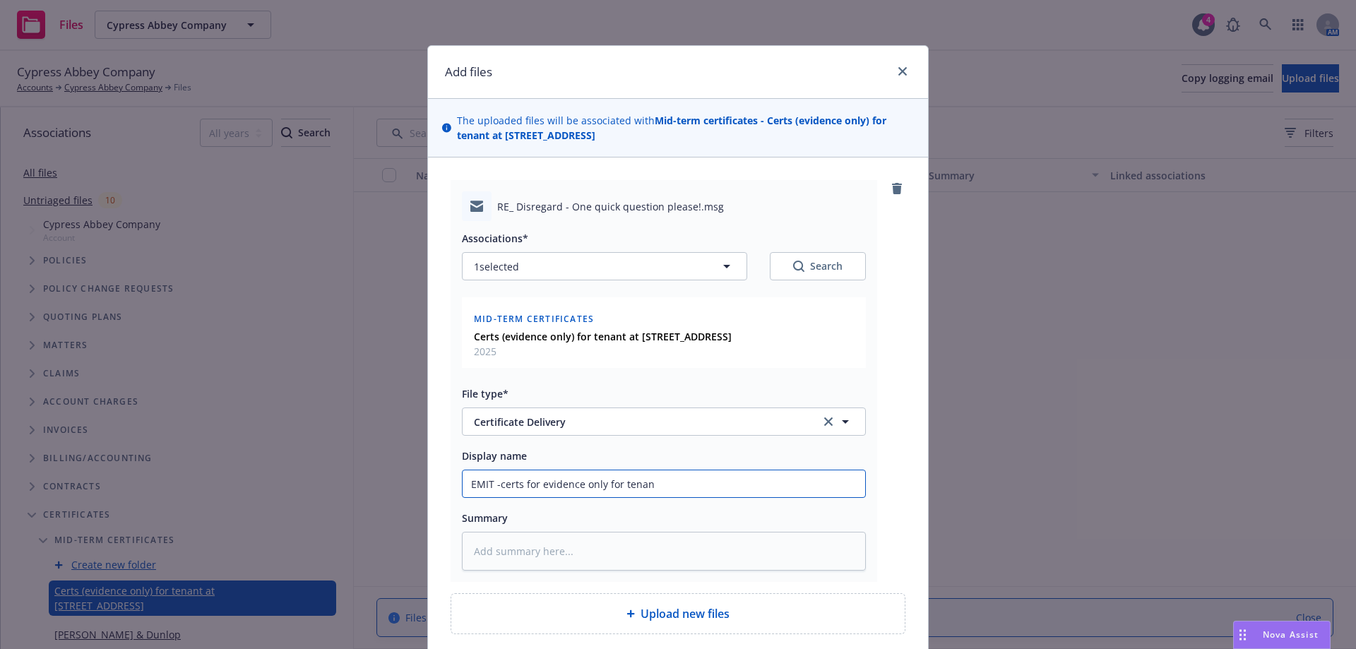
type input "EMIT -certs for evidence only for tenant"
type textarea "x"
type input "EMIT -certs for evidence only for tenant"
type textarea "x"
type input "EMIT -certs for evidence only for tenant a"
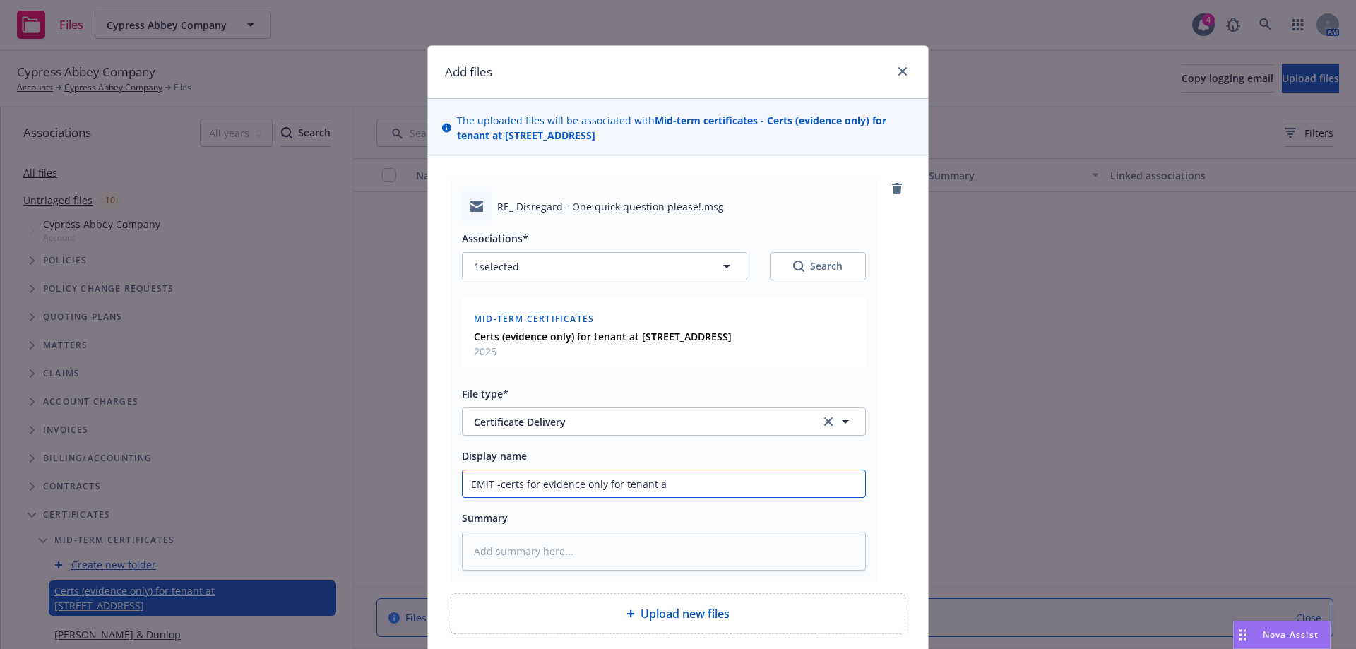
type textarea "x"
type input "EMIT -certs for evidence only for tenant at"
type textarea "x"
type input "EMIT -certs for evidence only for tenant at"
drag, startPoint x: 631, startPoint y: 341, endPoint x: 850, endPoint y: 335, distance: 219.7
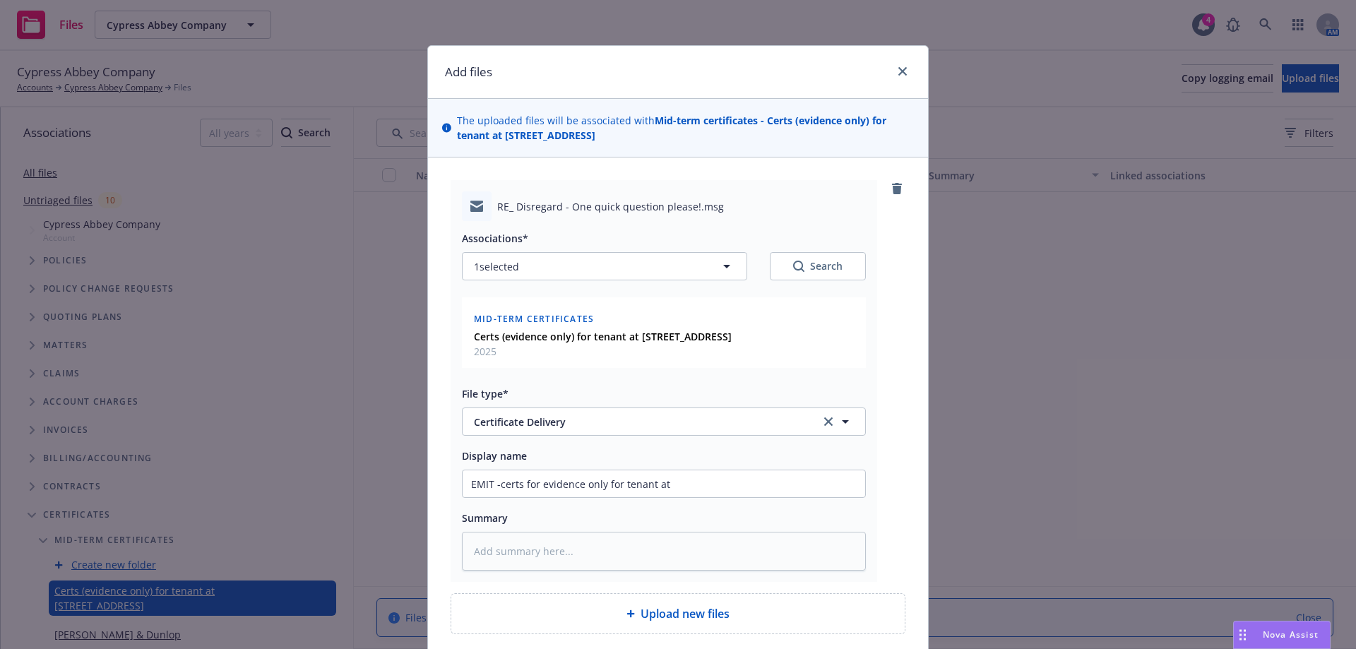
click at [850, 335] on div "Certs (evidence only) for tenant at 630 & 650 Serramonte Blvd., Colma, Ca 94014…" at bounding box center [664, 344] width 386 height 30
copy strong "630 & 650 Serramonte Blvd., Colma, Ca 94014"
click at [721, 475] on input "EMIT -certs for evidence only for tenant at" at bounding box center [663, 483] width 402 height 27
paste input "630 & 650 Serramonte Blvd., Colma, Ca 94014"
type textarea "x"
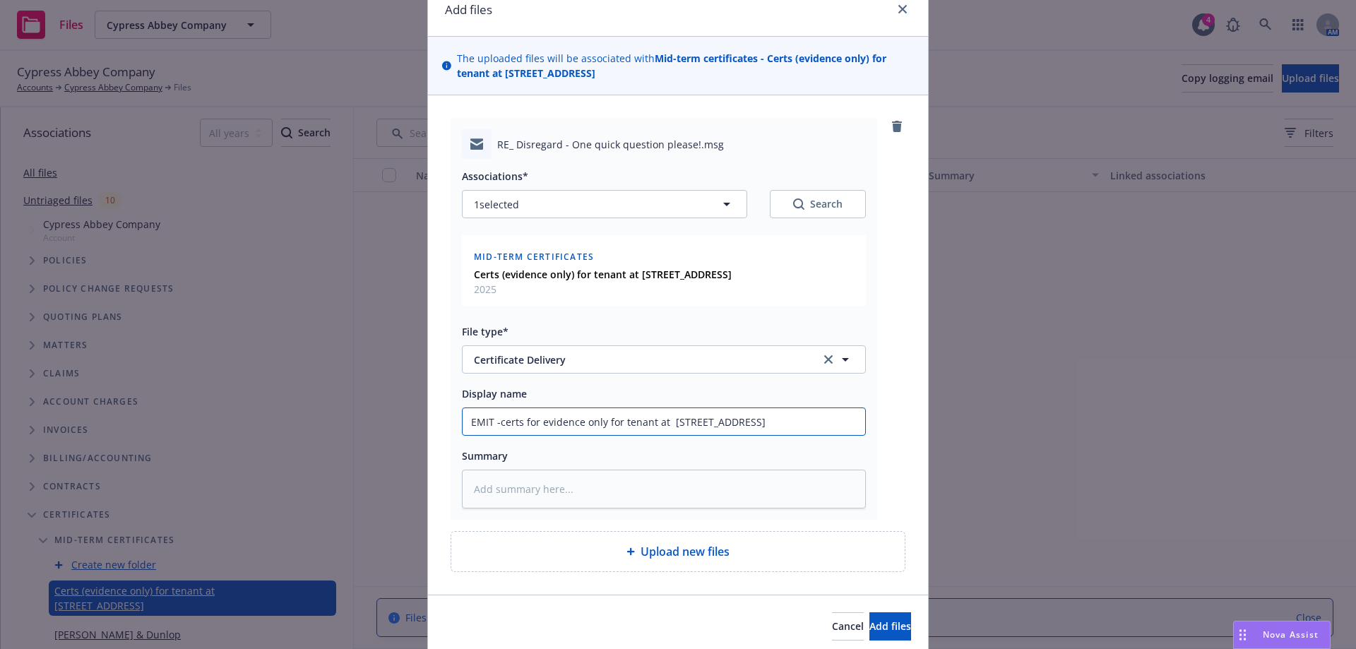
scroll to position [117, 0]
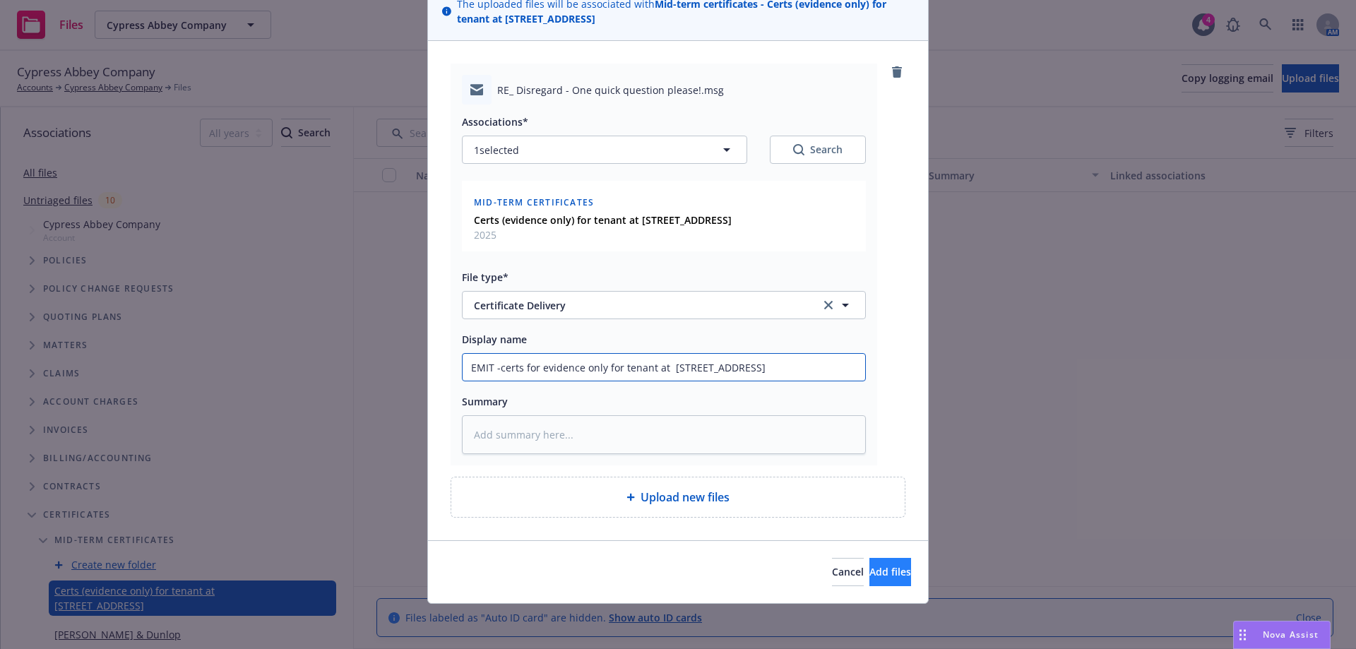
type input "EMIT -certs for evidence only for tenant at 630 & 650 Serramonte Blvd., Colma, …"
click at [870, 569] on span "Add files" at bounding box center [890, 571] width 42 height 13
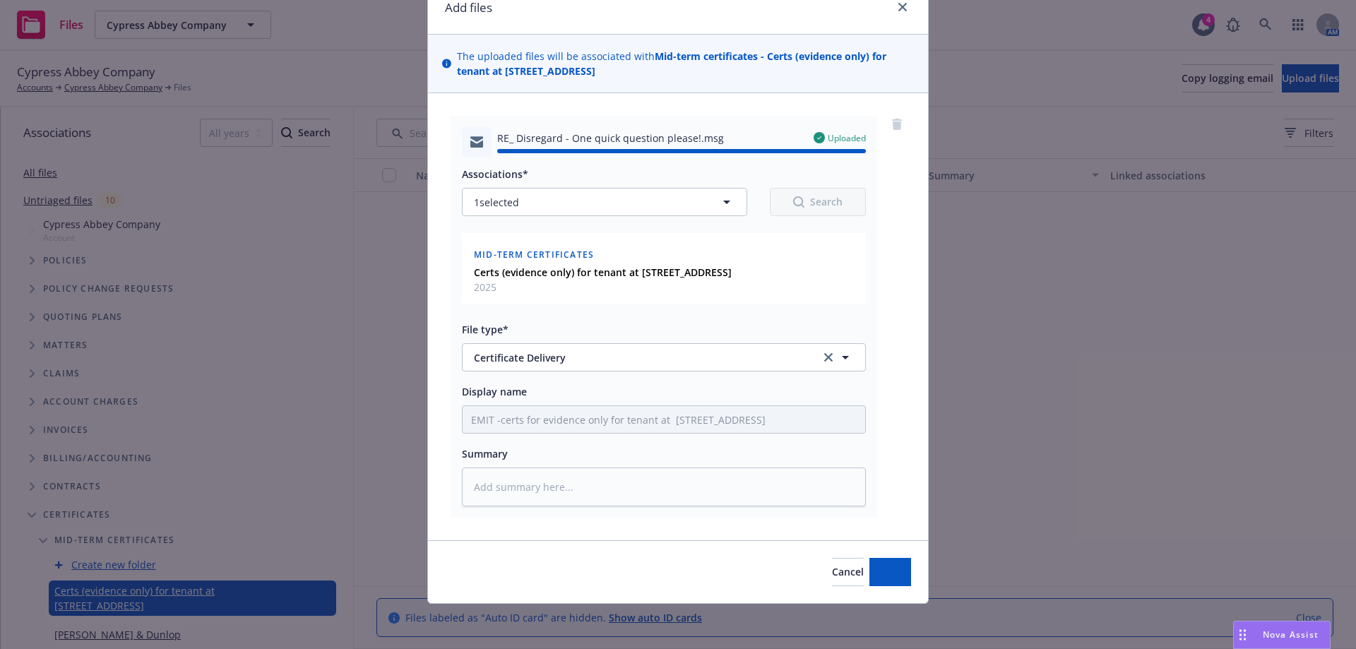
type textarea "x"
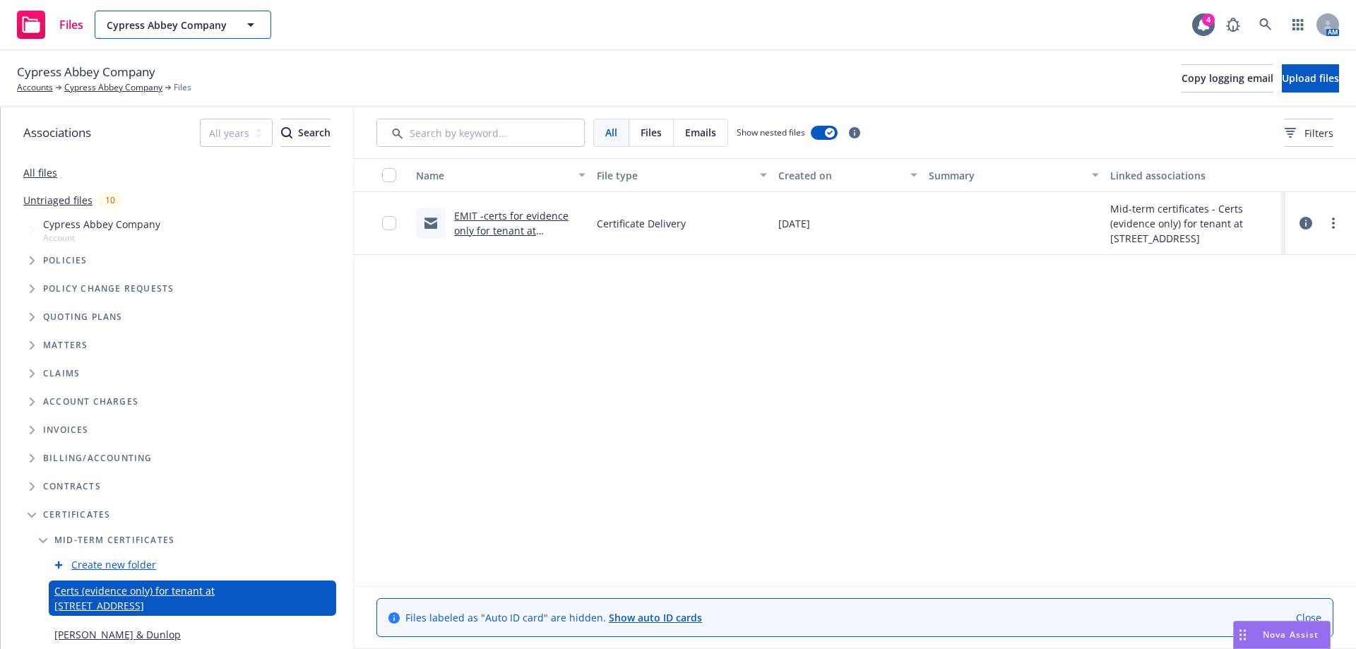
click at [137, 25] on span "Cypress Abbey Company" at bounding box center [168, 25] width 122 height 15
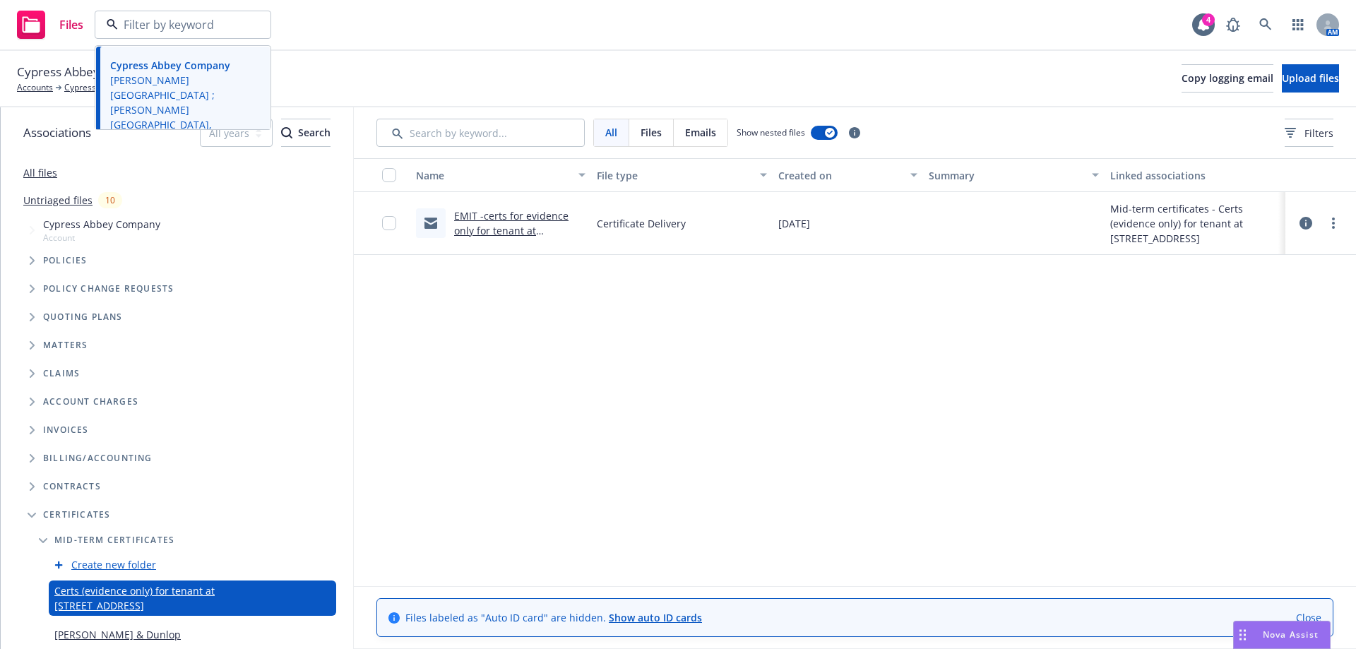
paste input "LAKE PILLSBURY"
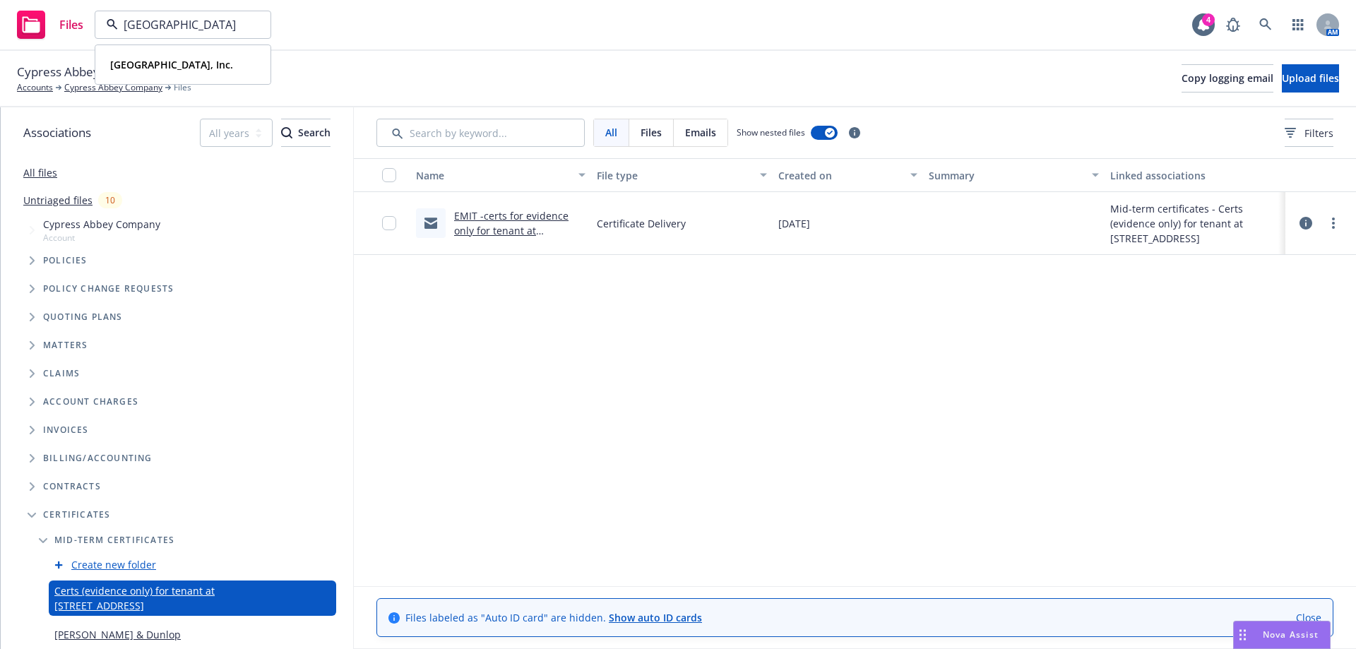
type input "LAKE PILLSBURY"
click at [142, 61] on strong "[GEOGRAPHIC_DATA], Inc." at bounding box center [171, 64] width 123 height 13
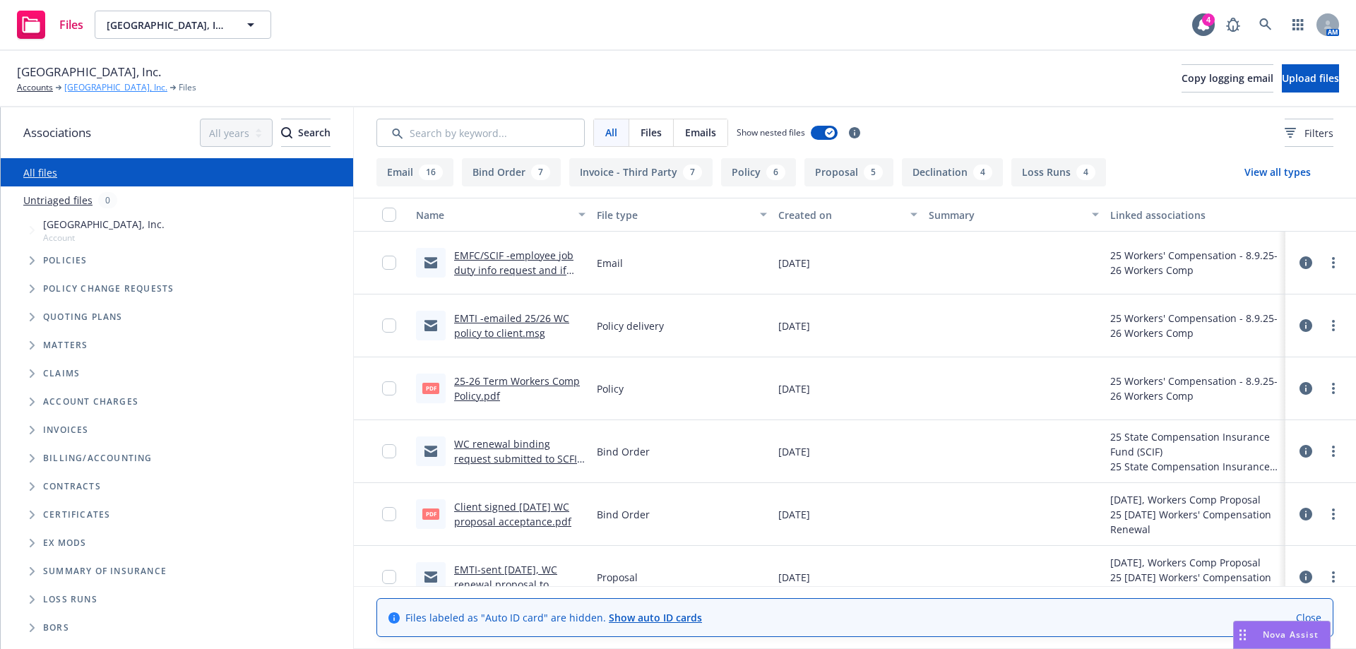
click at [97, 84] on link "[GEOGRAPHIC_DATA], Inc." at bounding box center [115, 87] width 103 height 13
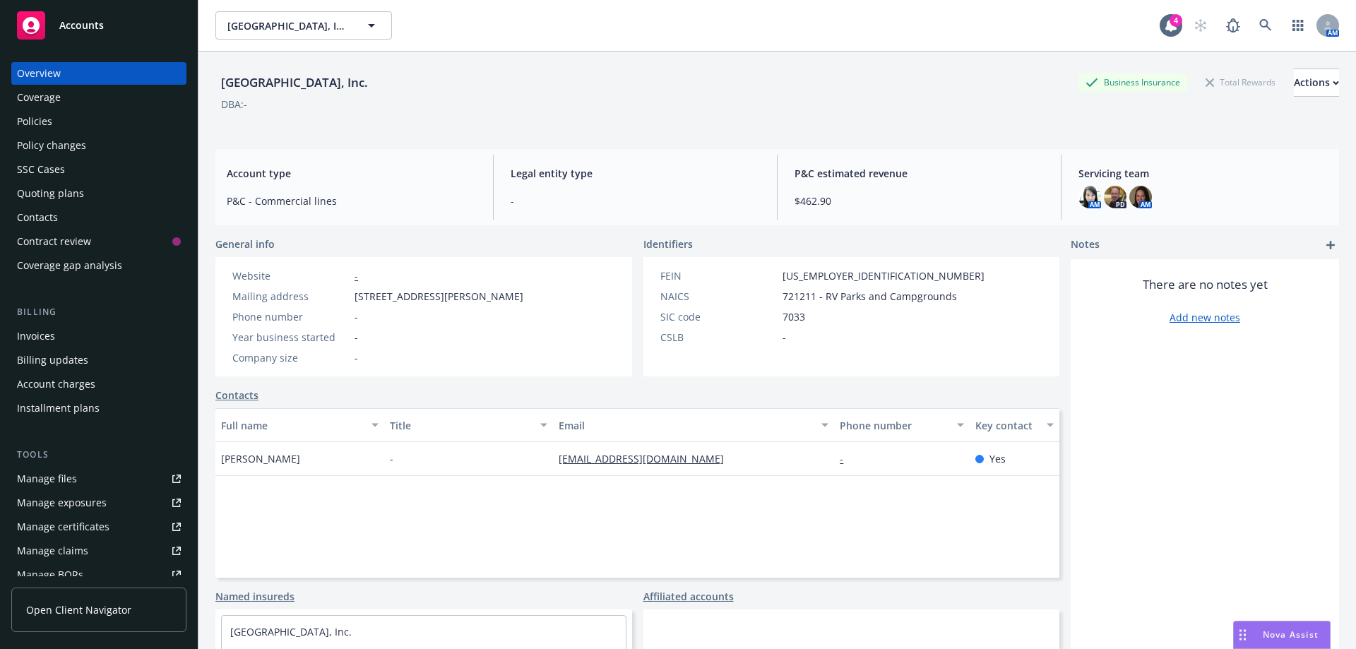
click at [57, 200] on div "Quoting plans" at bounding box center [50, 193] width 67 height 23
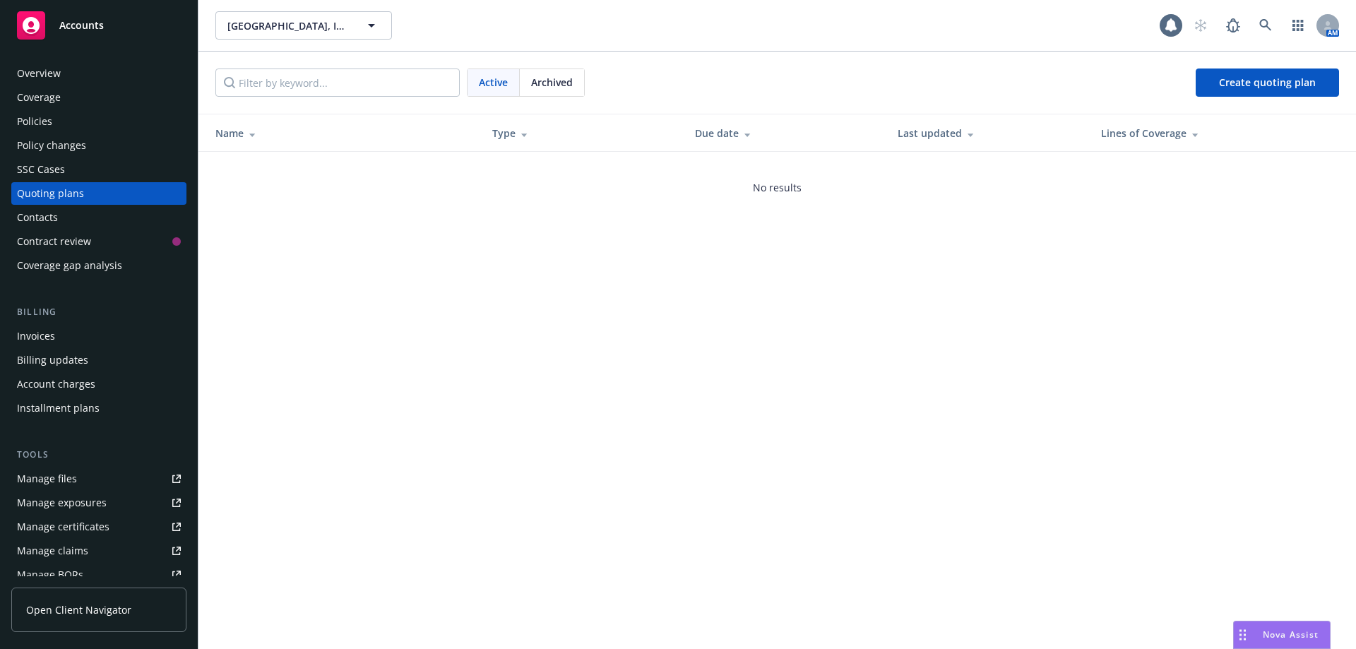
click at [545, 87] on span "Archived" at bounding box center [552, 82] width 42 height 15
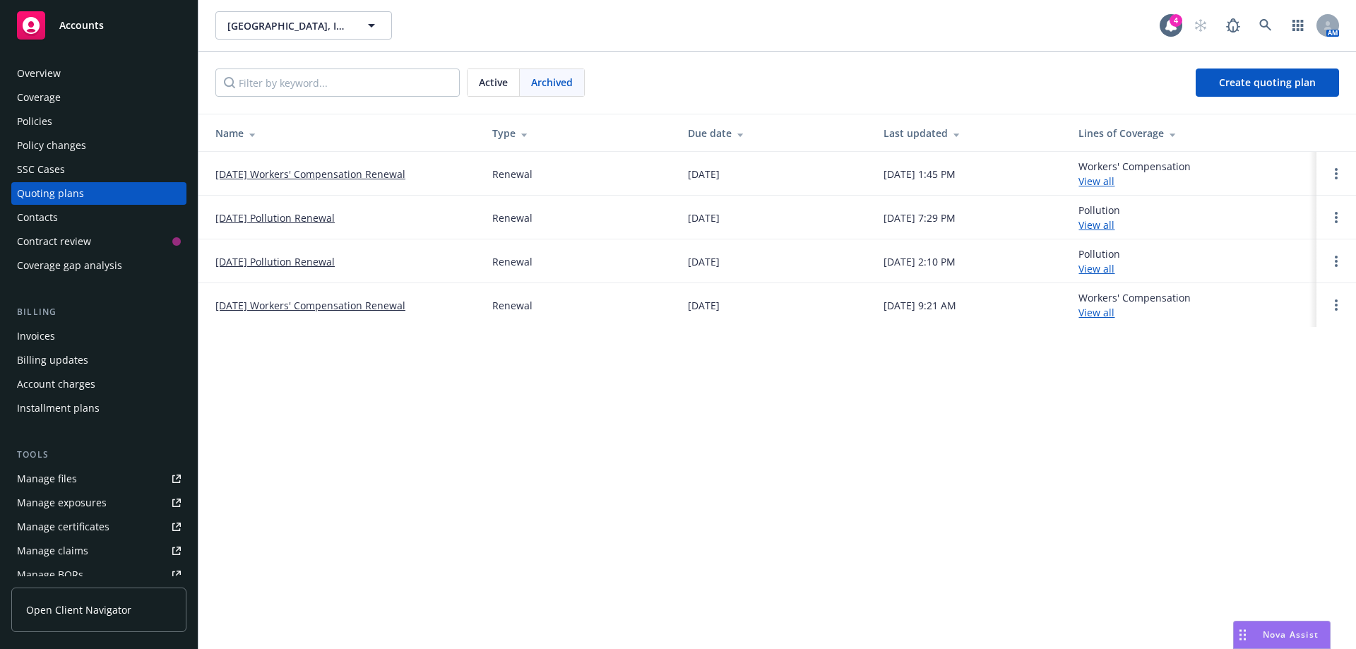
click at [323, 177] on link "[DATE] Workers' Compensation Renewal" at bounding box center [310, 174] width 190 height 15
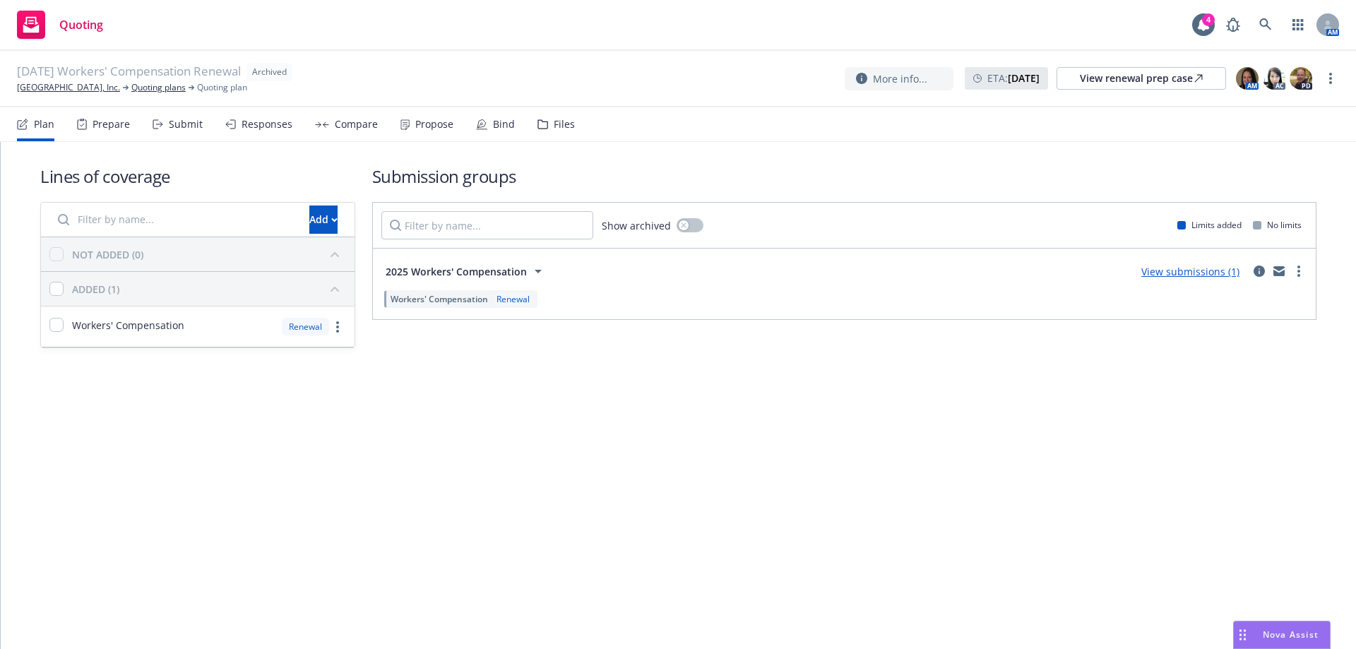
click at [567, 128] on div "Files" at bounding box center [564, 124] width 21 height 11
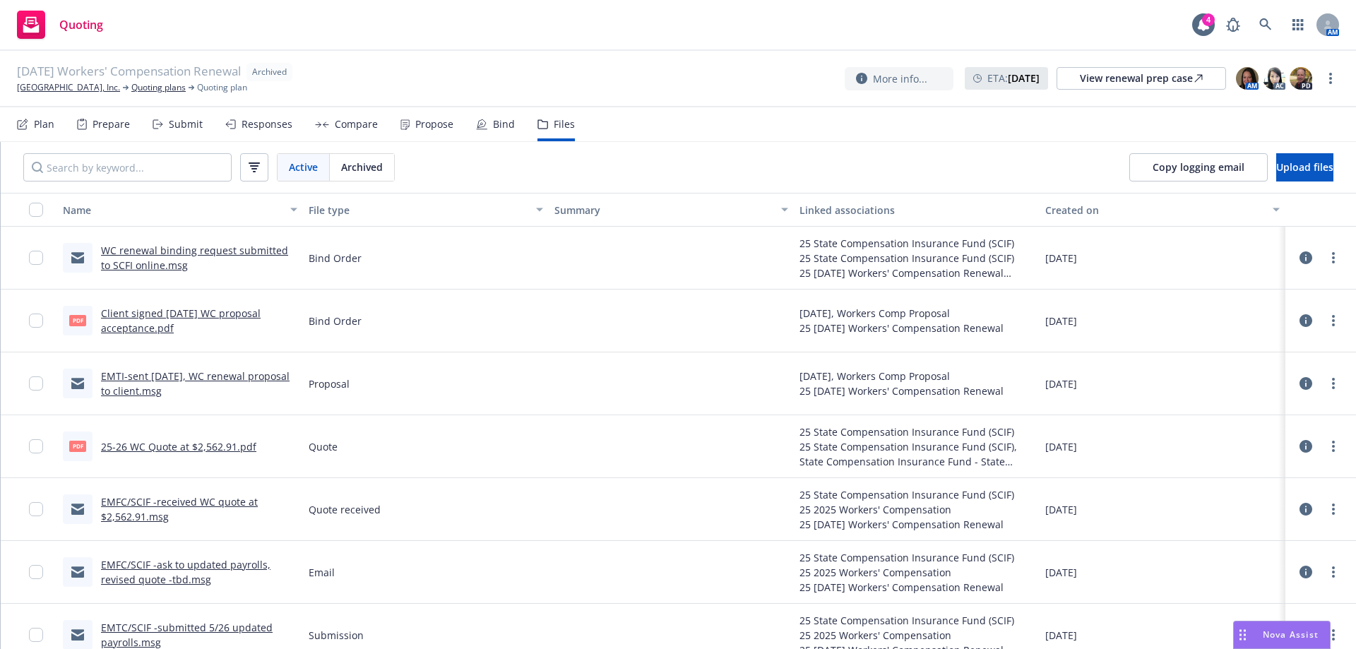
click at [146, 443] on link "25-26 WC Quote at $2,562.91.pdf" at bounding box center [178, 446] width 155 height 13
click at [145, 90] on link "Quoting plans" at bounding box center [158, 87] width 54 height 13
